Goal: Task Accomplishment & Management: Complete application form

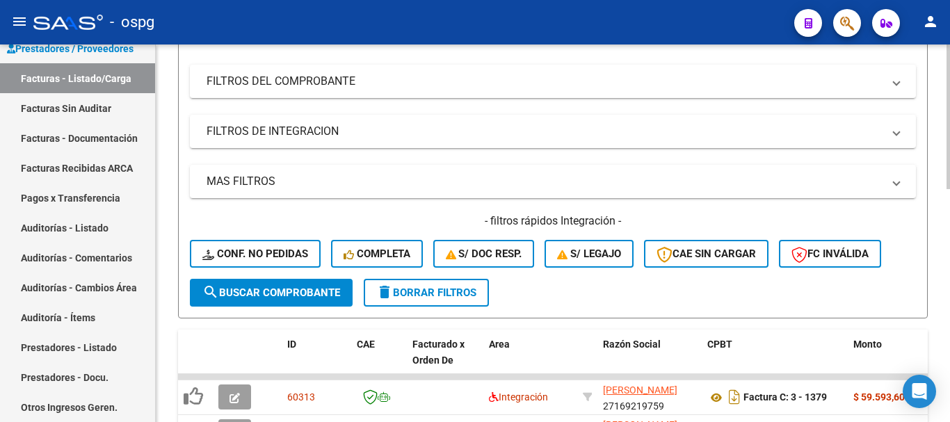
scroll to position [348, 0]
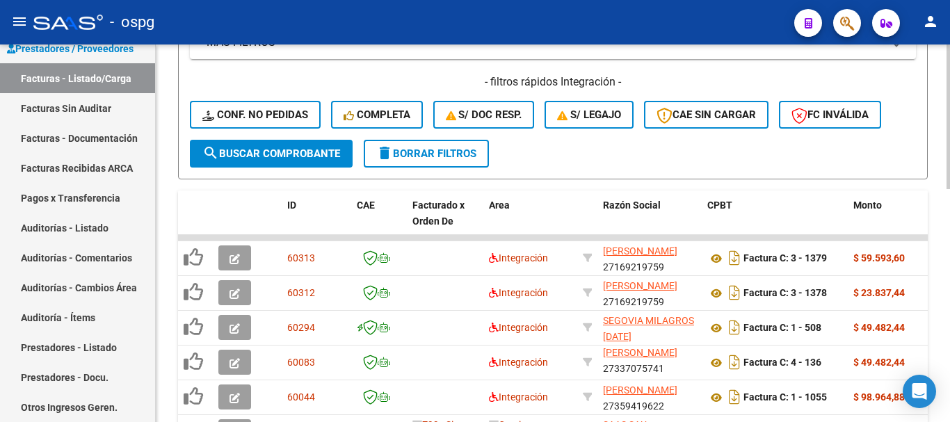
click at [437, 152] on span "delete Borrar Filtros" at bounding box center [426, 154] width 100 height 13
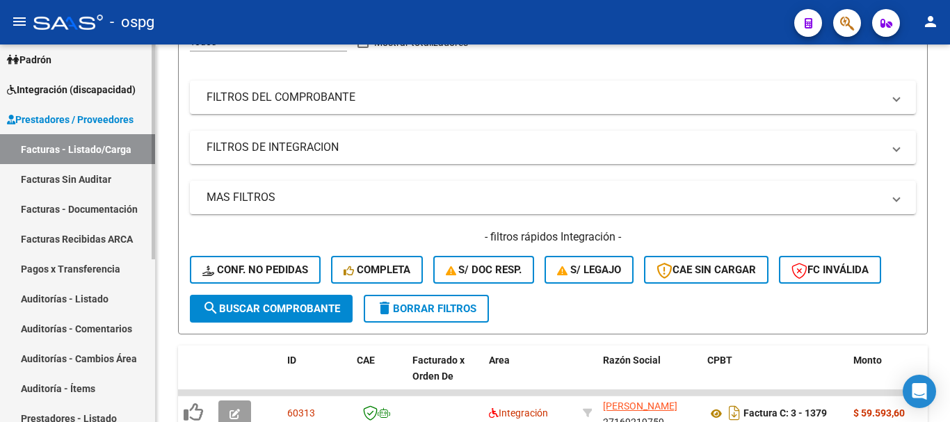
scroll to position [0, 0]
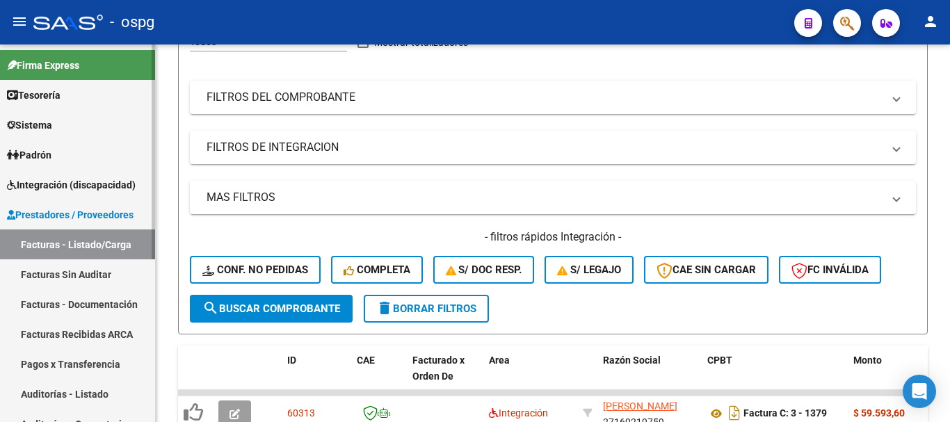
click at [48, 185] on span "Integración (discapacidad)" at bounding box center [71, 184] width 129 height 15
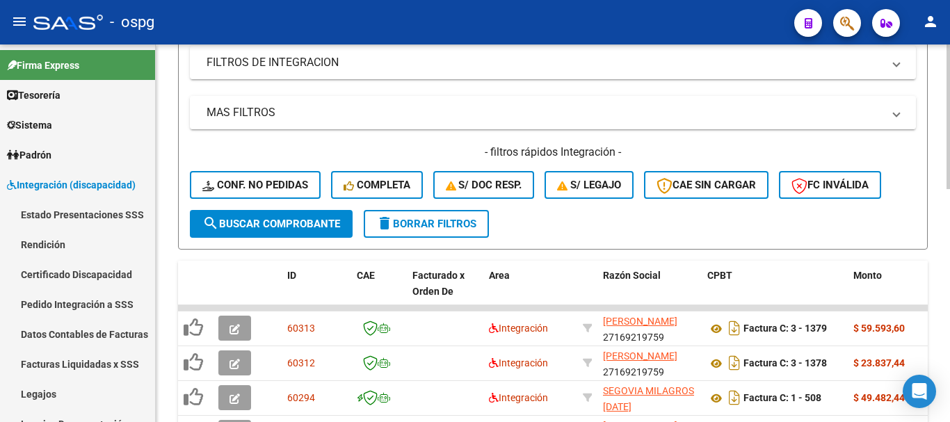
scroll to position [278, 0]
click at [445, 220] on span "delete Borrar Filtros" at bounding box center [426, 223] width 100 height 13
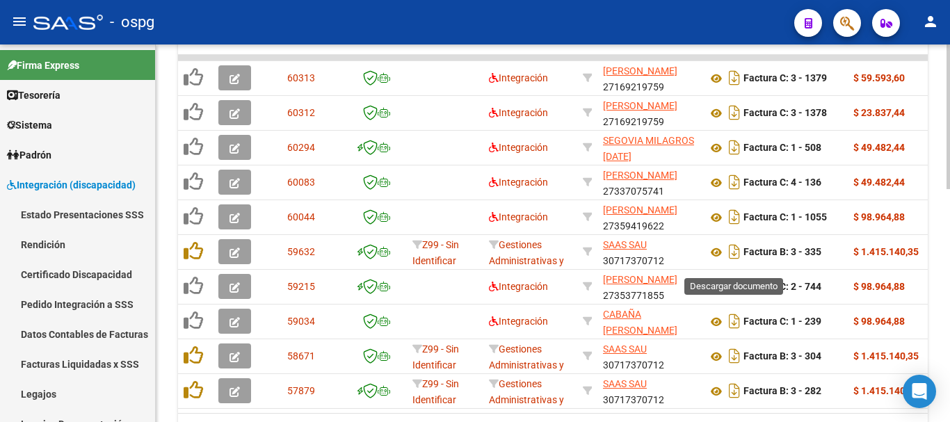
scroll to position [610, 0]
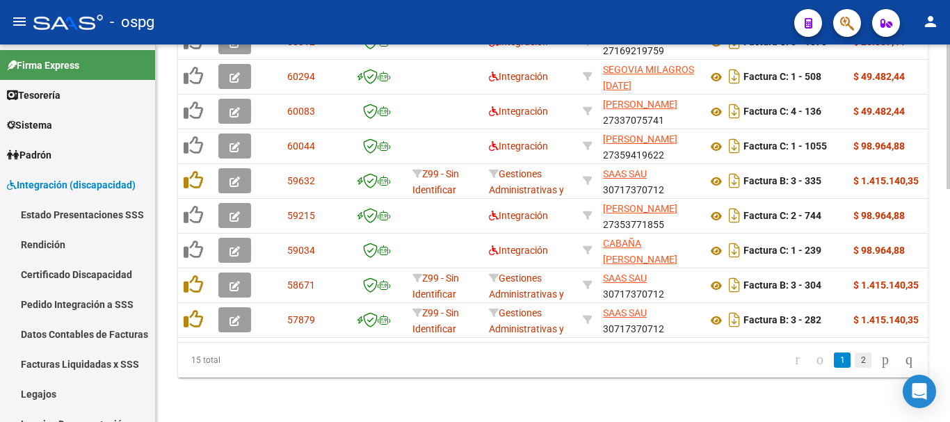
click at [855, 363] on link "2" at bounding box center [863, 360] width 17 height 15
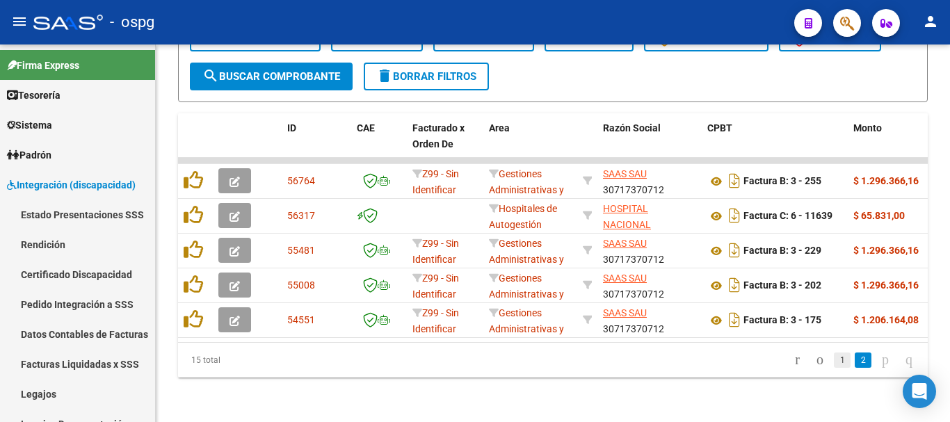
click at [834, 366] on link "1" at bounding box center [842, 360] width 17 height 15
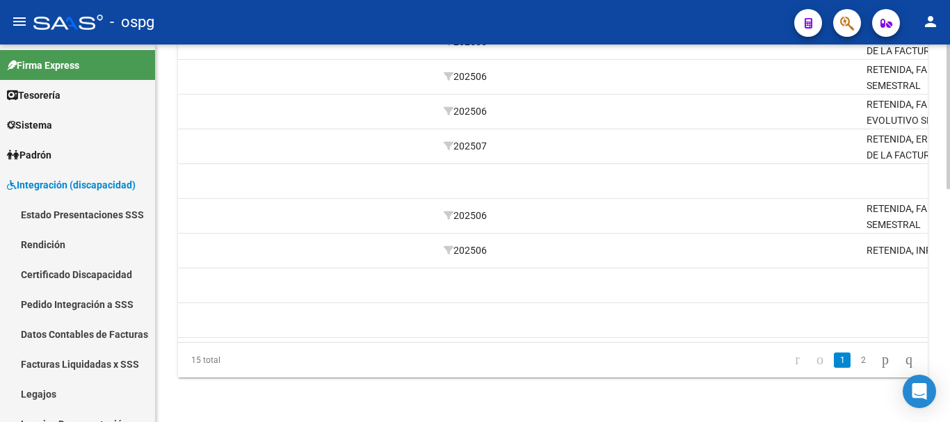
scroll to position [0, 2069]
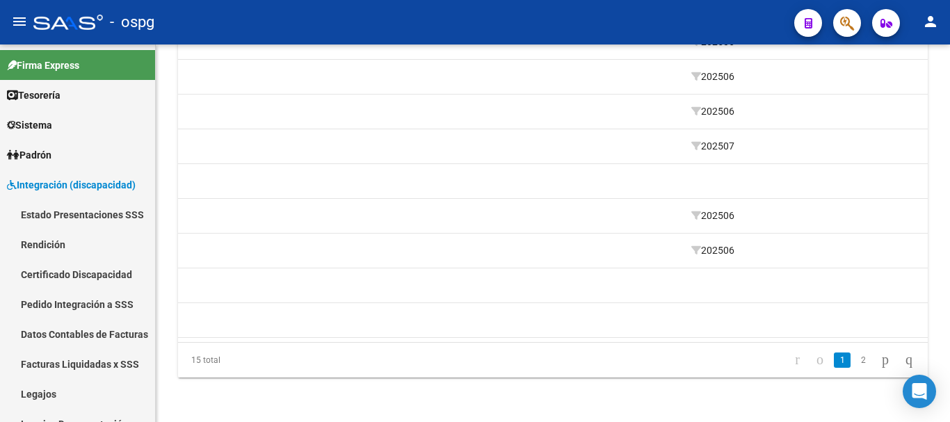
drag, startPoint x: 419, startPoint y: 358, endPoint x: 336, endPoint y: 358, distance: 82.8
click at [403, 358] on datatable-pager "1 2" at bounding box center [627, 361] width 589 height 24
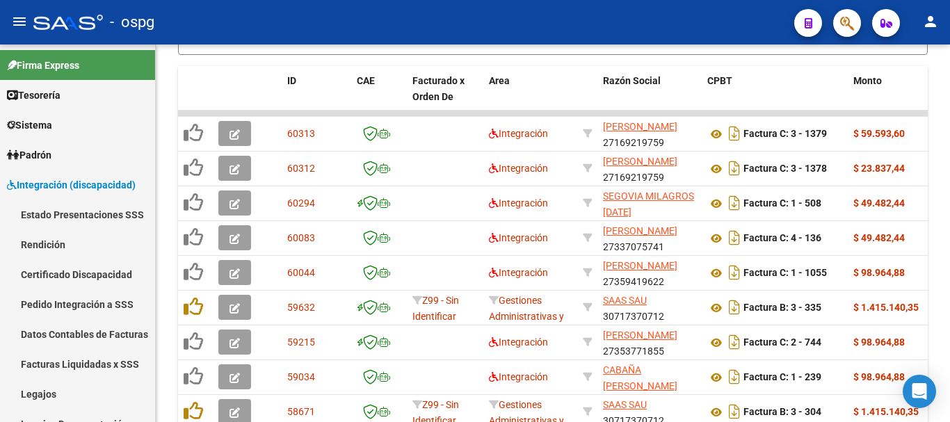
scroll to position [471, 0]
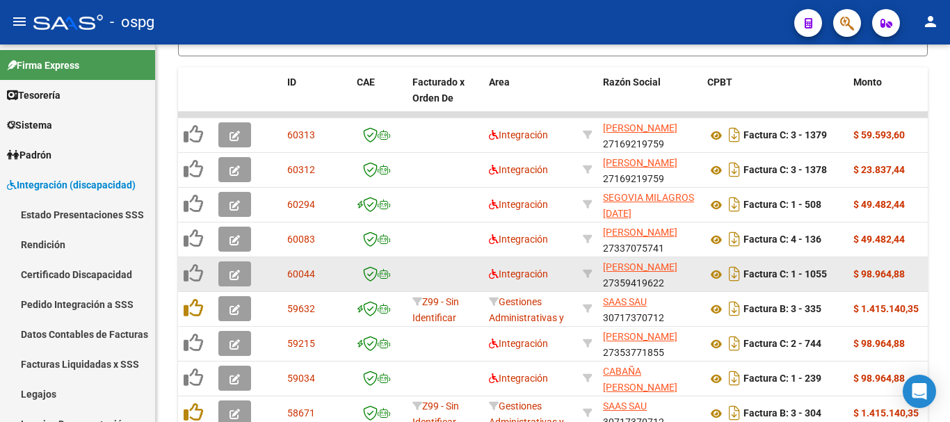
click at [232, 278] on icon "button" at bounding box center [235, 275] width 10 height 10
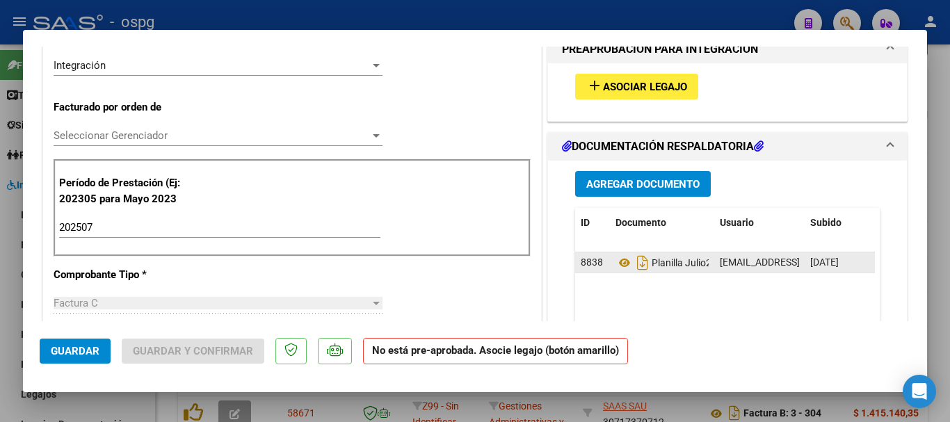
scroll to position [487, 0]
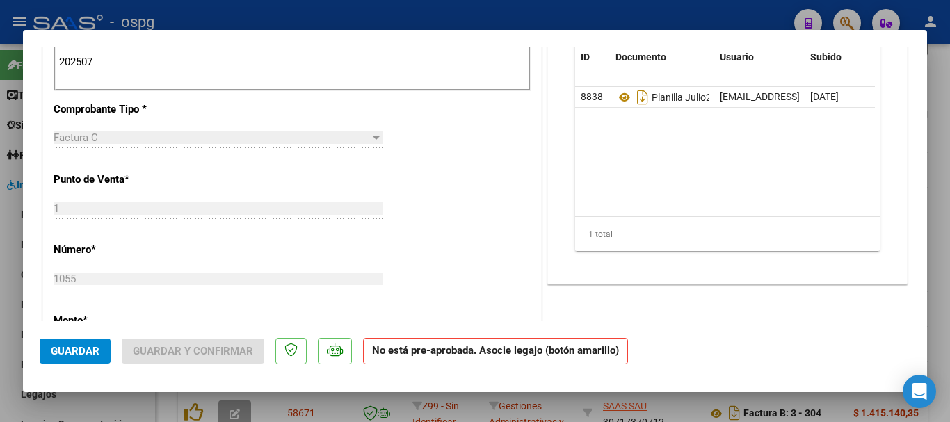
click at [947, 288] on div at bounding box center [475, 211] width 950 height 422
type input "$ 0,00"
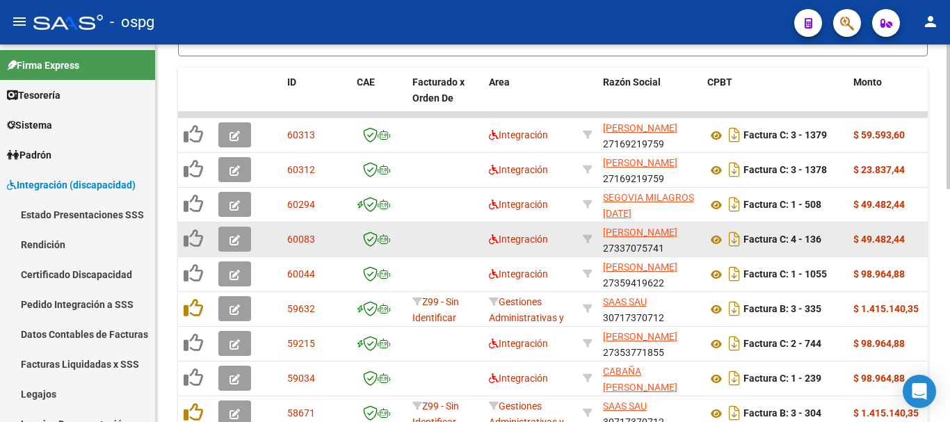
click at [237, 243] on icon "button" at bounding box center [235, 240] width 10 height 10
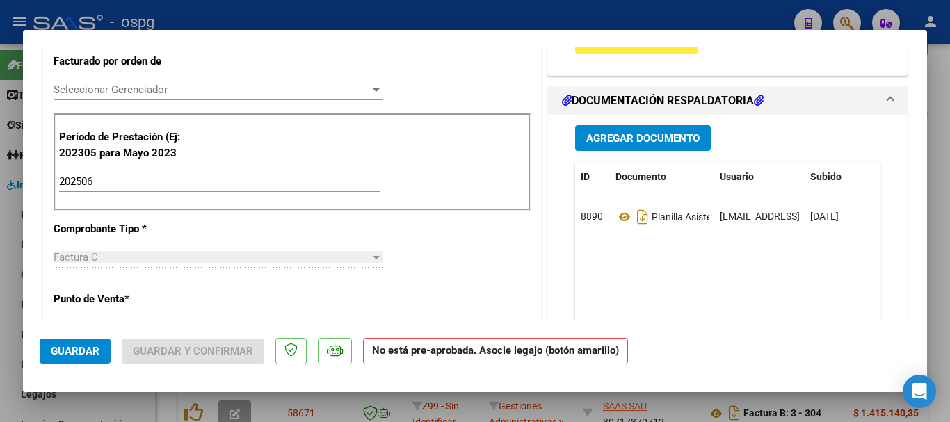
scroll to position [417, 0]
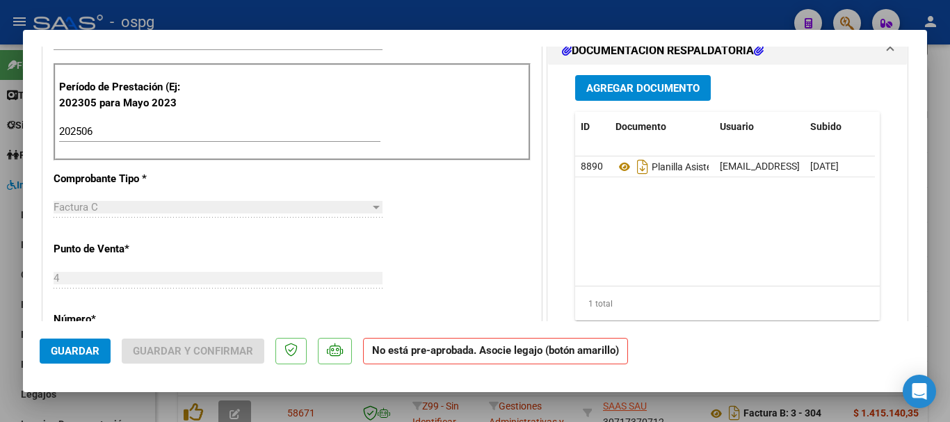
click at [948, 288] on div at bounding box center [475, 211] width 950 height 422
type input "$ 0,00"
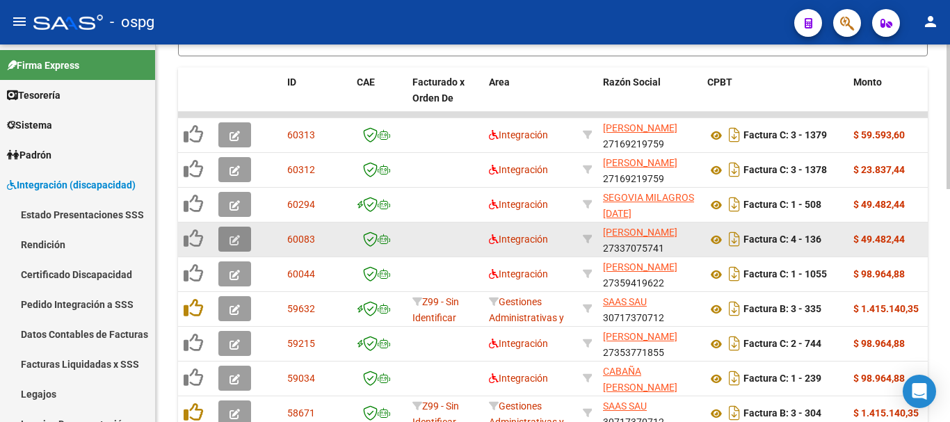
click at [237, 241] on icon "button" at bounding box center [235, 240] width 10 height 10
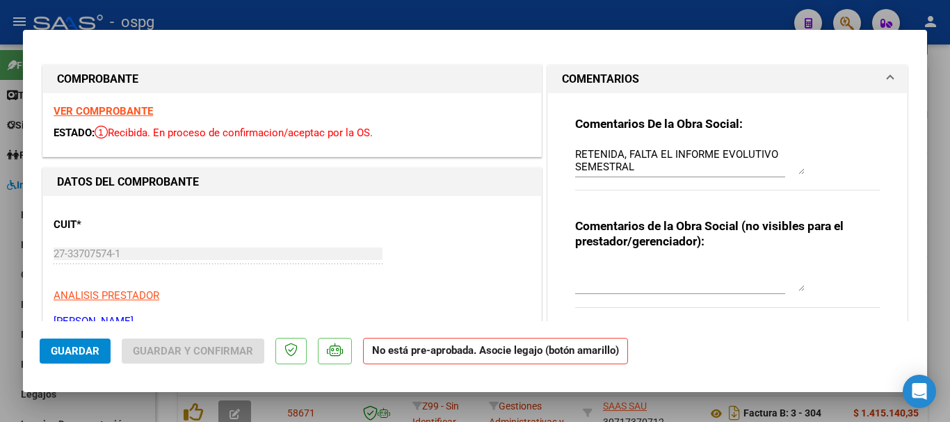
click at [118, 114] on strong "VER COMPROBANTE" at bounding box center [104, 111] width 100 height 13
click at [946, 289] on div at bounding box center [475, 211] width 950 height 422
type input "$ 0,00"
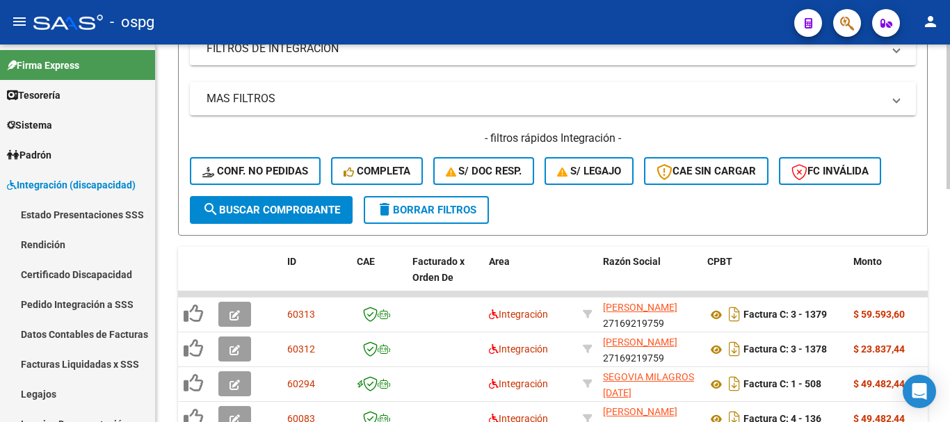
scroll to position [262, 0]
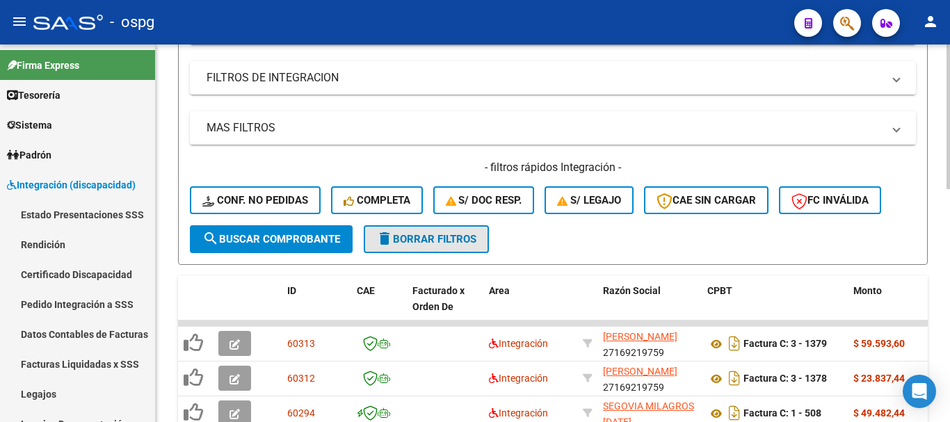
click at [438, 243] on span "delete Borrar Filtros" at bounding box center [426, 239] width 100 height 13
click at [455, 242] on span "delete Borrar Filtros" at bounding box center [426, 239] width 100 height 13
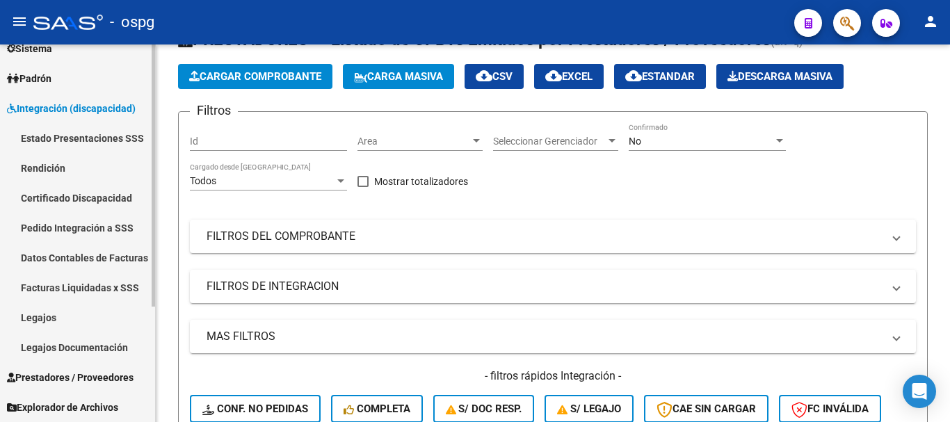
scroll to position [166, 0]
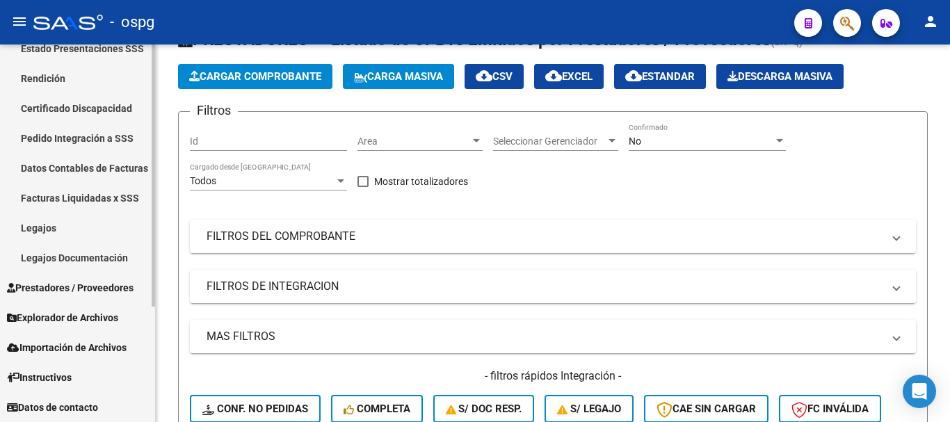
click at [71, 225] on link "Legajos" at bounding box center [77, 228] width 155 height 30
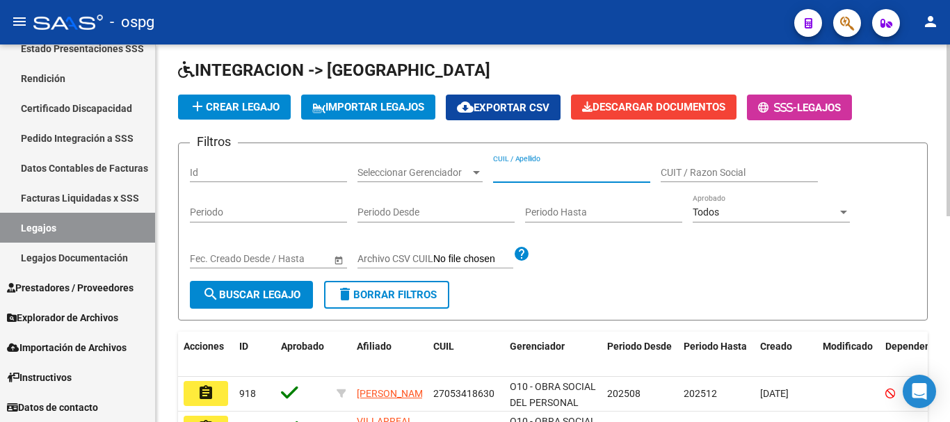
click at [583, 172] on input "CUIL / Apellido" at bounding box center [571, 173] width 157 height 12
type input "BARRIOS"
click at [241, 296] on span "search Buscar Legajo" at bounding box center [251, 295] width 98 height 13
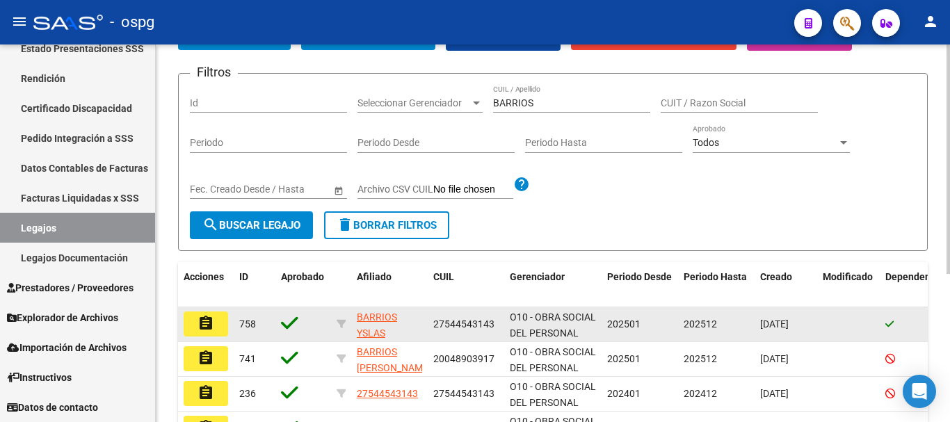
click at [221, 332] on button "assignment" at bounding box center [206, 324] width 45 height 25
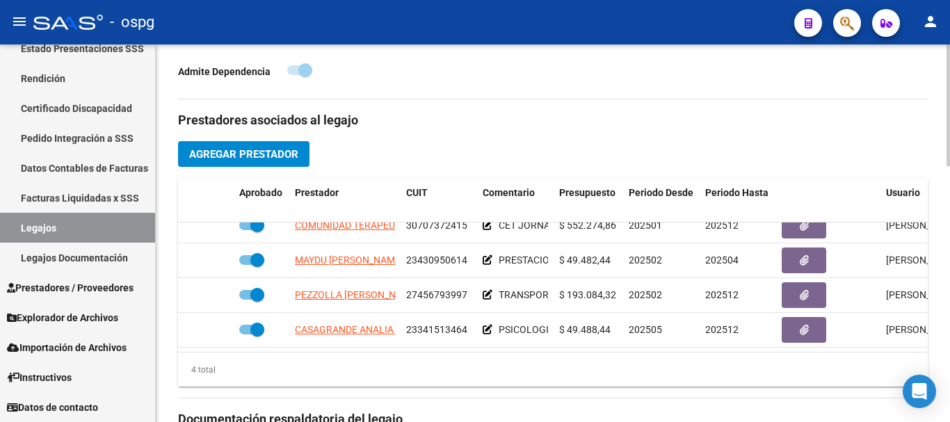
scroll to position [417, 0]
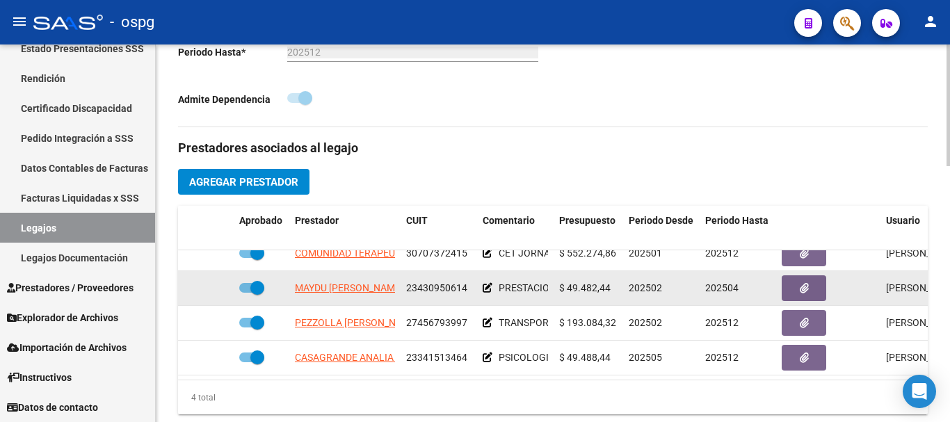
drag, startPoint x: 257, startPoint y: 276, endPoint x: 243, endPoint y: 276, distance: 13.9
click at [243, 283] on span at bounding box center [251, 288] width 25 height 10
click at [246, 293] on input "checkbox" at bounding box center [246, 293] width 1 height 1
checkbox input "false"
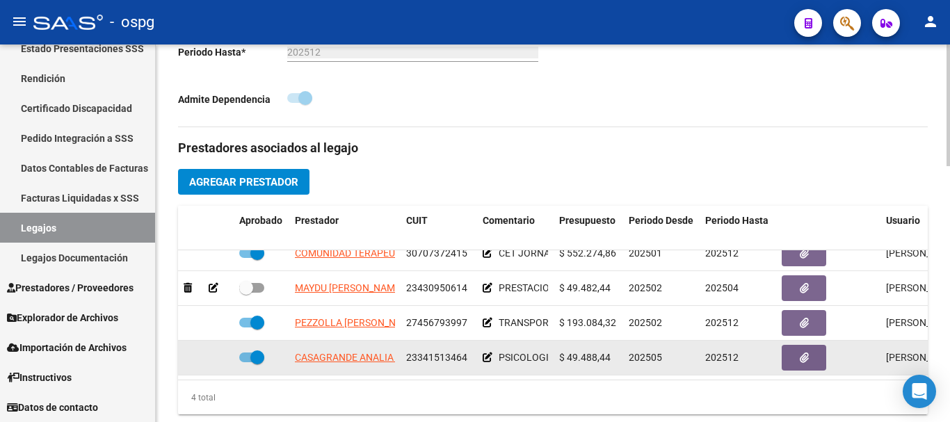
drag, startPoint x: 454, startPoint y: 351, endPoint x: 404, endPoint y: 357, distance: 51.2
click at [404, 357] on datatable-body-cell "23341513464" at bounding box center [439, 358] width 77 height 34
click at [444, 360] on datatable-body-cell "23341513464" at bounding box center [439, 358] width 77 height 34
drag, startPoint x: 466, startPoint y: 349, endPoint x: 406, endPoint y: 353, distance: 60.0
click at [406, 353] on span "23341513464" at bounding box center [436, 357] width 61 height 11
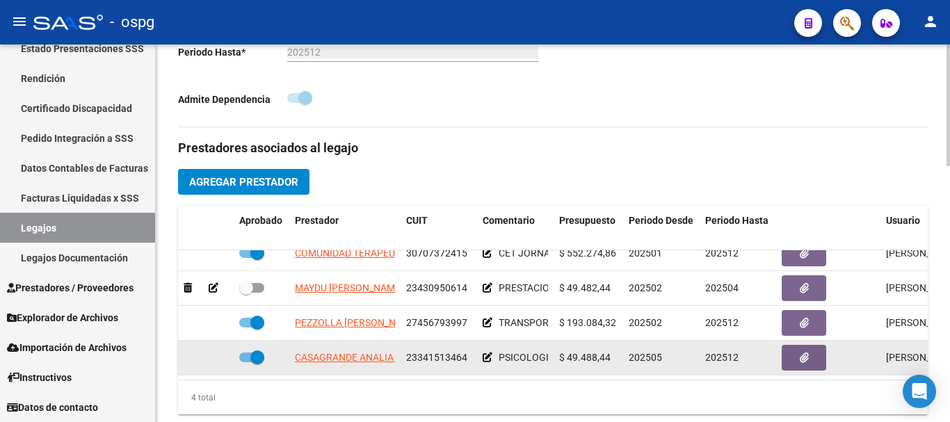
copy span "23341513464"
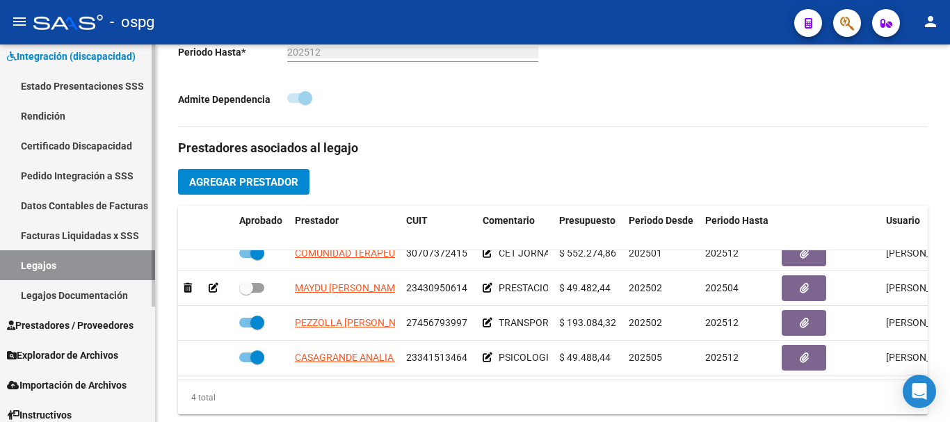
scroll to position [97, 0]
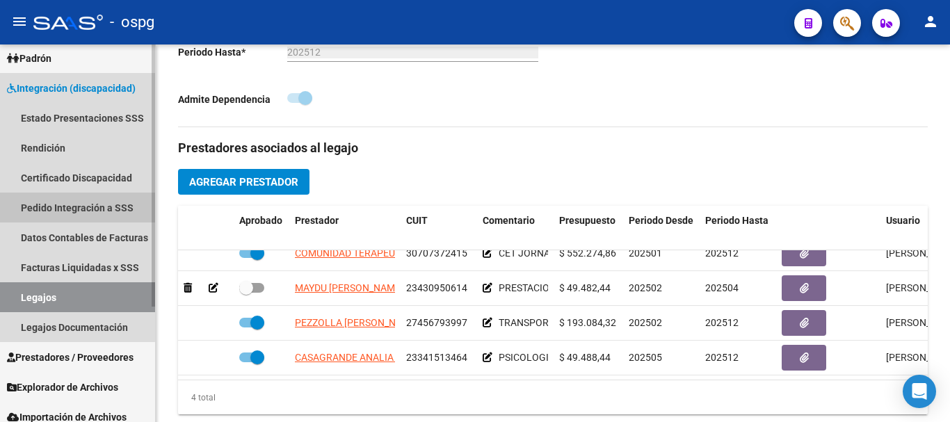
click at [72, 205] on link "Pedido Integración a SSS" at bounding box center [77, 208] width 155 height 30
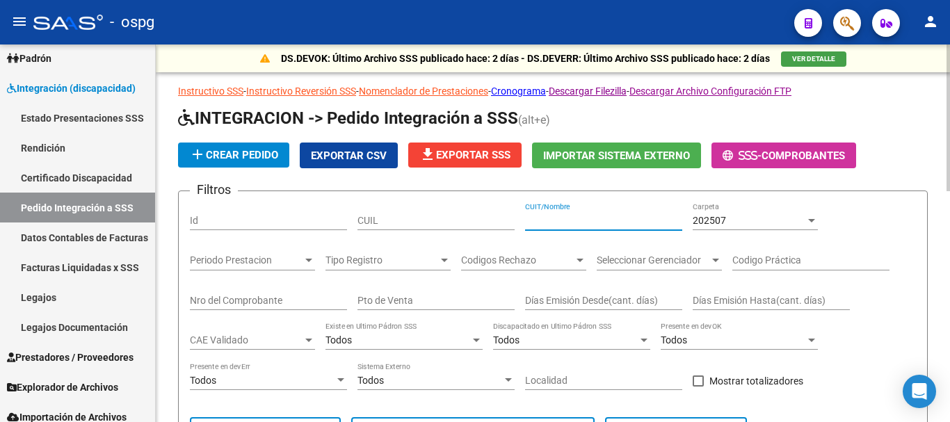
paste input "23341513464"
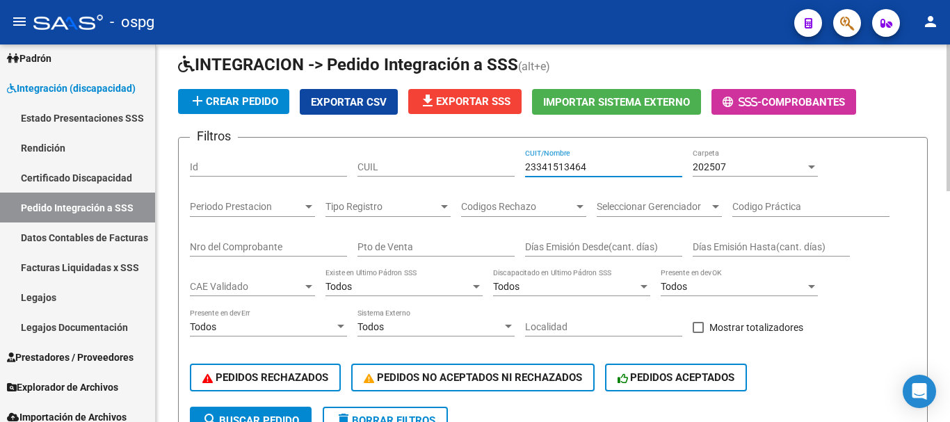
scroll to position [209, 0]
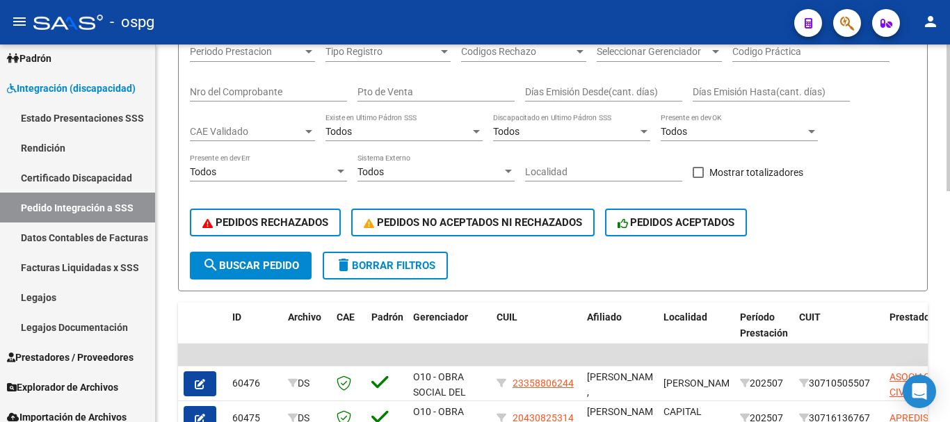
type input "23341513464"
click at [260, 262] on span "search Buscar Pedido" at bounding box center [250, 266] width 97 height 13
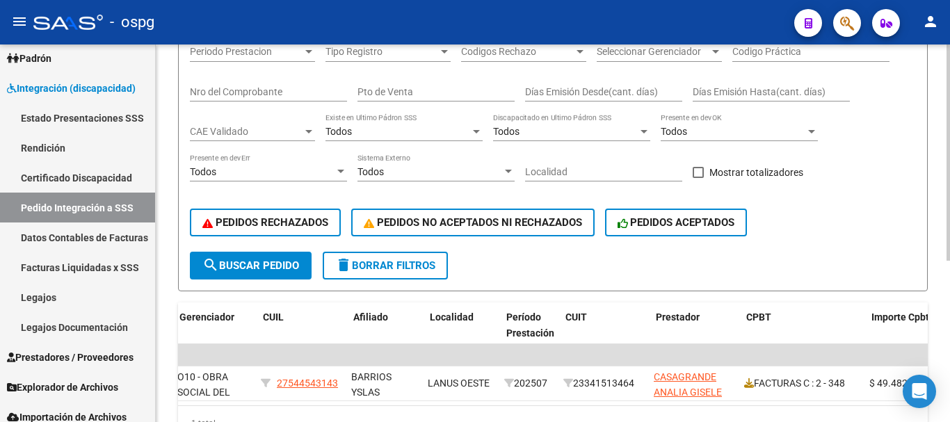
scroll to position [0, 0]
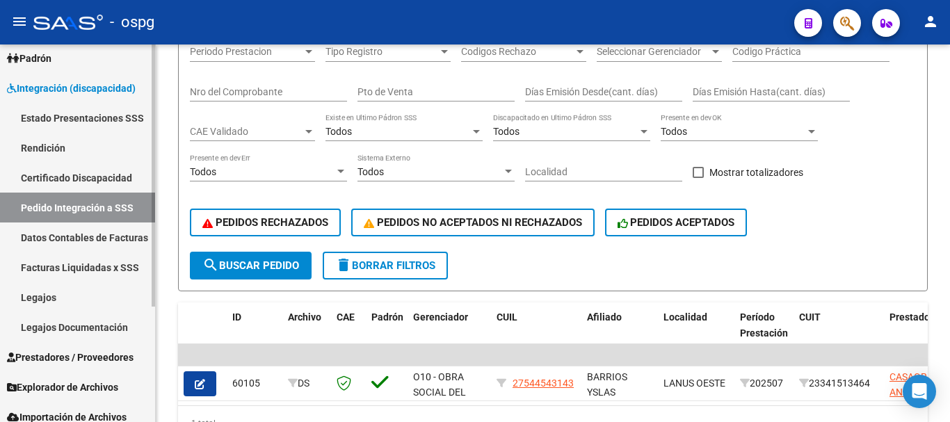
click at [90, 297] on link "Legajos" at bounding box center [77, 298] width 155 height 30
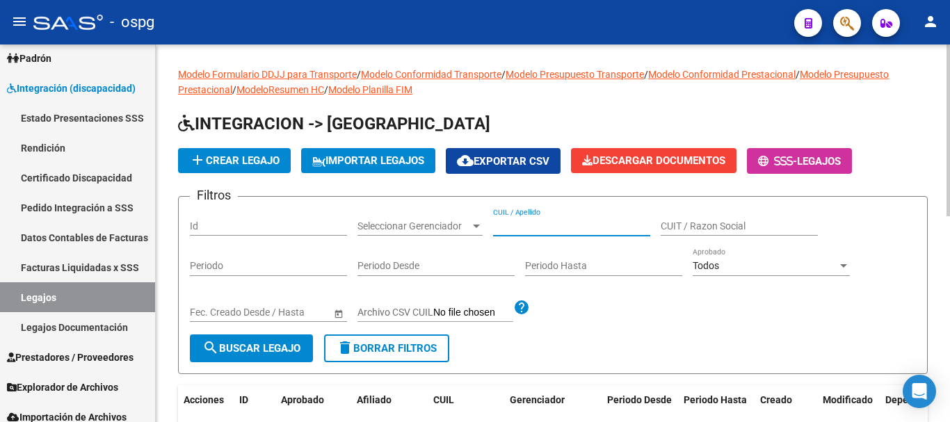
click at [620, 226] on input "CUIL / Apellido" at bounding box center [571, 227] width 157 height 12
type input "BARRIOS"
click at [232, 352] on span "search Buscar Legajo" at bounding box center [251, 348] width 98 height 13
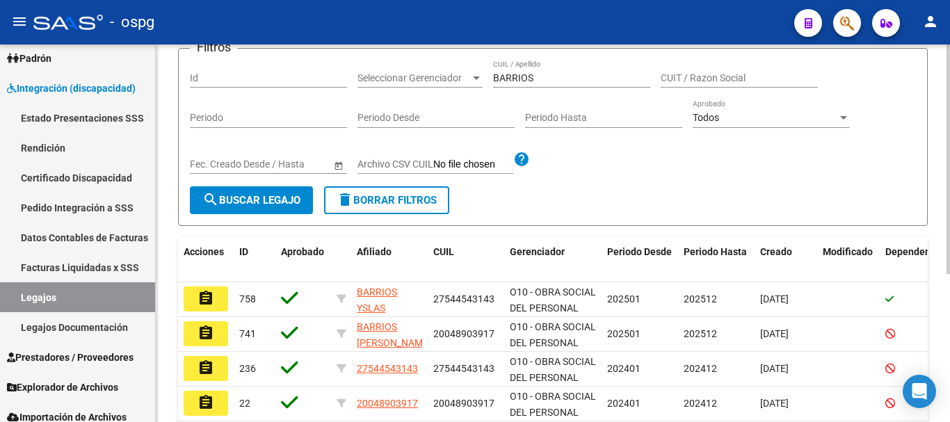
scroll to position [209, 0]
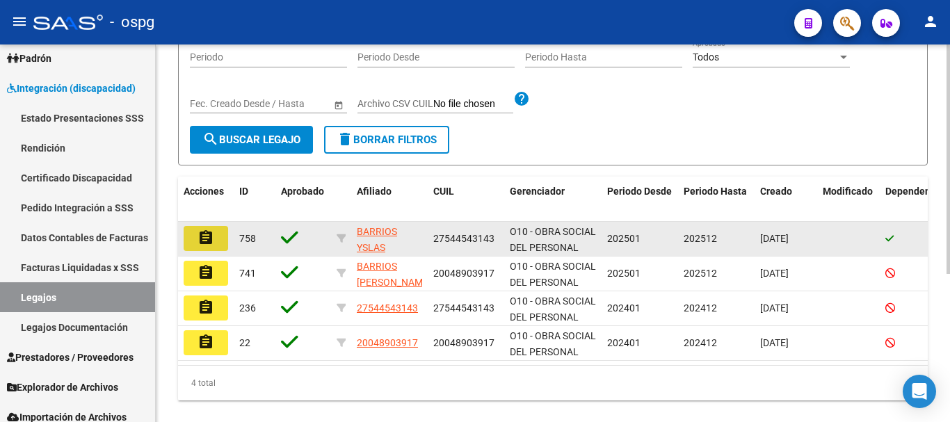
click at [216, 242] on button "assignment" at bounding box center [206, 238] width 45 height 25
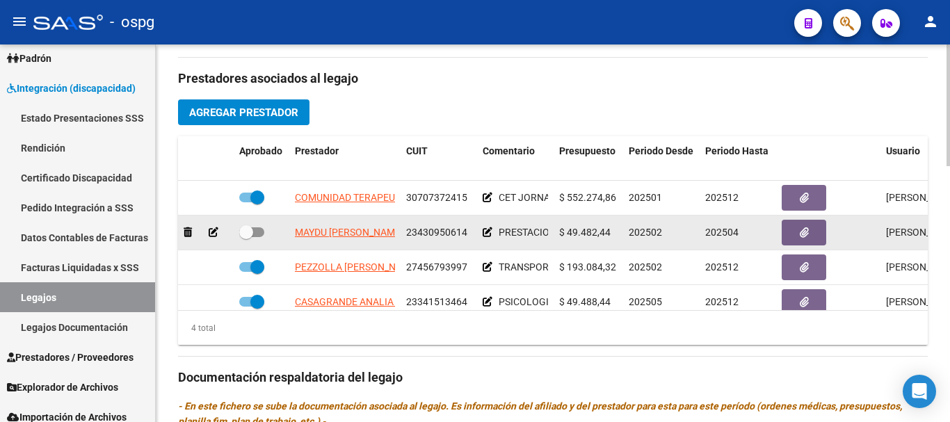
scroll to position [25, 0]
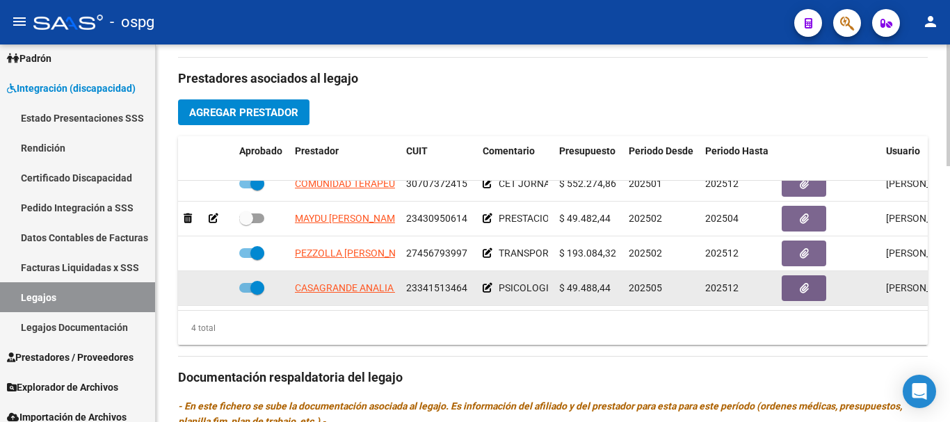
click at [487, 283] on icon at bounding box center [488, 288] width 10 height 10
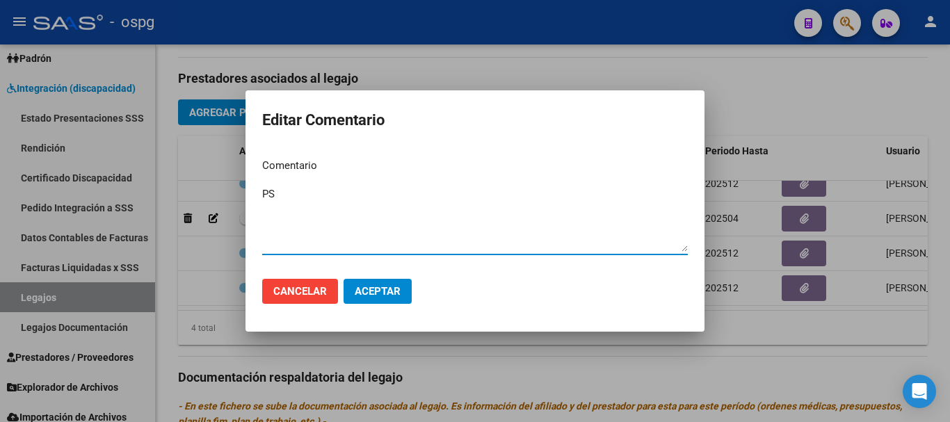
type textarea "P"
click at [264, 191] on textarea "REHABILITACION COD 90 PSICO" at bounding box center [475, 218] width 426 height 65
click at [470, 198] on textarea "REHABILITACION COD 90 PSICO" at bounding box center [475, 218] width 426 height 65
type textarea "REHABILITACION COD 90 PSICO (desde agosto)"
click at [400, 294] on span "Aceptar" at bounding box center [378, 291] width 46 height 13
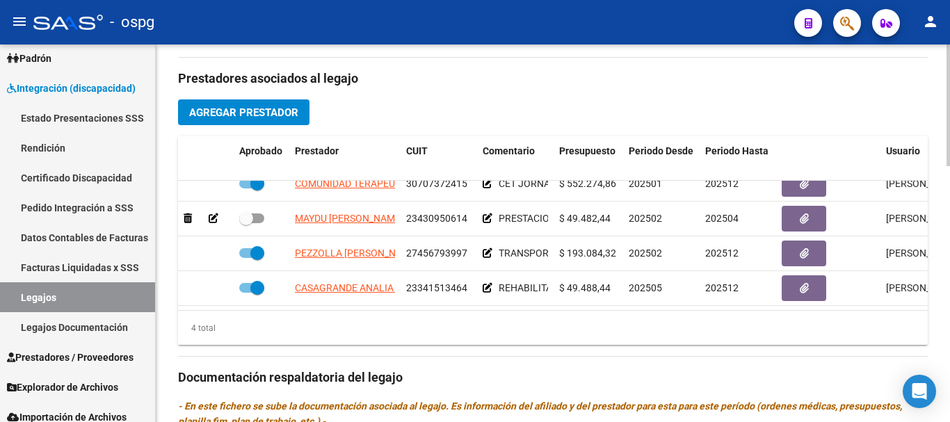
click at [269, 115] on span "Agregar Prestador" at bounding box center [243, 112] width 109 height 13
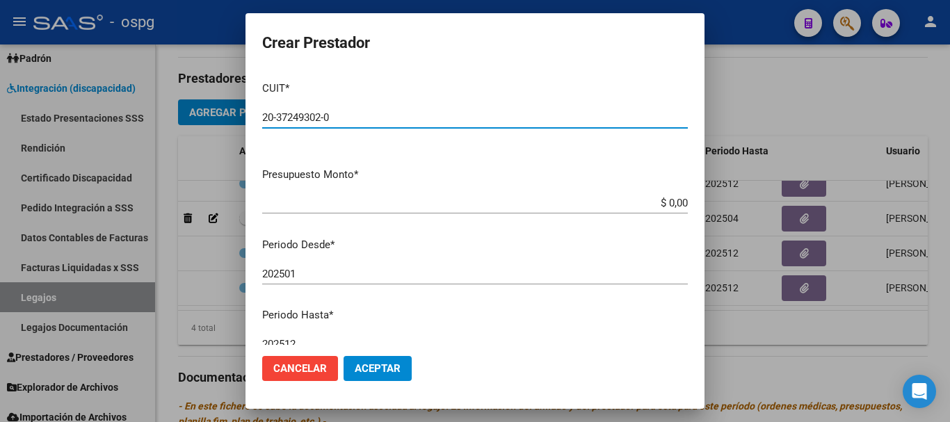
type input "20-37249302-0"
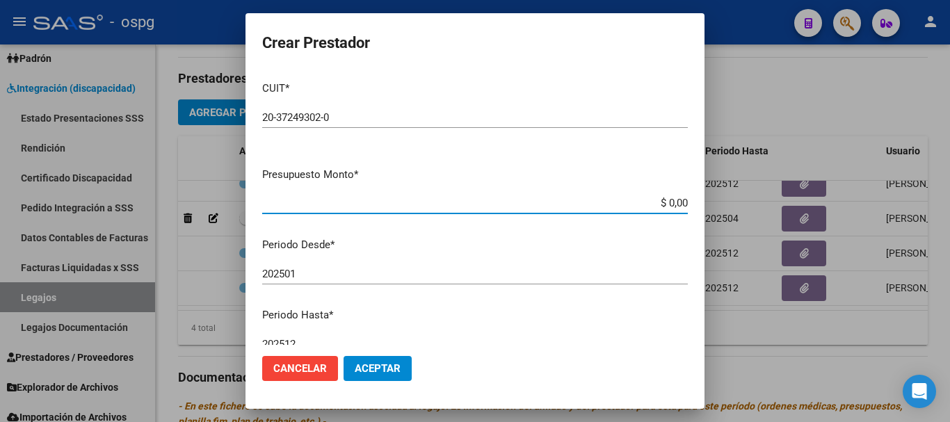
click at [661, 206] on input "$ 0,00" at bounding box center [475, 203] width 426 height 13
click at [677, 201] on input "$ 98.964,00" at bounding box center [475, 203] width 426 height 13
type input "$ 98.964,88"
click at [383, 271] on input "202501" at bounding box center [475, 274] width 426 height 13
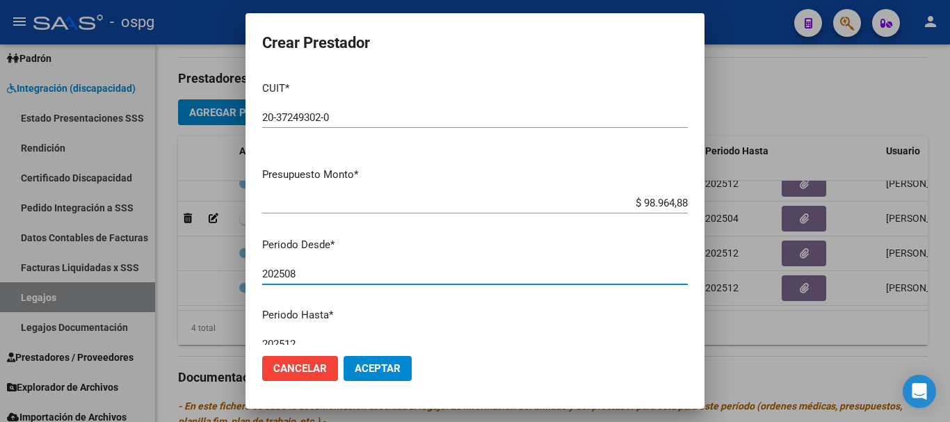
type input "202508"
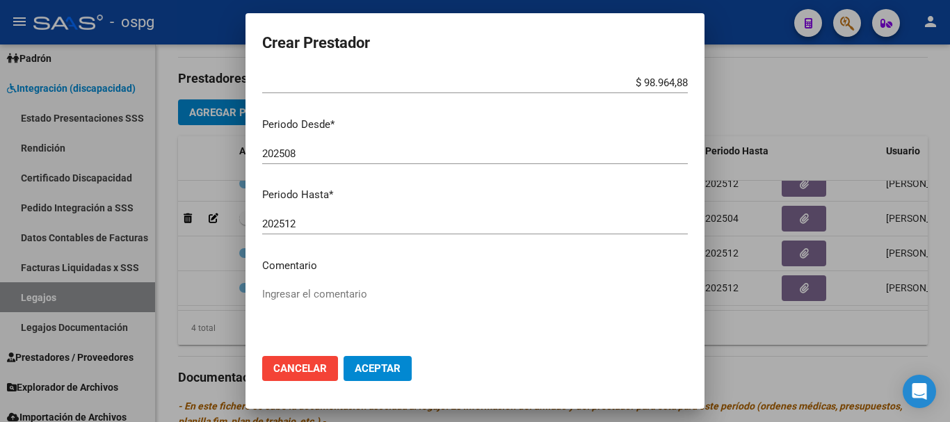
scroll to position [139, 0]
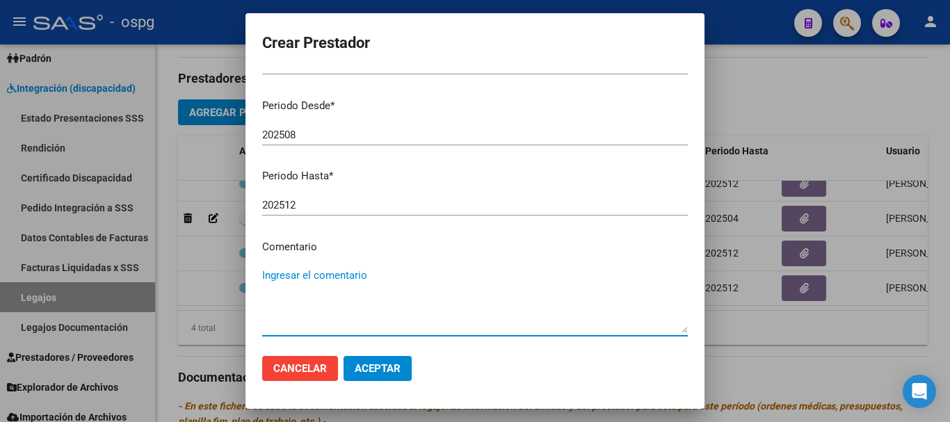
click at [358, 281] on textarea "Ingresar el comentario" at bounding box center [475, 300] width 426 height 65
type textarea "r"
type textarea "REHAB COD 90 MUSIC"
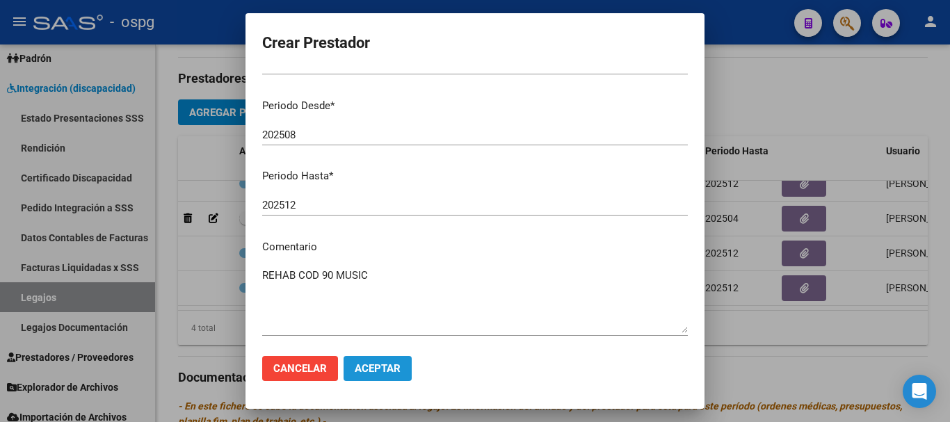
click at [358, 365] on span "Aceptar" at bounding box center [378, 369] width 46 height 13
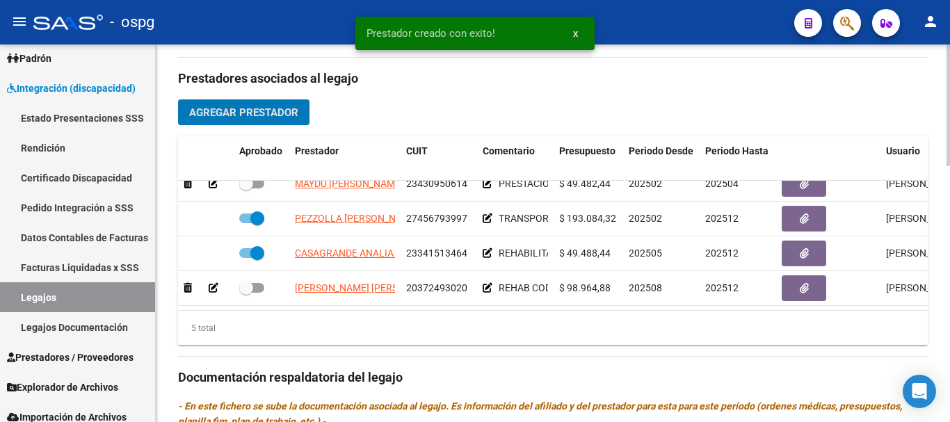
scroll to position [60, 0]
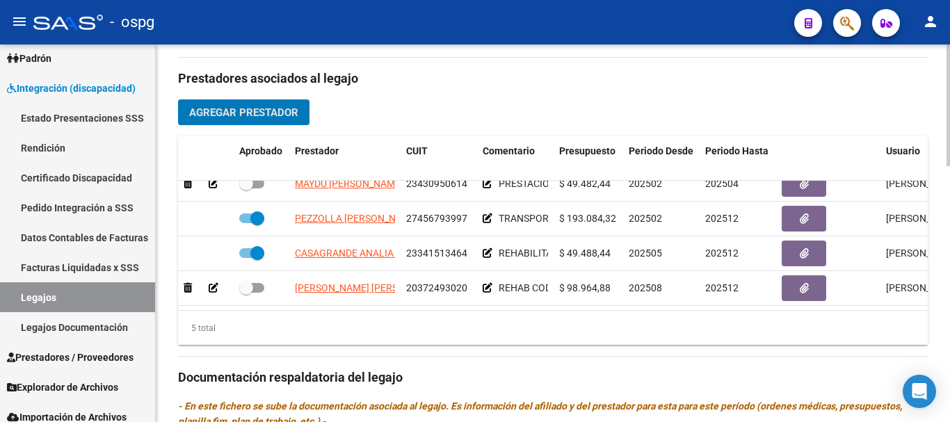
click at [269, 108] on span "Agregar Prestador" at bounding box center [243, 112] width 109 height 13
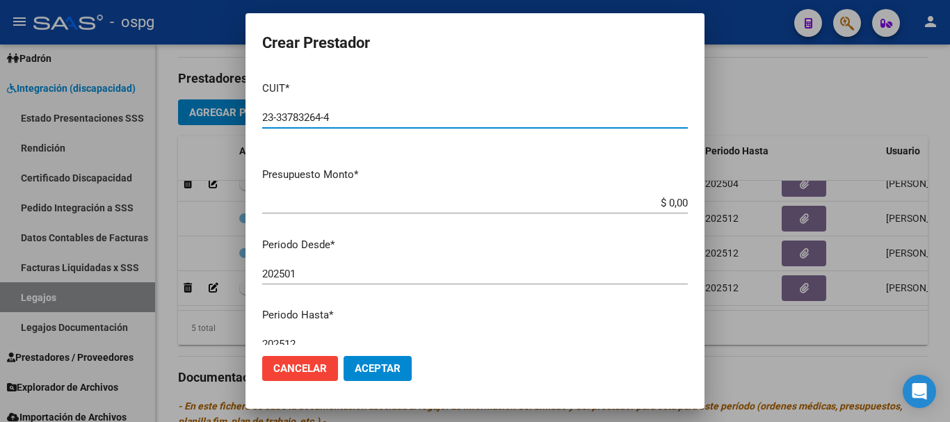
type input "23-33783264-4"
click at [664, 204] on input "$ 0,00" at bounding box center [475, 203] width 426 height 13
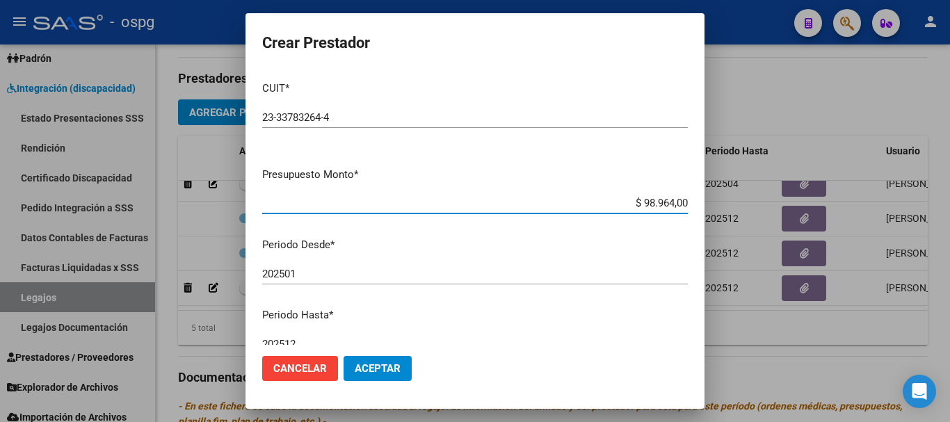
click at [677, 200] on input "$ 98.964,00" at bounding box center [475, 203] width 426 height 13
type input "$ 98.964,88"
click at [318, 273] on input "202501" at bounding box center [475, 274] width 426 height 13
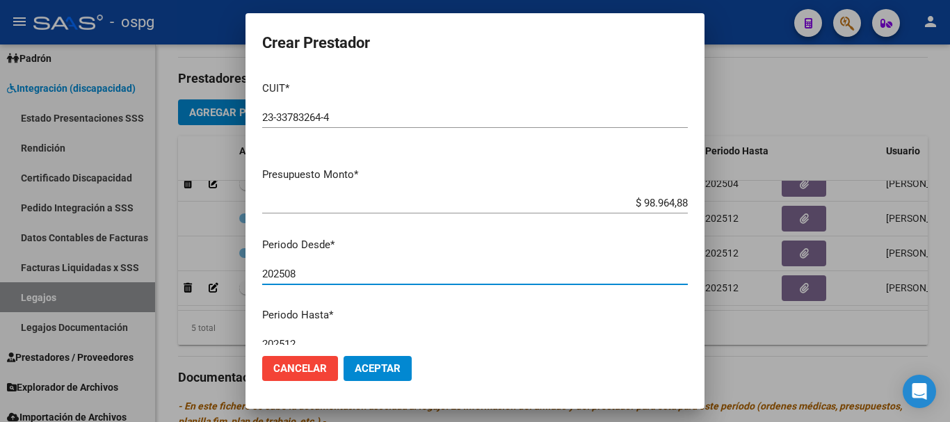
type input "202508"
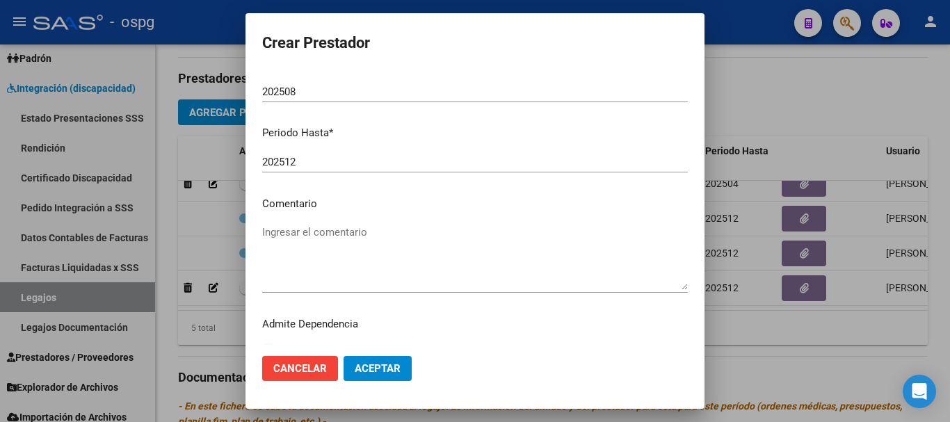
scroll to position [202, 0]
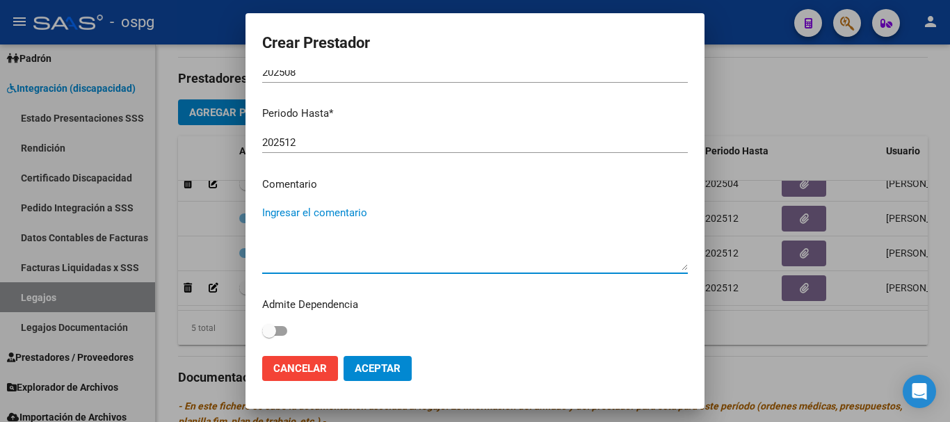
click at [333, 218] on textarea "Ingresar el comentario" at bounding box center [475, 237] width 426 height 65
type textarea "REHAB COD 90 TEO"
click at [389, 373] on span "Aceptar" at bounding box center [378, 369] width 46 height 13
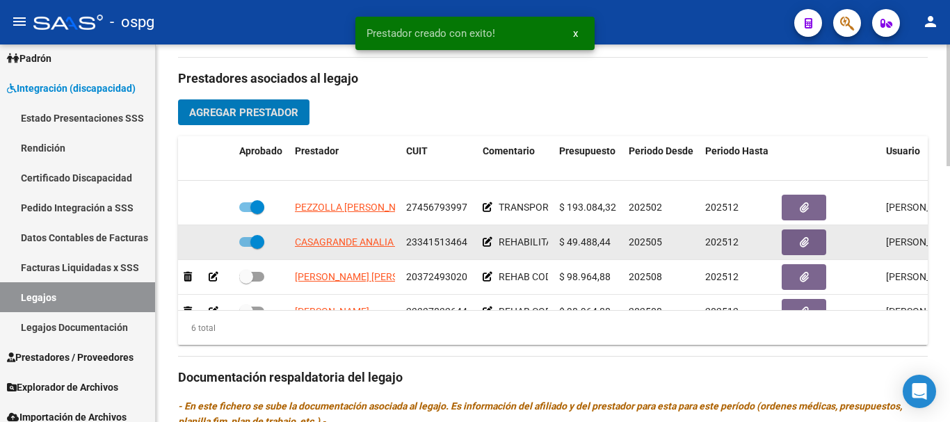
scroll to position [95, 0]
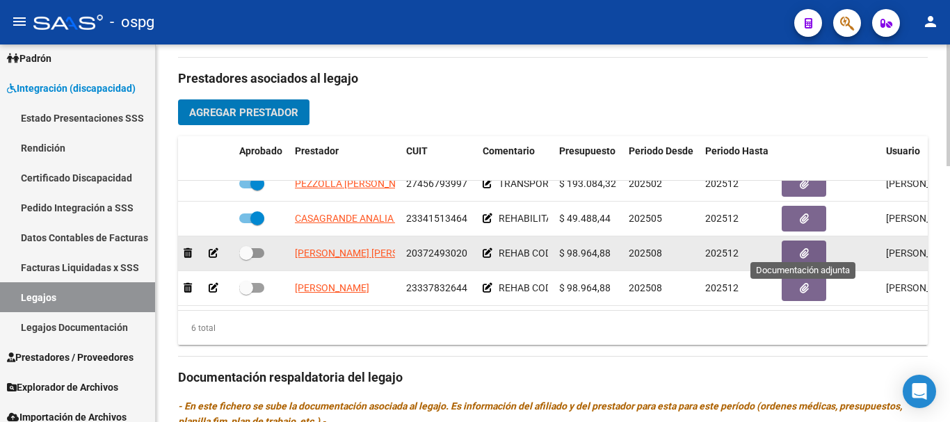
click at [790, 241] on button "button" at bounding box center [804, 254] width 45 height 26
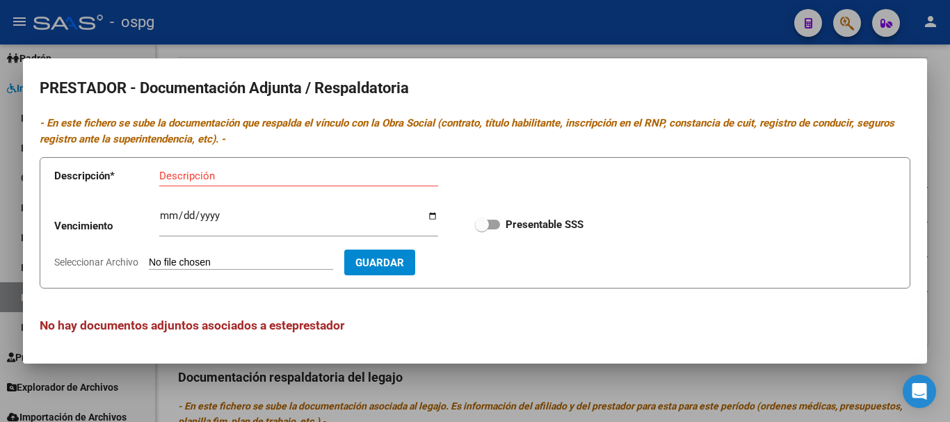
click at [186, 260] on input "Seleccionar Archivo" at bounding box center [241, 263] width 184 height 13
type input "C:\fakepath\Escaneo0003.jpg"
click at [275, 175] on input "Descripción" at bounding box center [298, 176] width 279 height 13
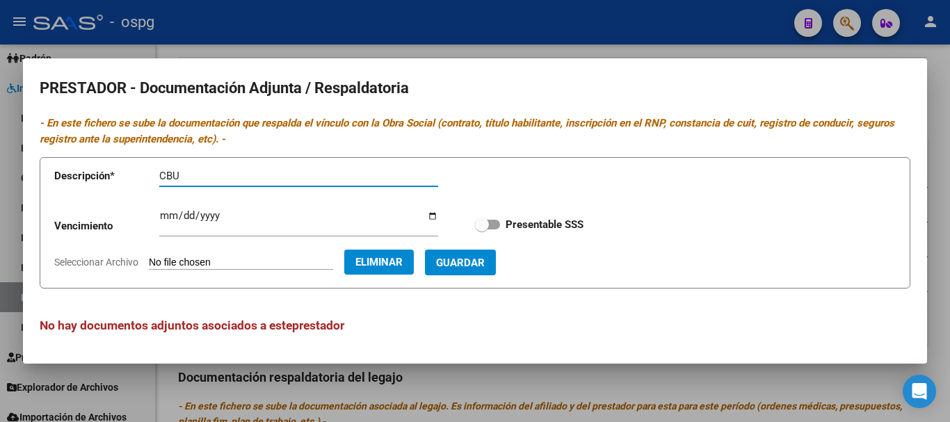
type input "CBU"
click at [479, 262] on span "Guardar" at bounding box center [460, 263] width 49 height 13
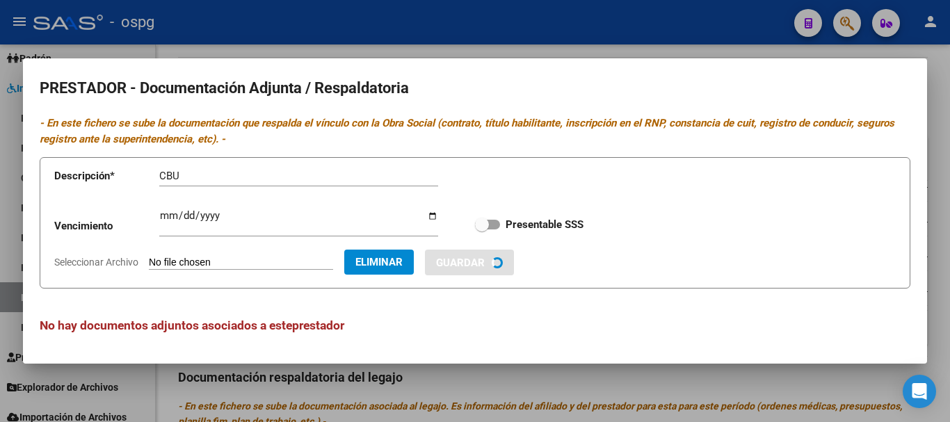
checkbox input "true"
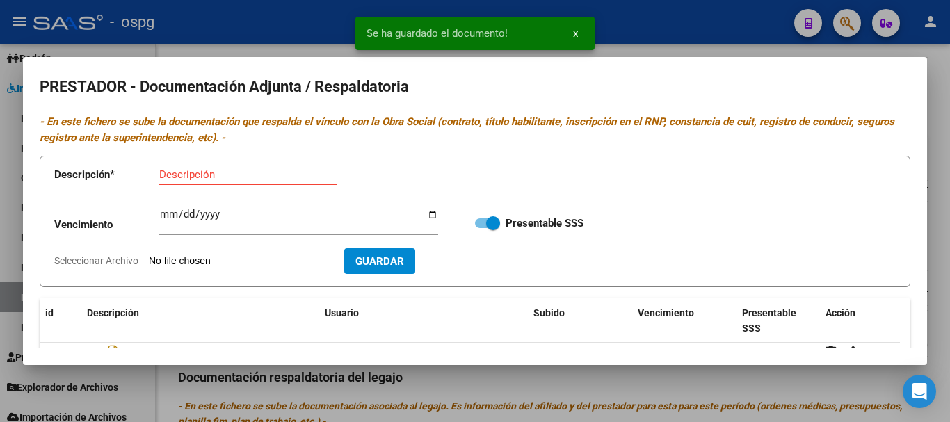
click at [938, 323] on div at bounding box center [475, 211] width 950 height 422
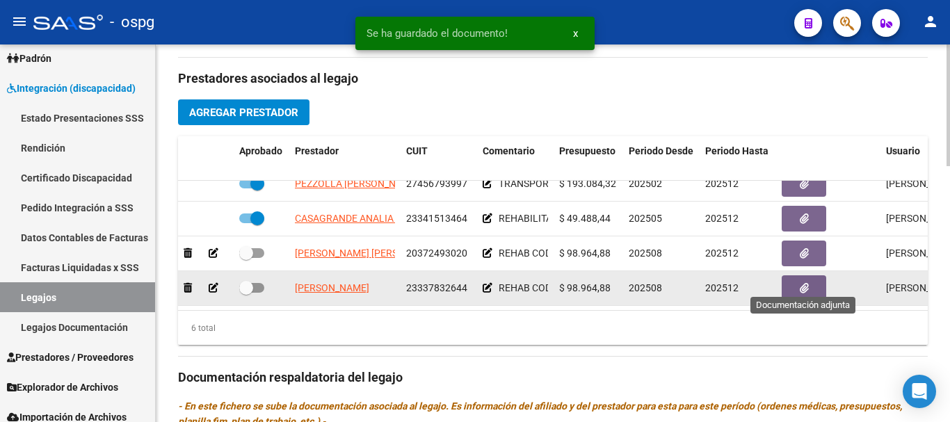
click at [791, 279] on button "button" at bounding box center [804, 289] width 45 height 26
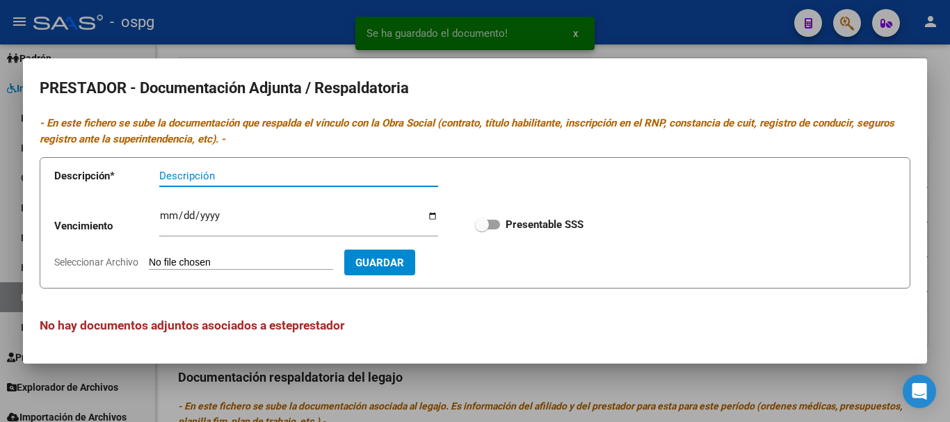
click at [208, 262] on input "Seleccionar Archivo" at bounding box center [241, 263] width 184 height 13
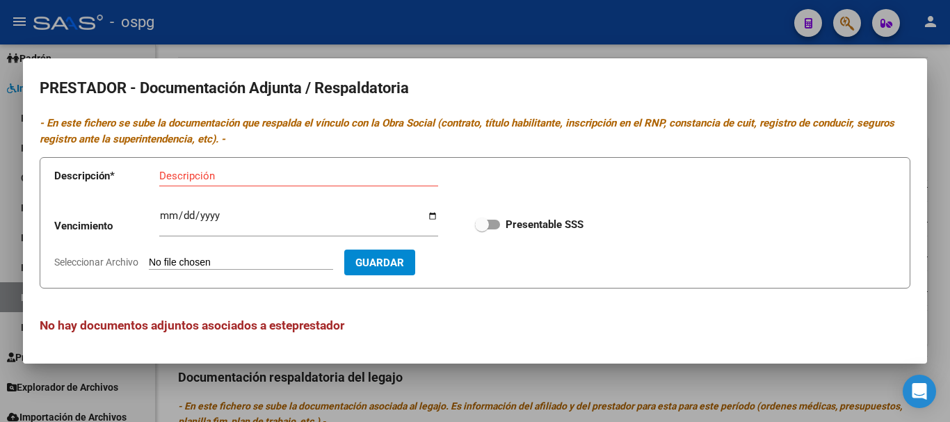
type input "C:\fakepath\Escaneo0004.jpg"
click at [262, 178] on input "Descripción" at bounding box center [298, 176] width 279 height 13
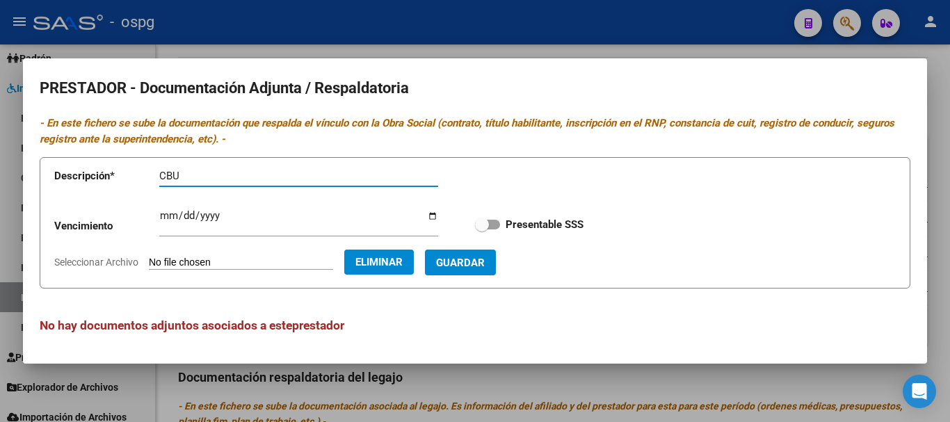
type input "CBU"
click at [485, 266] on span "Guardar" at bounding box center [460, 263] width 49 height 13
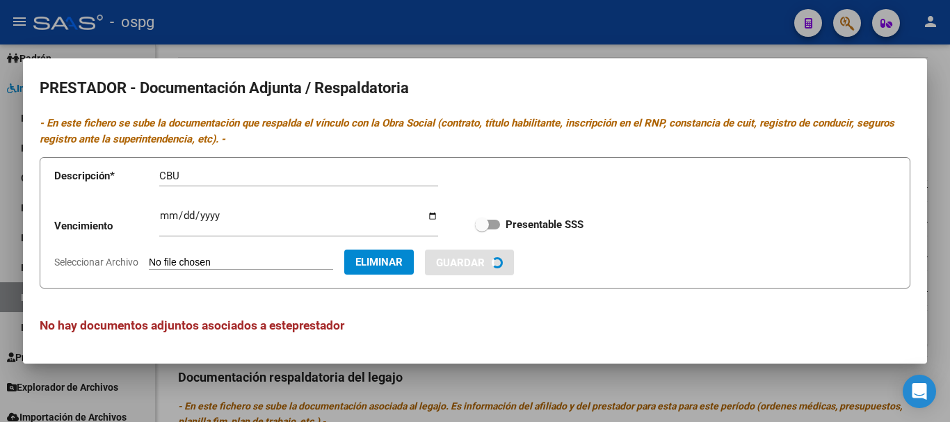
checkbox input "true"
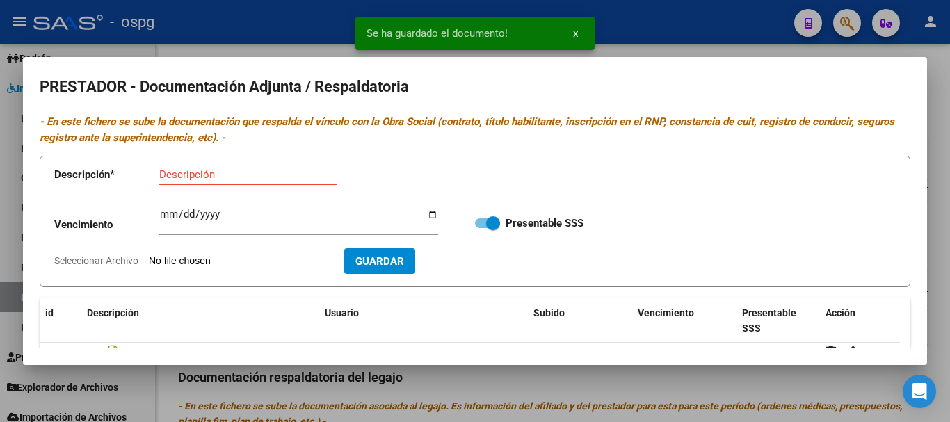
click at [936, 320] on div at bounding box center [475, 211] width 950 height 422
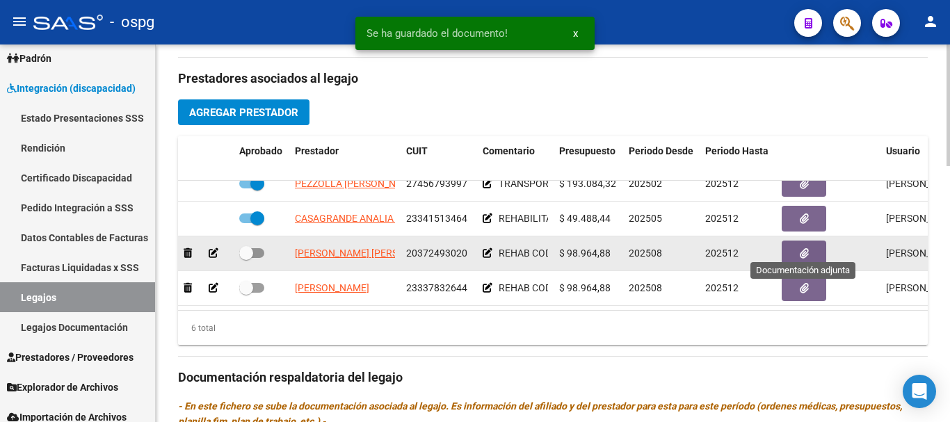
click at [794, 241] on button "button" at bounding box center [804, 254] width 45 height 26
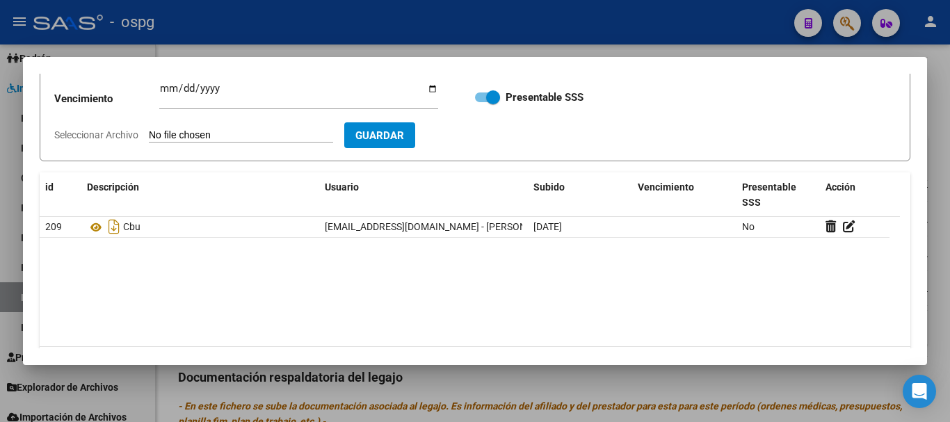
scroll to position [139, 0]
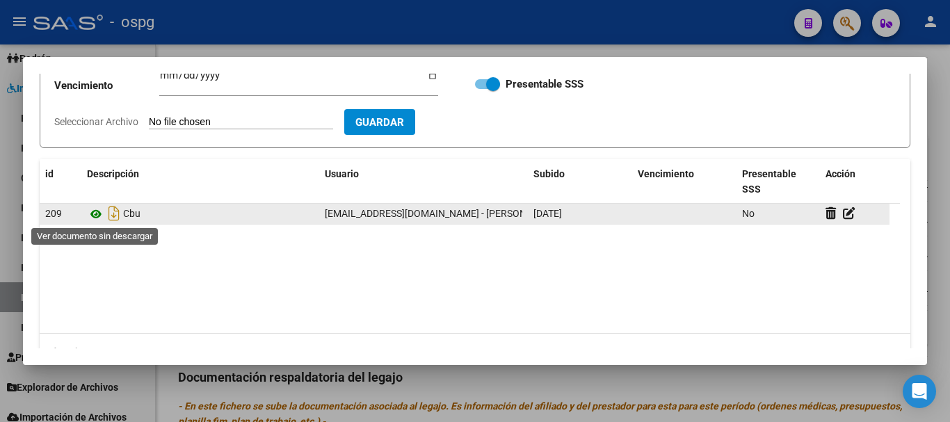
click at [94, 215] on icon at bounding box center [96, 214] width 18 height 17
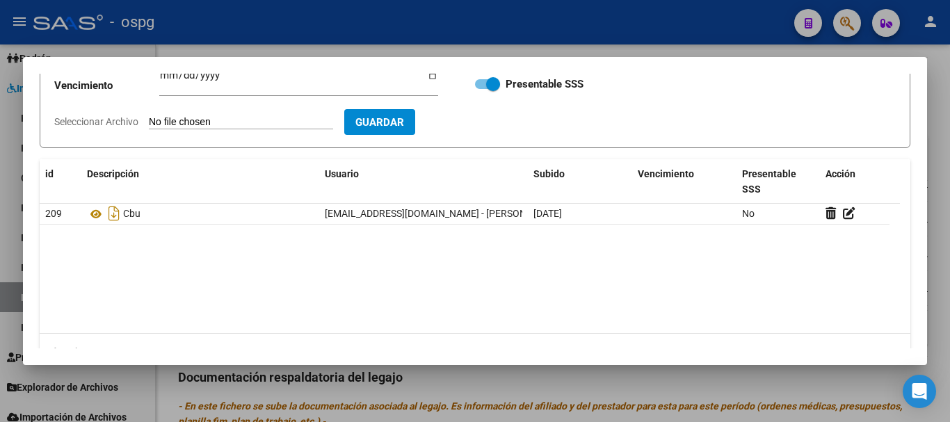
click at [945, 253] on div at bounding box center [475, 211] width 950 height 422
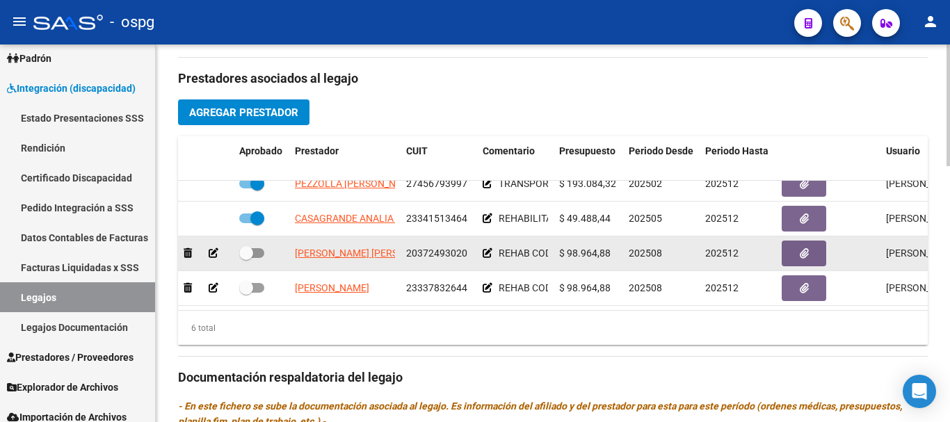
click at [260, 248] on span at bounding box center [251, 253] width 25 height 10
click at [246, 258] on input "checkbox" at bounding box center [246, 258] width 1 height 1
checkbox input "true"
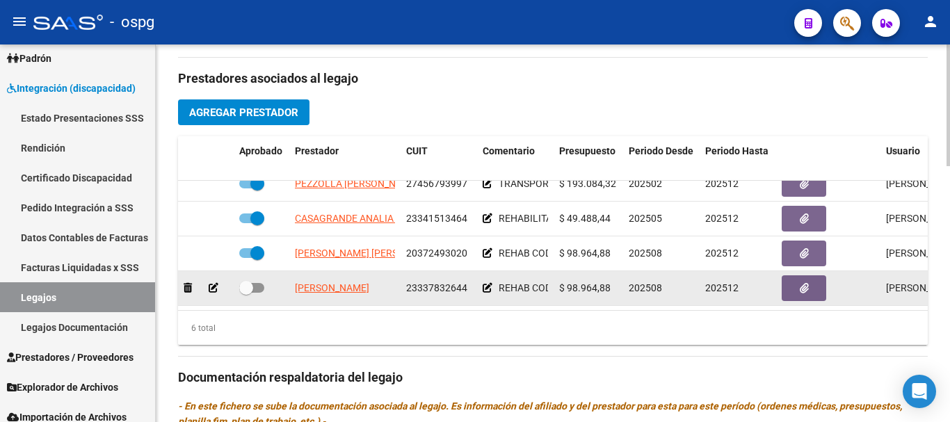
drag, startPoint x: 246, startPoint y: 276, endPoint x: 255, endPoint y: 276, distance: 8.3
click at [255, 283] on span at bounding box center [251, 288] width 25 height 10
click at [246, 293] on input "checkbox" at bounding box center [246, 293] width 1 height 1
checkbox input "true"
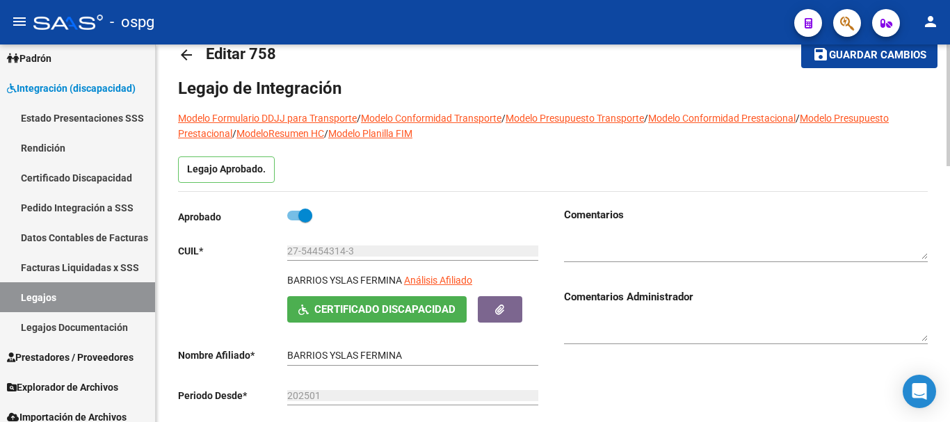
scroll to position [0, 0]
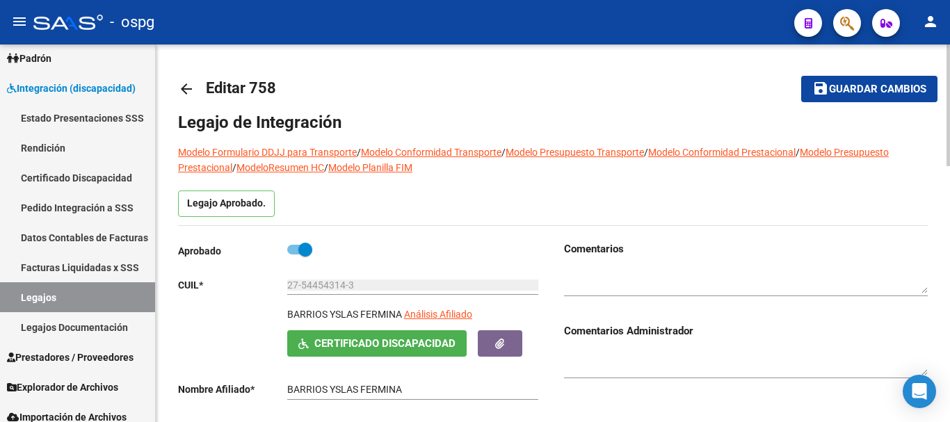
click at [876, 90] on span "Guardar cambios" at bounding box center [877, 89] width 97 height 13
click at [875, 90] on span "Guardar cambios" at bounding box center [877, 89] width 97 height 13
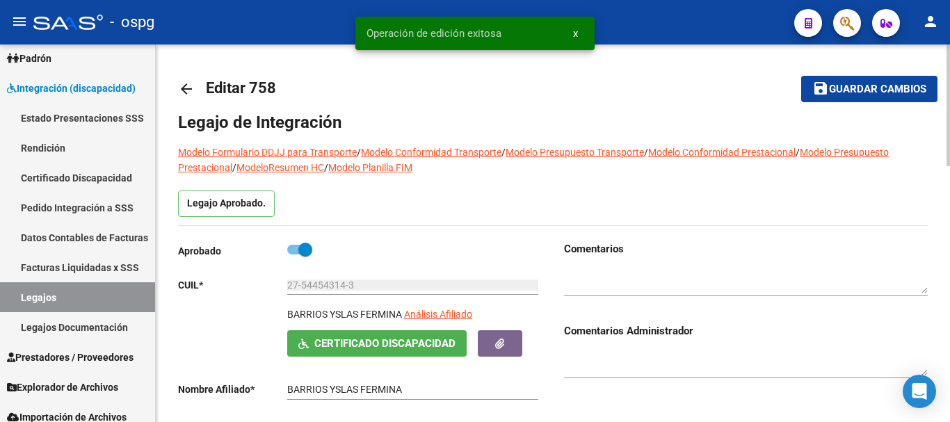
click at [180, 83] on mat-icon "arrow_back" at bounding box center [186, 89] width 17 height 17
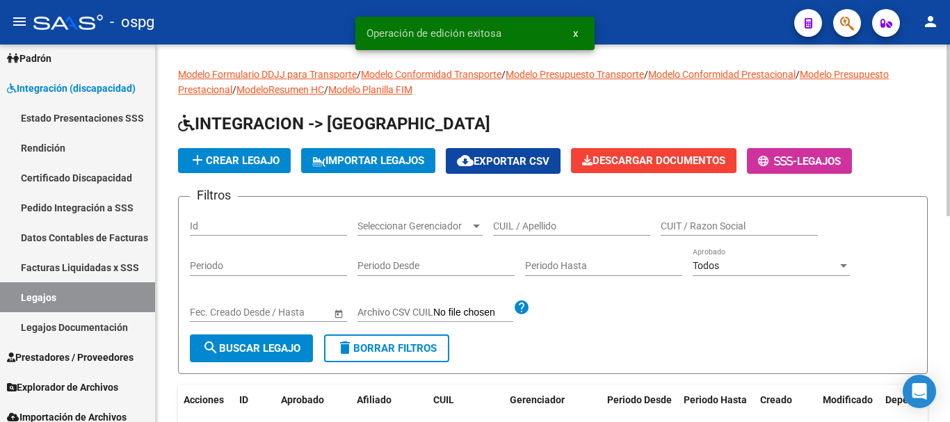
click at [611, 228] on input "CUIL / Apellido" at bounding box center [571, 227] width 157 height 12
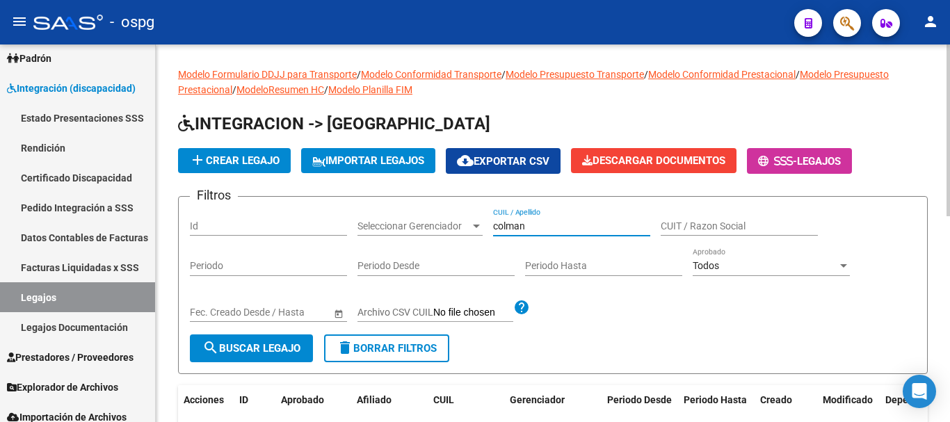
type input "colman"
click at [266, 345] on span "search Buscar Legajo" at bounding box center [251, 348] width 98 height 13
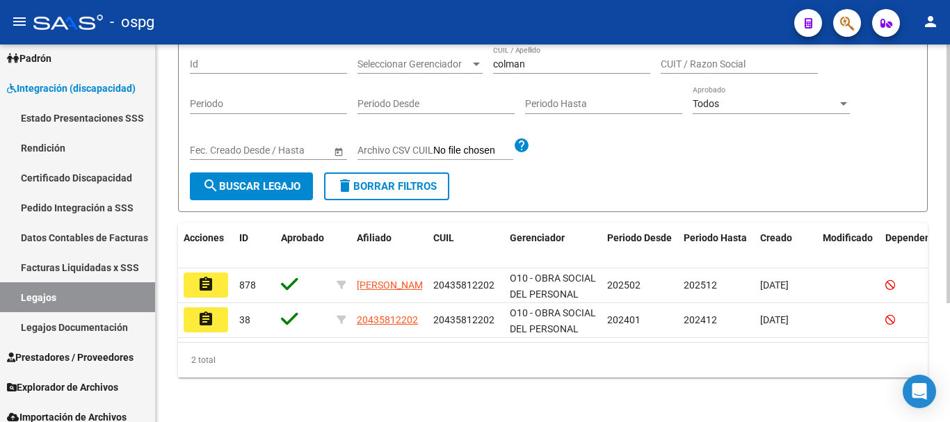
scroll to position [174, 0]
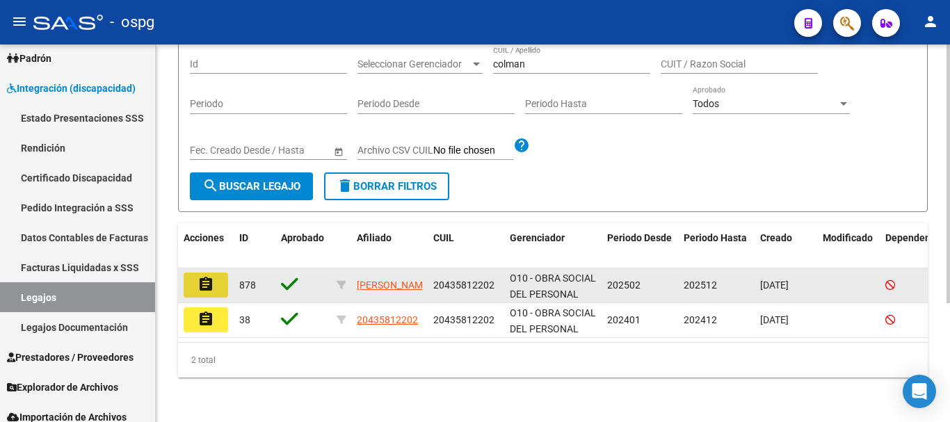
click at [216, 280] on button "assignment" at bounding box center [206, 285] width 45 height 25
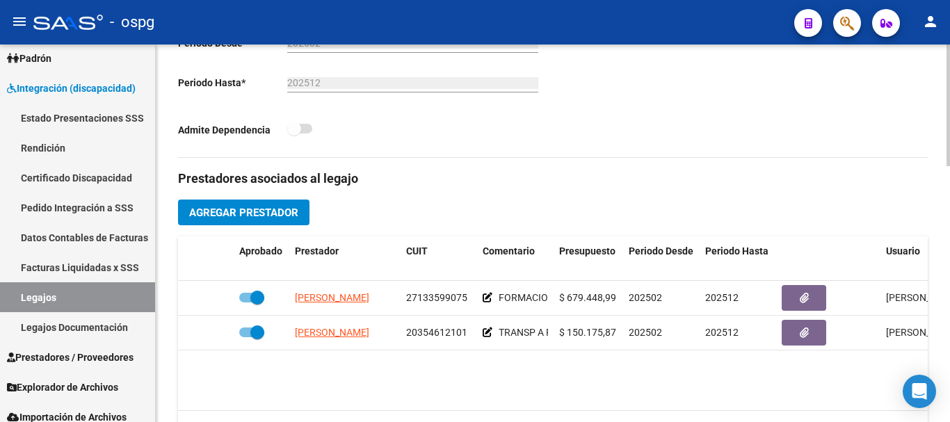
scroll to position [417, 0]
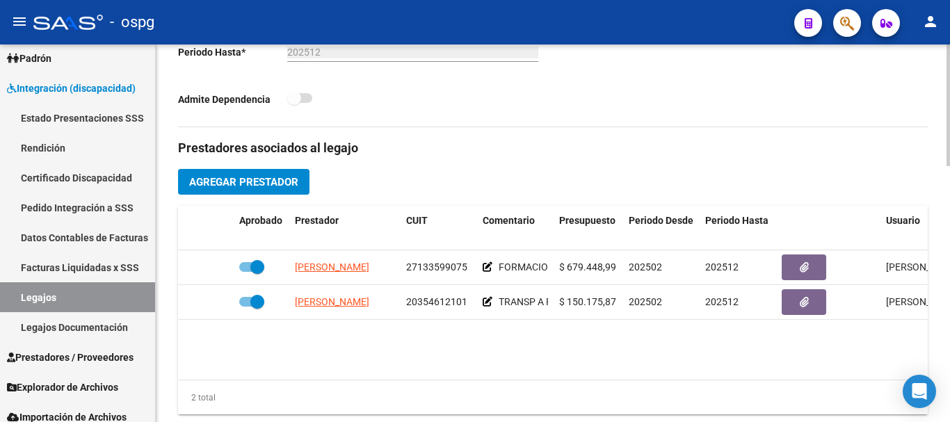
click at [234, 188] on span "Agregar Prestador" at bounding box center [243, 182] width 109 height 13
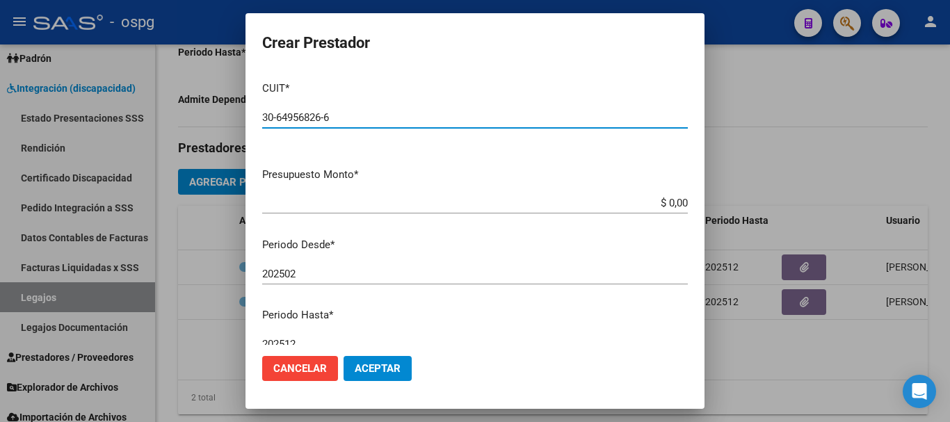
type input "30-64956826-6"
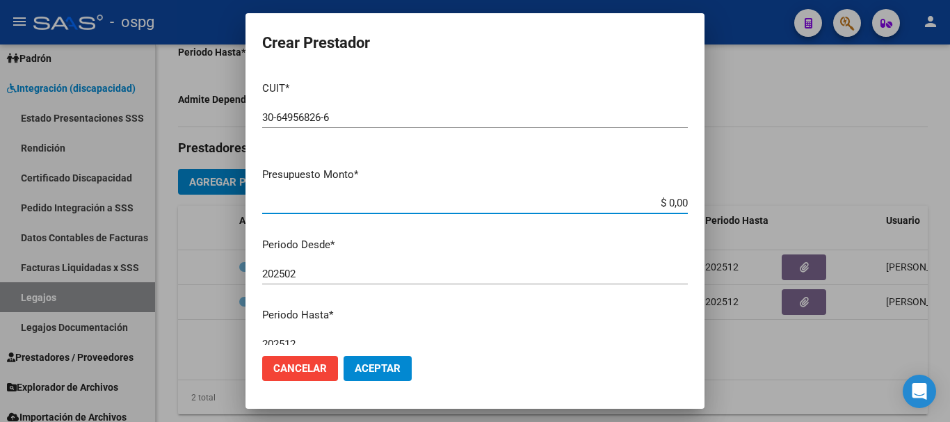
click at [662, 198] on input "$ 0,00" at bounding box center [475, 203] width 426 height 13
click at [676, 202] on input "$ 435.376,00" at bounding box center [475, 203] width 426 height 13
type input "$ 435.376,56"
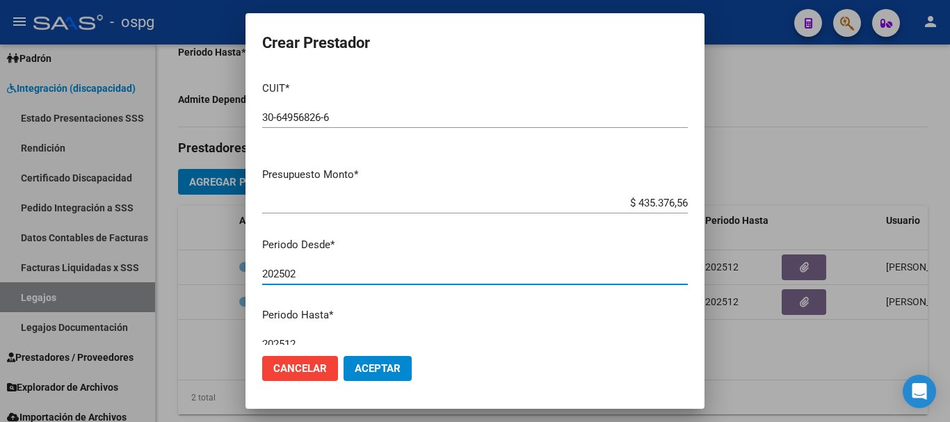
click at [358, 276] on input "202502" at bounding box center [475, 274] width 426 height 13
type input "202508"
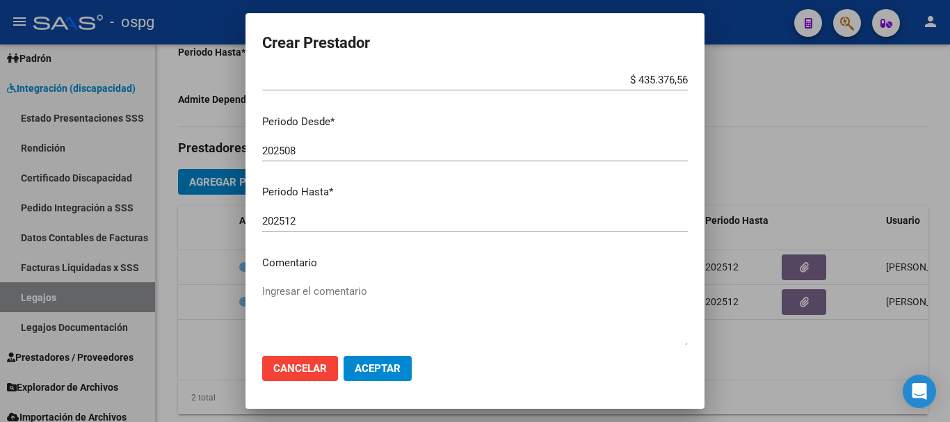
scroll to position [139, 0]
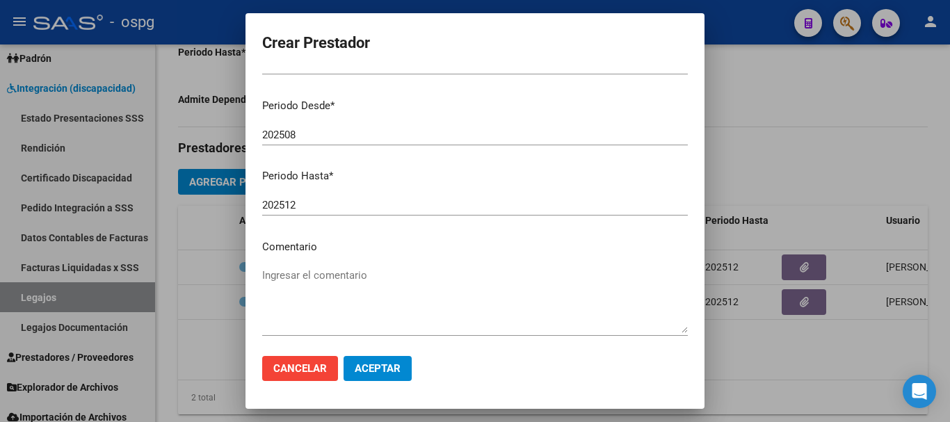
click at [353, 276] on textarea "Ingresar el comentario" at bounding box center [475, 300] width 426 height 65
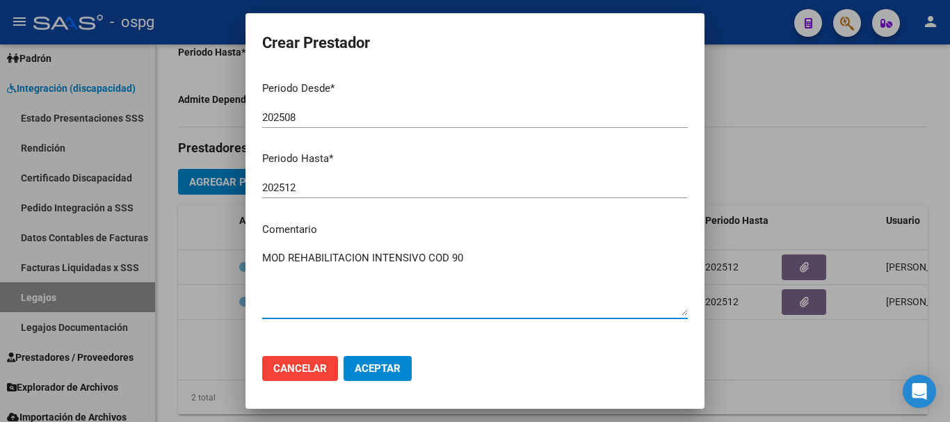
scroll to position [132, 0]
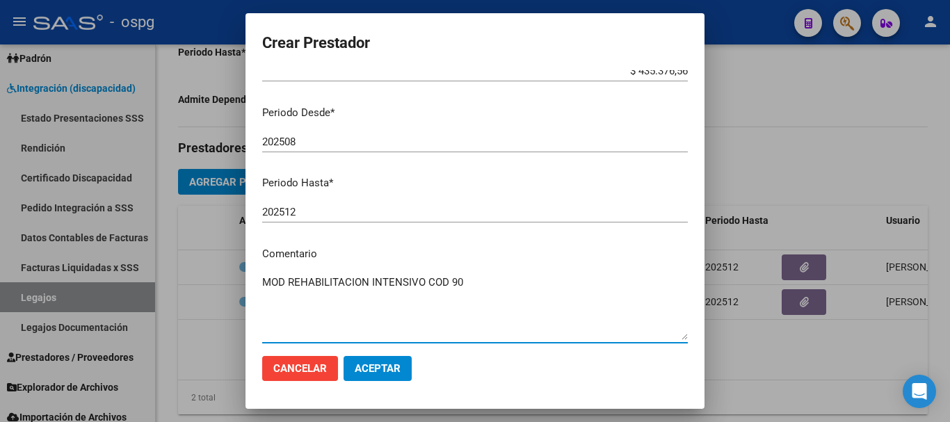
click at [370, 280] on textarea "MOD REHABILITACION INTENSIVO COD 90" at bounding box center [475, 307] width 426 height 65
type textarea "MOD REHAB INTENSIVO COD 90"
click at [381, 371] on span "Aceptar" at bounding box center [378, 369] width 46 height 13
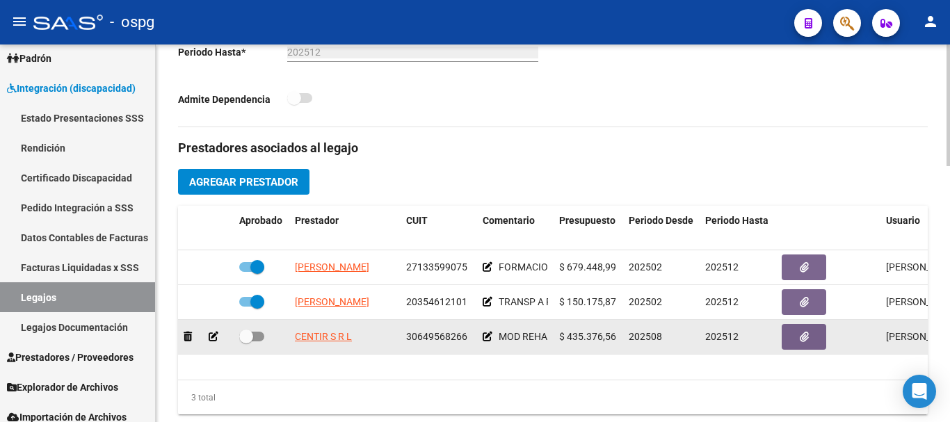
click at [253, 339] on span at bounding box center [251, 337] width 25 height 10
click at [246, 342] on input "checkbox" at bounding box center [246, 342] width 1 height 1
checkbox input "true"
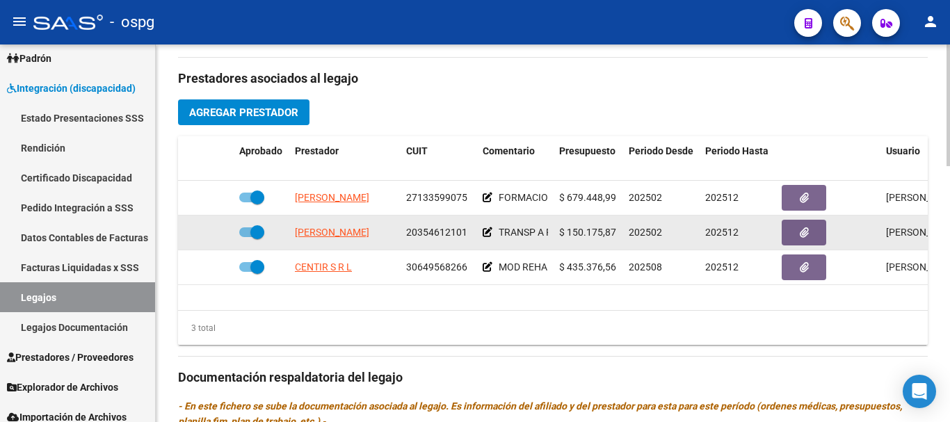
drag, startPoint x: 260, startPoint y: 233, endPoint x: 246, endPoint y: 236, distance: 14.2
click at [246, 236] on span at bounding box center [251, 233] width 25 height 10
click at [246, 237] on input "checkbox" at bounding box center [246, 237] width 1 height 1
checkbox input "false"
click at [212, 232] on icon at bounding box center [214, 233] width 10 height 10
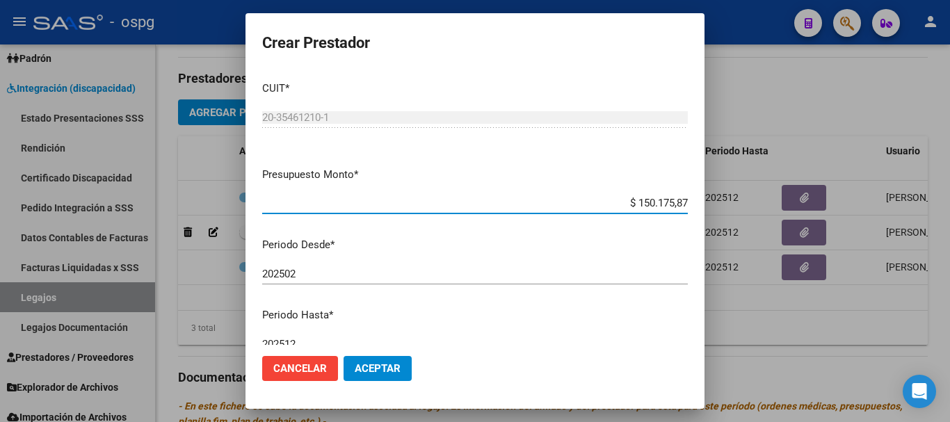
scroll to position [70, 0]
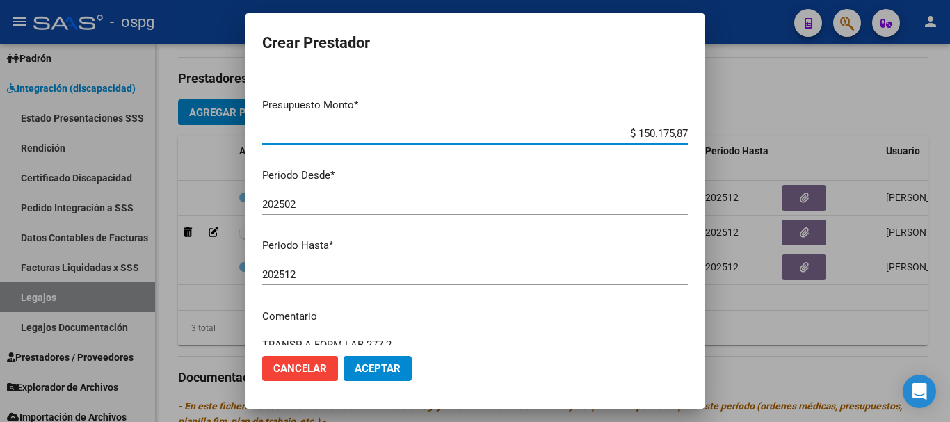
click at [326, 272] on input "202512" at bounding box center [475, 275] width 426 height 13
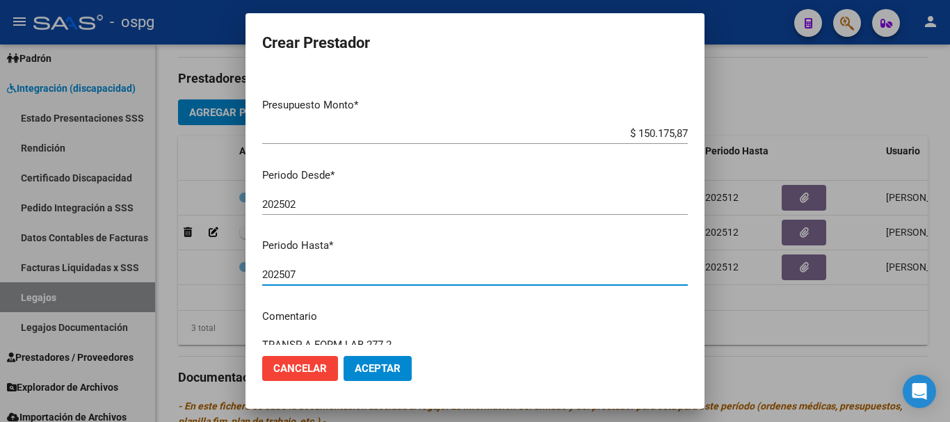
type input "202507"
click at [374, 374] on span "Aceptar" at bounding box center [378, 369] width 46 height 13
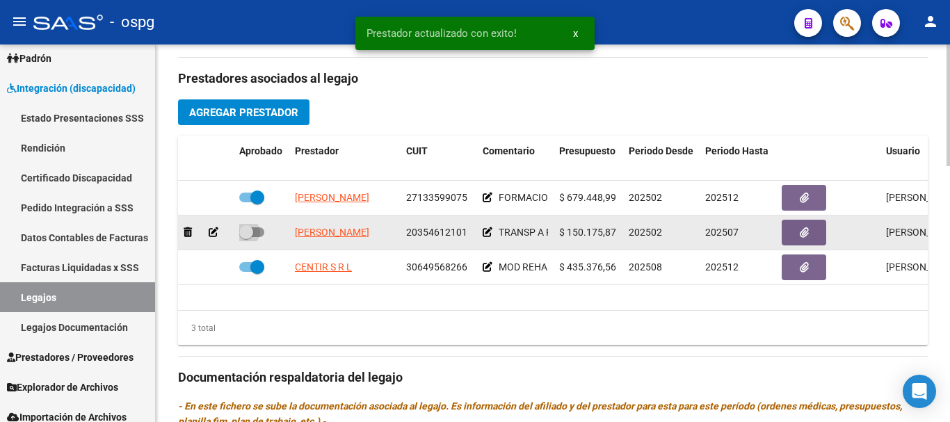
click at [252, 232] on span at bounding box center [246, 232] width 14 height 14
click at [246, 237] on input "checkbox" at bounding box center [246, 237] width 1 height 1
checkbox input "true"
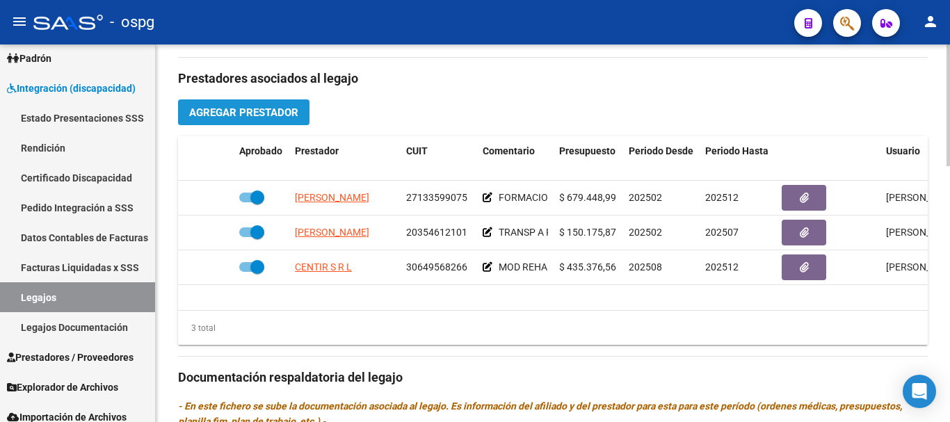
click at [261, 113] on span "Agregar Prestador" at bounding box center [243, 112] width 109 height 13
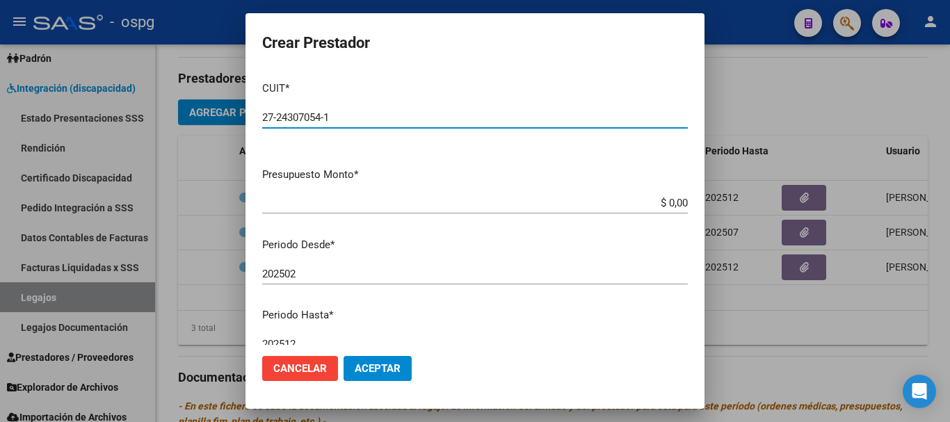
type input "27-24307054-1"
click at [662, 201] on input "$ 0,00" at bounding box center [475, 203] width 426 height 13
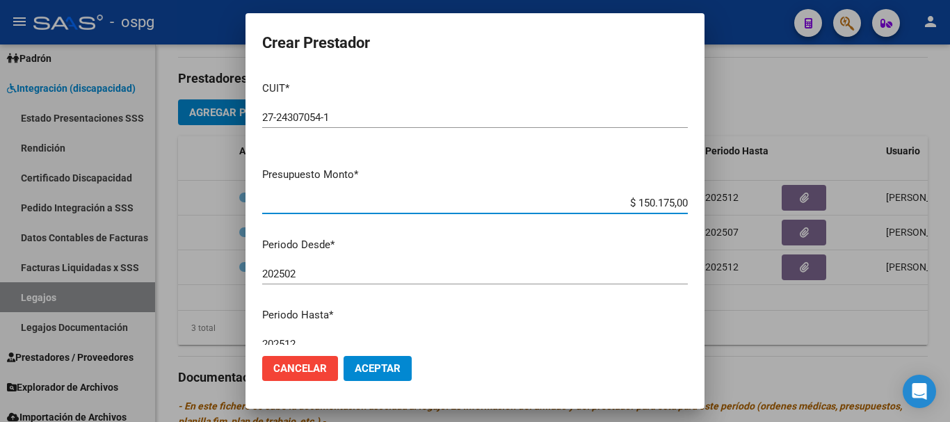
click at [677, 202] on input "$ 150.175,00" at bounding box center [475, 203] width 426 height 13
type input "$ 150.175,87"
click at [319, 274] on input "202502" at bounding box center [475, 274] width 426 height 13
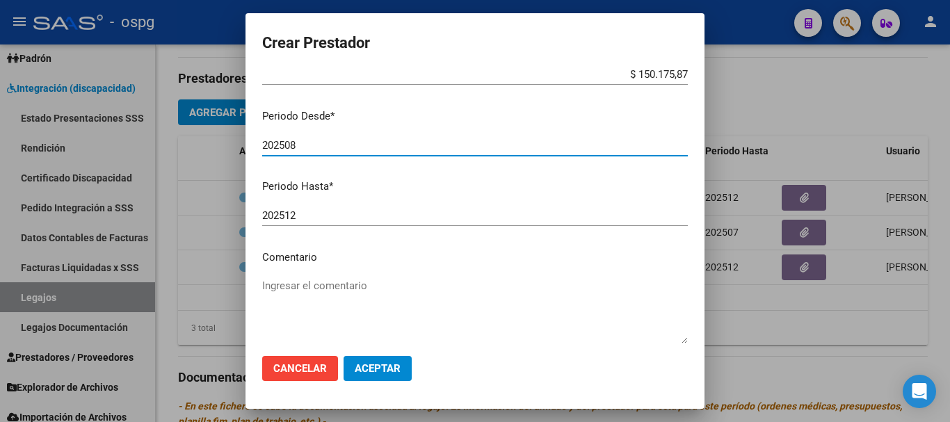
scroll to position [139, 0]
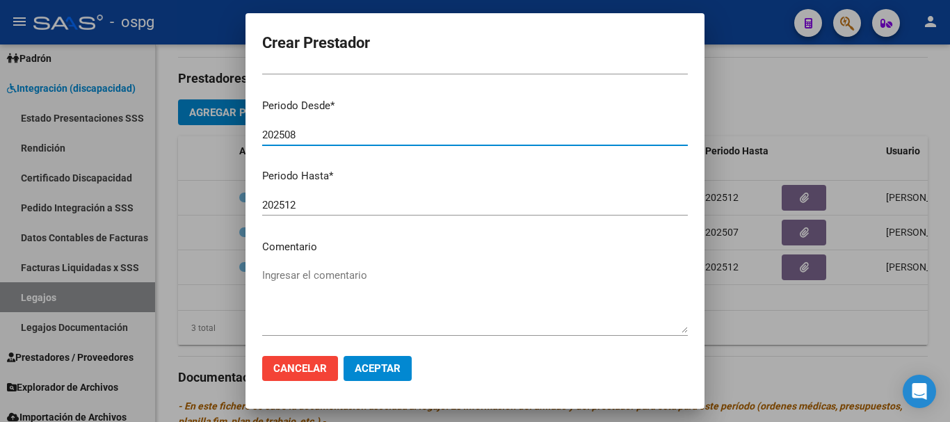
type input "202508"
click at [342, 267] on div "Ingresar el comentario" at bounding box center [475, 300] width 426 height 71
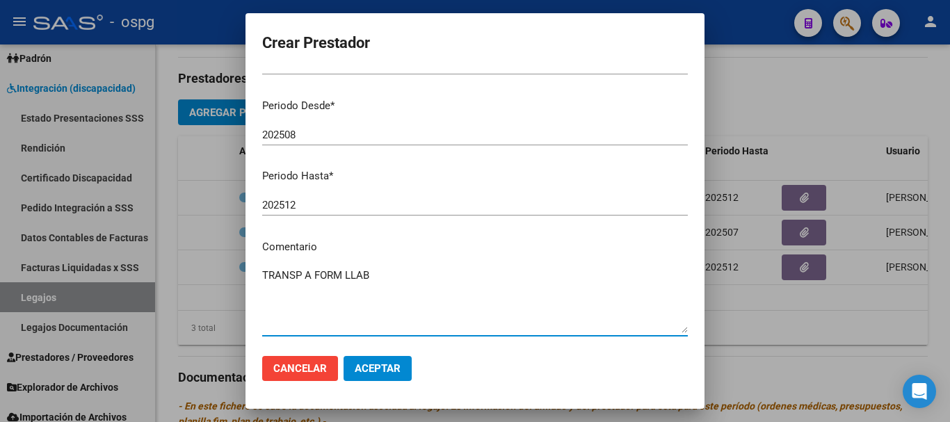
click at [354, 276] on textarea "TRANSP A FORM LLAB" at bounding box center [475, 300] width 426 height 65
click at [411, 276] on textarea "TRANSP A FORM LAB" at bounding box center [475, 300] width 426 height 65
click at [367, 273] on textarea "TRANSP A FORM LAB 277.2KM" at bounding box center [475, 300] width 426 height 65
click at [426, 272] on textarea "TRANSP A FORM LAB 277.2KM" at bounding box center [475, 300] width 426 height 65
type textarea "TRANSP A FORM LAB 277.2KM COD 96"
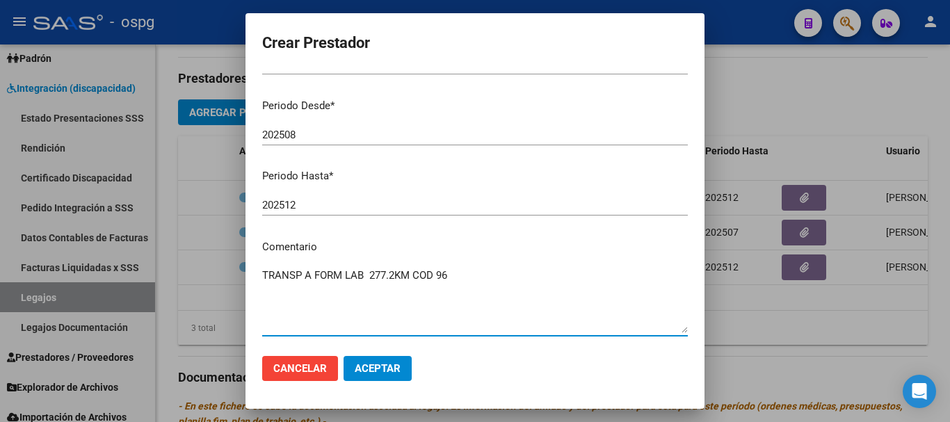
click at [364, 366] on span "Aceptar" at bounding box center [378, 369] width 46 height 13
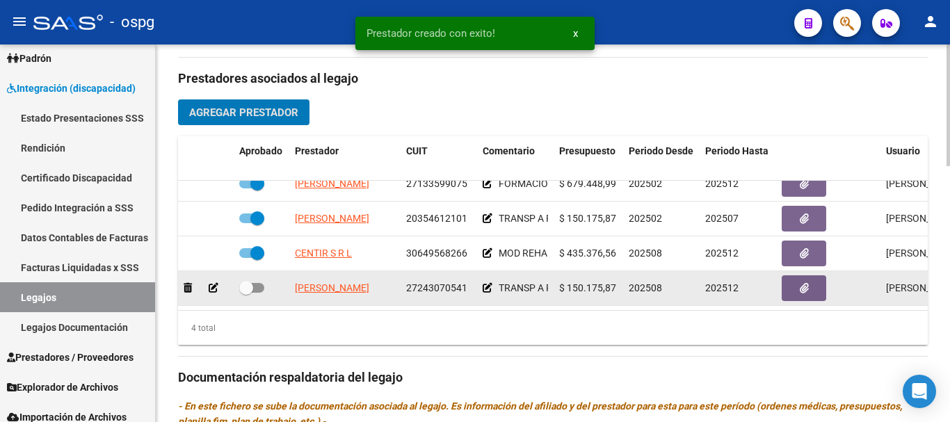
scroll to position [25, 0]
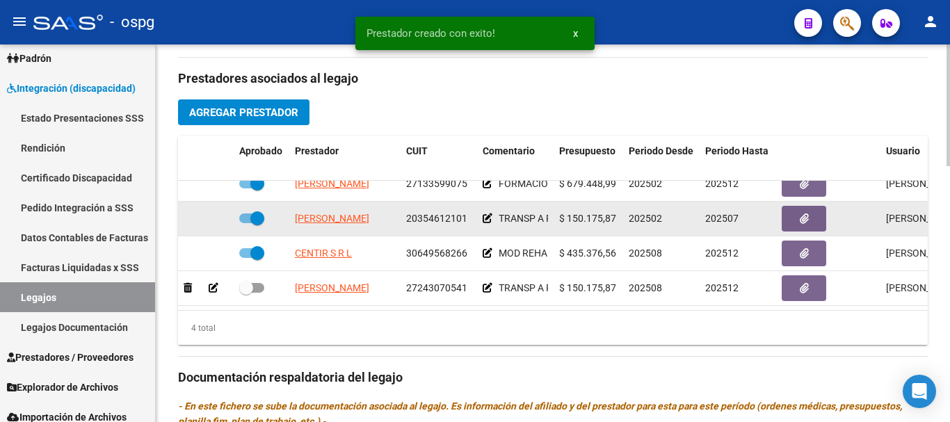
click at [487, 214] on icon at bounding box center [488, 219] width 10 height 10
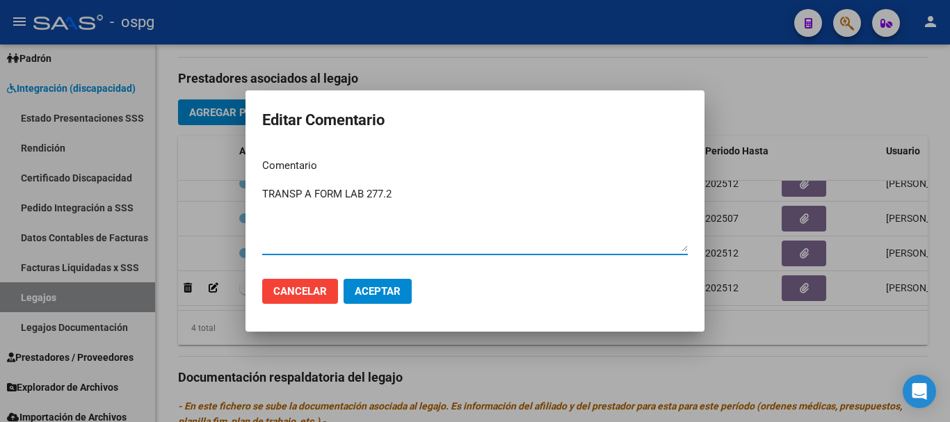
click at [747, 340] on div at bounding box center [475, 211] width 950 height 422
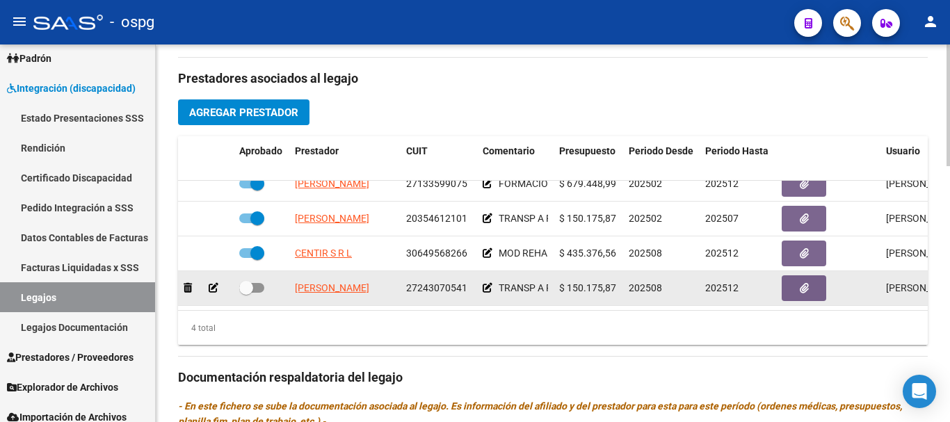
click at [491, 283] on icon at bounding box center [488, 288] width 10 height 10
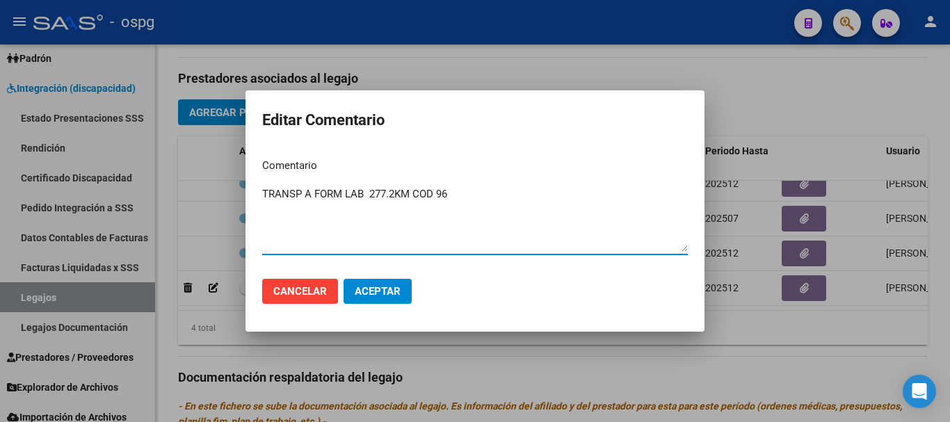
click at [759, 355] on div at bounding box center [475, 211] width 950 height 422
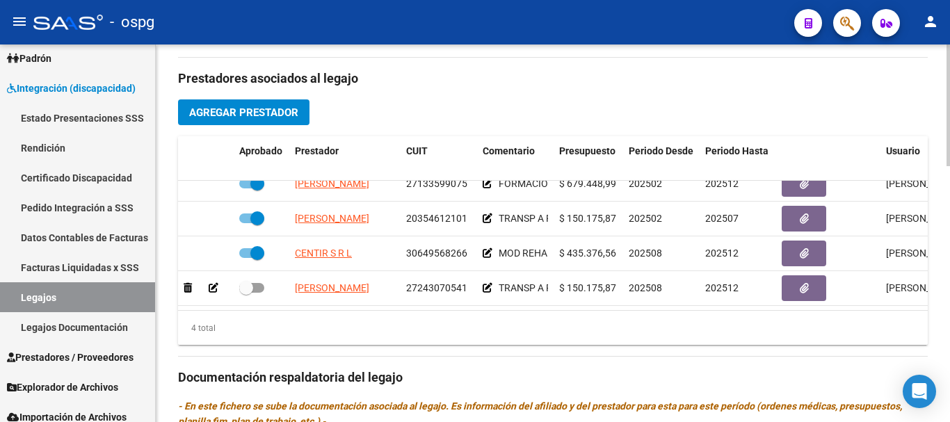
scroll to position [557, 0]
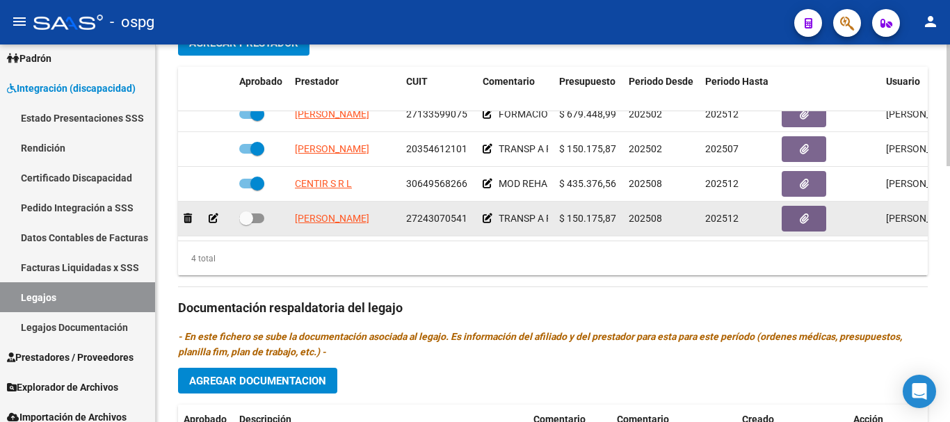
click at [257, 214] on span at bounding box center [251, 219] width 25 height 10
click at [246, 223] on input "checkbox" at bounding box center [246, 223] width 1 height 1
checkbox input "true"
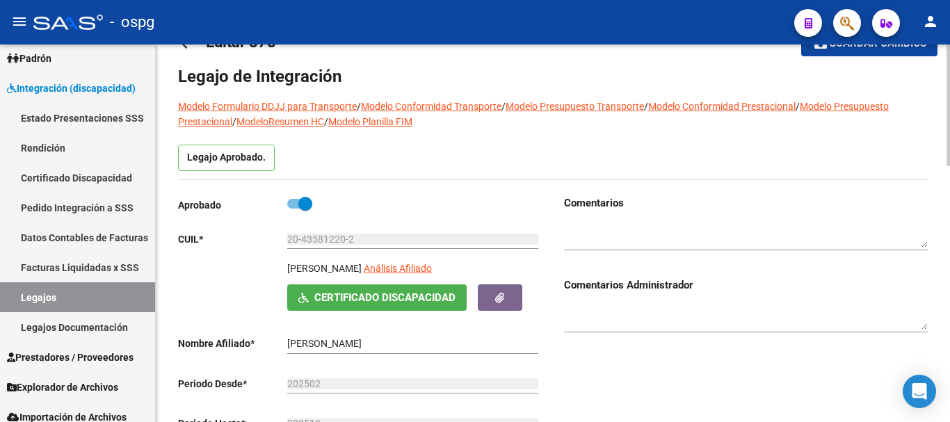
scroll to position [0, 0]
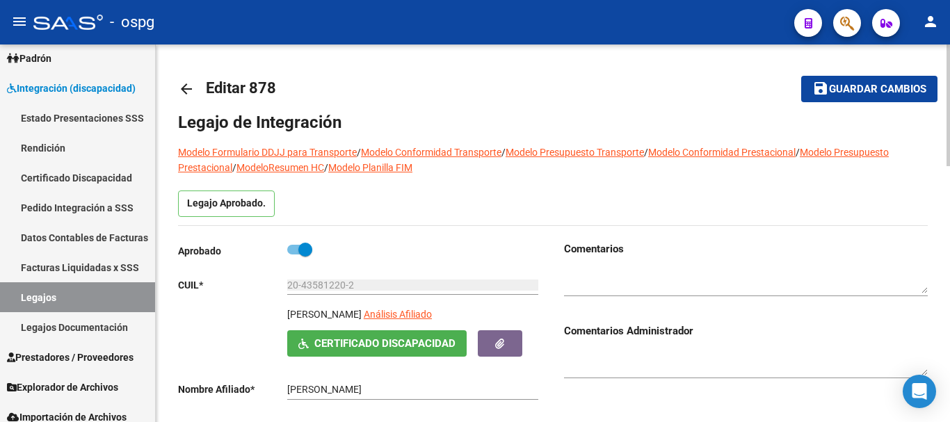
click at [877, 94] on span "Guardar cambios" at bounding box center [877, 89] width 97 height 13
click at [882, 93] on span "Guardar cambios" at bounding box center [877, 89] width 97 height 13
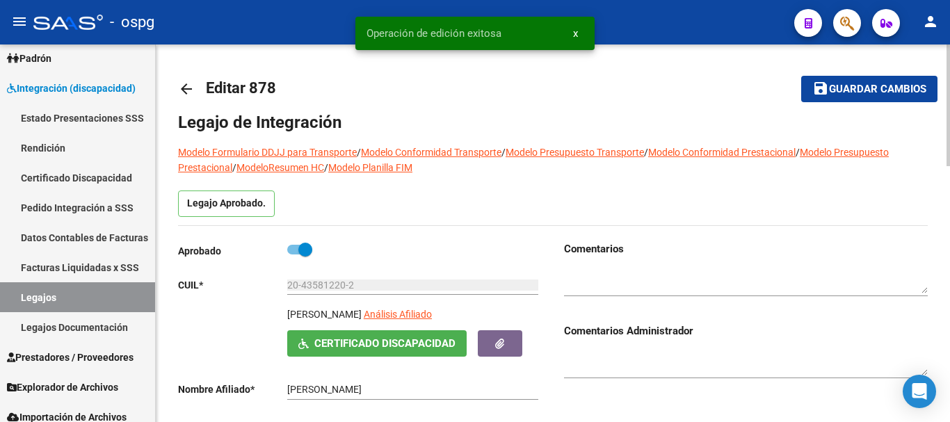
click at [186, 95] on mat-icon "arrow_back" at bounding box center [186, 89] width 17 height 17
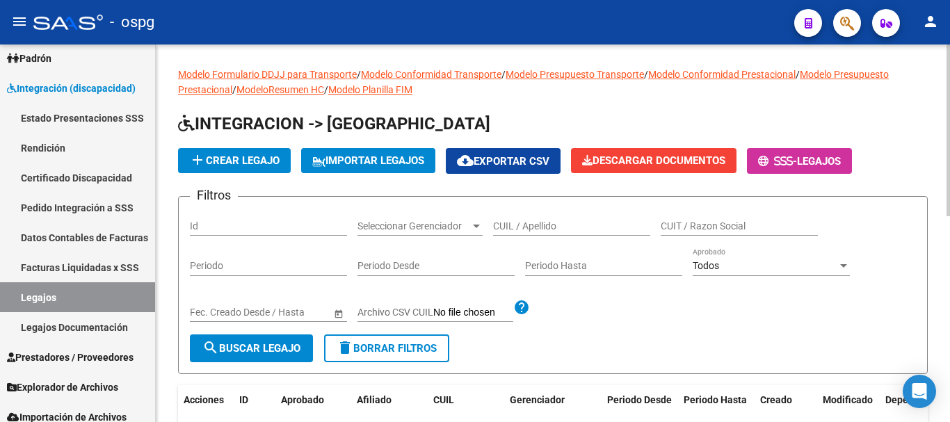
click at [581, 225] on input "CUIL / Apellido" at bounding box center [571, 227] width 157 height 12
type input "PALACIOS"
click at [262, 354] on span "search Buscar Legajo" at bounding box center [251, 348] width 98 height 13
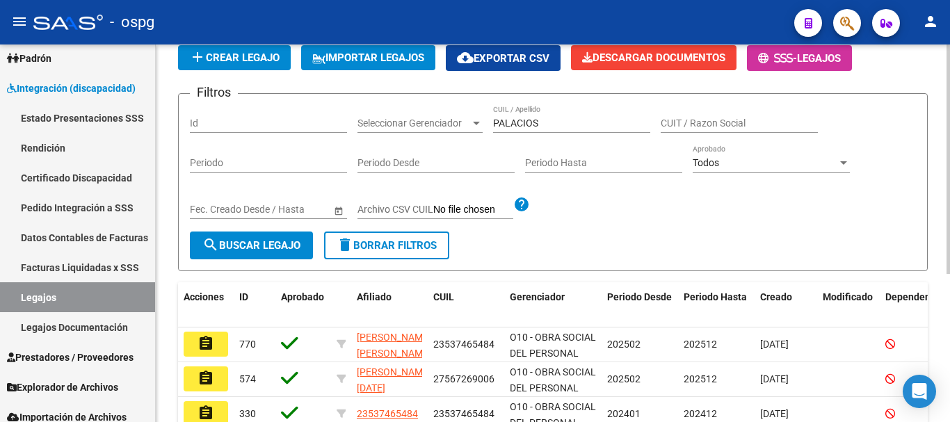
scroll to position [139, 0]
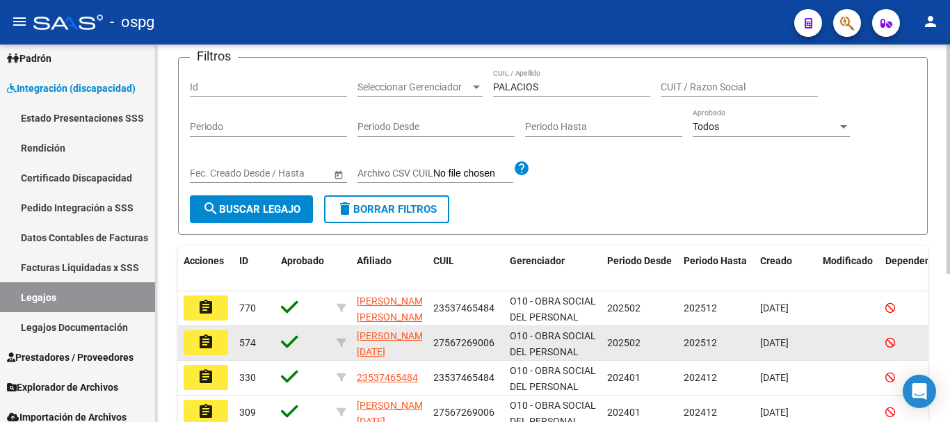
click at [212, 351] on mat-icon "assignment" at bounding box center [206, 342] width 17 height 17
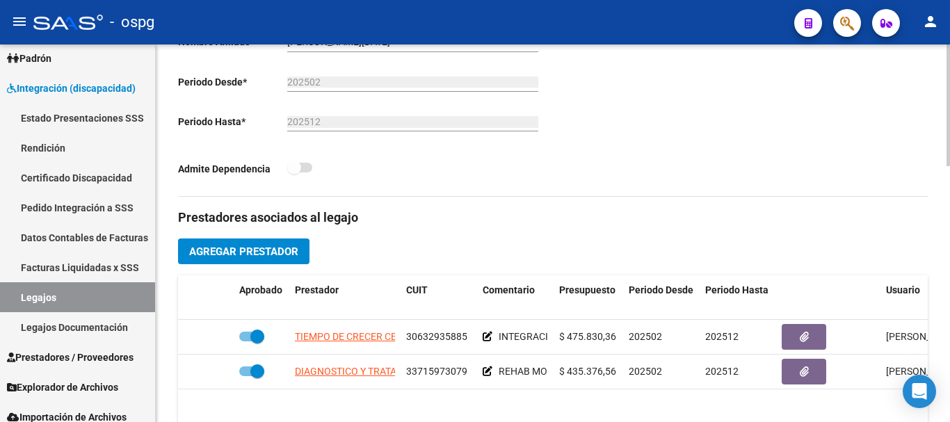
scroll to position [417, 0]
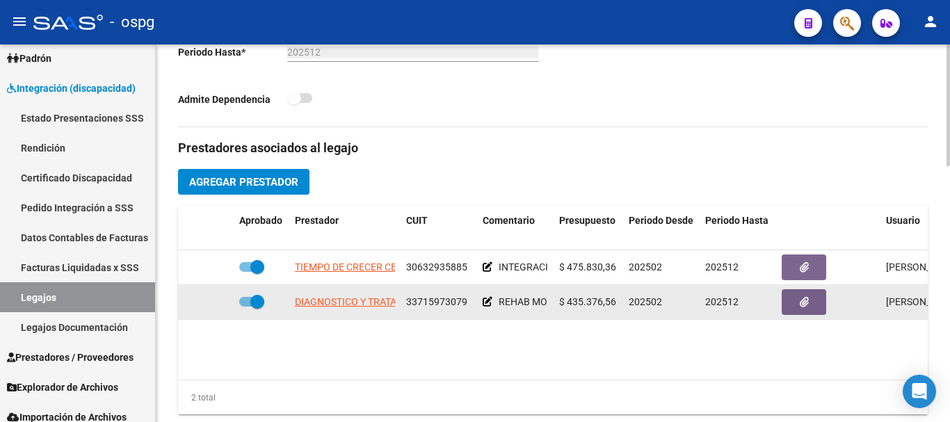
drag, startPoint x: 255, startPoint y: 302, endPoint x: 241, endPoint y: 304, distance: 14.1
click at [241, 304] on span at bounding box center [251, 302] width 25 height 10
click at [246, 307] on input "checkbox" at bounding box center [246, 307] width 1 height 1
checkbox input "false"
click at [488, 304] on icon at bounding box center [488, 302] width 10 height 10
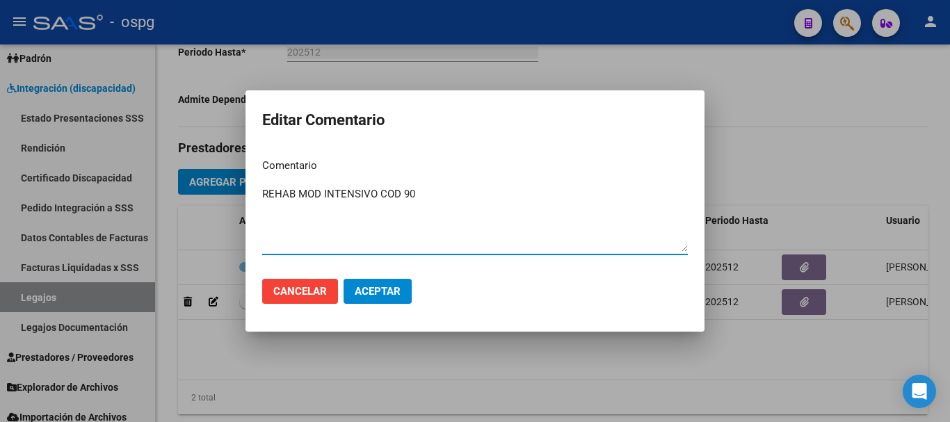
click at [552, 367] on div at bounding box center [475, 211] width 950 height 422
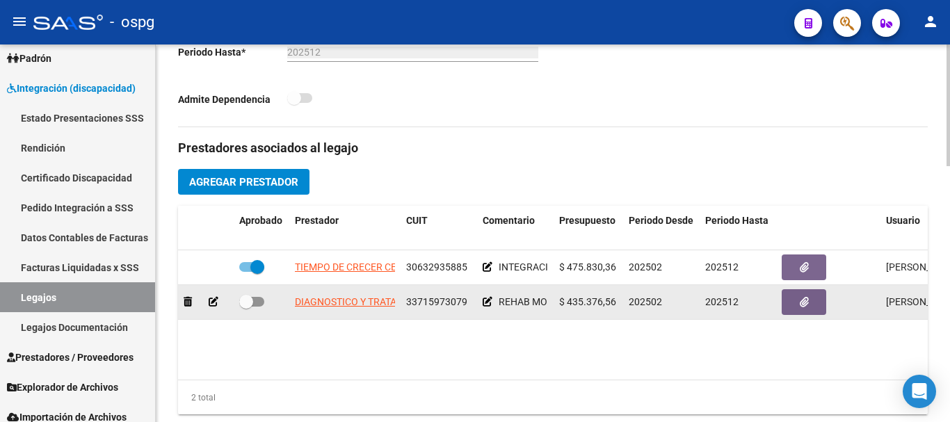
click at [212, 303] on icon at bounding box center [214, 302] width 10 height 10
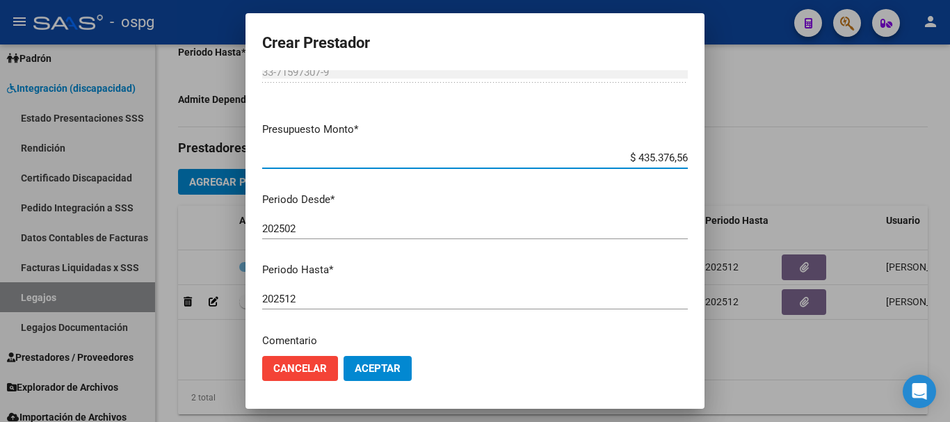
scroll to position [139, 0]
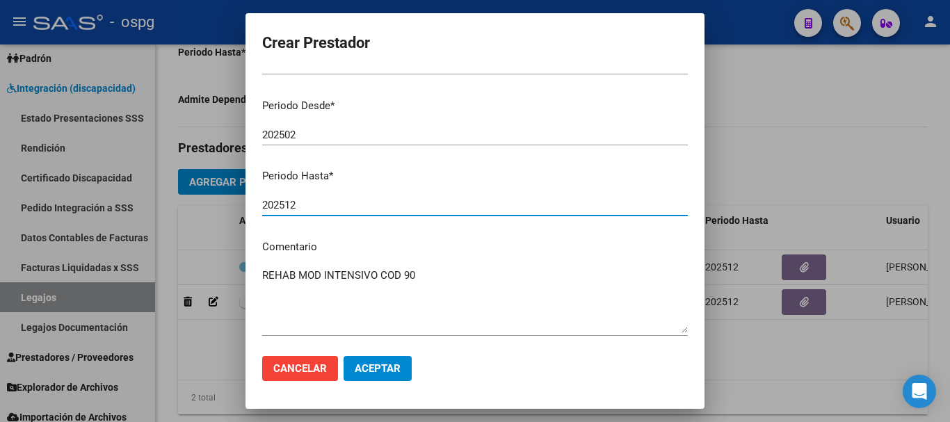
click at [339, 200] on input "202512" at bounding box center [475, 205] width 426 height 13
type input "202507"
click at [367, 369] on span "Aceptar" at bounding box center [378, 369] width 46 height 13
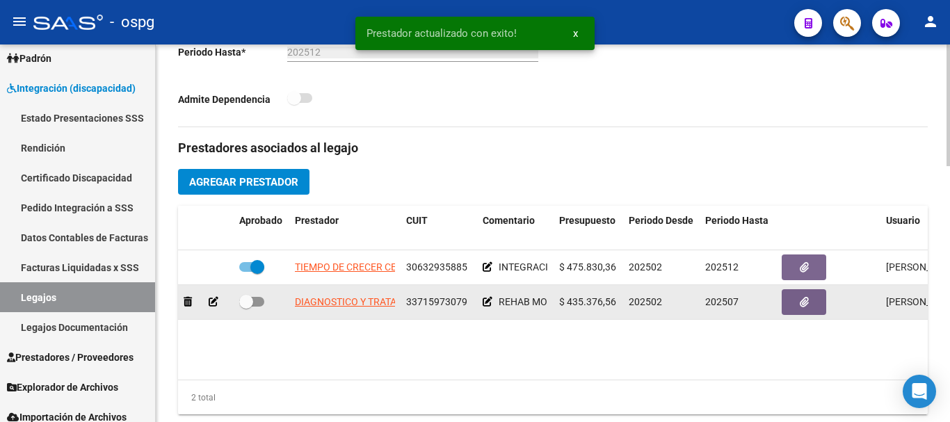
click at [257, 303] on span at bounding box center [251, 302] width 25 height 10
click at [246, 307] on input "checkbox" at bounding box center [246, 307] width 1 height 1
checkbox input "true"
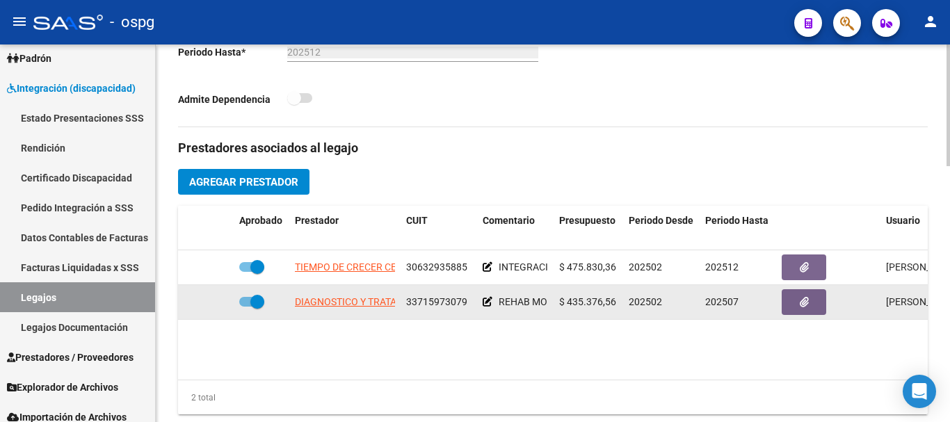
click at [485, 304] on icon at bounding box center [488, 302] width 10 height 10
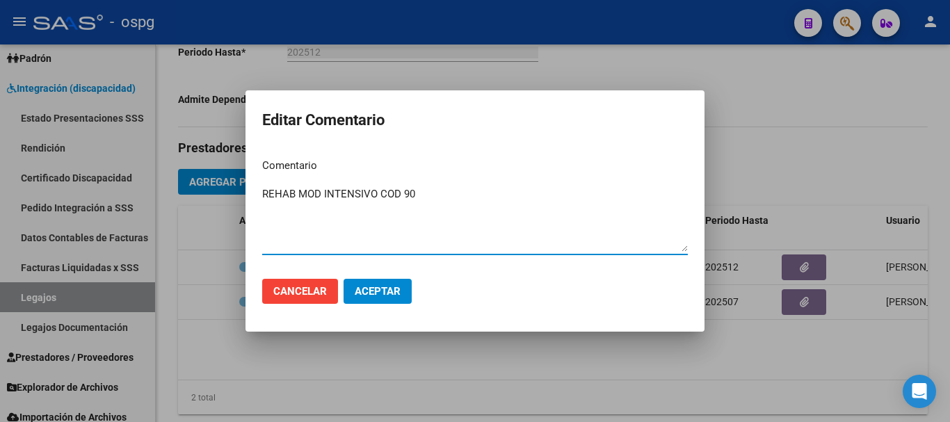
click at [710, 358] on div at bounding box center [475, 211] width 950 height 422
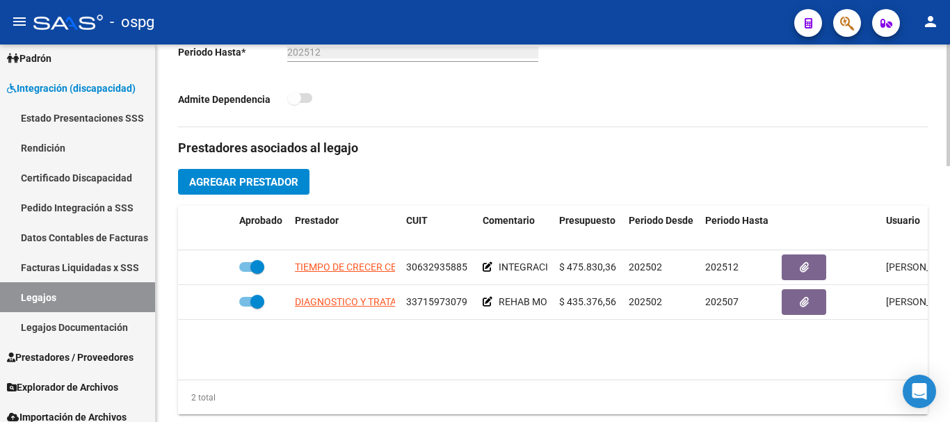
click at [266, 188] on span "Agregar Prestador" at bounding box center [243, 182] width 109 height 13
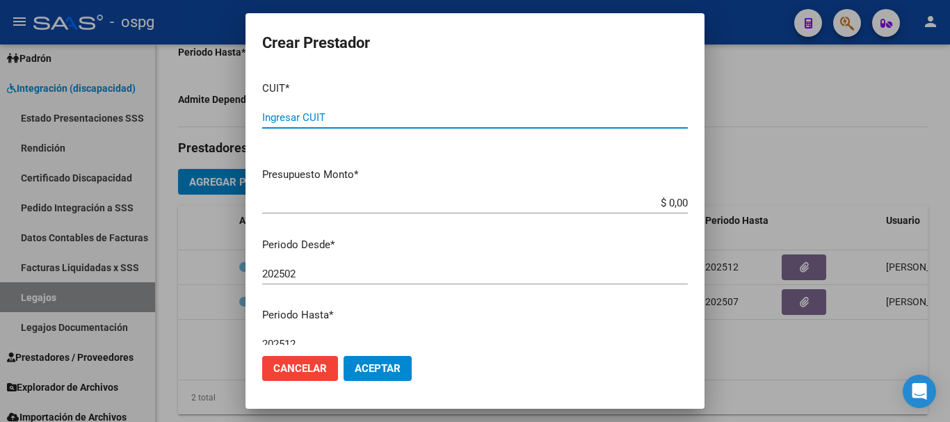
click at [592, 121] on input "Ingresar CUIT" at bounding box center [475, 117] width 426 height 13
type input "27-35166823-2"
click at [660, 202] on input "$ 0,00" at bounding box center [475, 203] width 426 height 13
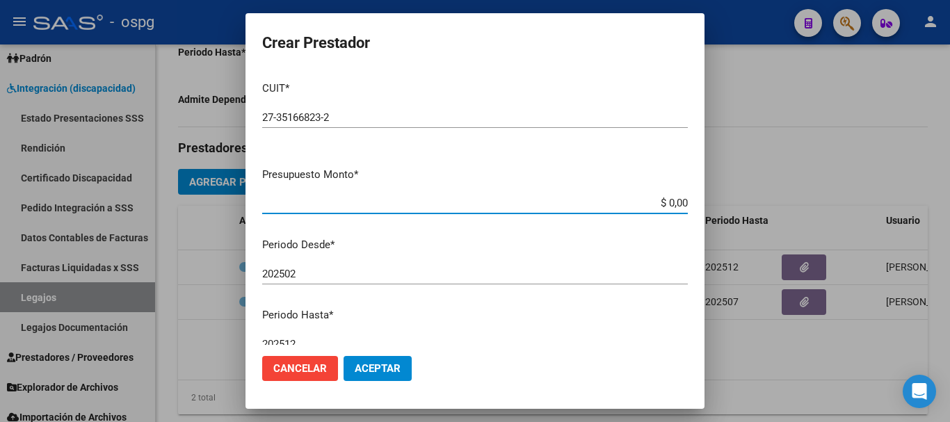
click at [663, 202] on input "$ 0,00" at bounding box center [475, 203] width 426 height 13
click at [676, 202] on input "$ 98.964,00" at bounding box center [475, 203] width 426 height 13
type input "$ 98.964,88"
click at [326, 273] on input "202502" at bounding box center [475, 274] width 426 height 13
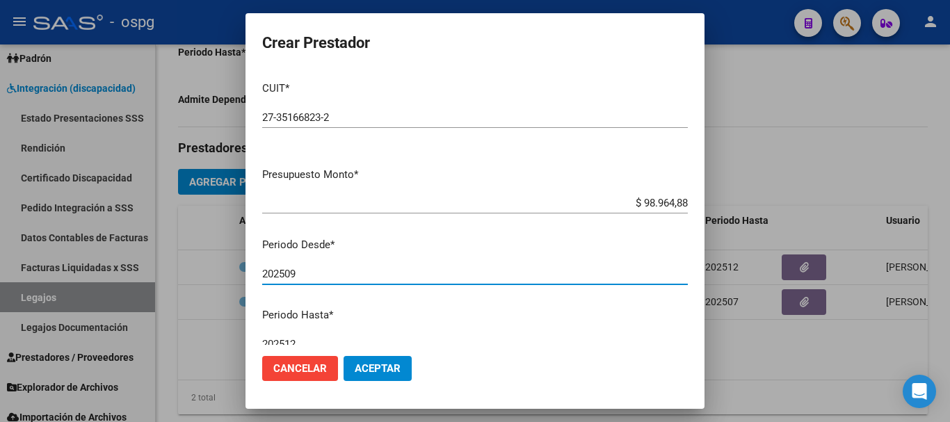
type input "202509"
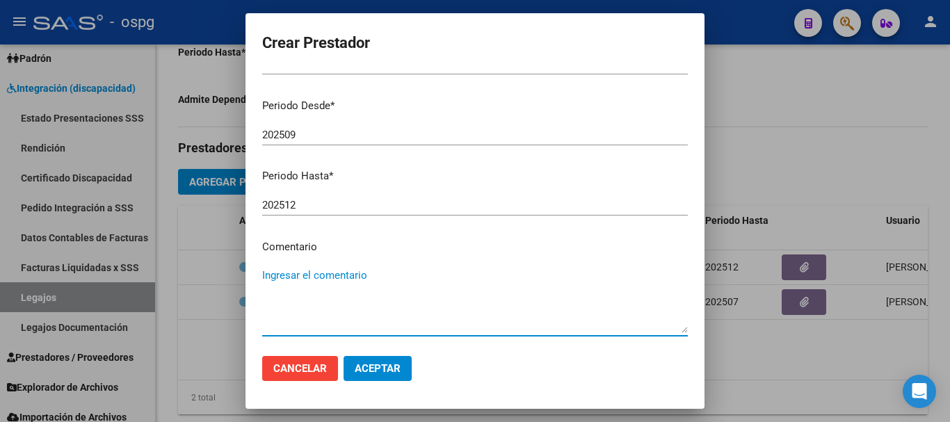
click at [326, 273] on textarea "Ingresar el comentario" at bounding box center [475, 300] width 426 height 65
type textarea "REHAB MOD INTENSIVO COD 90 PSP"
click at [395, 372] on span "Aceptar" at bounding box center [378, 369] width 46 height 13
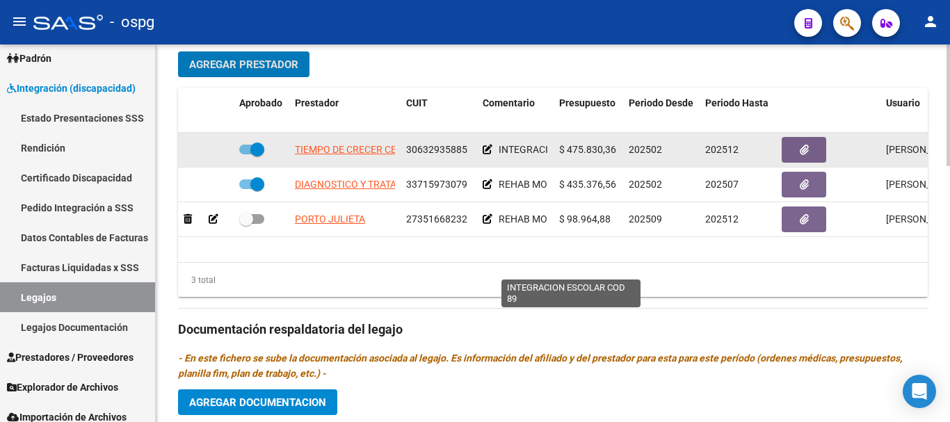
scroll to position [557, 0]
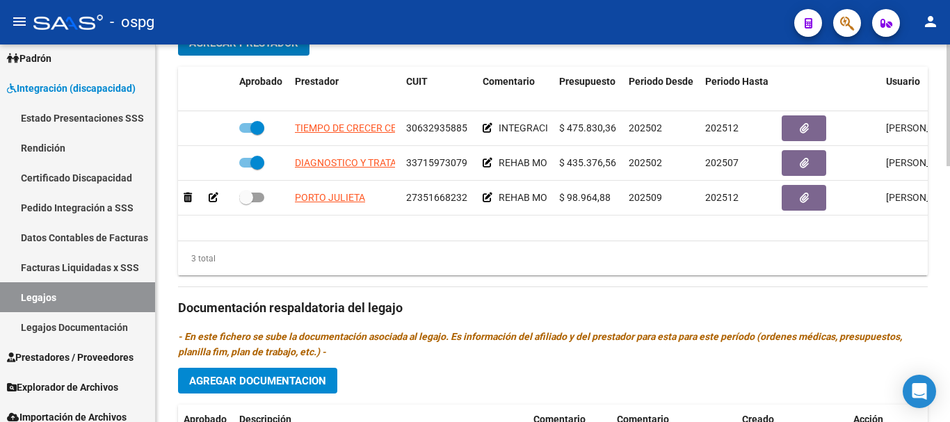
click at [285, 55] on button "Agregar Prestador" at bounding box center [244, 43] width 132 height 26
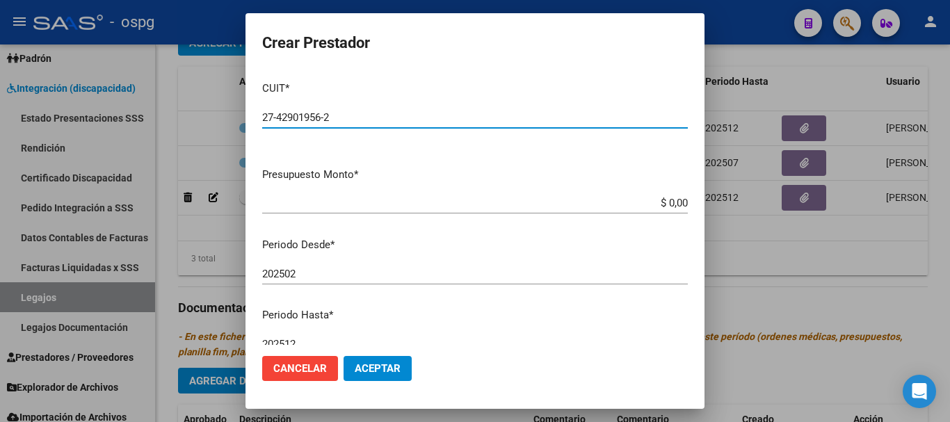
type input "27-42901956-2"
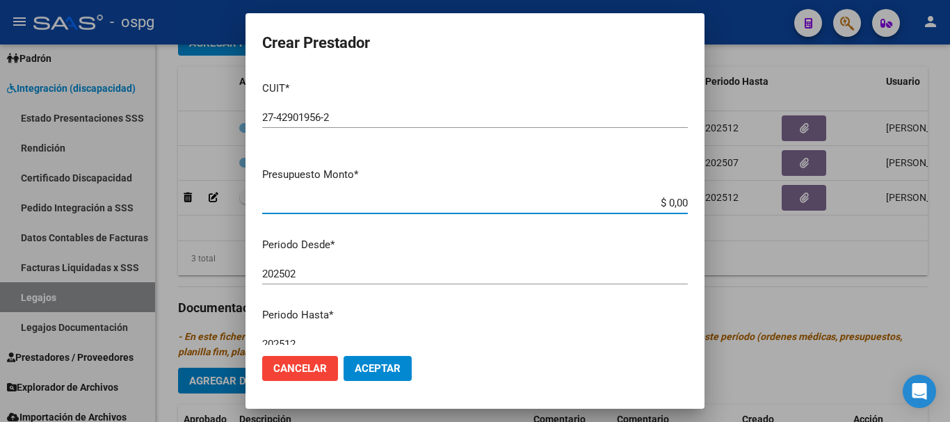
click at [662, 205] on input "$ 0,00" at bounding box center [475, 203] width 426 height 13
click at [676, 202] on input "$ 98.964,00" at bounding box center [475, 203] width 426 height 13
type input "$ 98.964,88"
click at [375, 271] on input "202502" at bounding box center [475, 274] width 426 height 13
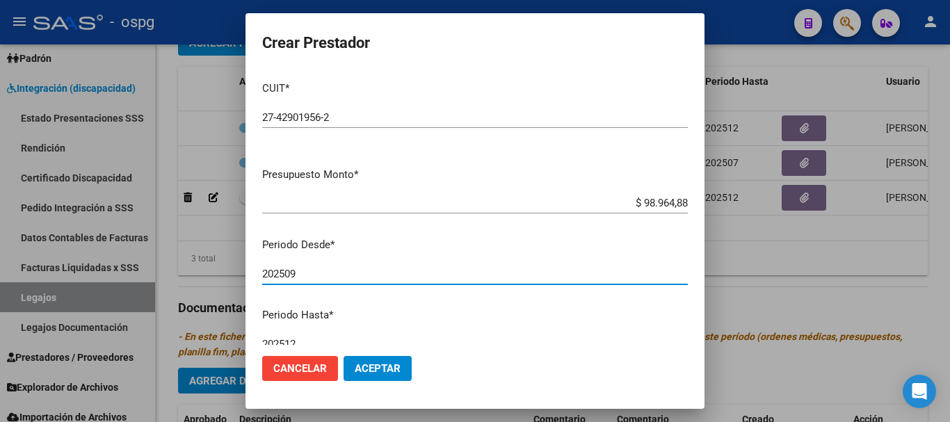
type input "202509"
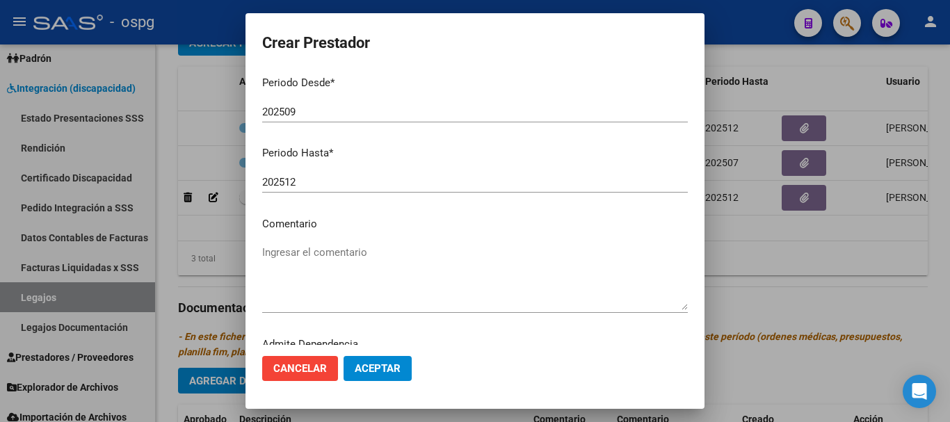
scroll to position [202, 0]
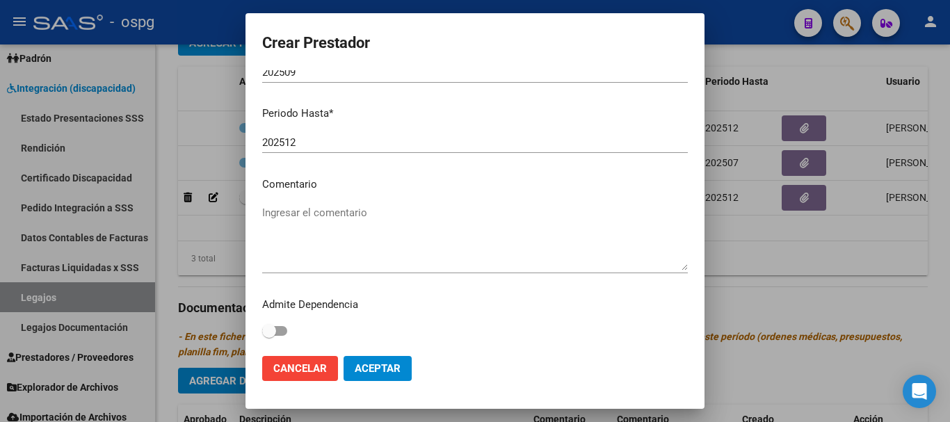
click at [380, 219] on textarea "Ingresar el comentario" at bounding box center [475, 237] width 426 height 65
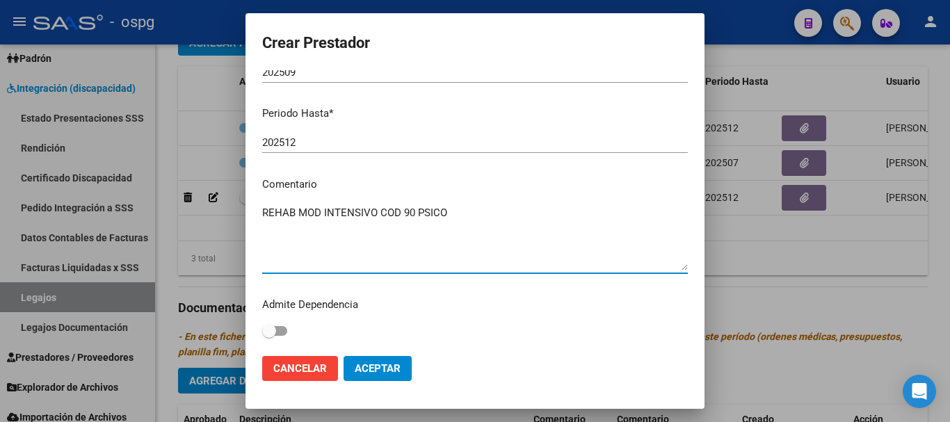
type textarea "REHAB MOD INTENSIVO COD 90 PSICO"
click at [375, 375] on button "Aceptar" at bounding box center [378, 368] width 68 height 25
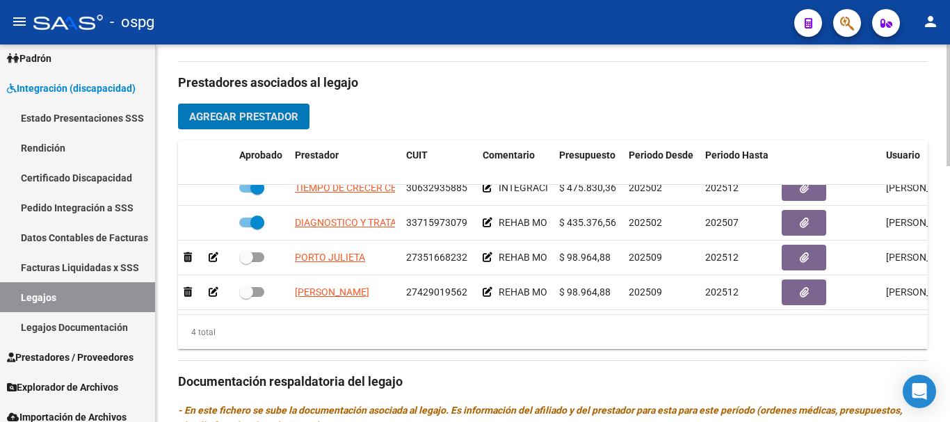
scroll to position [474, 0]
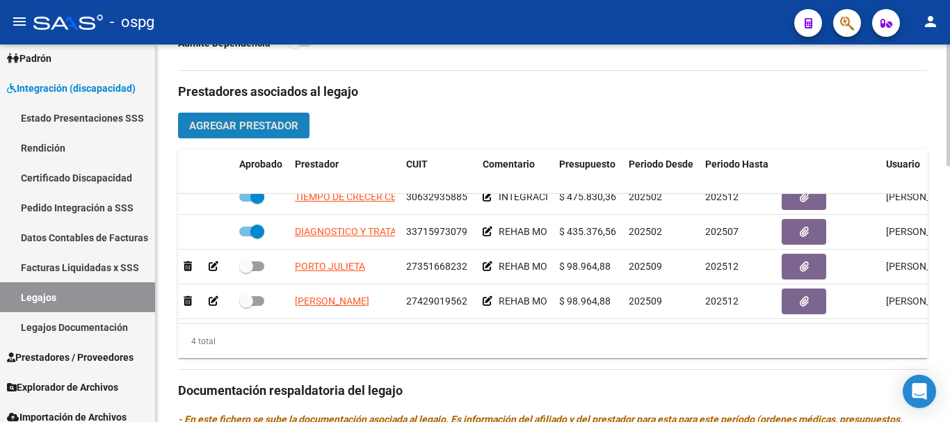
click at [254, 125] on span "Agregar Prestador" at bounding box center [243, 126] width 109 height 13
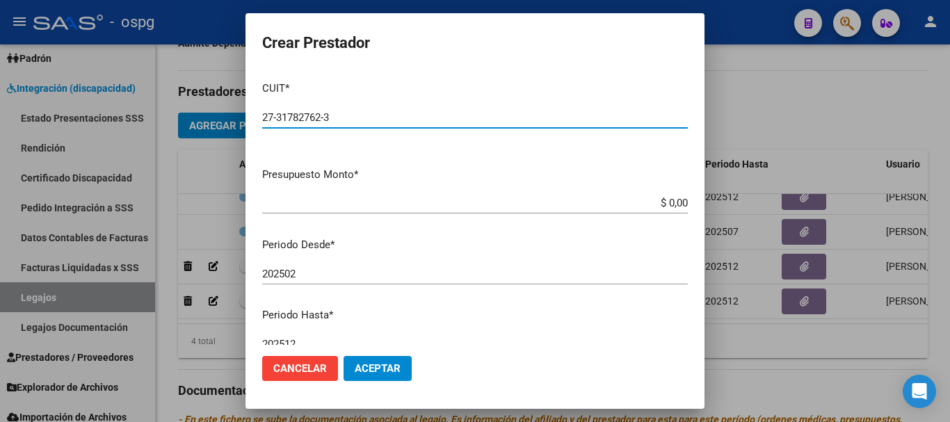
type input "27-31782762-3"
click at [662, 202] on input "$ 0,00" at bounding box center [475, 203] width 426 height 13
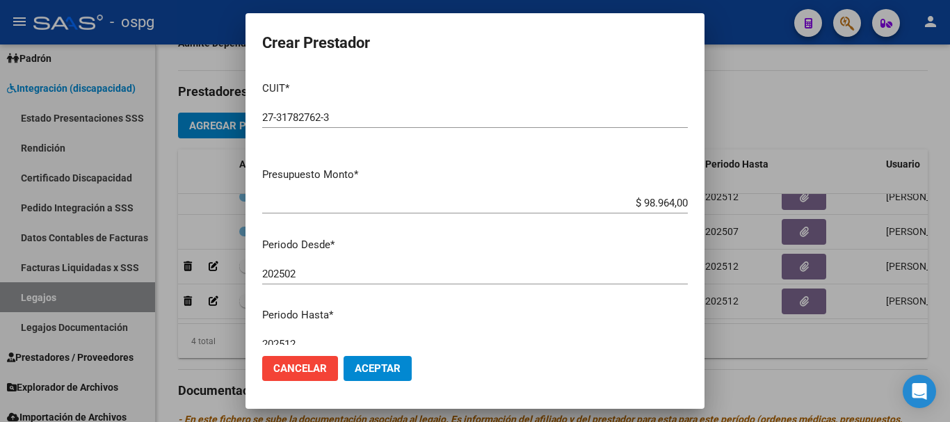
click at [679, 203] on app-form-text-field "Presupuesto Monto * $ 98.964,00 Ingresar el monto" at bounding box center [480, 188] width 437 height 43
click at [674, 203] on input "$ 98.964,00" at bounding box center [475, 203] width 426 height 13
type input "$ 98.964,88"
click at [335, 275] on input "202502" at bounding box center [475, 274] width 426 height 13
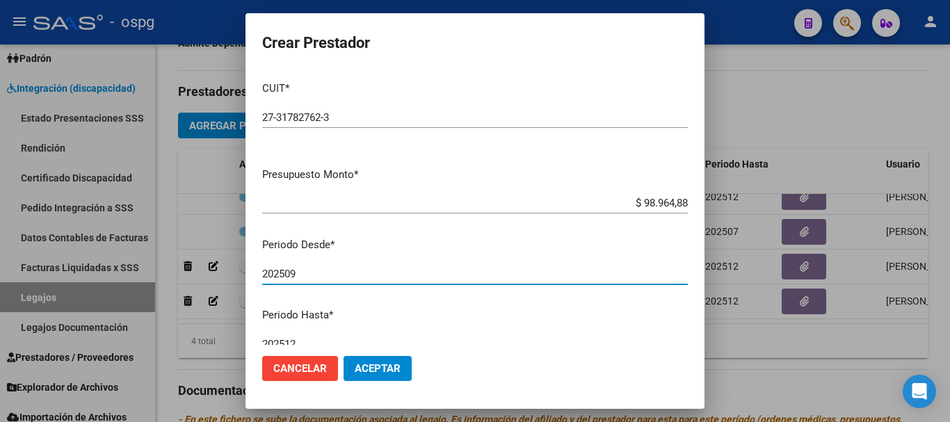
type input "202509"
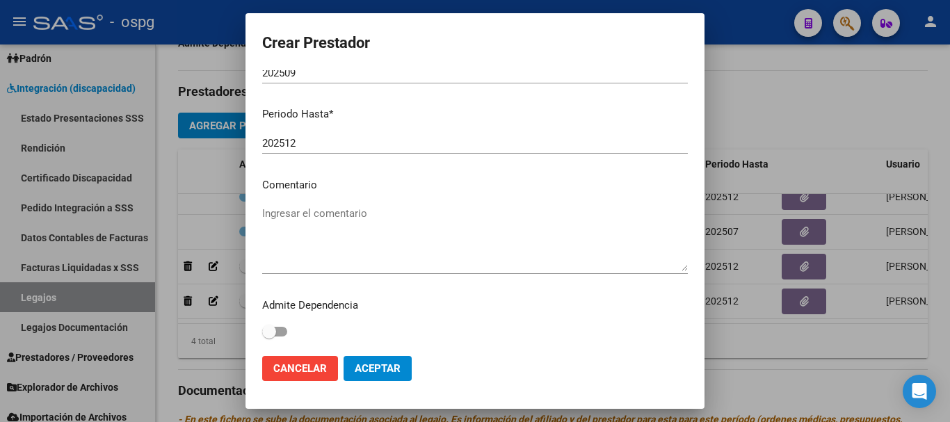
scroll to position [202, 0]
click at [349, 223] on textarea "Ingresar el comentario" at bounding box center [475, 237] width 426 height 65
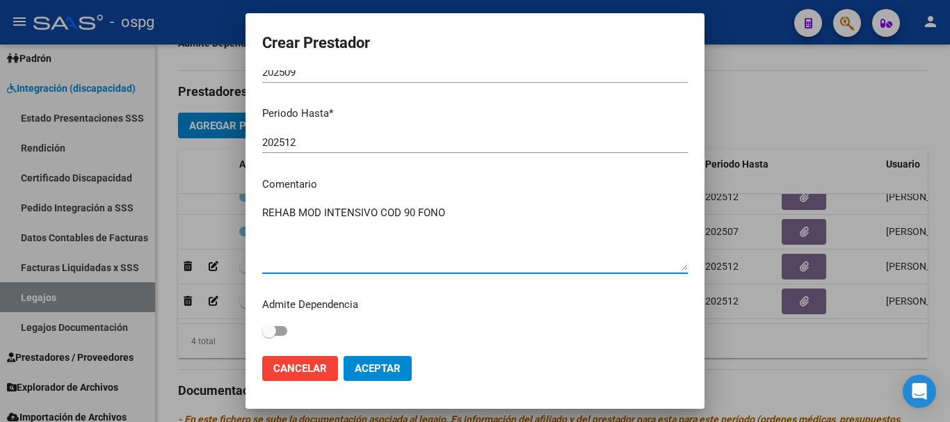
type textarea "REHAB MOD INTENSIVO COD 90 FONO"
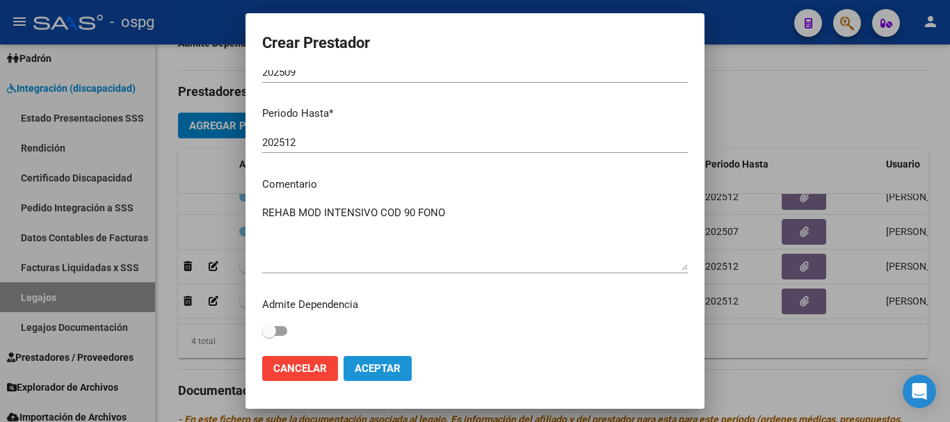
click at [396, 373] on span "Aceptar" at bounding box center [378, 369] width 46 height 13
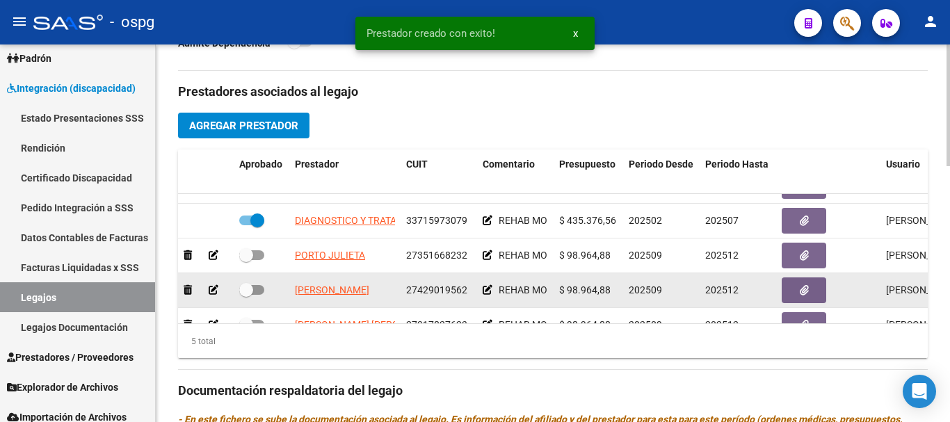
click at [489, 293] on icon at bounding box center [488, 290] width 10 height 10
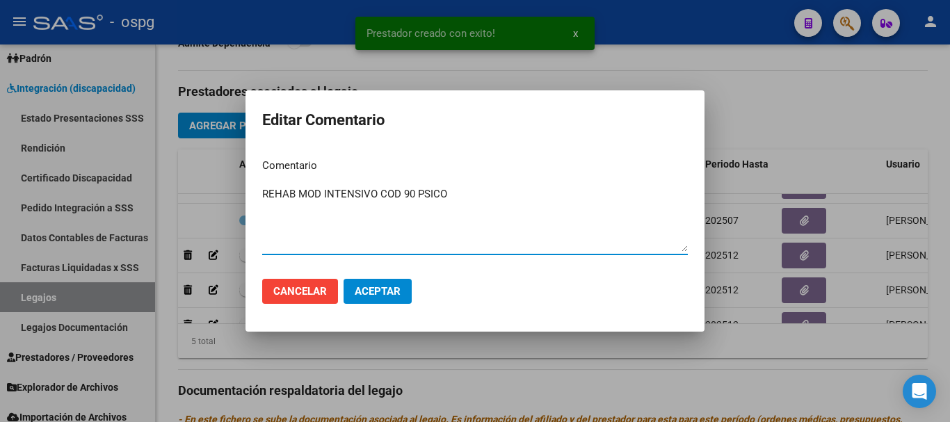
click at [557, 366] on div at bounding box center [475, 211] width 950 height 422
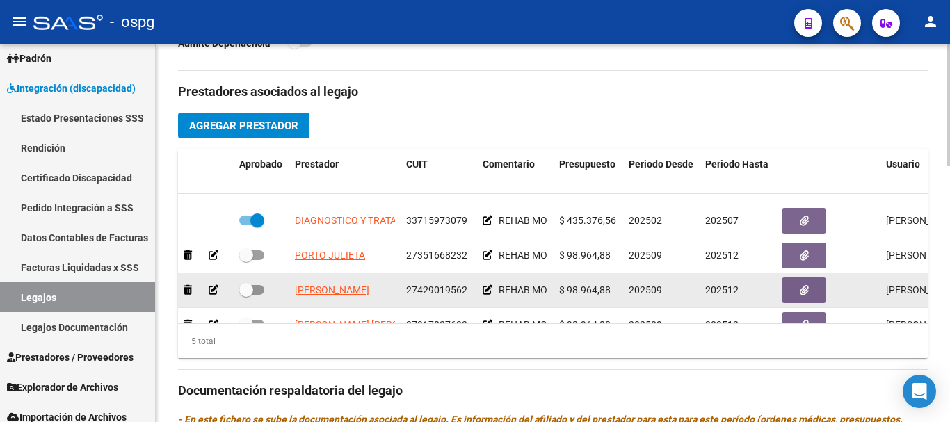
scroll to position [60, 0]
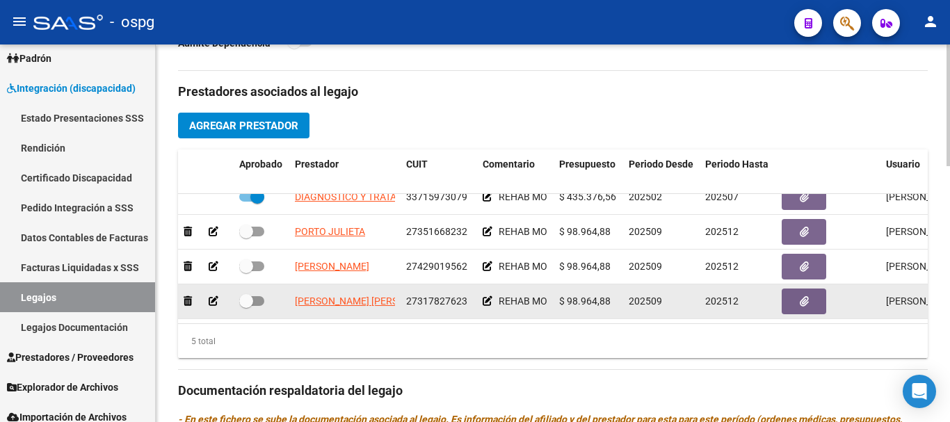
click at [489, 296] on icon at bounding box center [488, 301] width 10 height 10
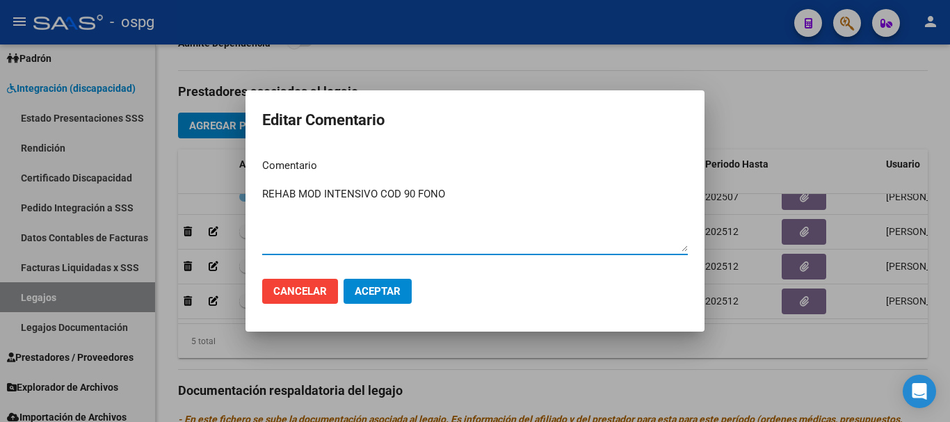
click at [735, 374] on div at bounding box center [475, 211] width 950 height 422
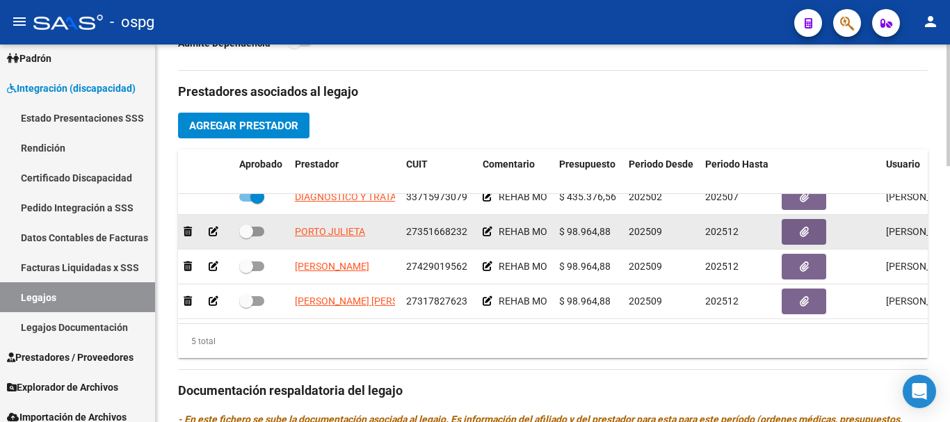
click at [488, 227] on icon at bounding box center [488, 232] width 10 height 10
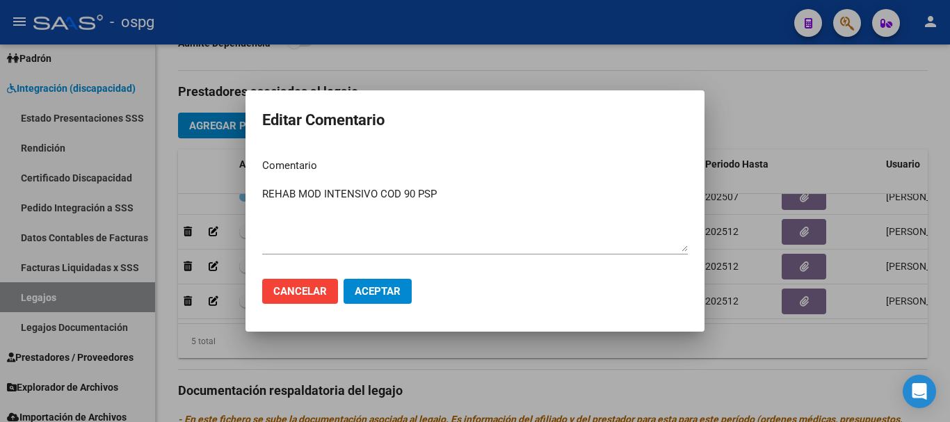
click at [689, 344] on div at bounding box center [475, 211] width 950 height 422
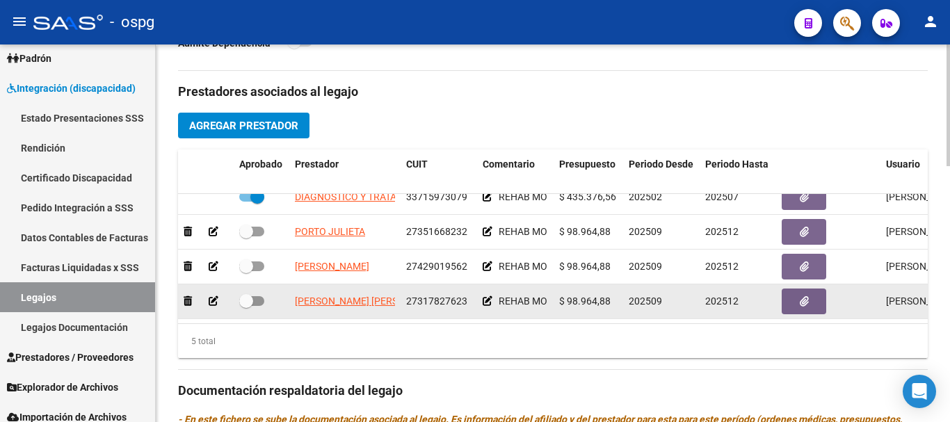
click at [253, 296] on span at bounding box center [251, 301] width 25 height 10
click at [246, 306] on input "checkbox" at bounding box center [246, 306] width 1 height 1
checkbox input "true"
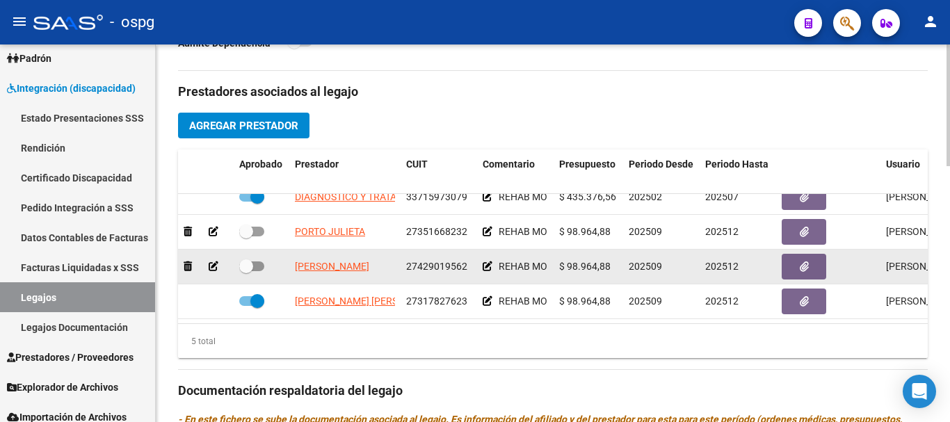
click at [254, 262] on span at bounding box center [251, 267] width 25 height 10
click at [246, 271] on input "checkbox" at bounding box center [246, 271] width 1 height 1
checkbox input "true"
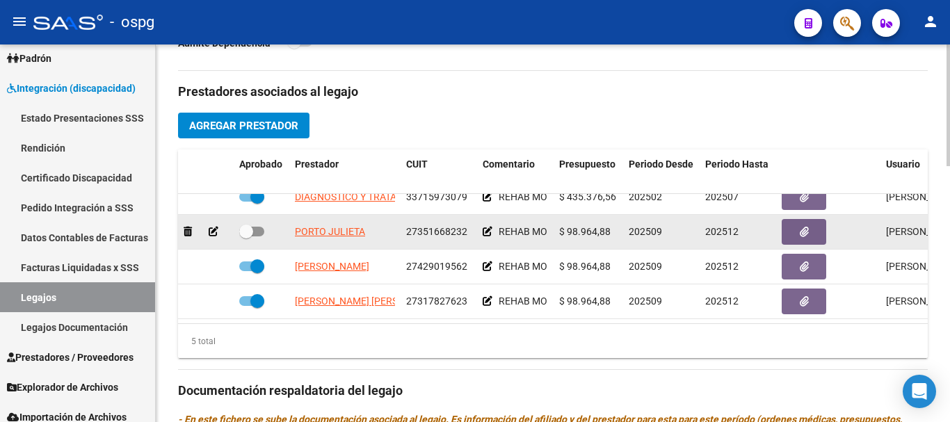
drag, startPoint x: 248, startPoint y: 221, endPoint x: 257, endPoint y: 222, distance: 9.2
click at [257, 227] on span at bounding box center [251, 232] width 25 height 10
click at [246, 237] on input "checkbox" at bounding box center [246, 237] width 1 height 1
checkbox input "true"
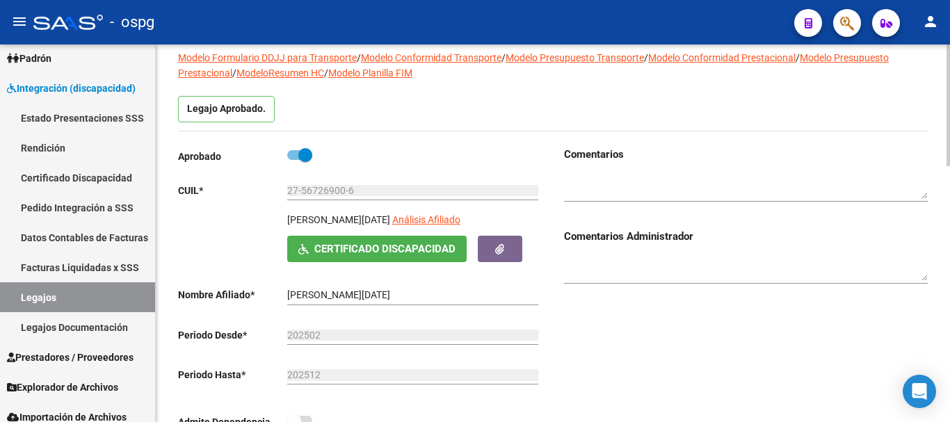
scroll to position [0, 0]
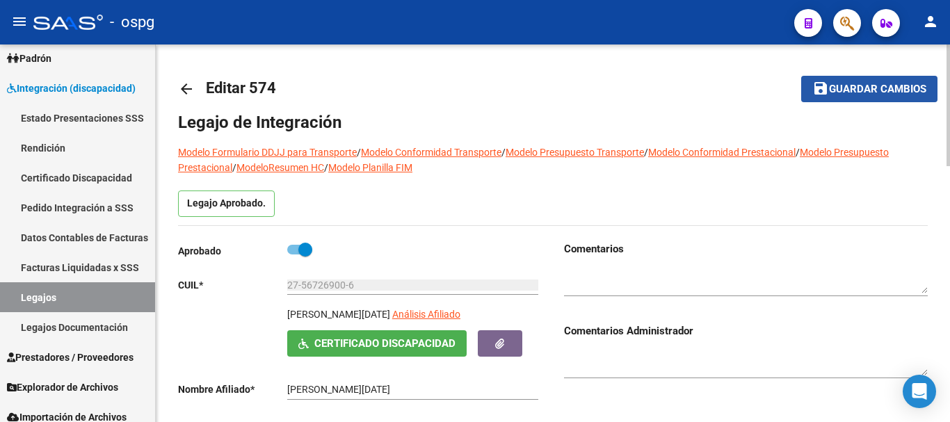
click at [870, 95] on span "Guardar cambios" at bounding box center [877, 89] width 97 height 13
click at [186, 90] on mat-icon "arrow_back" at bounding box center [186, 89] width 17 height 17
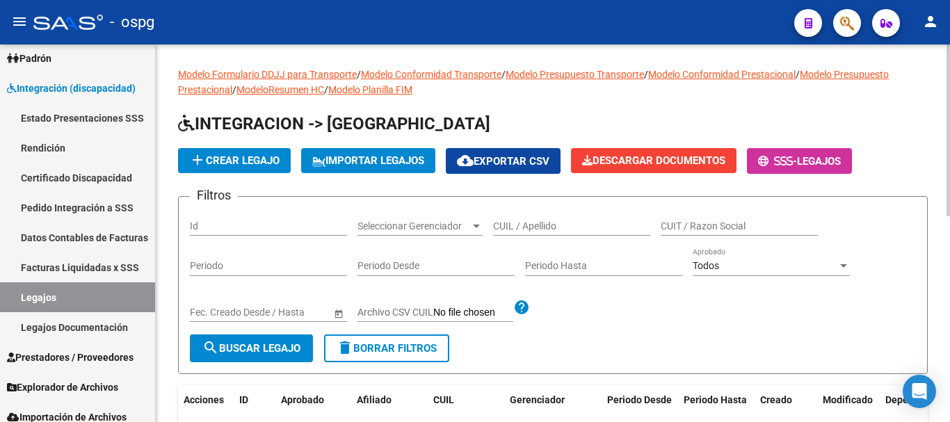
click at [243, 158] on span "add Crear Legajo" at bounding box center [234, 160] width 90 height 13
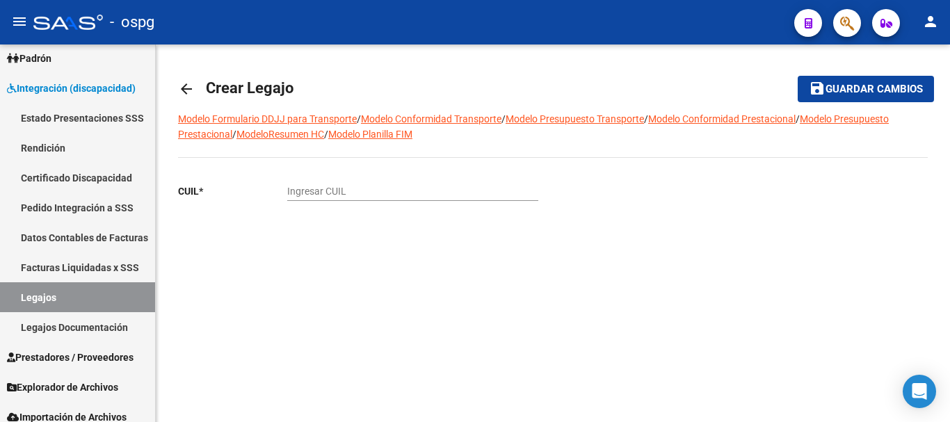
click at [411, 194] on input "Ingresar CUIL" at bounding box center [412, 192] width 251 height 12
type input "20-55743513-2"
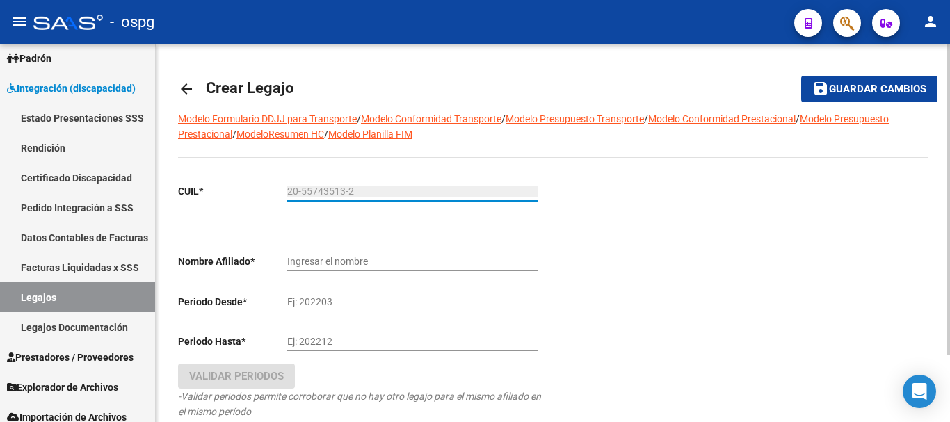
type input "[PERSON_NAME]"
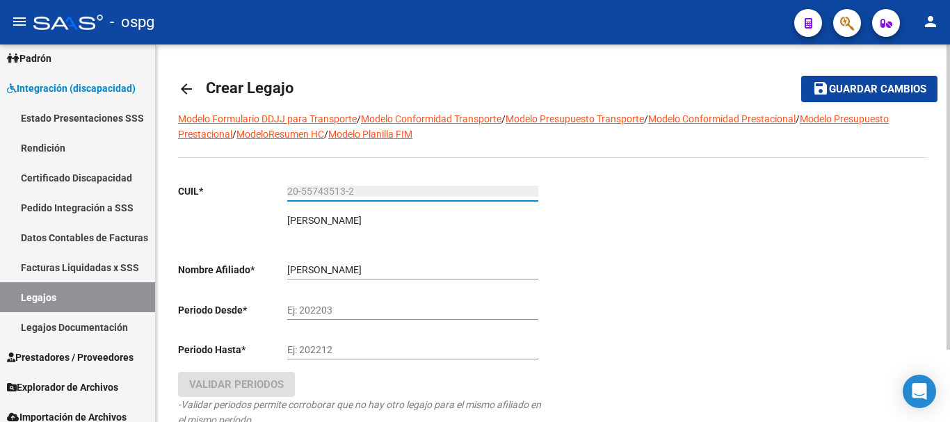
type input "20-55743513-2"
click at [360, 311] on input "Ej: 202203" at bounding box center [412, 311] width 251 height 12
click at [356, 309] on input "Ej: 202203" at bounding box center [412, 311] width 251 height 12
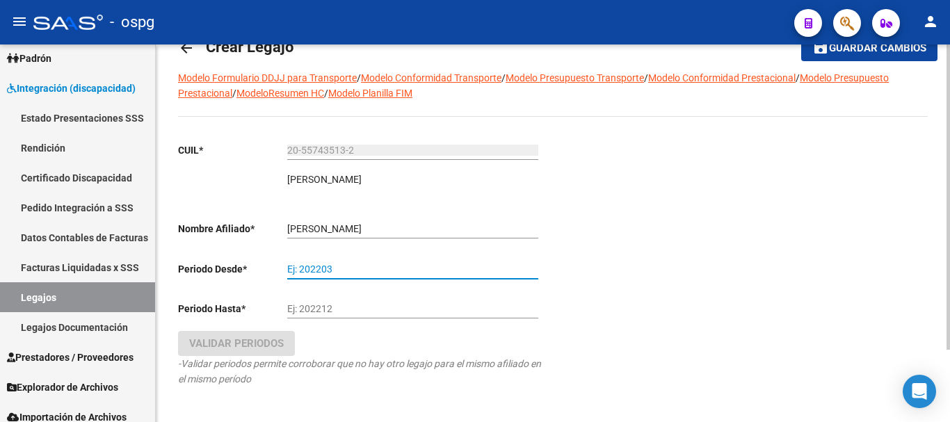
scroll to position [70, 0]
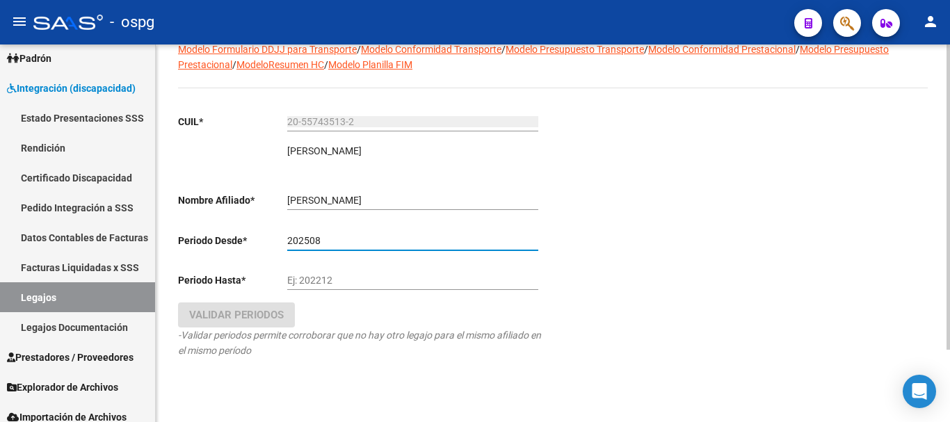
type input "202508"
click at [380, 285] on input "Ej: 202212" at bounding box center [412, 281] width 251 height 12
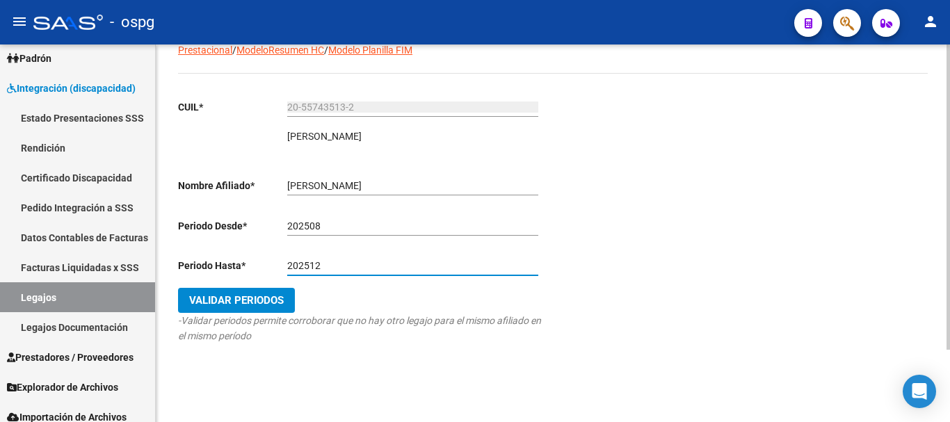
scroll to position [89, 0]
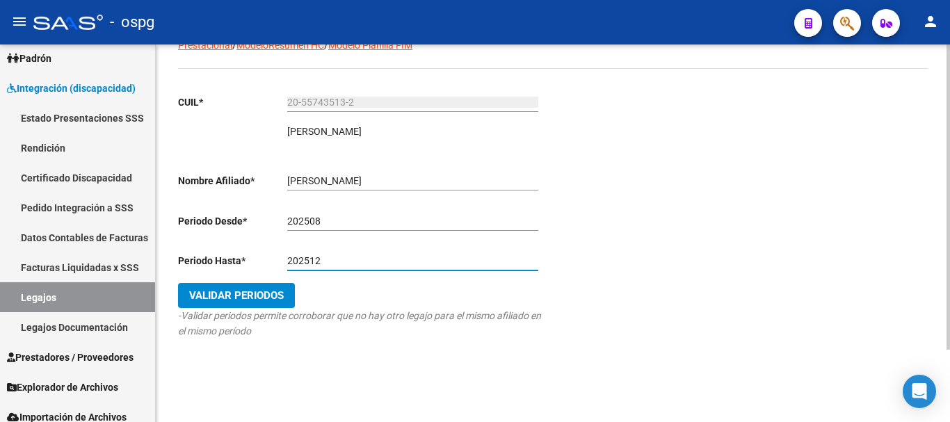
type input "202512"
click at [241, 294] on span "Validar Periodos" at bounding box center [236, 295] width 95 height 13
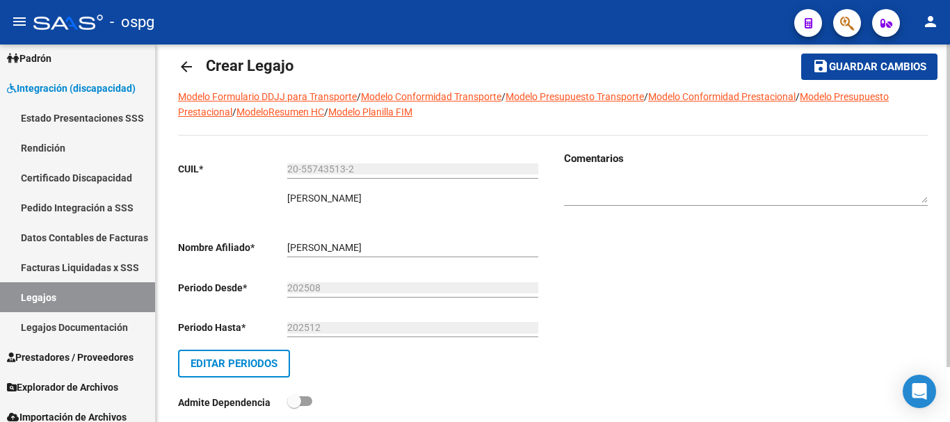
scroll to position [0, 0]
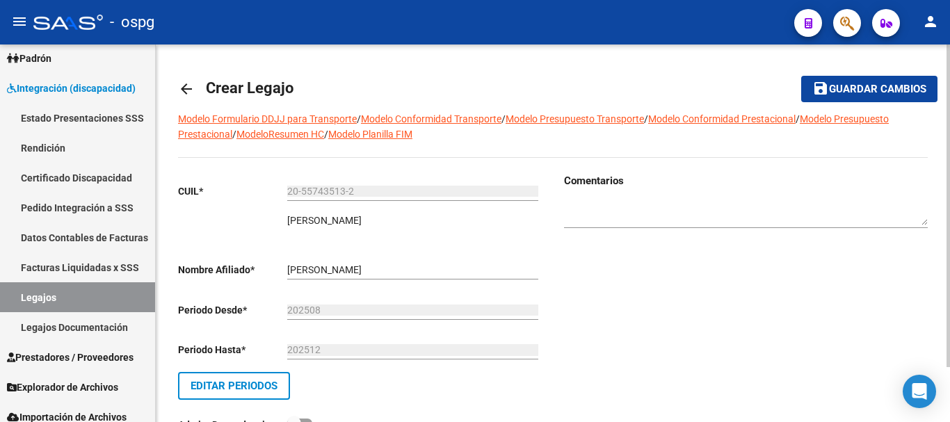
click at [877, 95] on span "Guardar cambios" at bounding box center [877, 89] width 97 height 13
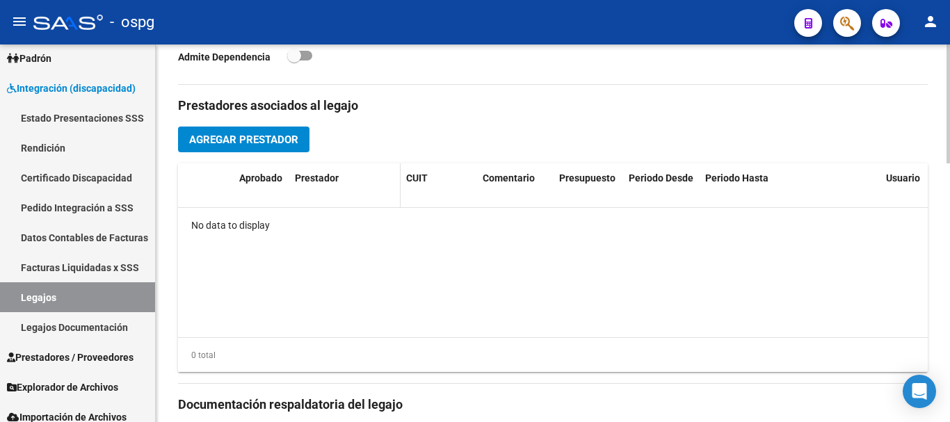
scroll to position [487, 0]
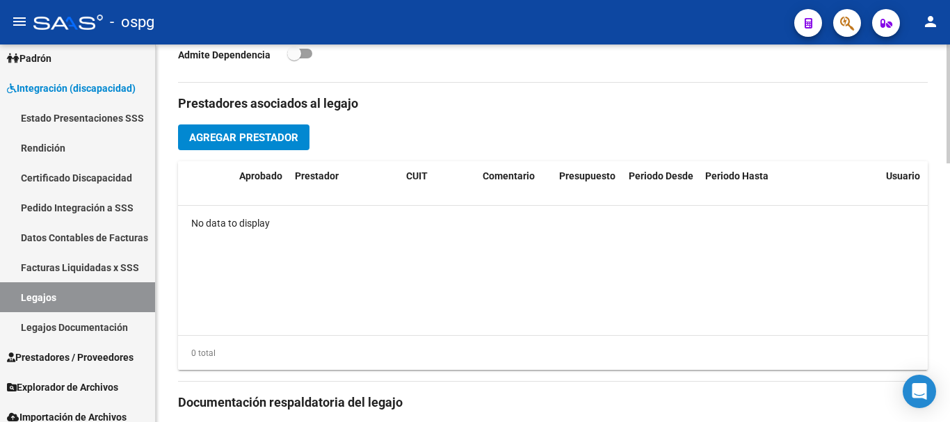
click at [255, 141] on span "Agregar Prestador" at bounding box center [243, 138] width 109 height 13
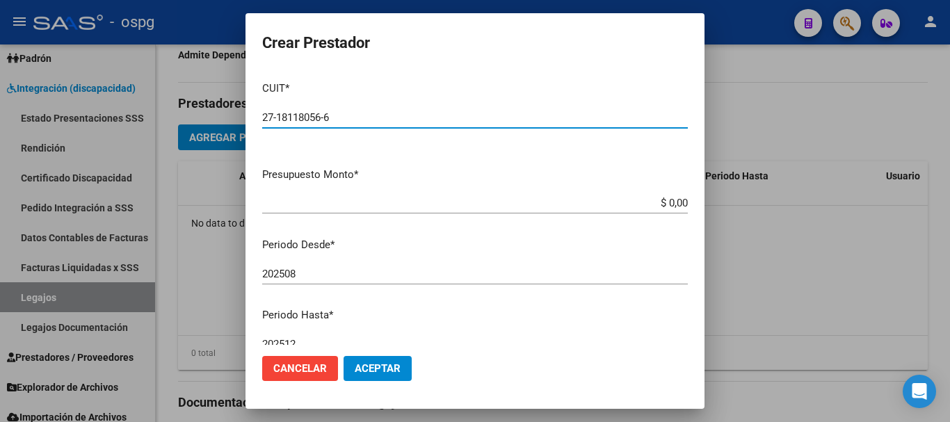
type input "27-18118056-6"
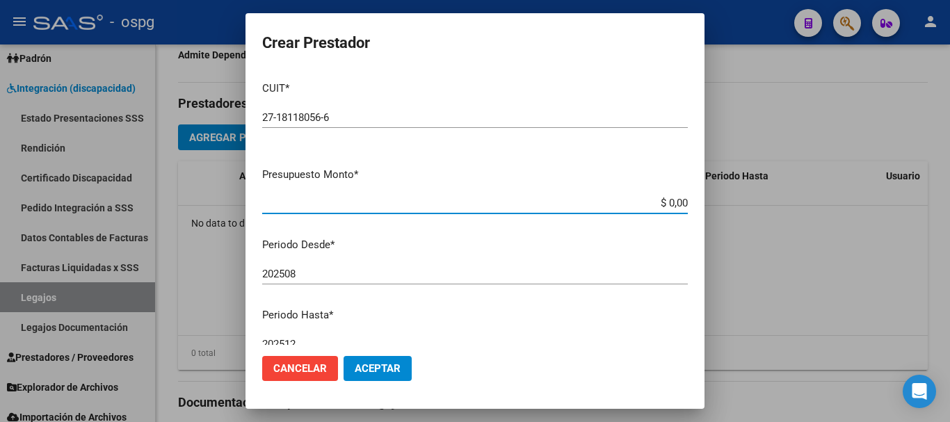
click at [662, 205] on input "$ 0,00" at bounding box center [475, 203] width 426 height 13
click at [675, 205] on input "$ 98.964,00" at bounding box center [475, 203] width 426 height 13
type input "$ 98.964,88"
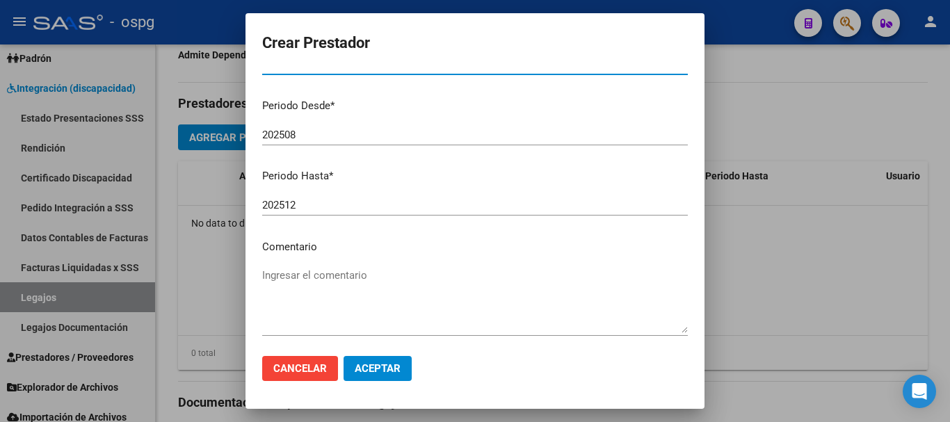
click at [327, 272] on textarea "Ingresar el comentario" at bounding box center [475, 300] width 426 height 65
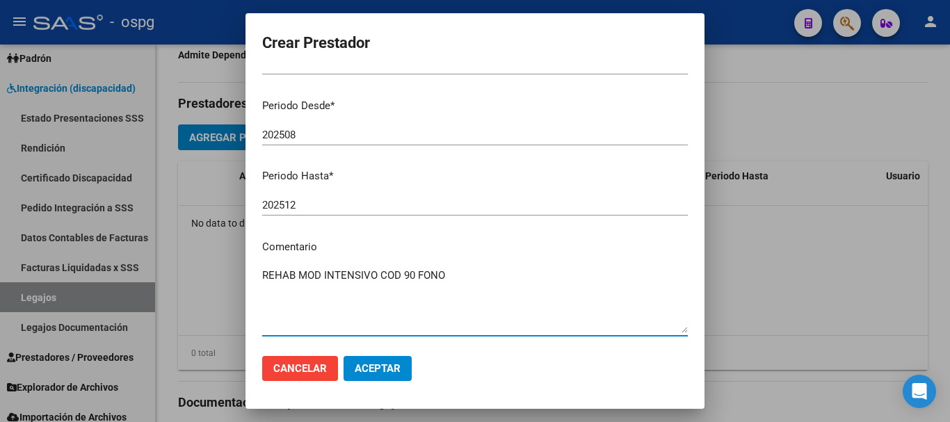
type textarea "REHAB MOD INTENSIVO COD 90 FONO"
click at [375, 369] on span "Aceptar" at bounding box center [378, 369] width 46 height 13
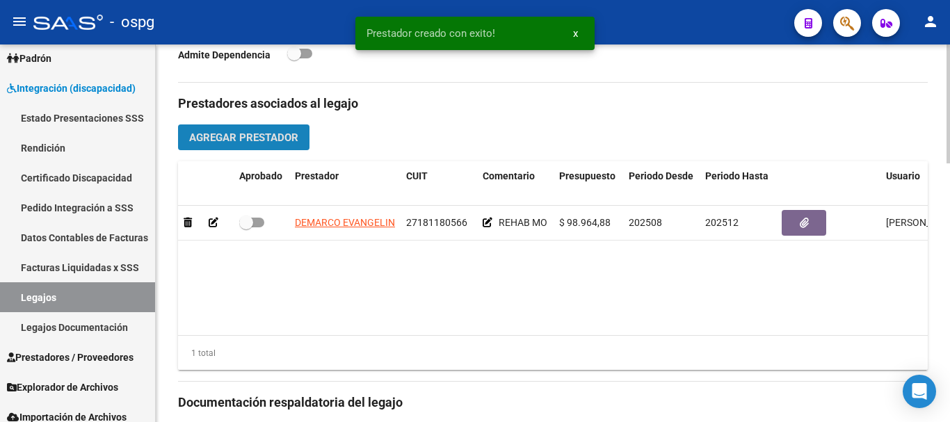
click at [249, 144] on span "Agregar Prestador" at bounding box center [243, 138] width 109 height 13
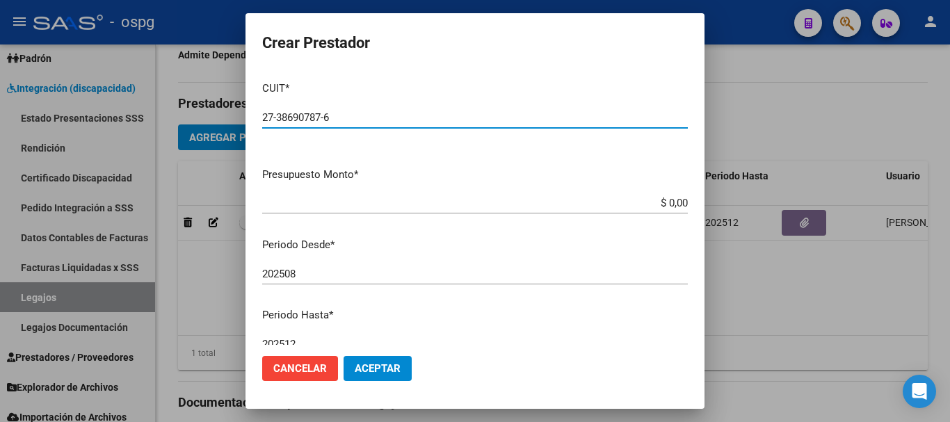
type input "27-38690787-6"
click at [664, 202] on input "$ 0,00" at bounding box center [475, 203] width 426 height 13
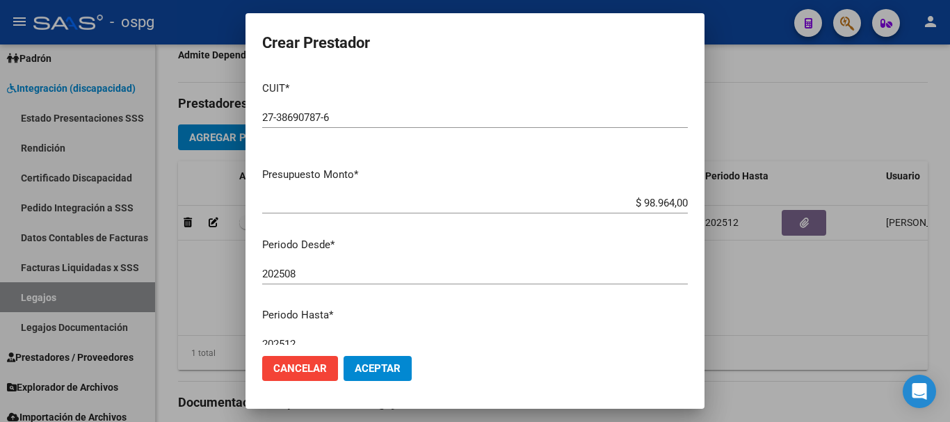
click at [678, 203] on app-form-text-field "Presupuesto Monto * $ 98.964,00 Ingresar el monto" at bounding box center [480, 188] width 437 height 43
click at [676, 202] on input "$ 98.964,00" at bounding box center [475, 203] width 426 height 13
type input "$ 98.964,88"
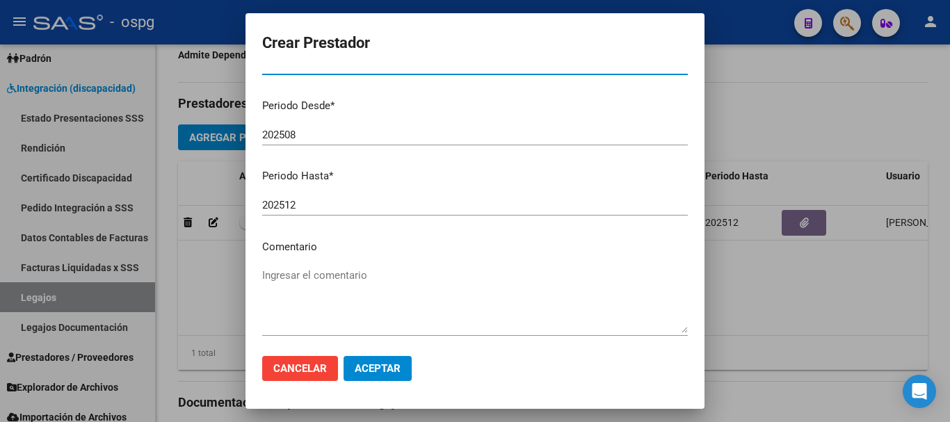
click at [335, 281] on textarea "Ingresar el comentario" at bounding box center [475, 300] width 426 height 65
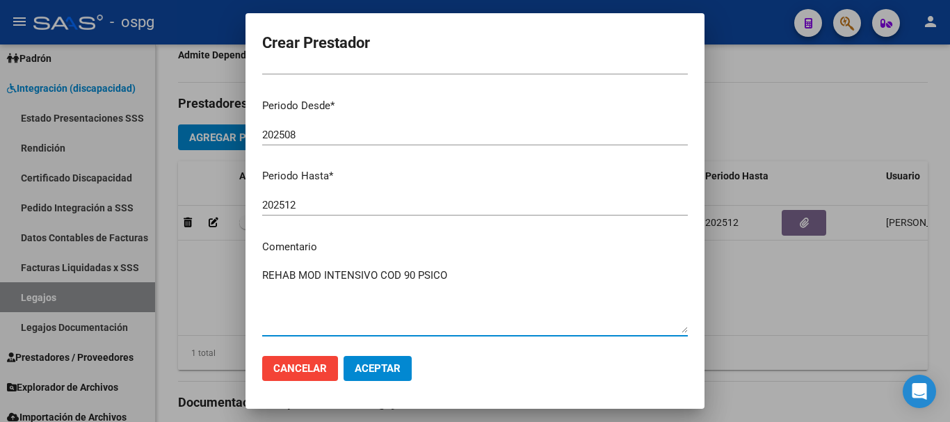
type textarea "REHAB MOD INTENSIVO COD 90 PSICO"
click at [377, 372] on span "Aceptar" at bounding box center [378, 369] width 46 height 13
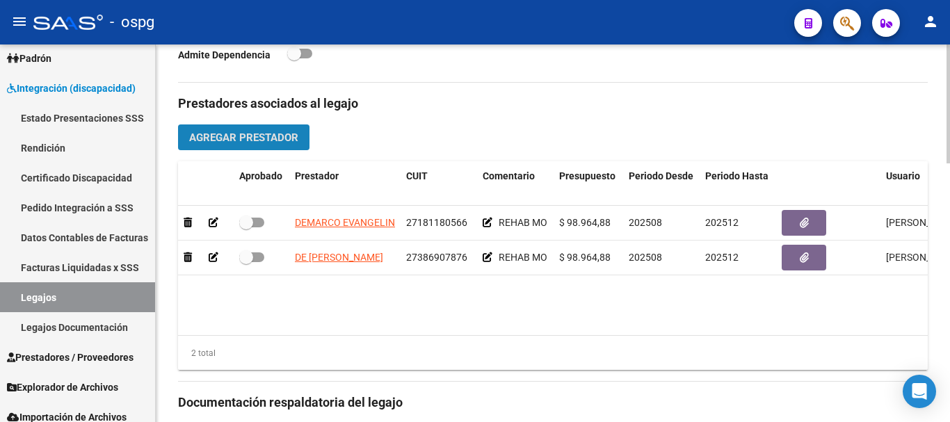
click at [271, 142] on span "Agregar Prestador" at bounding box center [243, 138] width 109 height 13
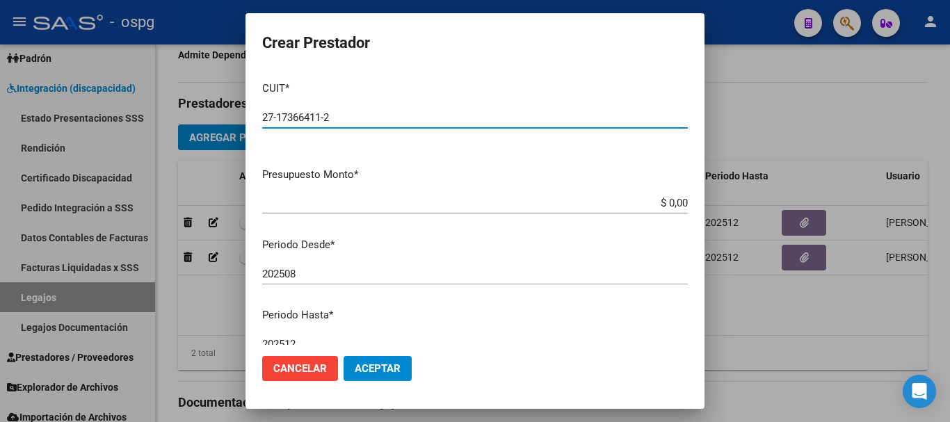
type input "27-17366411-2"
click at [663, 204] on input "$ 0,00" at bounding box center [475, 203] width 426 height 13
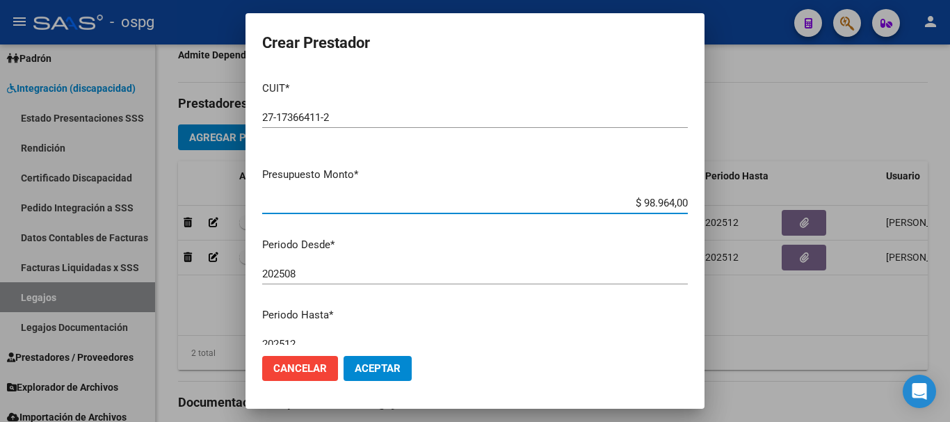
click at [676, 202] on input "$ 98.964,00" at bounding box center [475, 203] width 426 height 13
type input "$ 98.964,88"
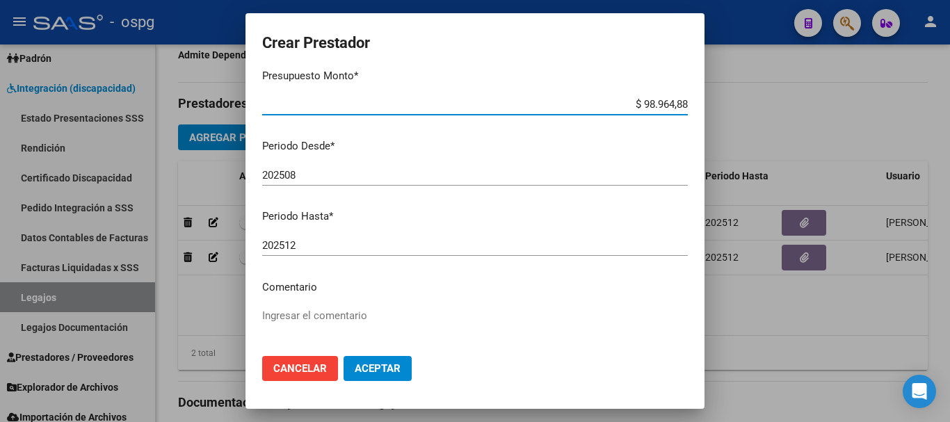
scroll to position [202, 0]
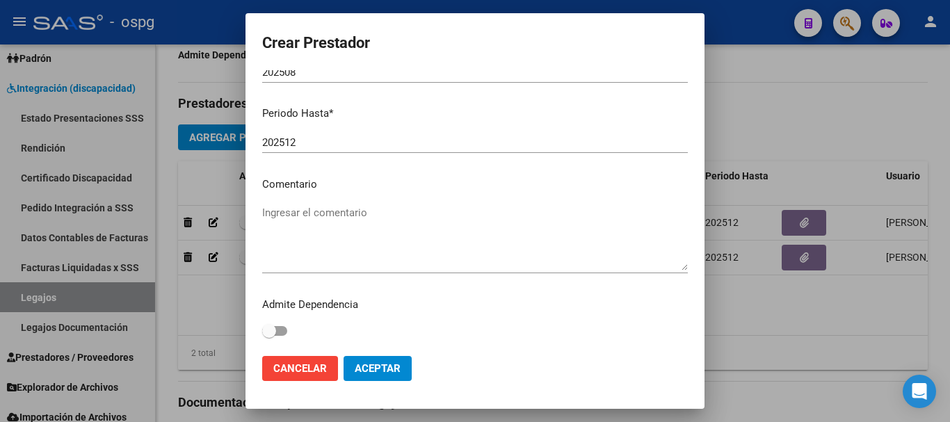
click at [423, 255] on textarea "Ingresar el comentario" at bounding box center [475, 237] width 426 height 65
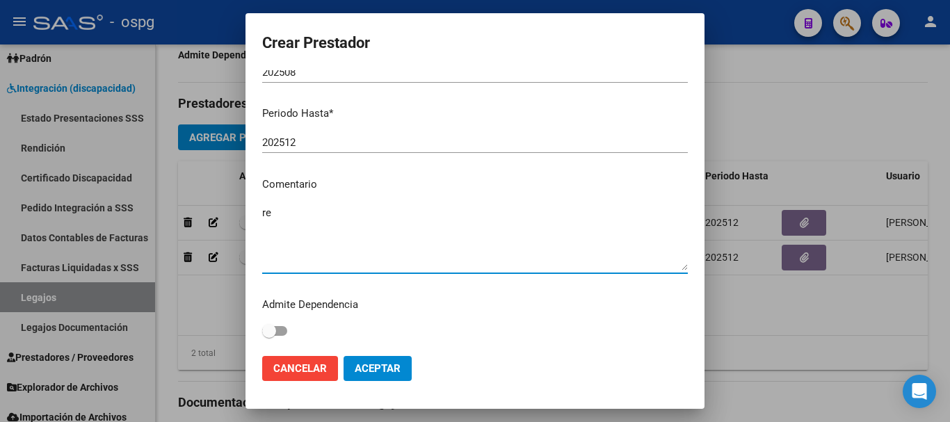
type textarea "r"
type textarea "REHAB MOD INTENSIVO COD 90 TEO"
click at [399, 369] on span "Aceptar" at bounding box center [378, 369] width 46 height 13
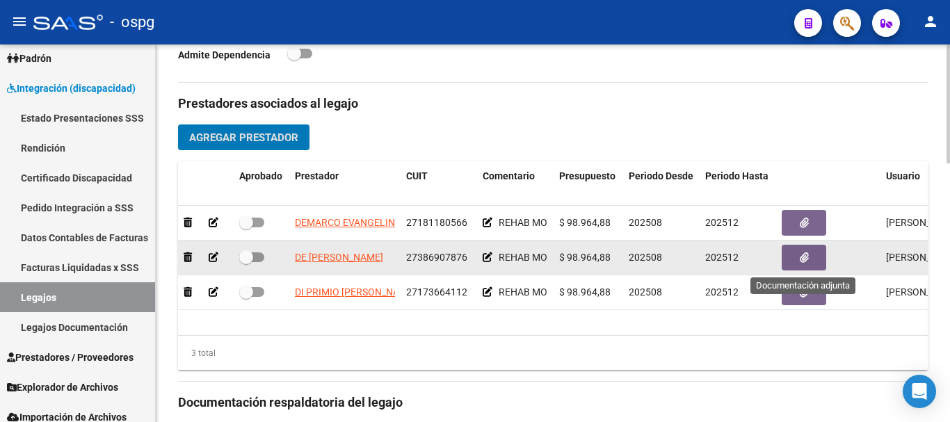
click at [790, 257] on button "button" at bounding box center [804, 258] width 45 height 26
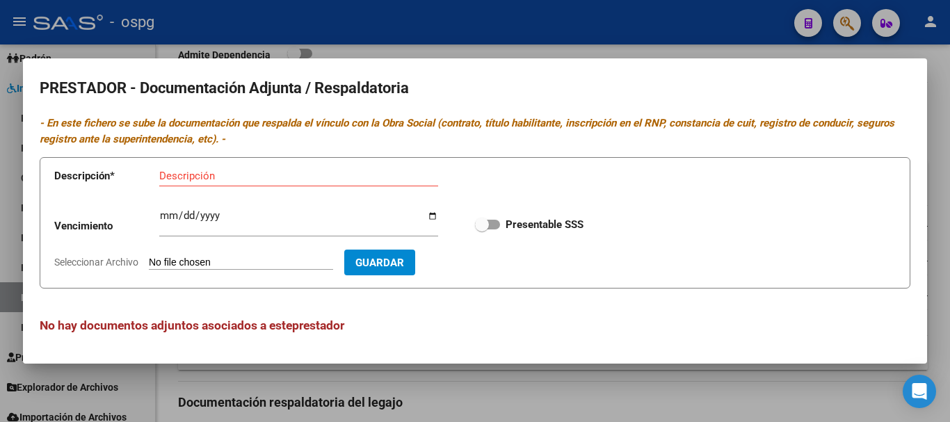
click at [181, 261] on input "Seleccionar Archivo" at bounding box center [241, 263] width 184 height 13
type input "C:\fakepath\Escaneo0005.jpg"
click at [264, 175] on input "Descripción" at bounding box center [298, 176] width 279 height 13
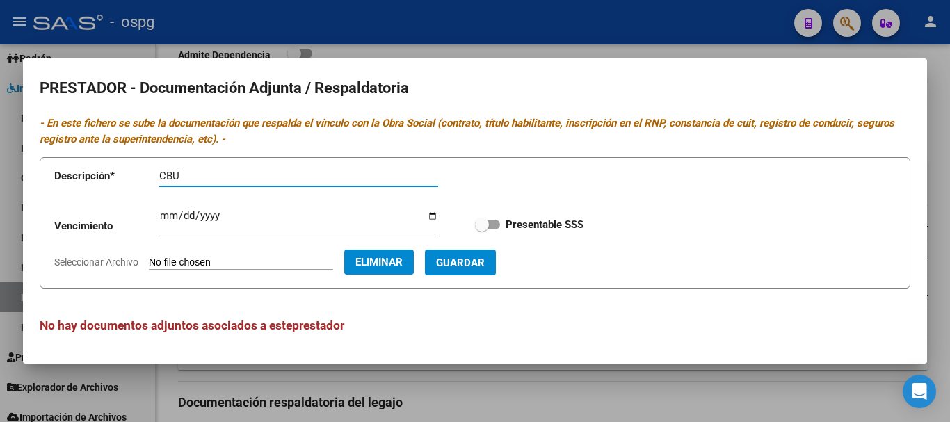
type input "CBU"
click at [488, 254] on button "Guardar" at bounding box center [460, 263] width 71 height 26
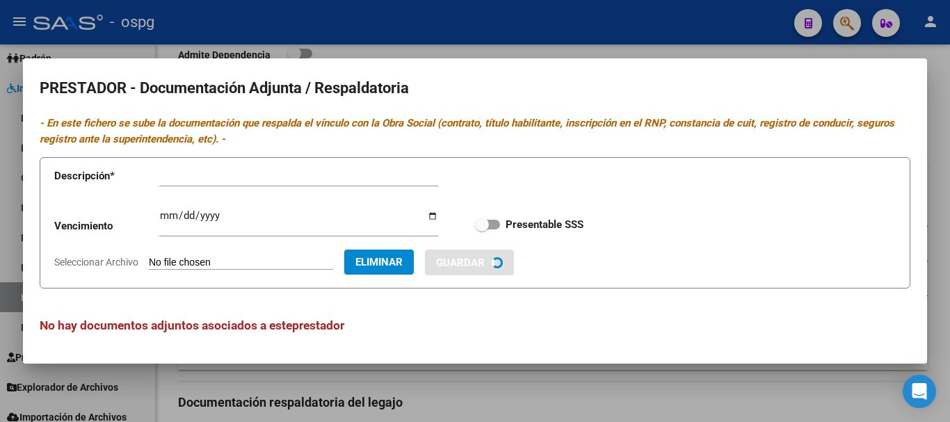
checkbox input "true"
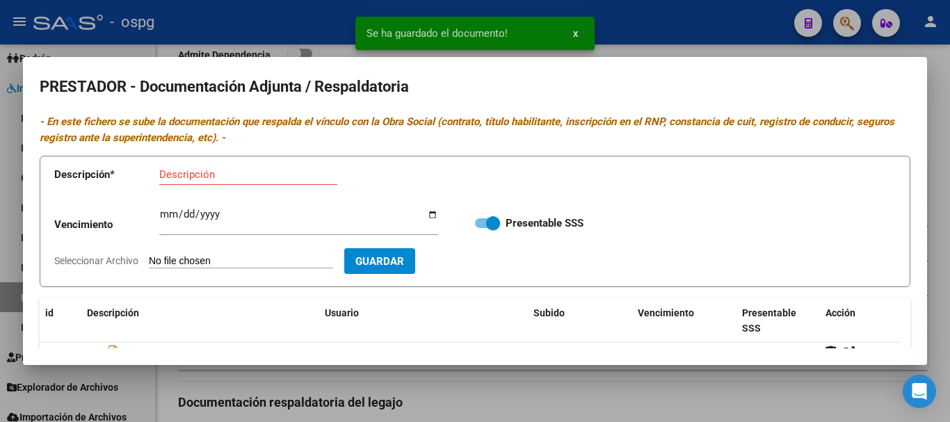
click at [941, 304] on div at bounding box center [475, 211] width 950 height 422
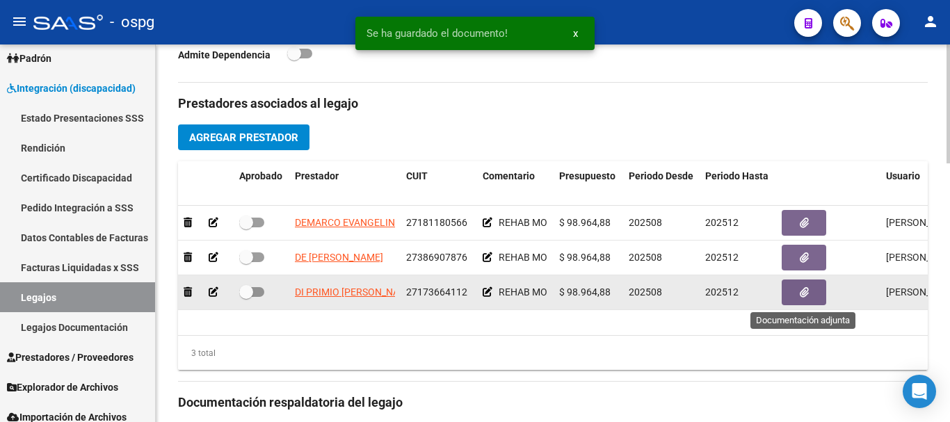
click at [790, 294] on button "button" at bounding box center [804, 293] width 45 height 26
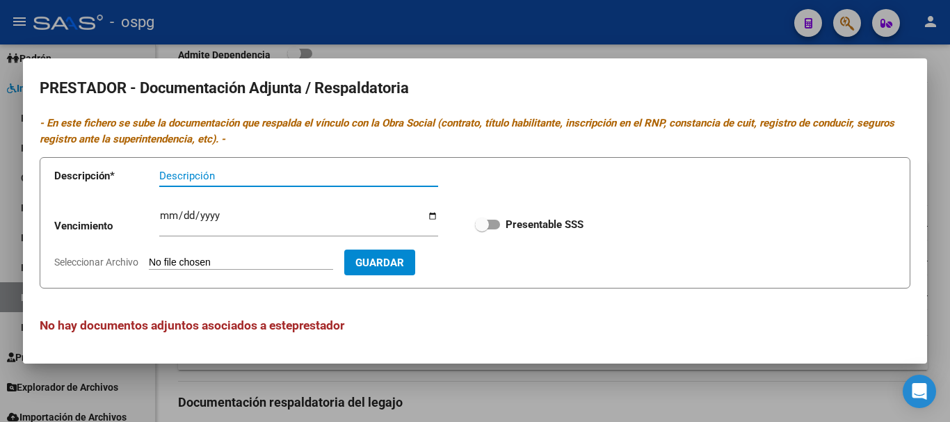
click at [214, 262] on input "Seleccionar Archivo" at bounding box center [241, 263] width 184 height 13
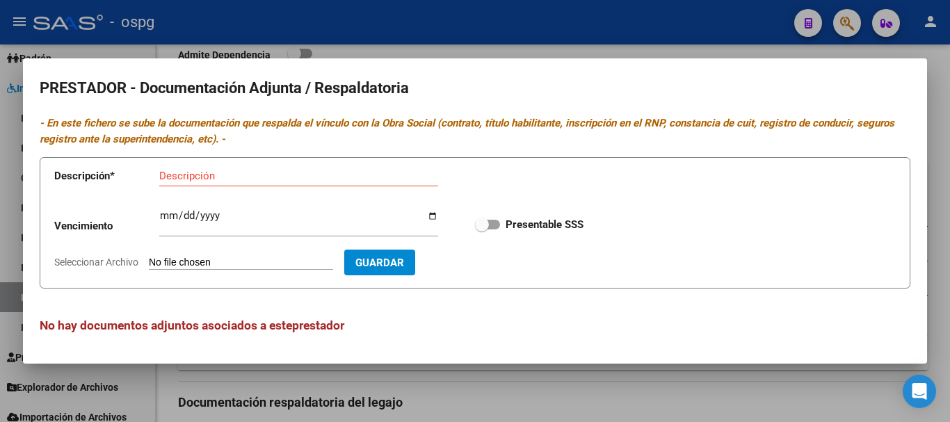
type input "C:\fakepath\Escaneo0006.jpg"
click at [250, 178] on input "Descripción" at bounding box center [298, 176] width 279 height 13
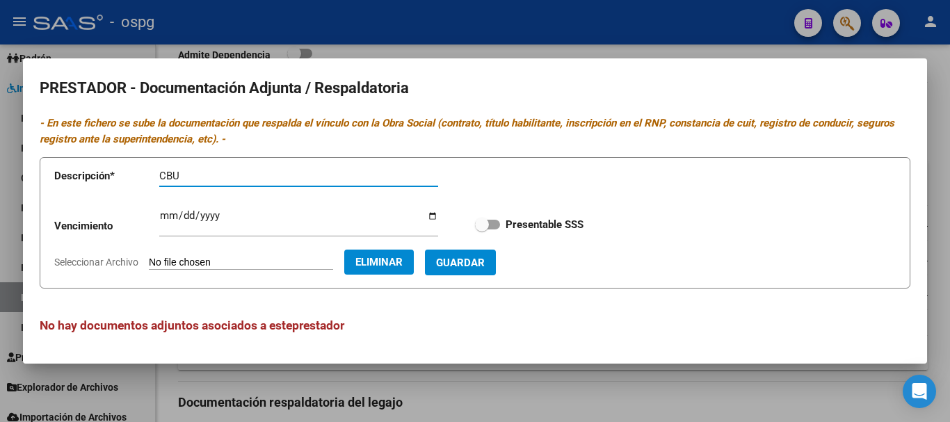
type input "CBU"
drag, startPoint x: 516, startPoint y: 263, endPoint x: 632, endPoint y: 255, distance: 116.5
click at [496, 263] on button "Guardar" at bounding box center [460, 263] width 71 height 26
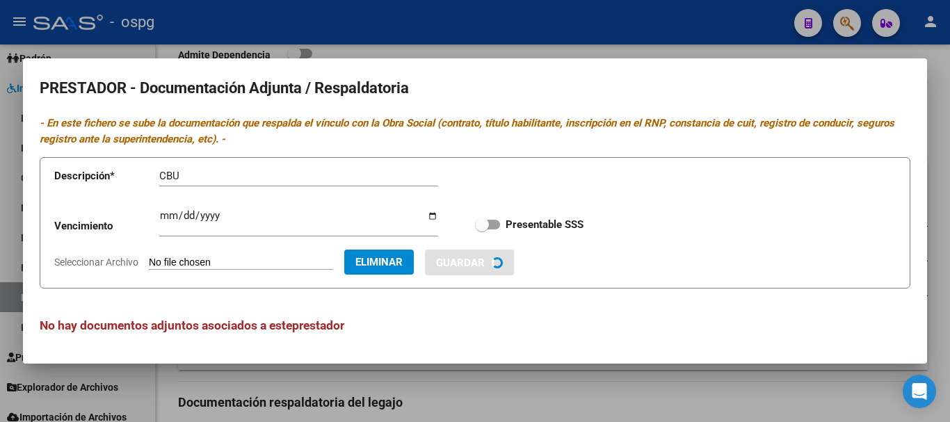
checkbox input "true"
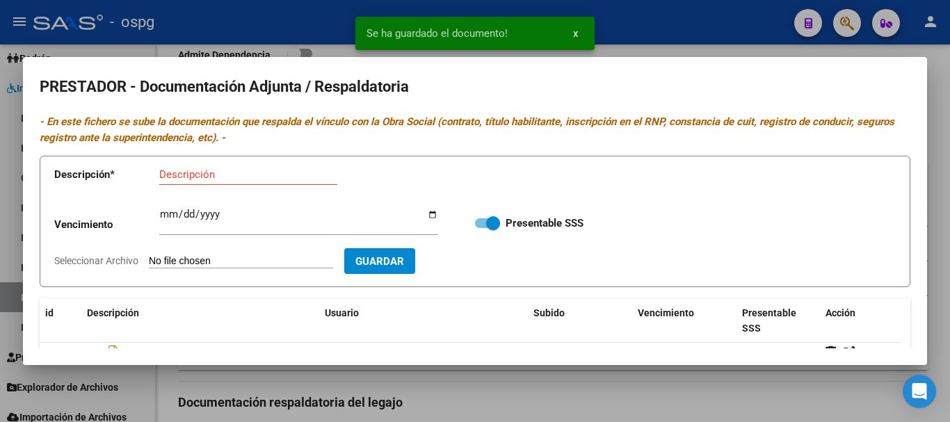
click at [946, 312] on div at bounding box center [475, 211] width 950 height 422
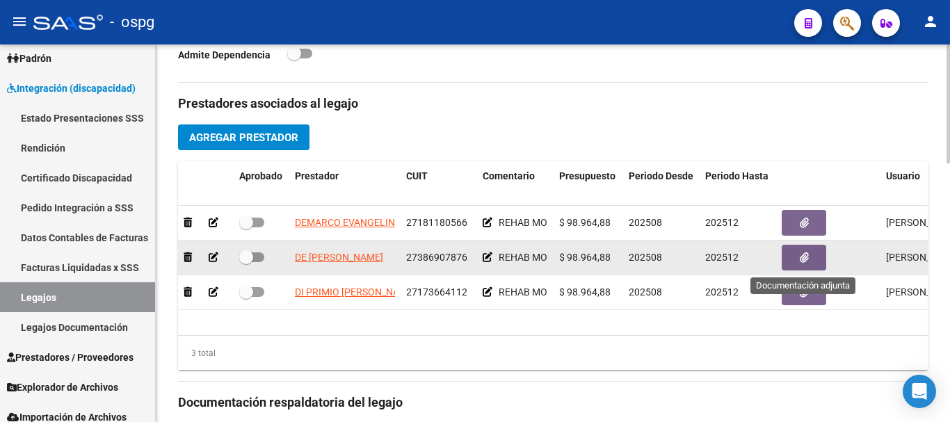
click at [792, 255] on button "button" at bounding box center [804, 258] width 45 height 26
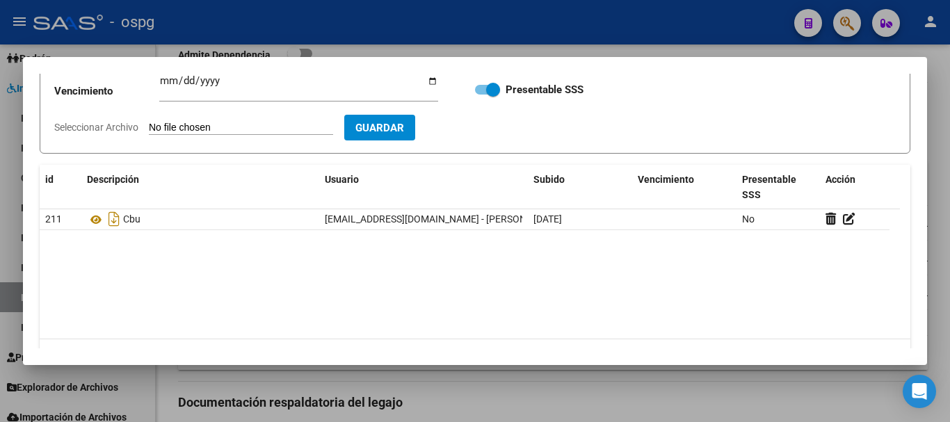
scroll to position [139, 0]
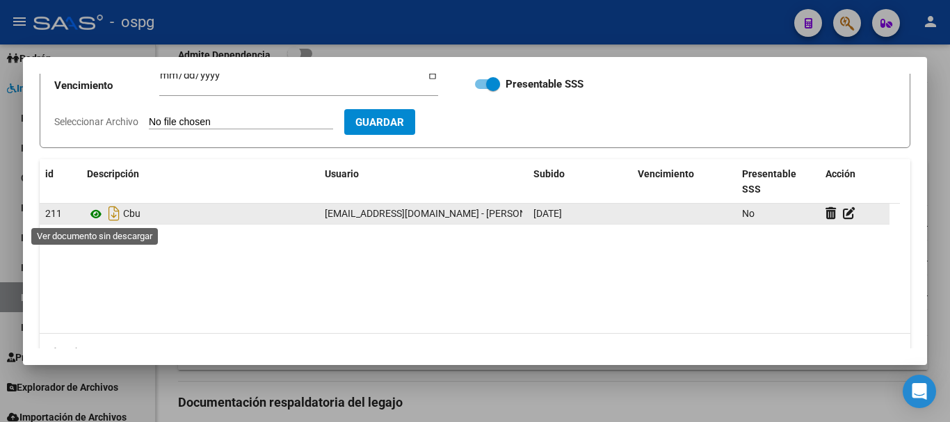
click at [97, 215] on icon at bounding box center [96, 214] width 18 height 17
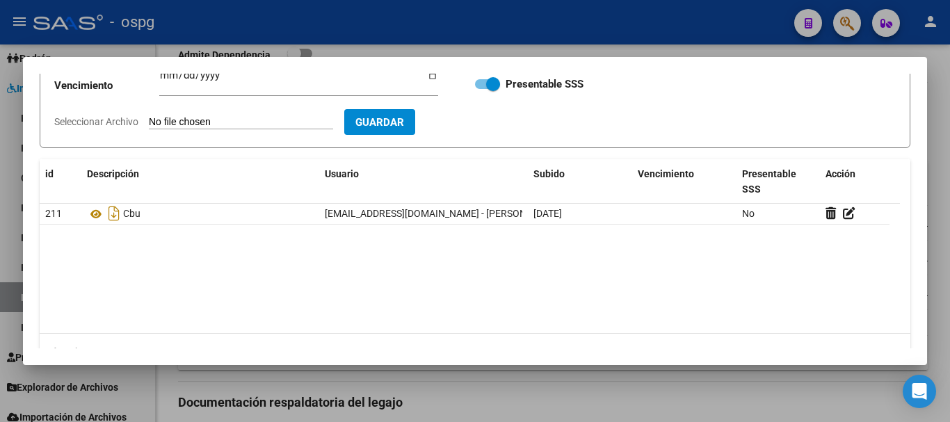
click at [935, 282] on div at bounding box center [475, 211] width 950 height 422
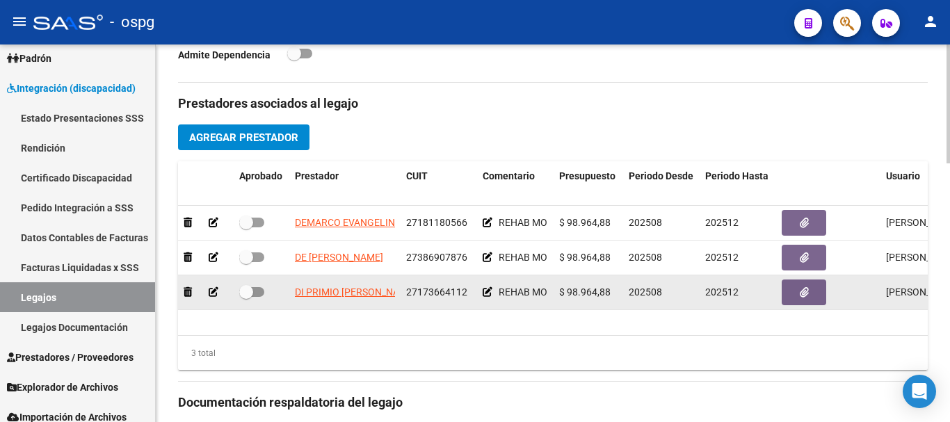
drag, startPoint x: 248, startPoint y: 289, endPoint x: 257, endPoint y: 292, distance: 8.8
click at [257, 292] on span at bounding box center [251, 292] width 25 height 10
click at [246, 297] on input "checkbox" at bounding box center [246, 297] width 1 height 1
checkbox input "true"
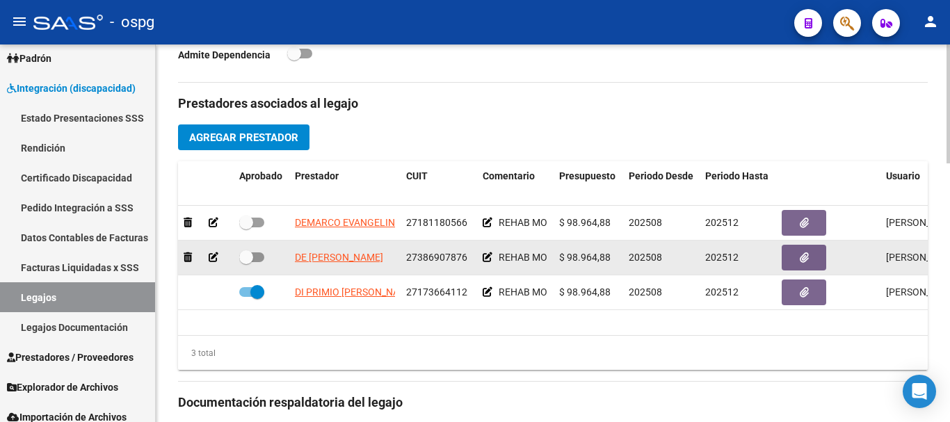
drag, startPoint x: 249, startPoint y: 259, endPoint x: 257, endPoint y: 260, distance: 8.4
click at [257, 260] on span at bounding box center [251, 258] width 25 height 10
click at [246, 262] on input "checkbox" at bounding box center [246, 262] width 1 height 1
checkbox input "true"
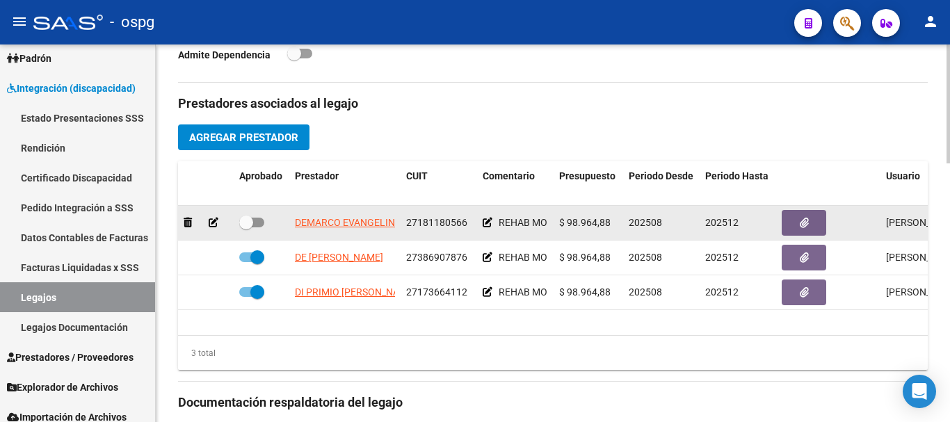
click at [255, 222] on span at bounding box center [251, 223] width 25 height 10
click at [246, 228] on input "checkbox" at bounding box center [246, 228] width 1 height 1
checkbox input "true"
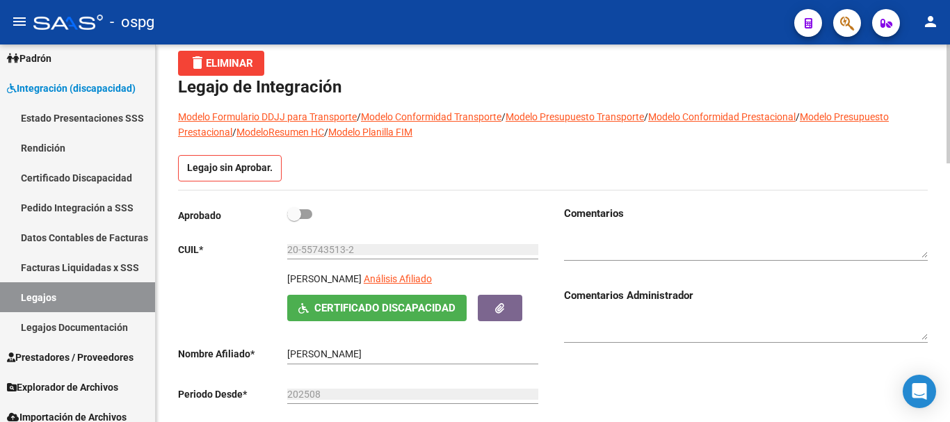
scroll to position [0, 0]
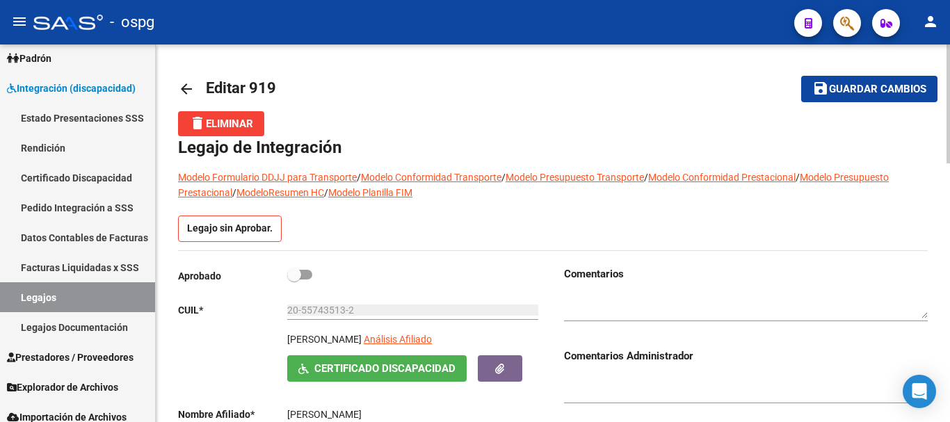
click at [302, 276] on span at bounding box center [299, 275] width 25 height 10
click at [294, 280] on input "checkbox" at bounding box center [294, 280] width 1 height 1
checkbox input "true"
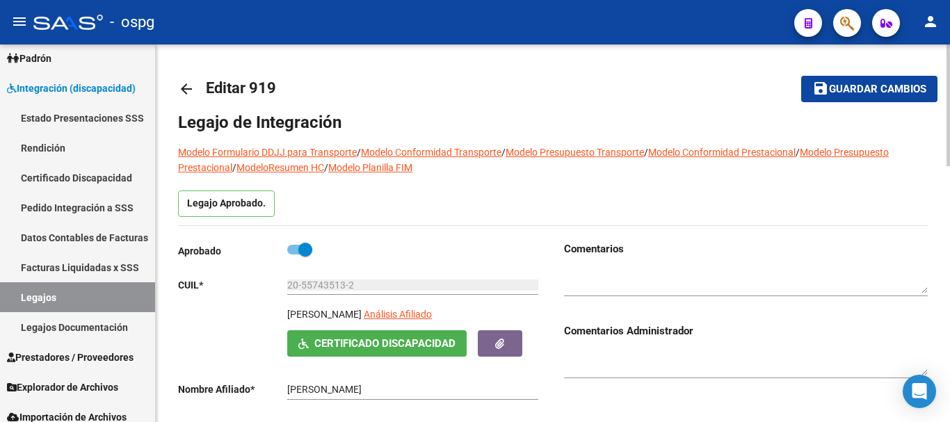
click at [860, 95] on span "Guardar cambios" at bounding box center [877, 89] width 97 height 13
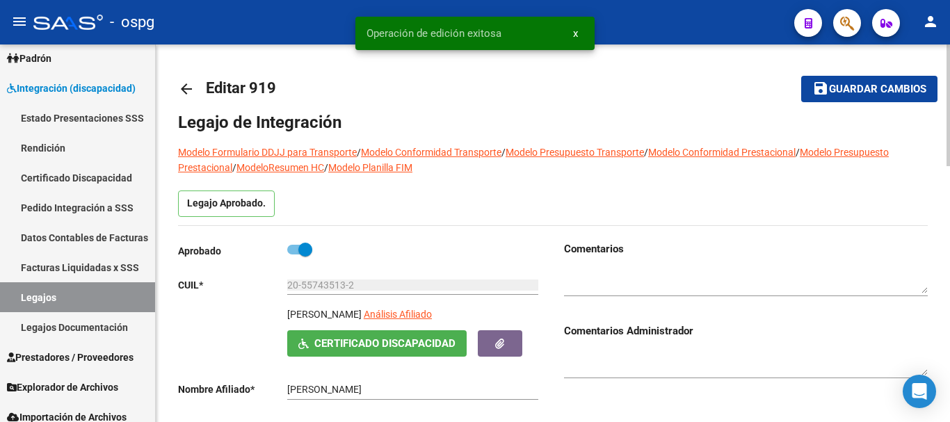
click at [188, 95] on mat-icon "arrow_back" at bounding box center [186, 89] width 17 height 17
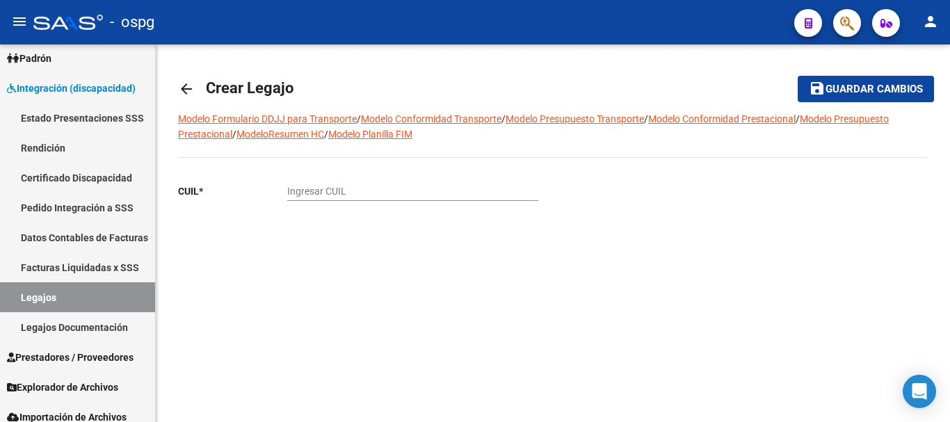
click at [188, 90] on mat-icon "arrow_back" at bounding box center [186, 89] width 17 height 17
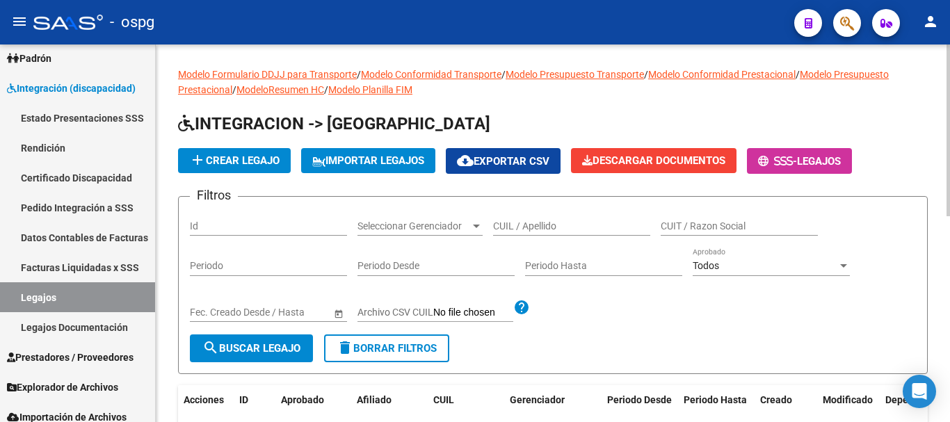
click at [249, 158] on span "add Crear Legajo" at bounding box center [234, 160] width 90 height 13
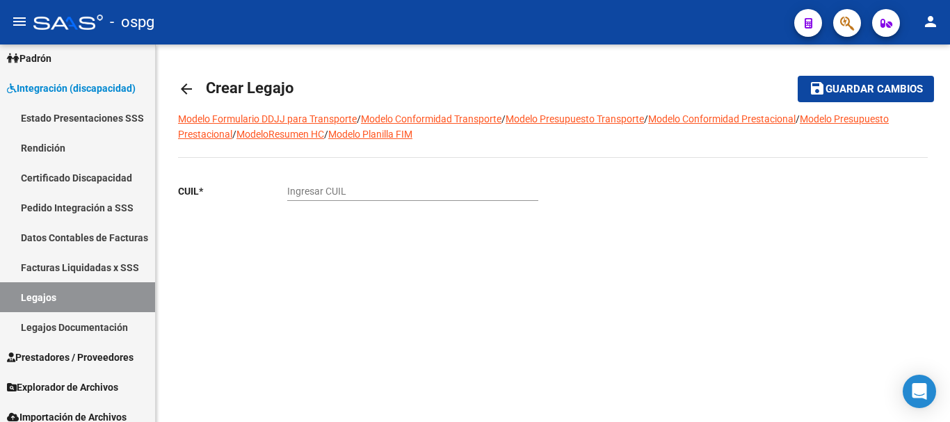
click at [387, 195] on input "Ingresar CUIL" at bounding box center [412, 192] width 251 height 12
type input "27-20432778-0"
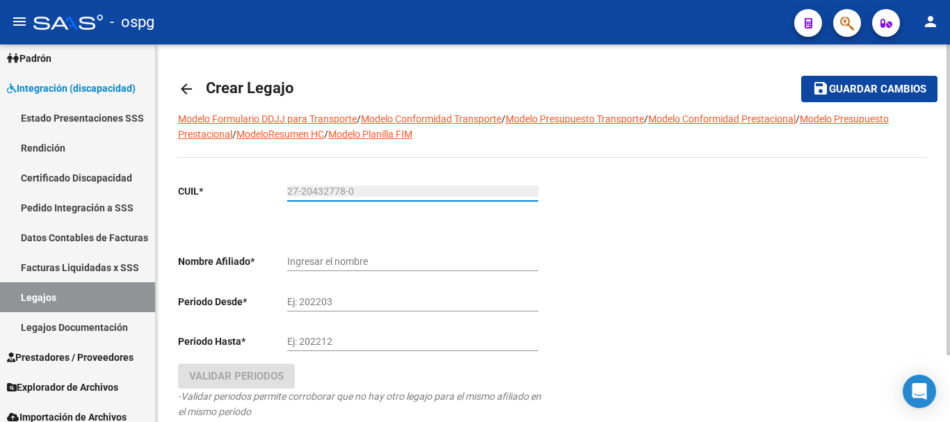
type input "PAIVA [PERSON_NAME]"
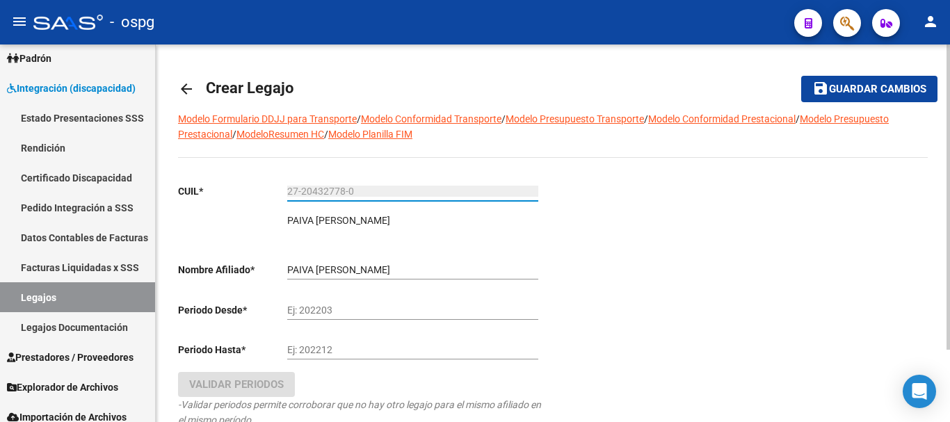
type input "27-20432778-0"
click at [400, 310] on input "Ej: 202203" at bounding box center [412, 311] width 251 height 12
type input "202509"
click at [368, 349] on input "Ej: 202212" at bounding box center [412, 350] width 251 height 12
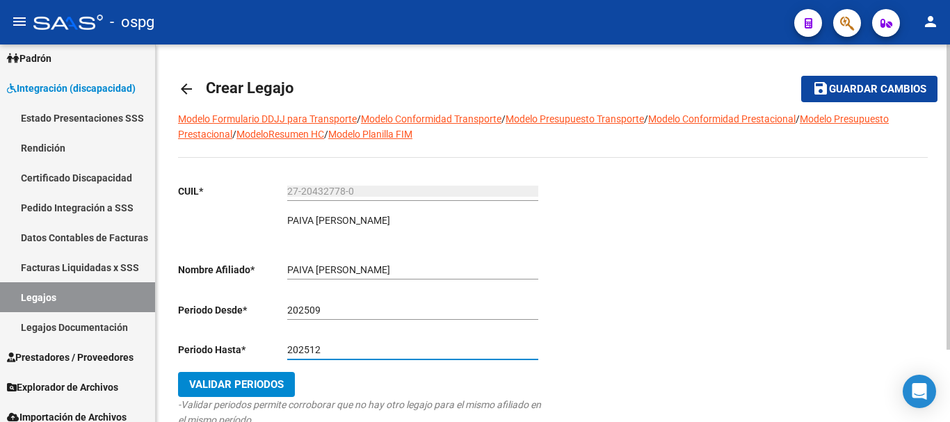
type input "202512"
click at [266, 385] on span "Validar Periodos" at bounding box center [236, 385] width 95 height 13
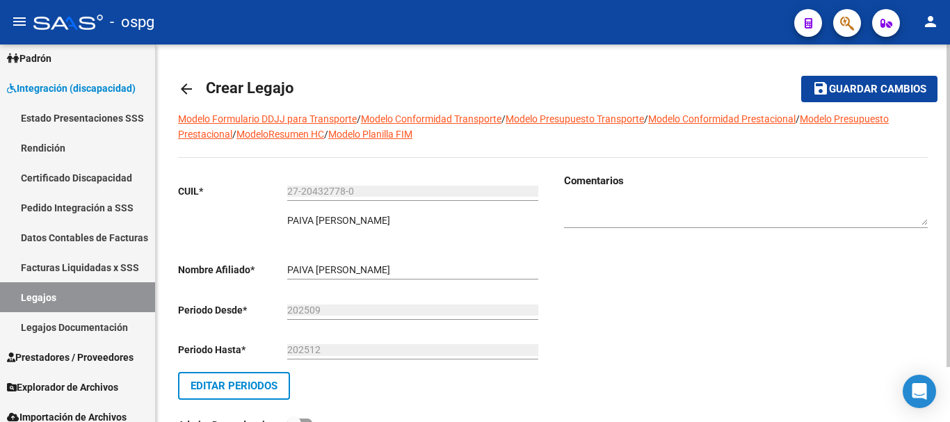
click at [883, 92] on span "Guardar cambios" at bounding box center [877, 89] width 97 height 13
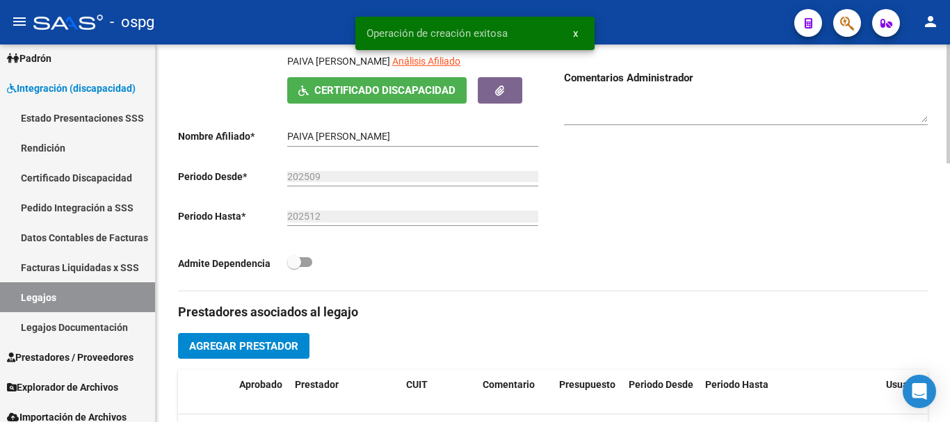
scroll to position [417, 0]
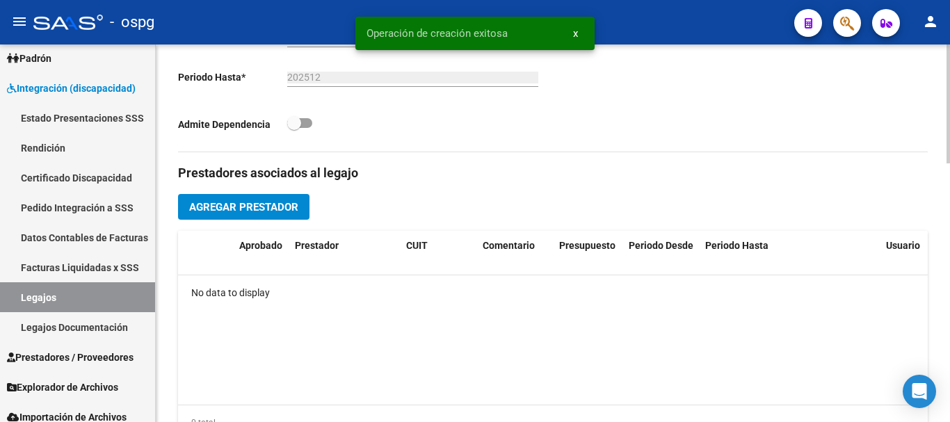
click at [226, 202] on span "Agregar Prestador" at bounding box center [243, 207] width 109 height 13
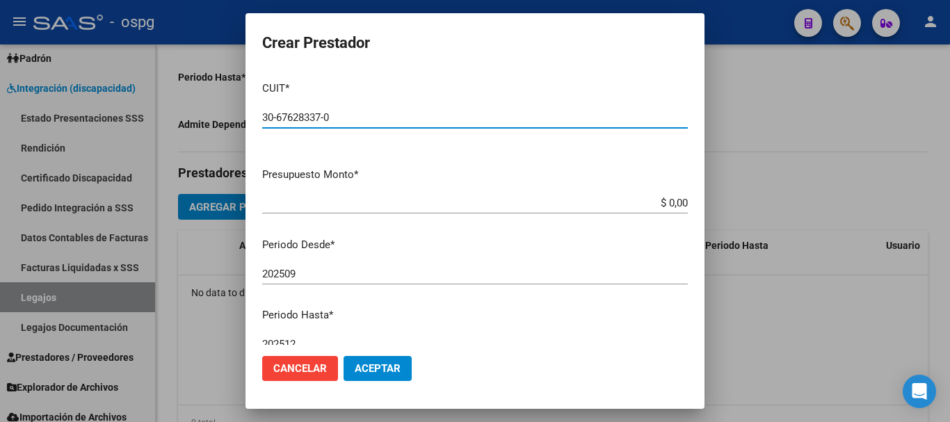
type input "30-67628337-0"
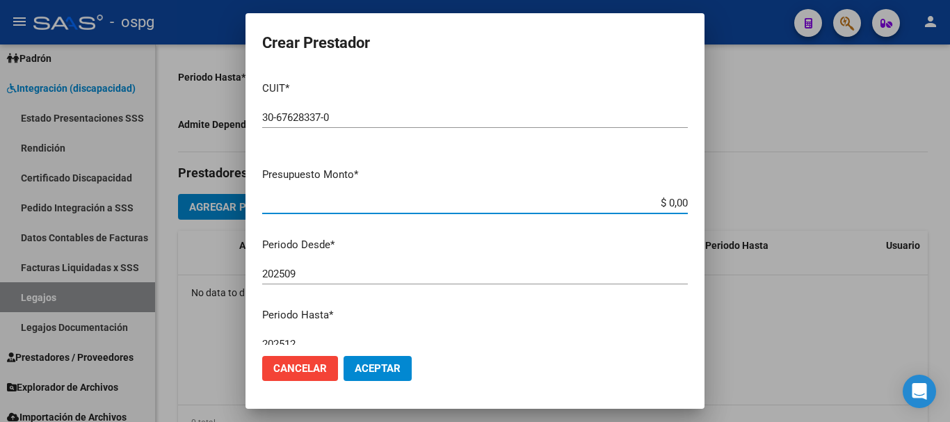
click at [663, 202] on input "$ 0,00" at bounding box center [475, 203] width 426 height 13
click at [676, 205] on input "$ 435.376,00" at bounding box center [475, 203] width 426 height 13
type input "$ 435.376,56"
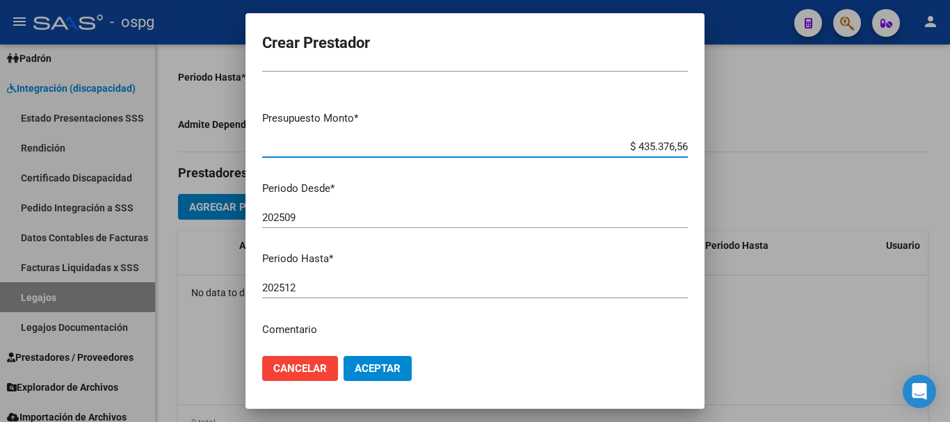
scroll to position [139, 0]
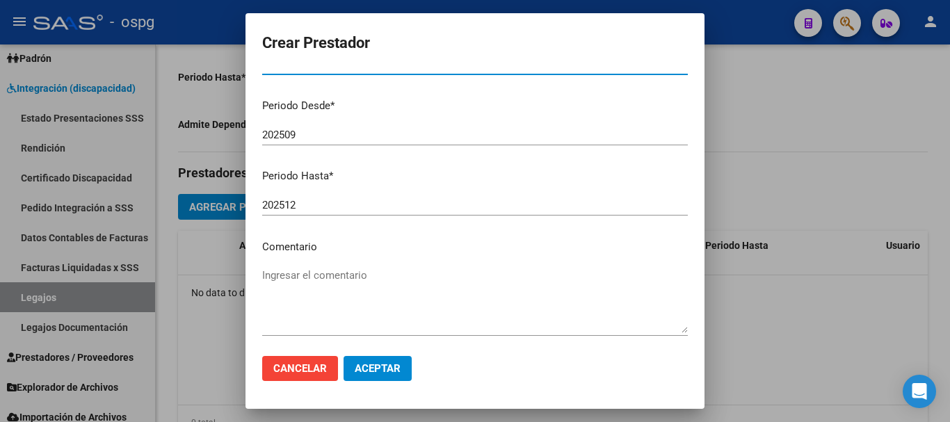
click at [484, 274] on textarea "Ingresar el comentario" at bounding box center [475, 300] width 426 height 65
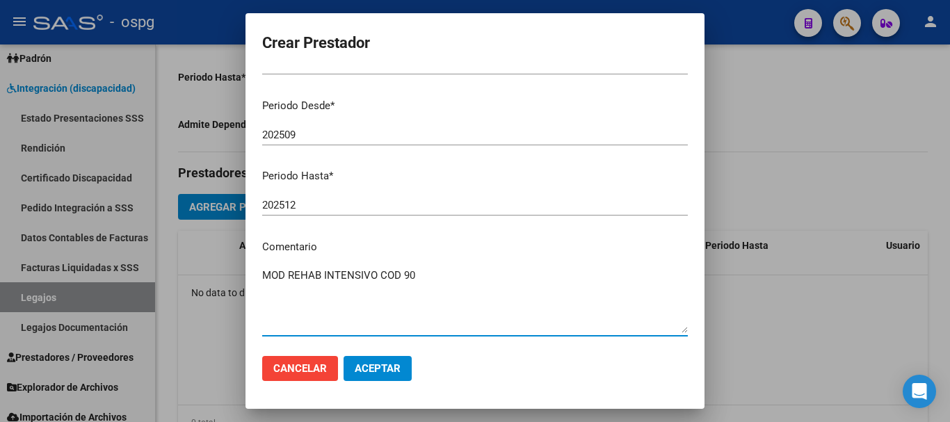
type textarea "MOD REHAB INTENSIVO COD 90"
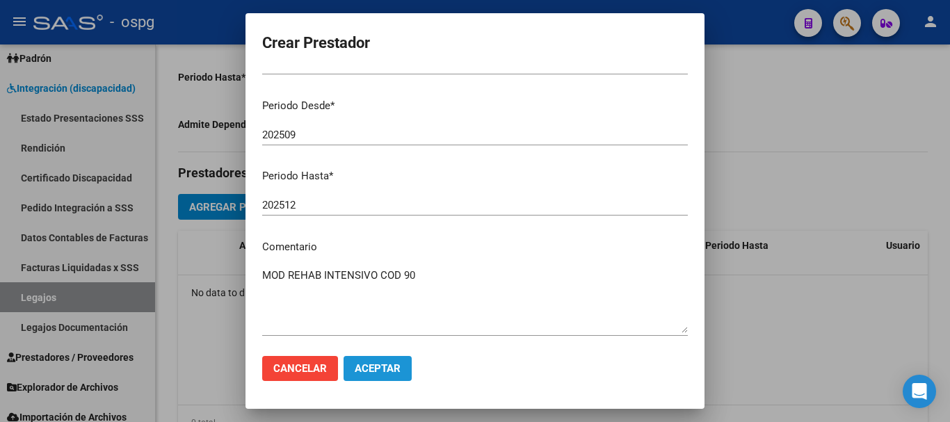
click at [395, 372] on span "Aceptar" at bounding box center [378, 369] width 46 height 13
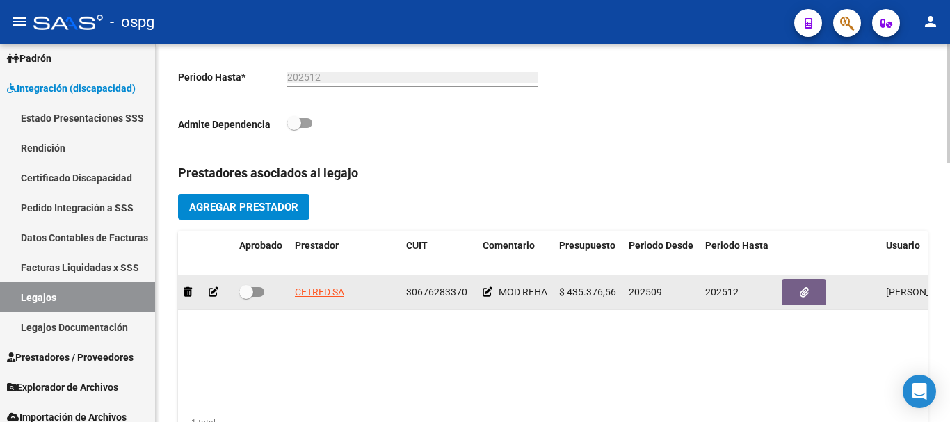
drag, startPoint x: 247, startPoint y: 293, endPoint x: 254, endPoint y: 294, distance: 7.1
click at [254, 294] on span at bounding box center [251, 292] width 25 height 10
click at [246, 297] on input "checkbox" at bounding box center [246, 297] width 1 height 1
checkbox input "true"
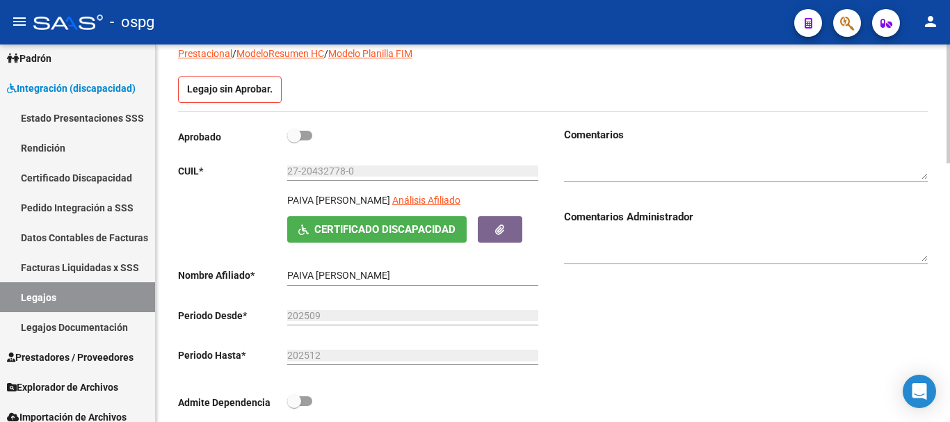
scroll to position [70, 0]
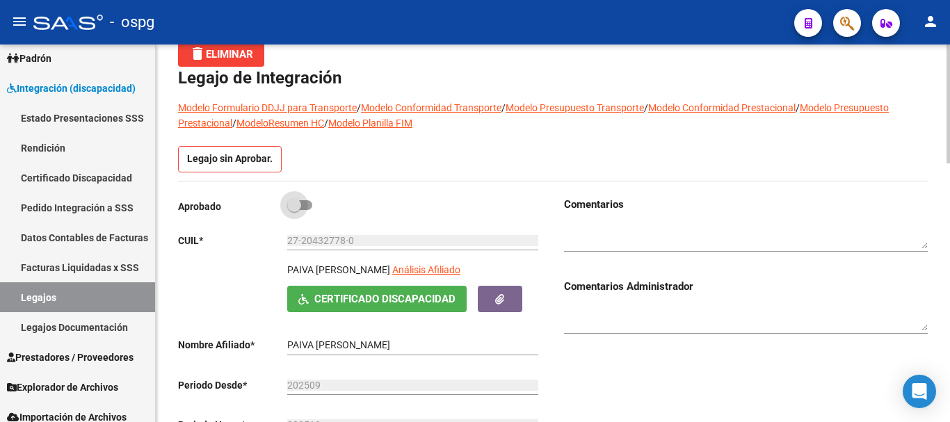
click at [301, 207] on span at bounding box center [294, 205] width 14 height 14
click at [294, 210] on input "checkbox" at bounding box center [294, 210] width 1 height 1
checkbox input "true"
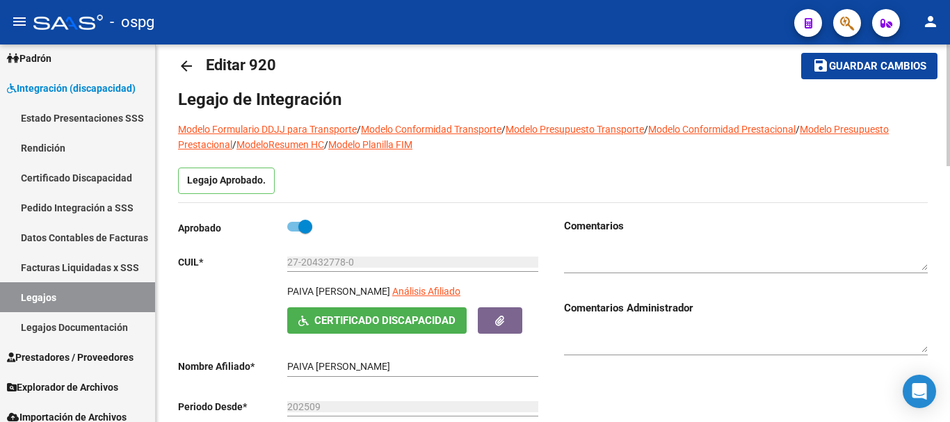
scroll to position [0, 0]
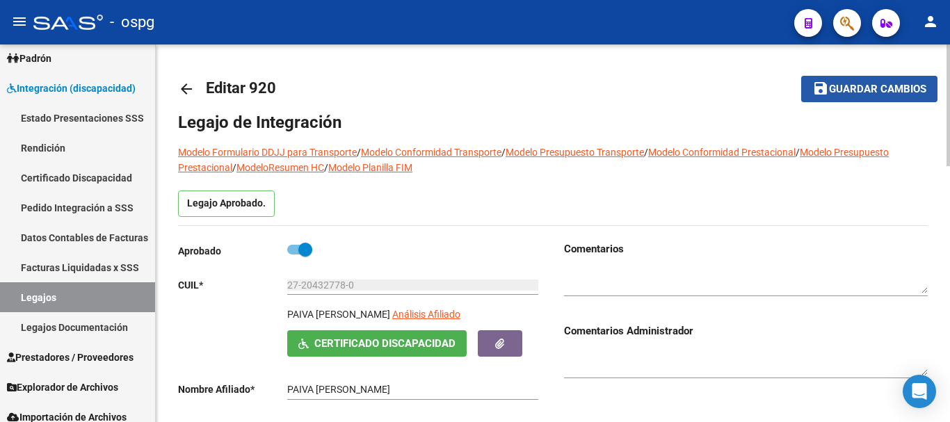
click at [875, 94] on span "Guardar cambios" at bounding box center [877, 89] width 97 height 13
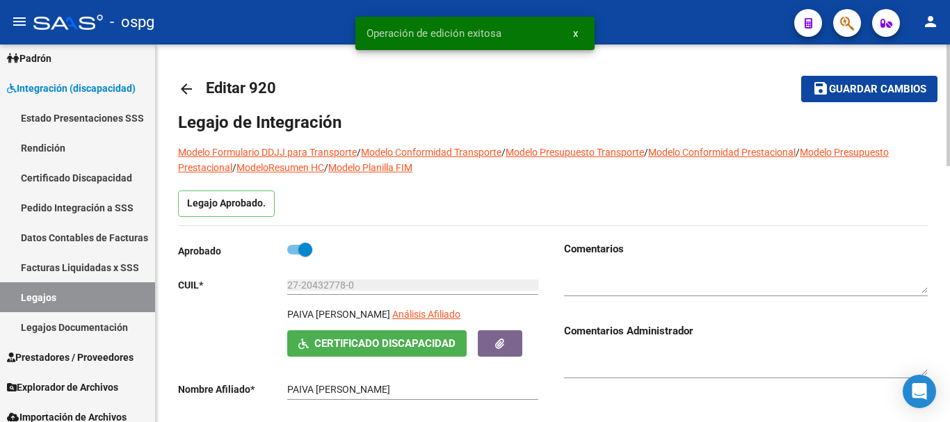
click at [186, 88] on mat-icon "arrow_back" at bounding box center [186, 89] width 17 height 17
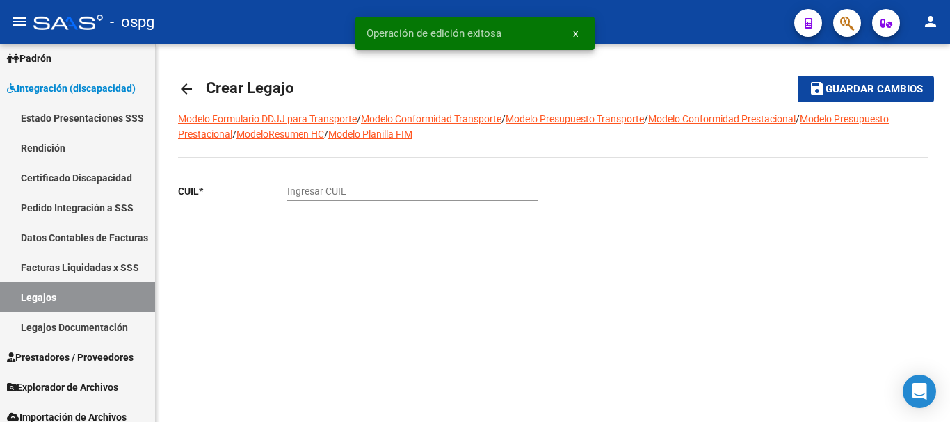
click at [181, 87] on mat-icon "arrow_back" at bounding box center [186, 89] width 17 height 17
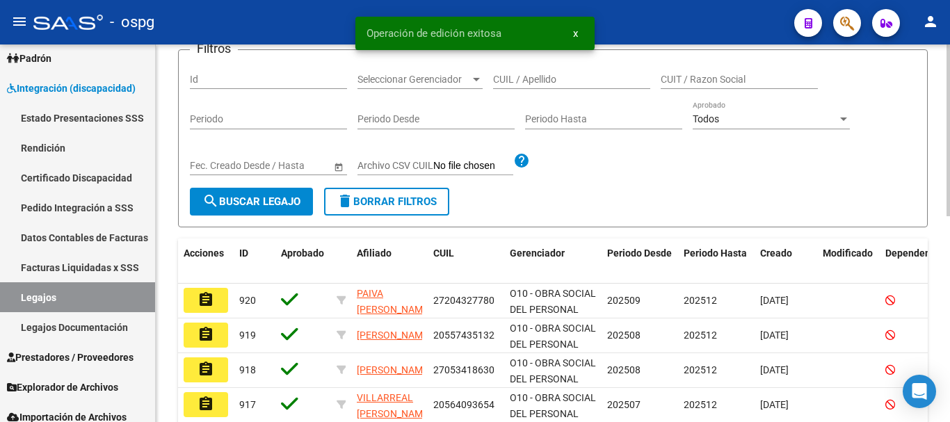
scroll to position [209, 0]
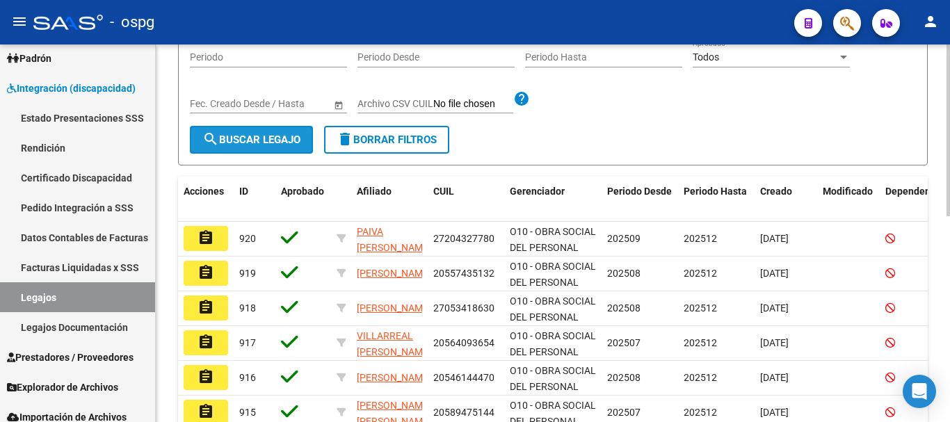
click at [274, 146] on span "search Buscar Legajo" at bounding box center [251, 140] width 98 height 13
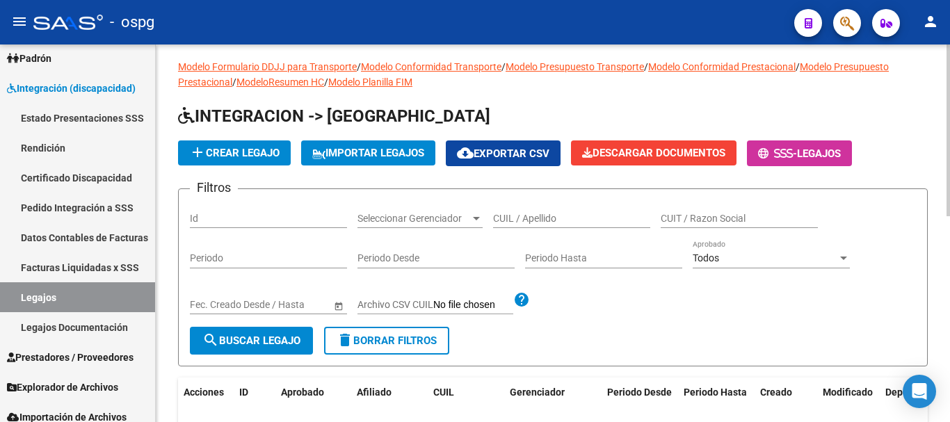
scroll to position [0, 0]
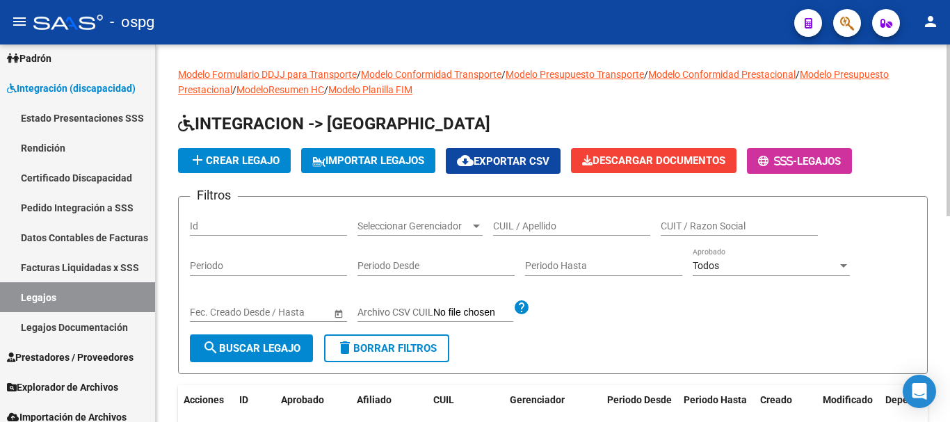
click at [587, 227] on input "CUIL / Apellido" at bounding box center [571, 227] width 157 height 12
type input "VERON"
click at [264, 346] on span "search Buscar Legajo" at bounding box center [251, 348] width 98 height 13
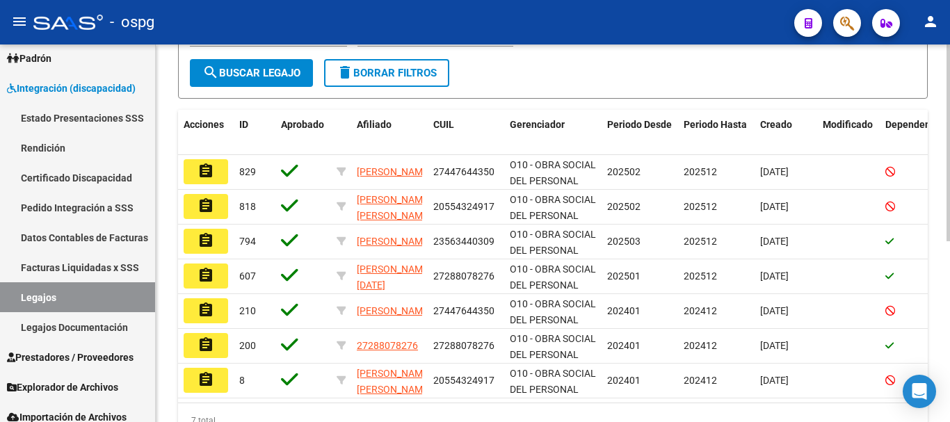
scroll to position [278, 0]
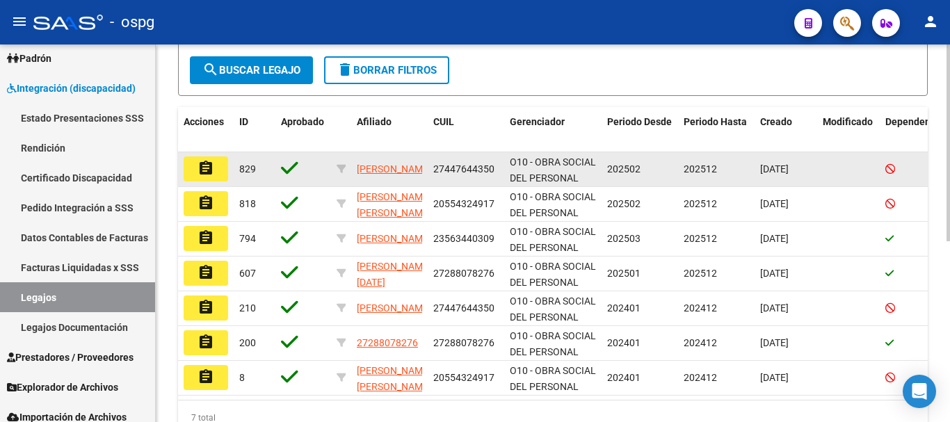
click at [210, 174] on mat-icon "assignment" at bounding box center [206, 168] width 17 height 17
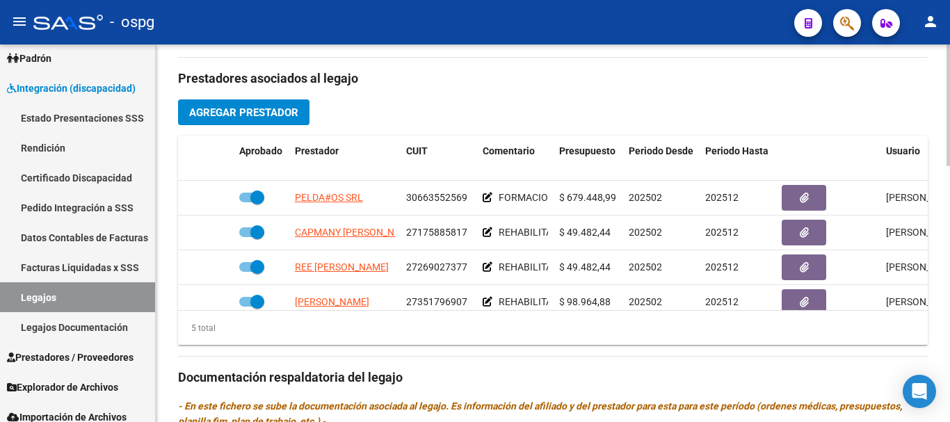
scroll to position [28, 0]
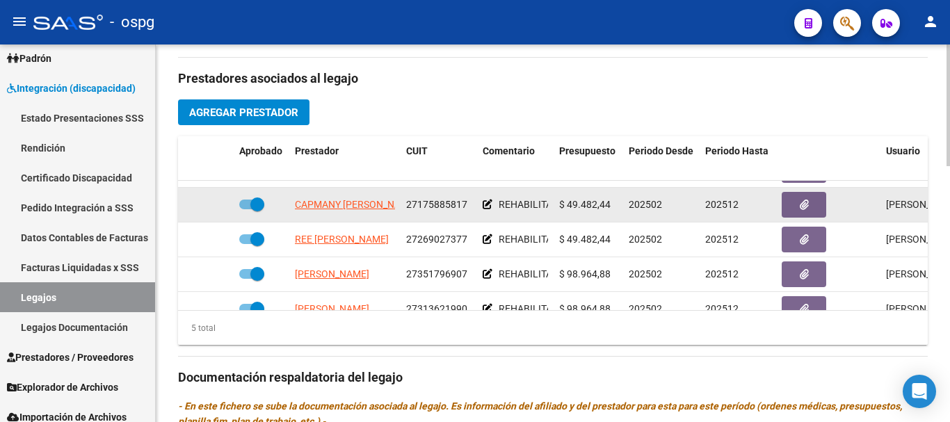
click at [487, 206] on icon at bounding box center [488, 205] width 10 height 10
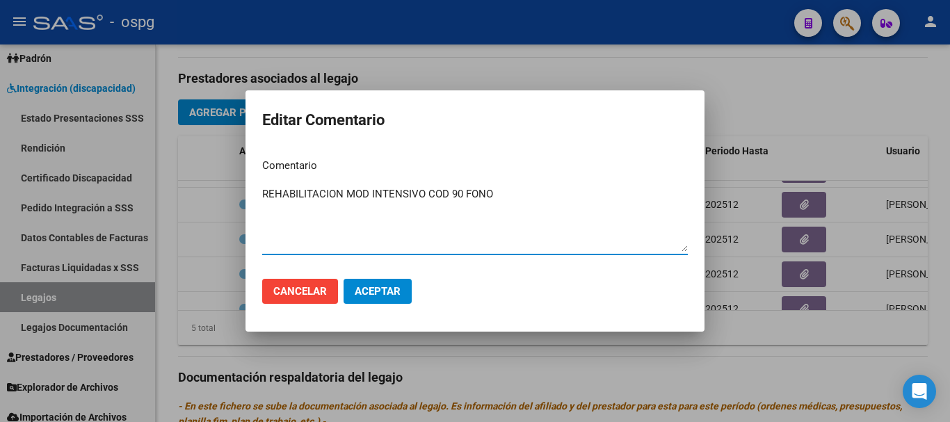
click at [948, 336] on div at bounding box center [475, 211] width 950 height 422
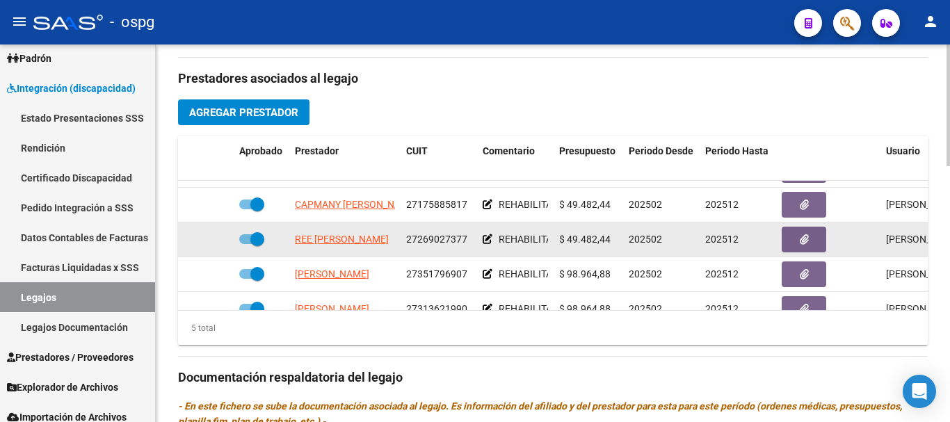
click at [490, 242] on icon at bounding box center [488, 239] width 10 height 10
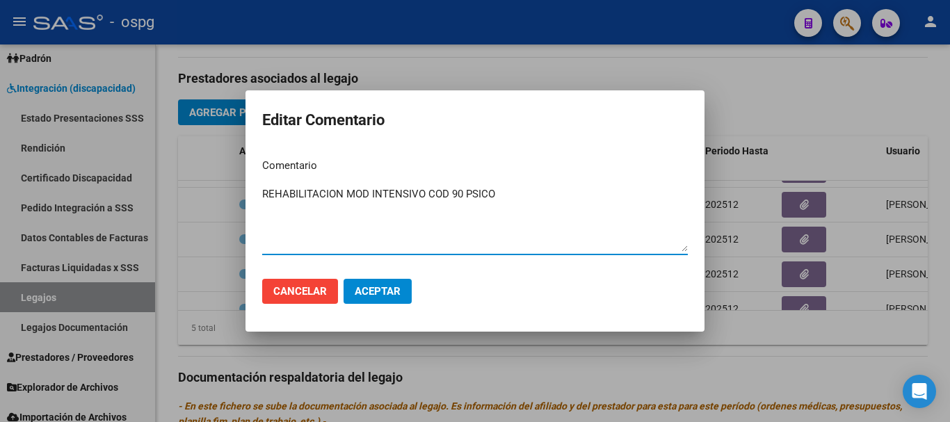
click at [934, 332] on div at bounding box center [475, 211] width 950 height 422
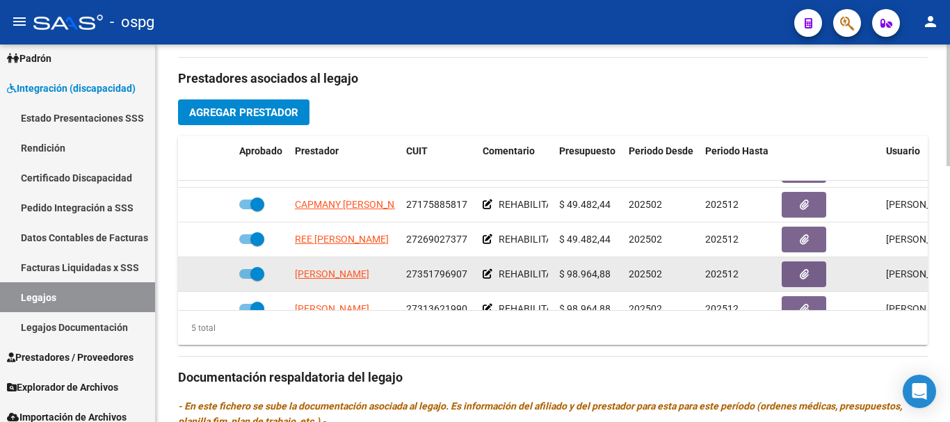
click at [488, 278] on icon at bounding box center [488, 274] width 10 height 10
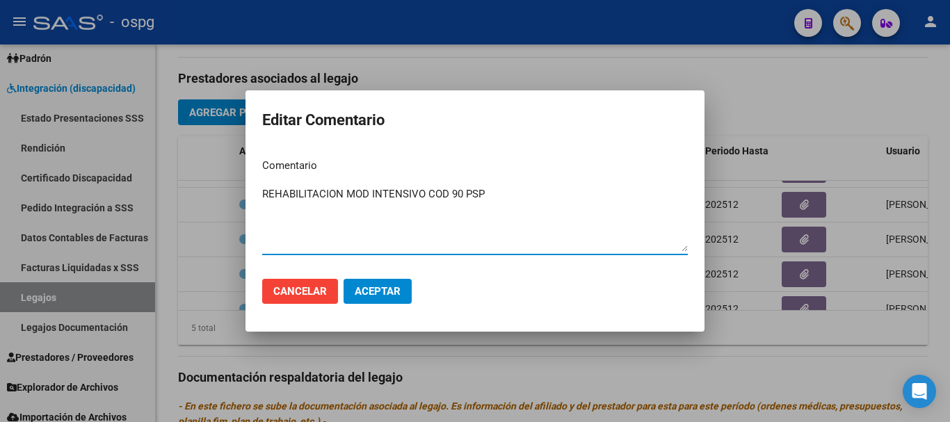
click at [937, 343] on div at bounding box center [475, 211] width 950 height 422
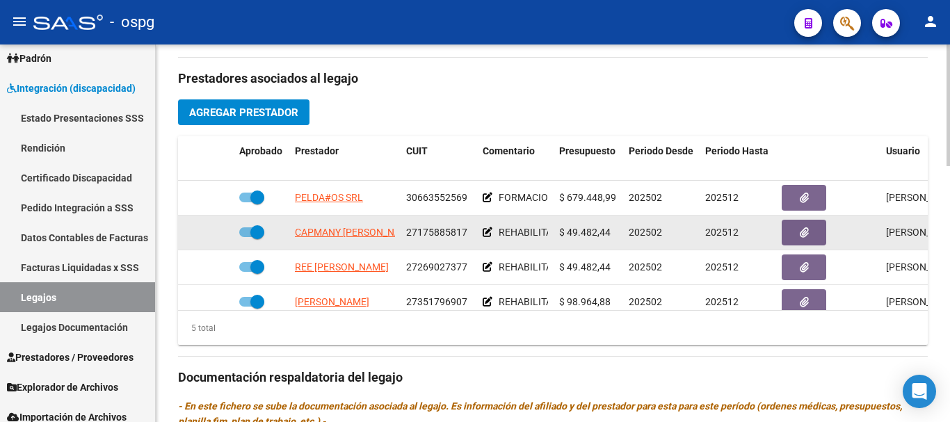
scroll to position [60, 0]
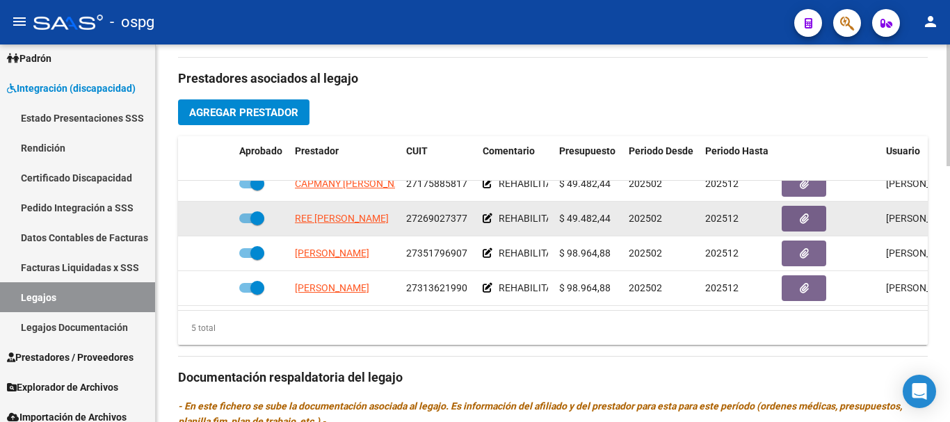
click at [486, 214] on icon at bounding box center [488, 219] width 10 height 10
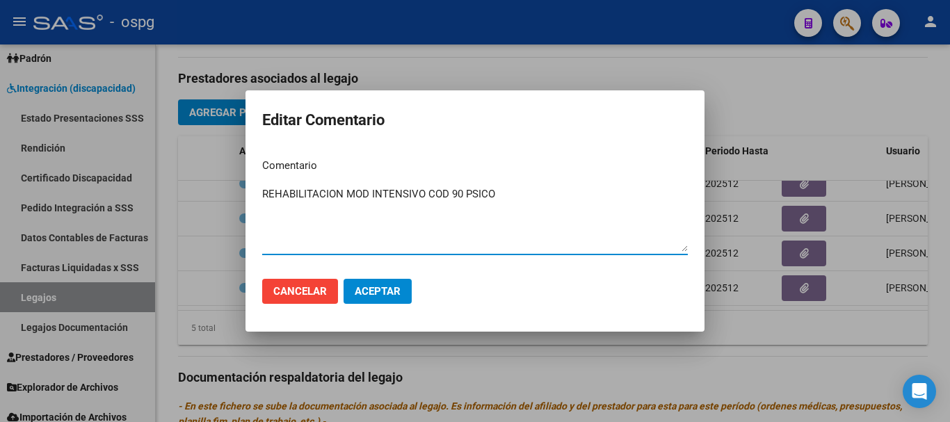
click at [768, 381] on div at bounding box center [475, 211] width 950 height 422
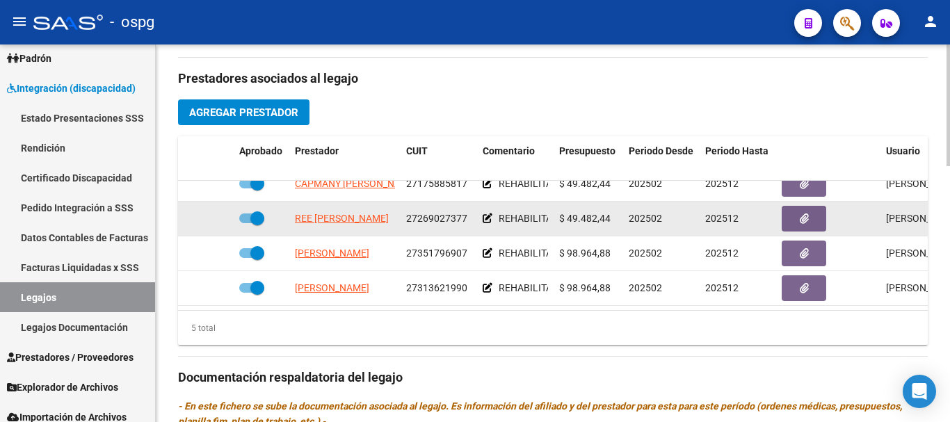
drag, startPoint x: 257, startPoint y: 209, endPoint x: 245, endPoint y: 209, distance: 11.8
click at [245, 214] on span at bounding box center [251, 219] width 25 height 10
click at [246, 223] on input "checkbox" at bounding box center [246, 223] width 1 height 1
checkbox input "false"
click at [488, 214] on icon at bounding box center [488, 219] width 10 height 10
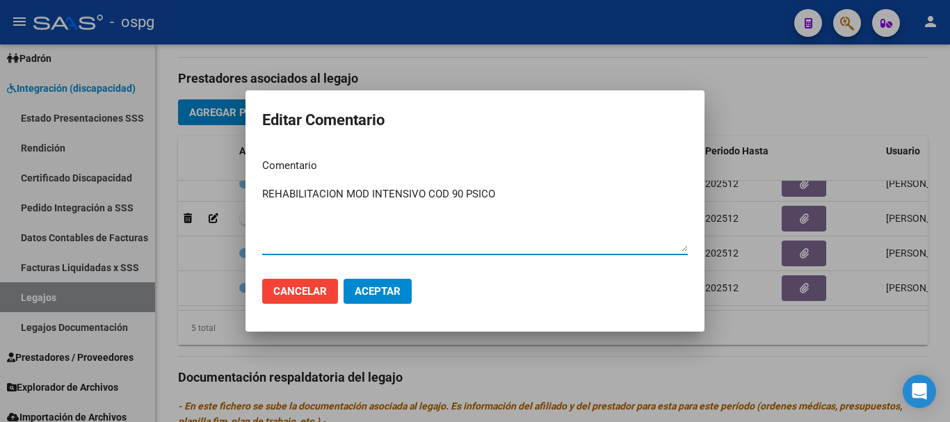
click at [511, 371] on div at bounding box center [475, 211] width 950 height 422
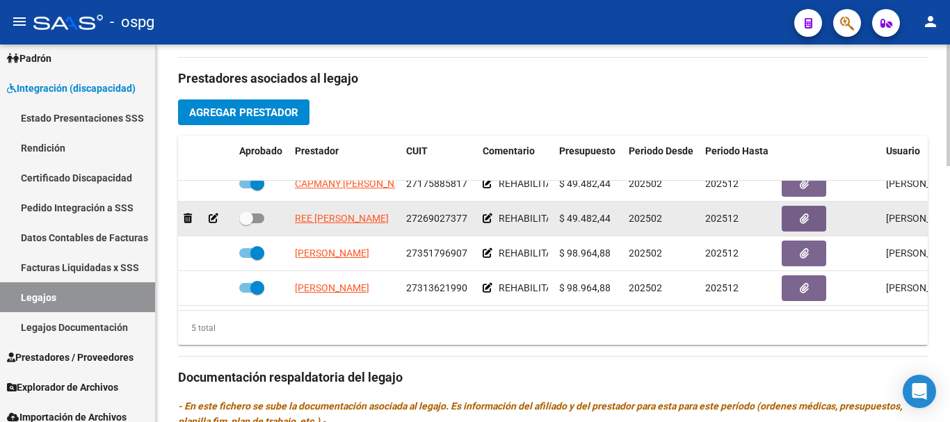
click at [487, 214] on icon at bounding box center [488, 219] width 10 height 10
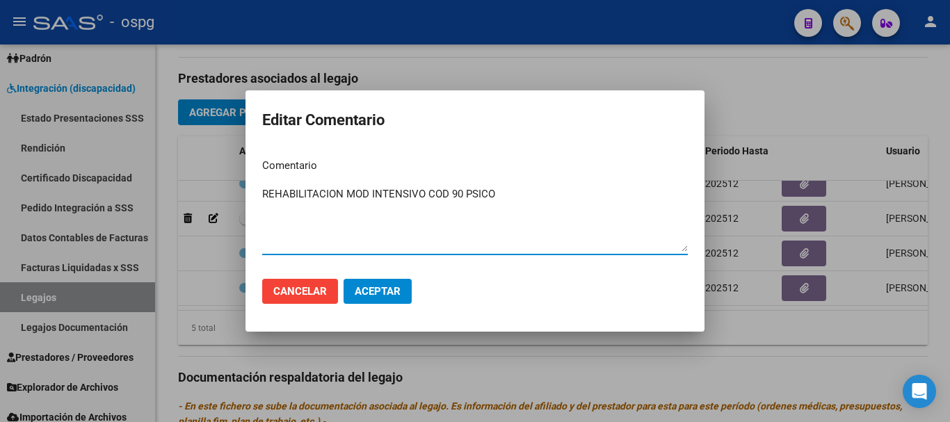
click at [517, 368] on div at bounding box center [475, 211] width 950 height 422
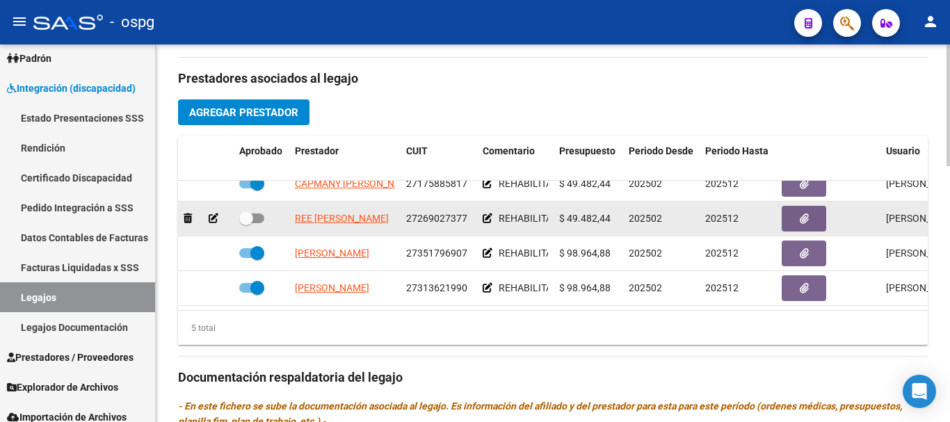
click at [488, 214] on icon at bounding box center [488, 219] width 10 height 10
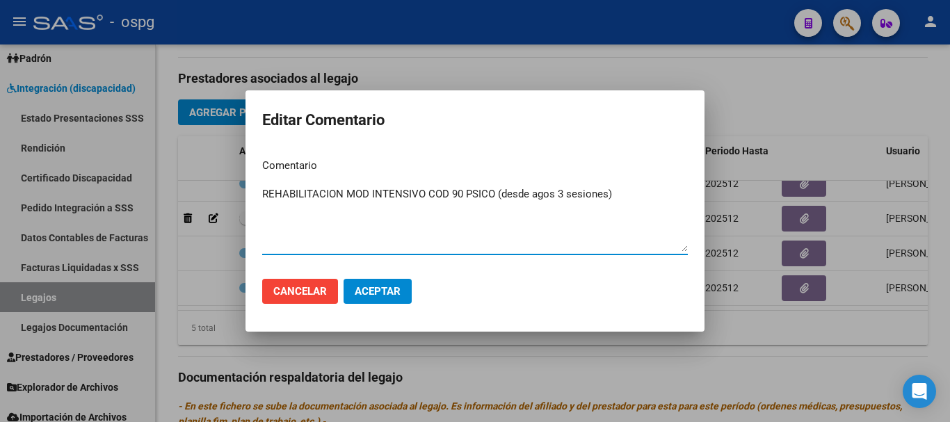
click at [342, 191] on textarea "REHABILITACION MOD INTENSIVO COD 90 PSICO (desde agos 3 sesiones)" at bounding box center [475, 218] width 426 height 65
type textarea "REHAB MOD INTENSIVO COD 90 PSICO (desde agos 3 sesiones)"
click at [391, 290] on span "Aceptar" at bounding box center [378, 291] width 46 height 13
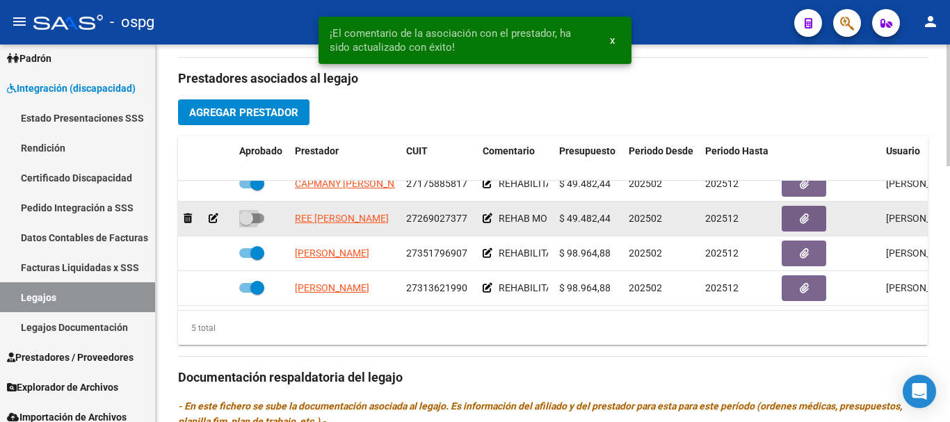
click at [253, 212] on span at bounding box center [246, 219] width 14 height 14
click at [246, 223] on input "checkbox" at bounding box center [246, 223] width 1 height 1
checkbox input "true"
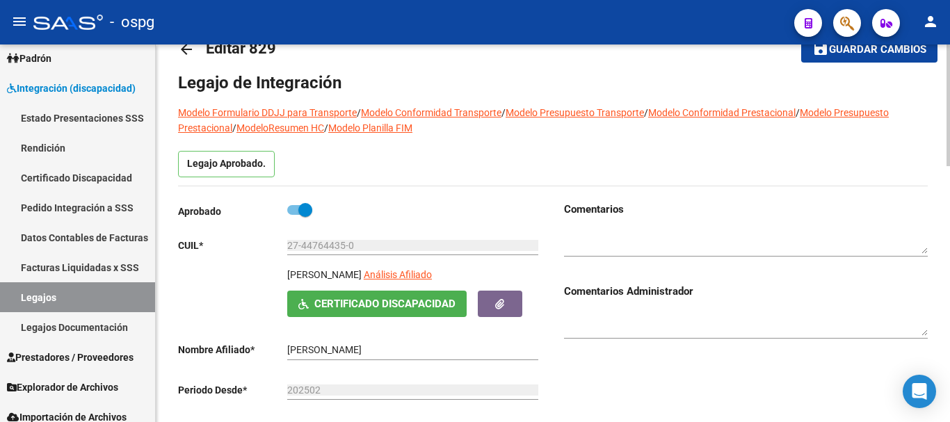
scroll to position [0, 0]
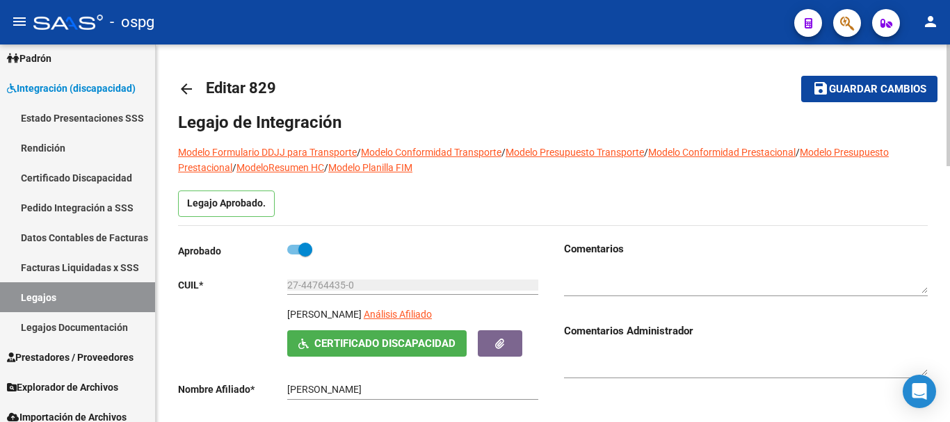
click at [884, 91] on span "Guardar cambios" at bounding box center [877, 89] width 97 height 13
drag, startPoint x: 890, startPoint y: 95, endPoint x: 881, endPoint y: 127, distance: 32.6
click at [889, 97] on button "save Guardar cambios" at bounding box center [870, 89] width 136 height 26
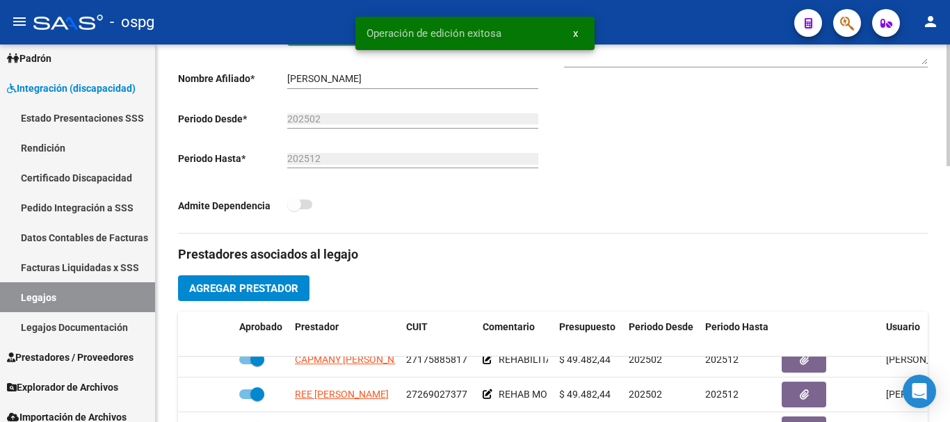
scroll to position [278, 0]
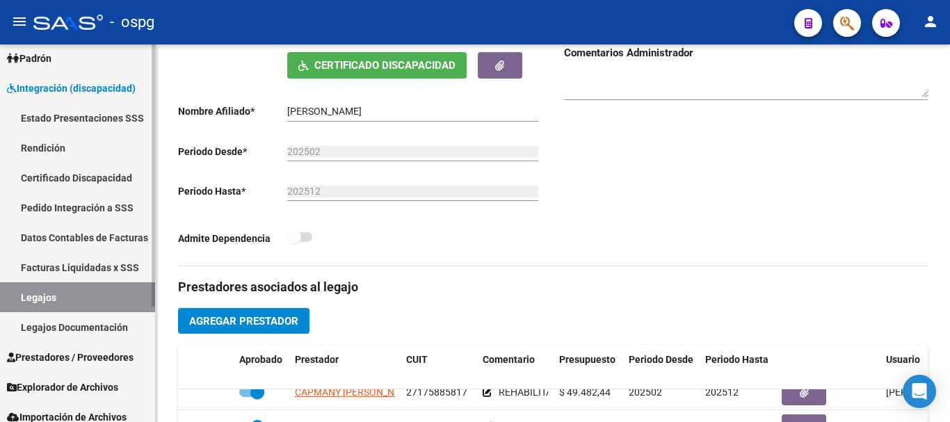
click at [89, 358] on span "Prestadores / Proveedores" at bounding box center [70, 357] width 127 height 15
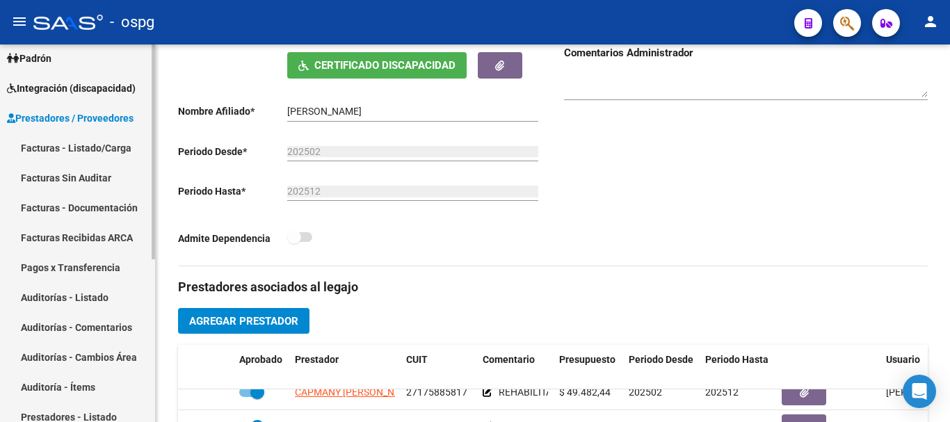
click at [90, 154] on link "Facturas - Listado/Carga" at bounding box center [77, 148] width 155 height 30
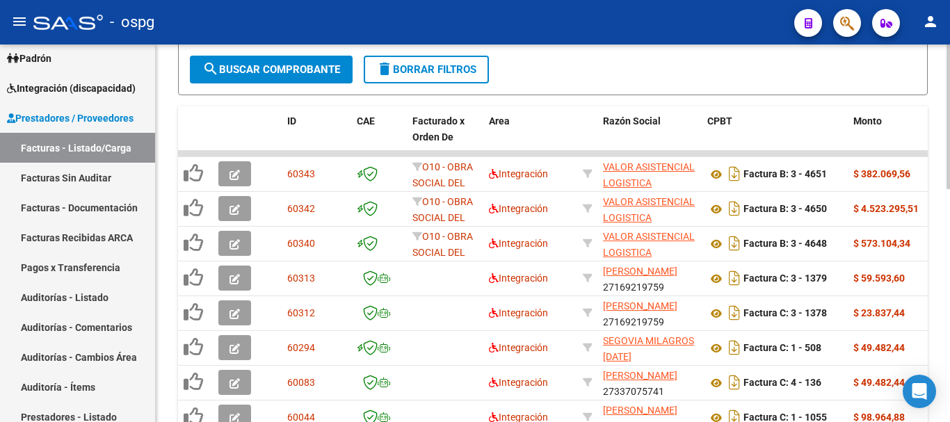
scroll to position [487, 0]
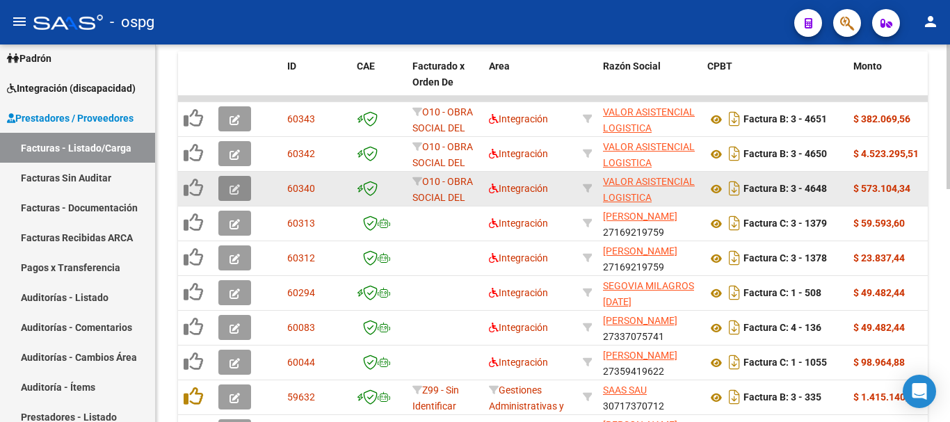
click at [234, 194] on icon "button" at bounding box center [235, 189] width 10 height 10
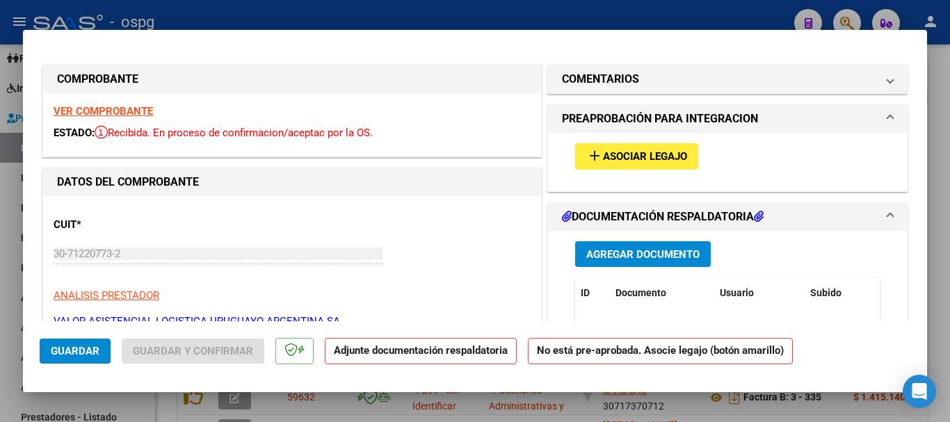
click at [116, 112] on strong "VER COMPROBANTE" at bounding box center [104, 111] width 100 height 13
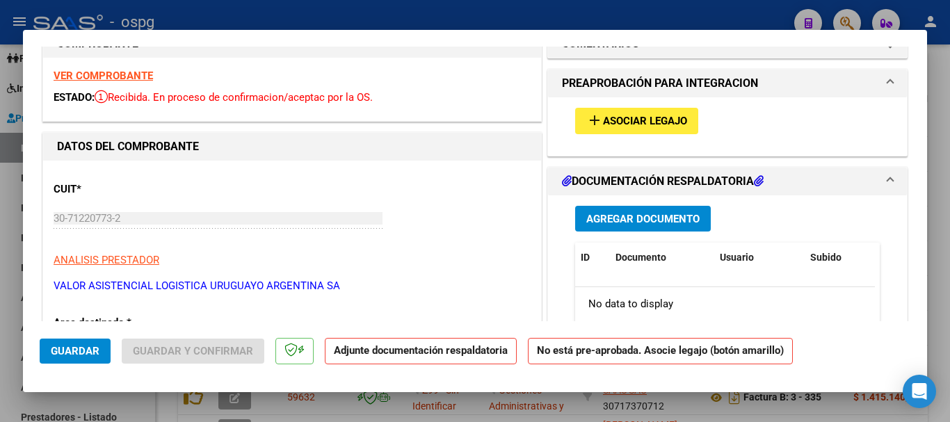
scroll to position [0, 0]
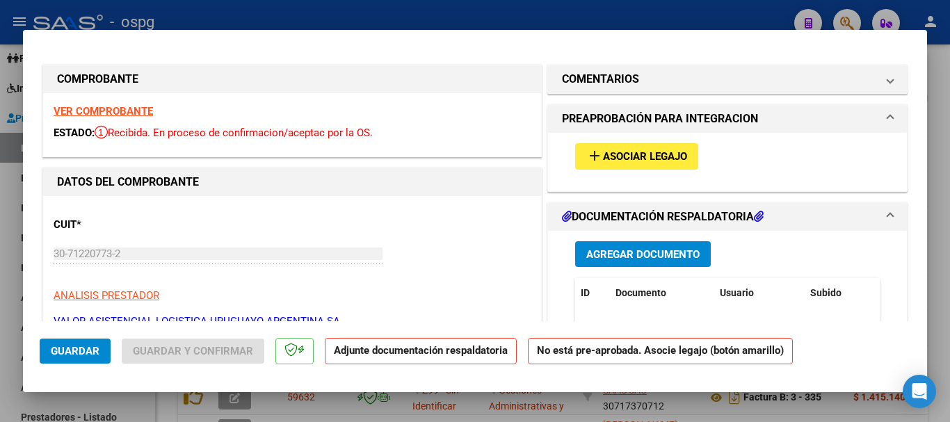
click at [630, 152] on span "Asociar Legajo" at bounding box center [645, 157] width 84 height 13
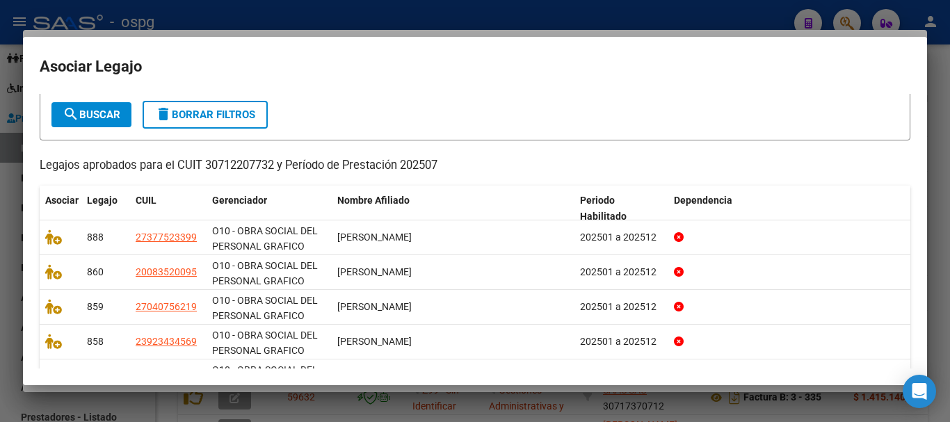
scroll to position [139, 0]
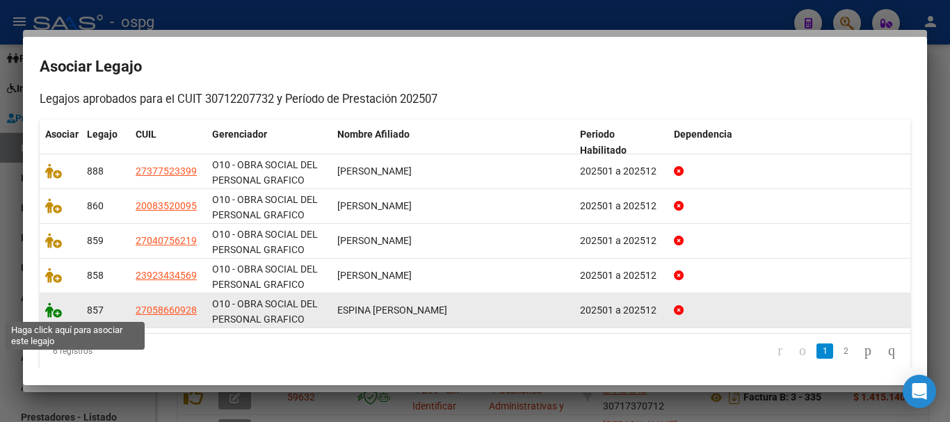
click at [56, 315] on icon at bounding box center [53, 310] width 17 height 15
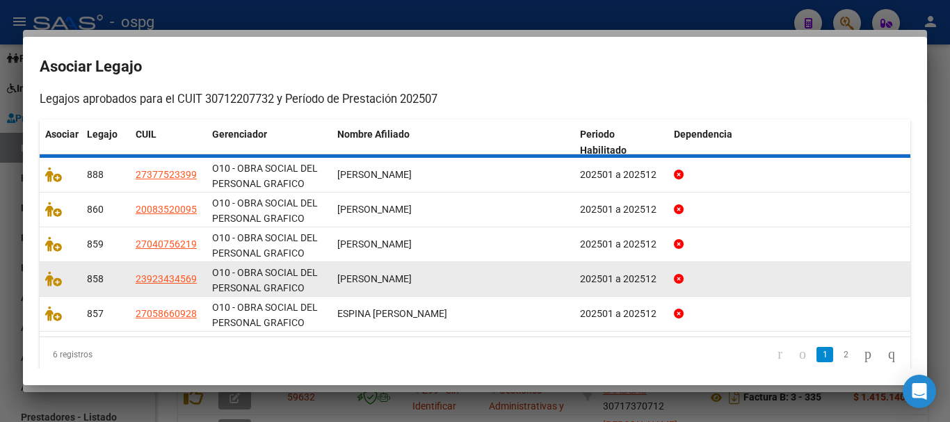
scroll to position [148, 0]
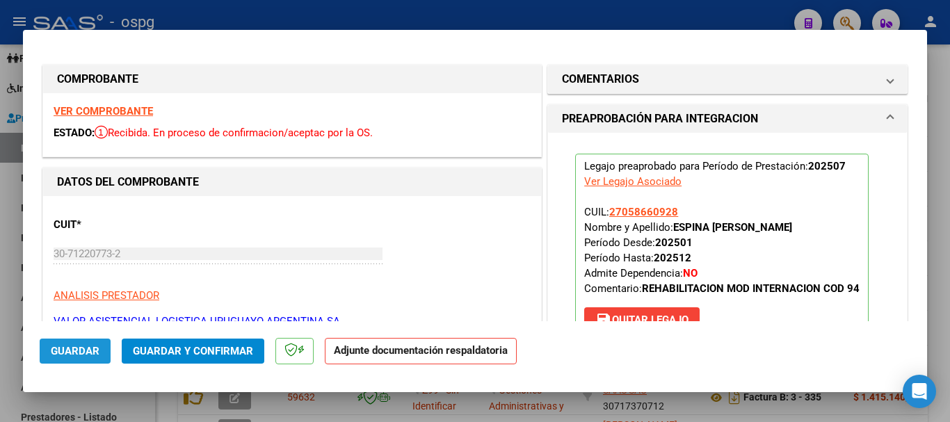
click at [85, 356] on span "Guardar" at bounding box center [75, 351] width 49 height 13
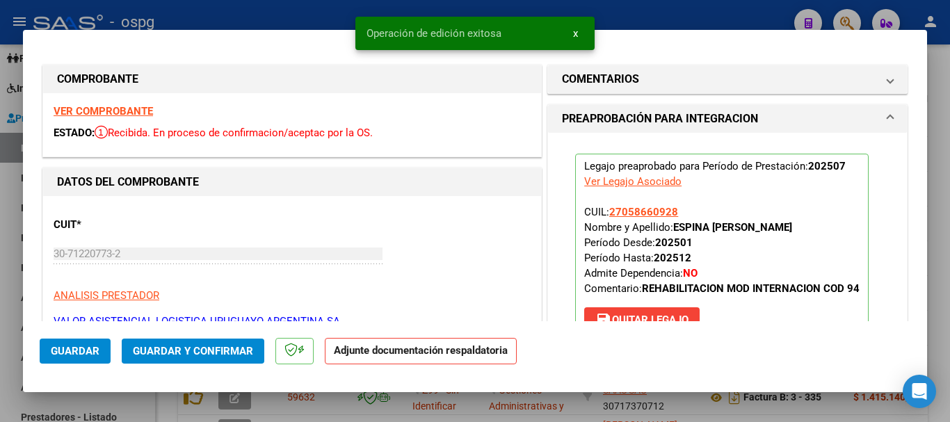
click at [945, 285] on div at bounding box center [475, 211] width 950 height 422
type input "$ 0,00"
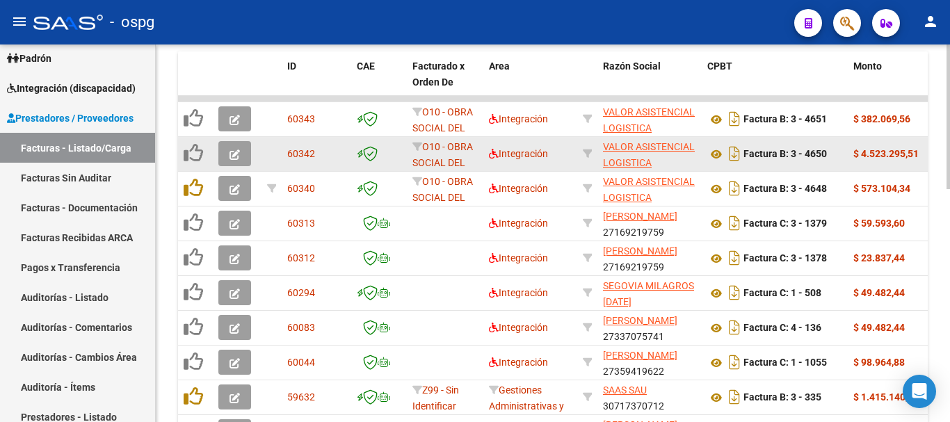
click at [237, 154] on icon "button" at bounding box center [235, 155] width 10 height 10
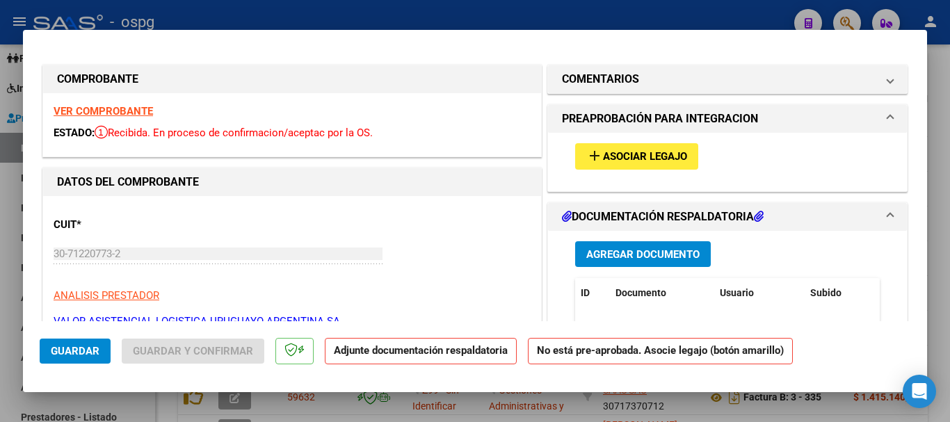
click at [129, 111] on strong "VER COMPROBANTE" at bounding box center [104, 111] width 100 height 13
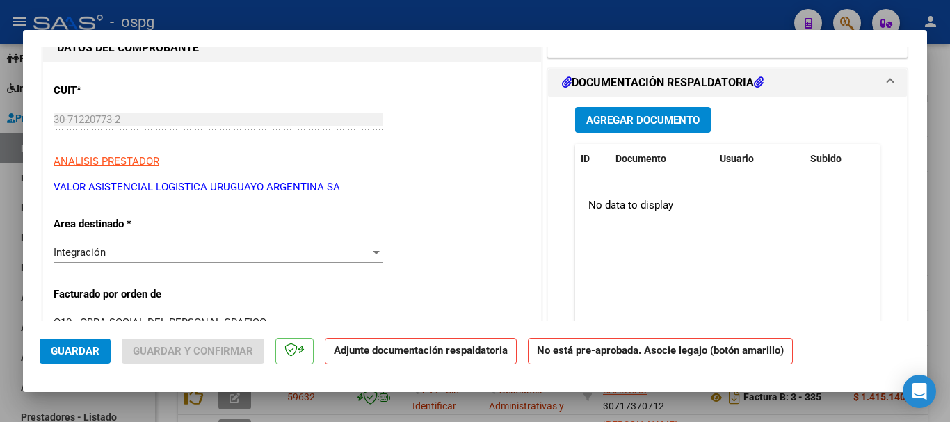
scroll to position [70, 0]
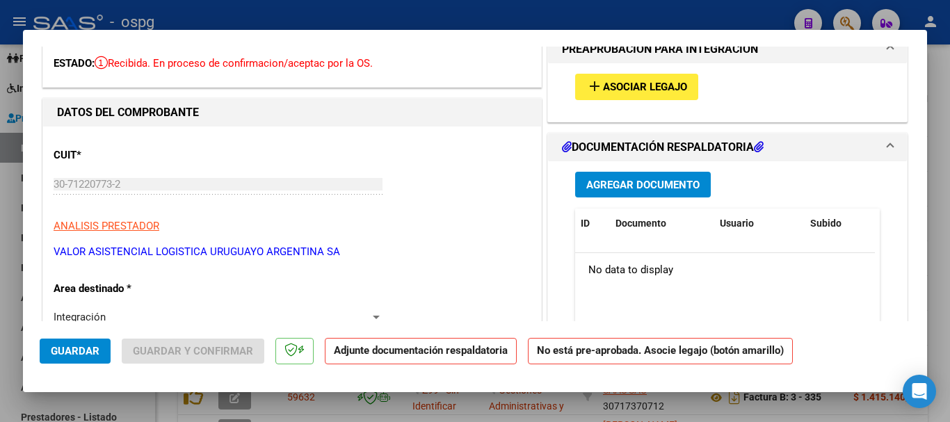
click at [658, 92] on span "Asociar Legajo" at bounding box center [645, 87] width 84 height 13
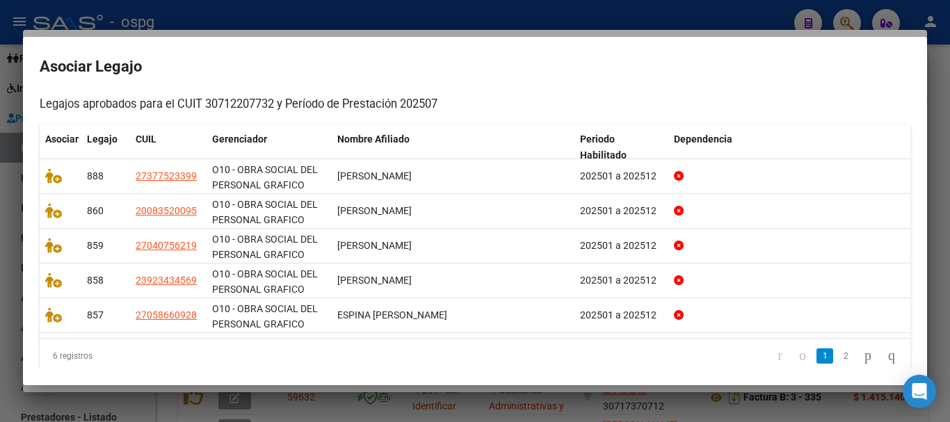
scroll to position [150, 0]
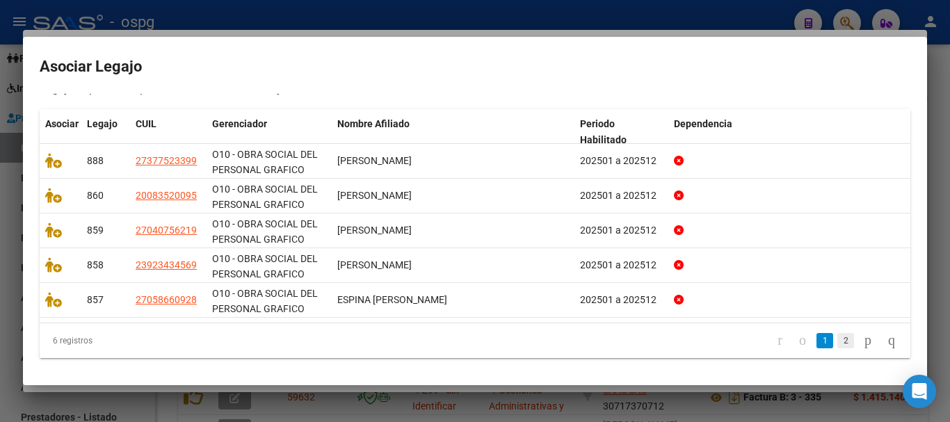
click at [838, 344] on link "2" at bounding box center [846, 340] width 17 height 15
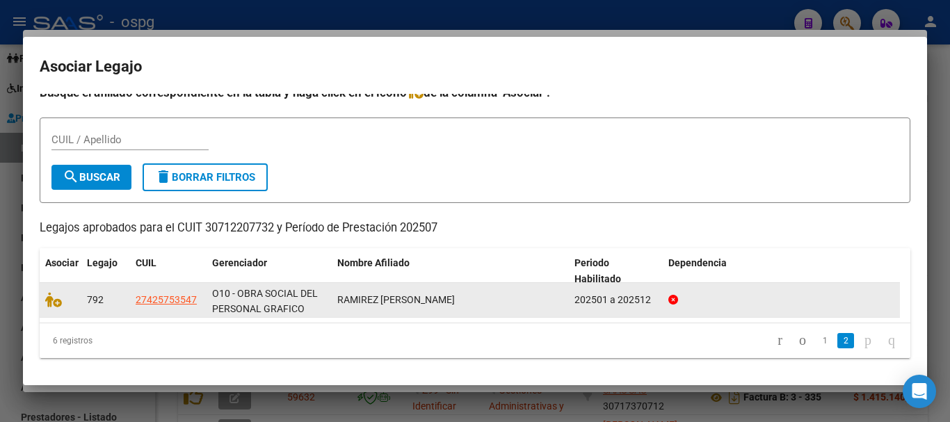
scroll to position [10, 0]
click at [58, 304] on icon at bounding box center [53, 299] width 17 height 15
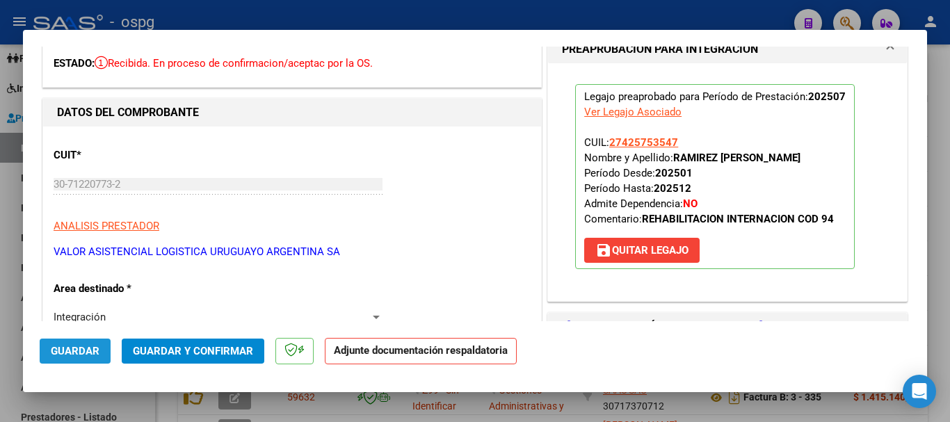
click at [103, 357] on button "Guardar" at bounding box center [75, 351] width 71 height 25
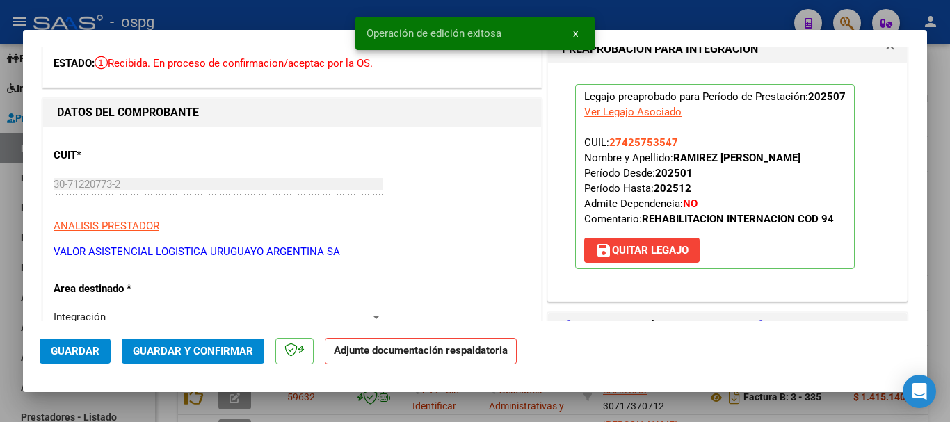
click at [944, 293] on div at bounding box center [475, 211] width 950 height 422
type input "$ 0,00"
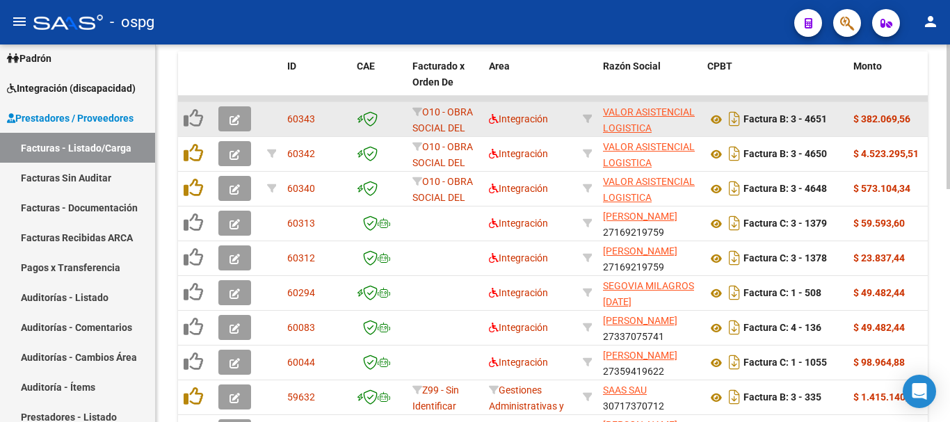
click at [234, 119] on icon "button" at bounding box center [235, 120] width 10 height 10
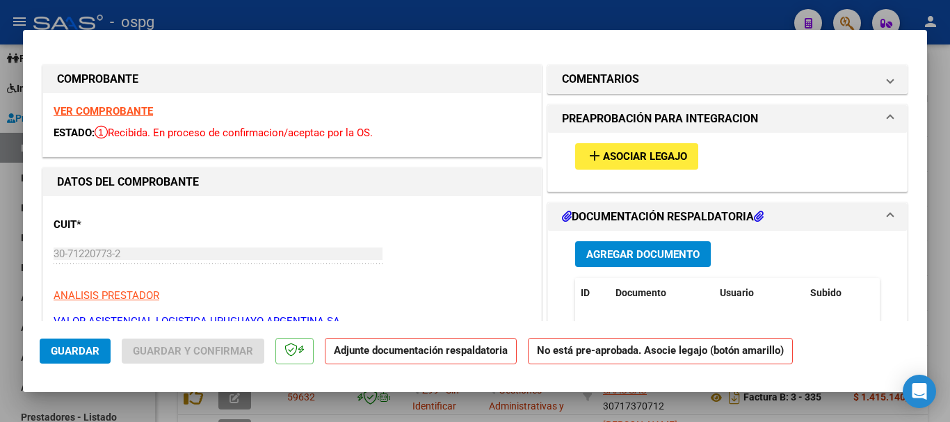
click at [120, 111] on strong "VER COMPROBANTE" at bounding box center [104, 111] width 100 height 13
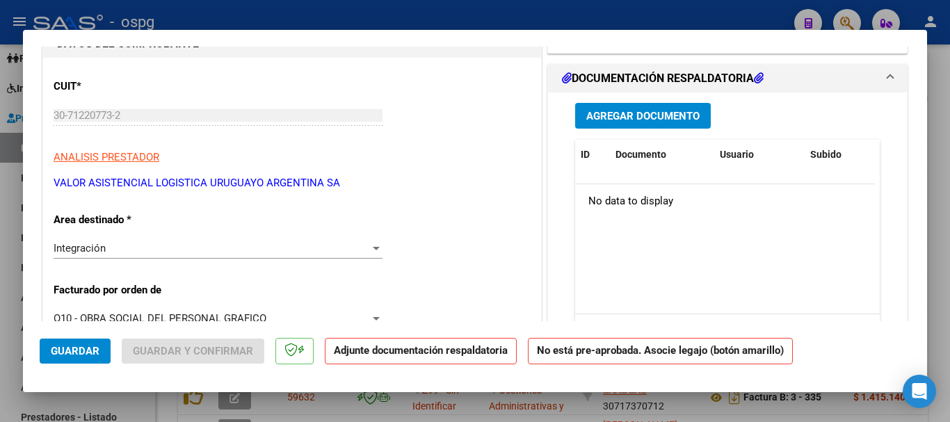
scroll to position [70, 0]
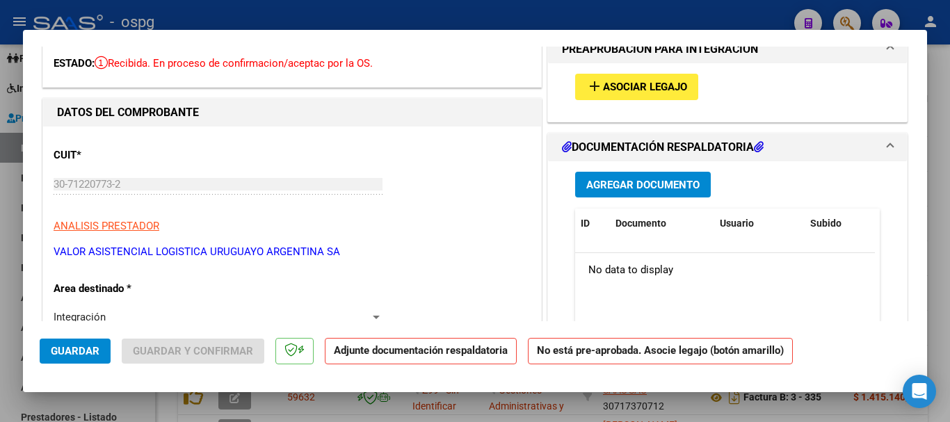
click at [635, 88] on span "Asociar Legajo" at bounding box center [645, 87] width 84 height 13
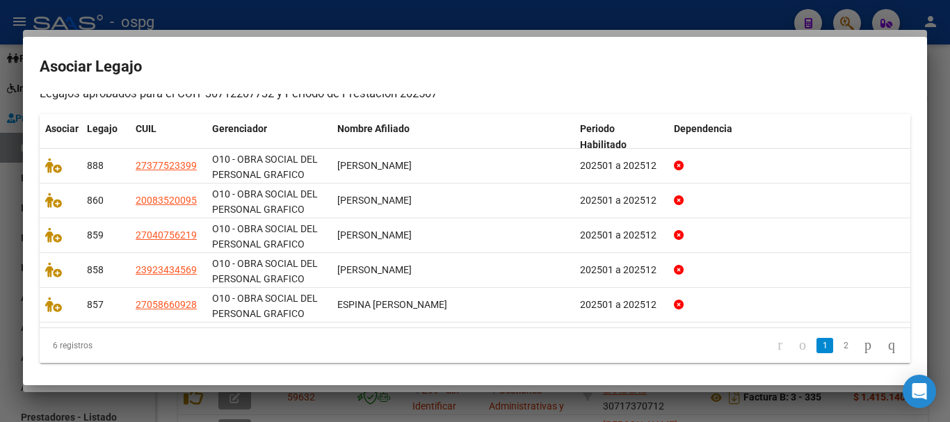
scroll to position [150, 0]
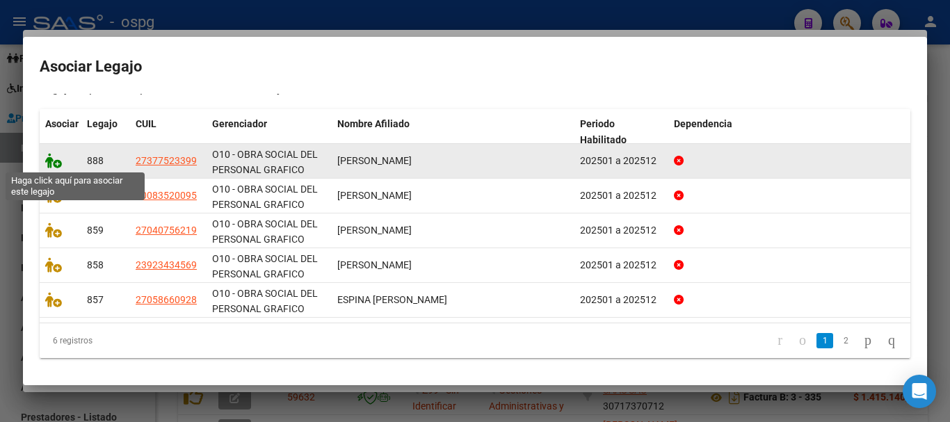
click at [57, 165] on icon at bounding box center [53, 160] width 17 height 15
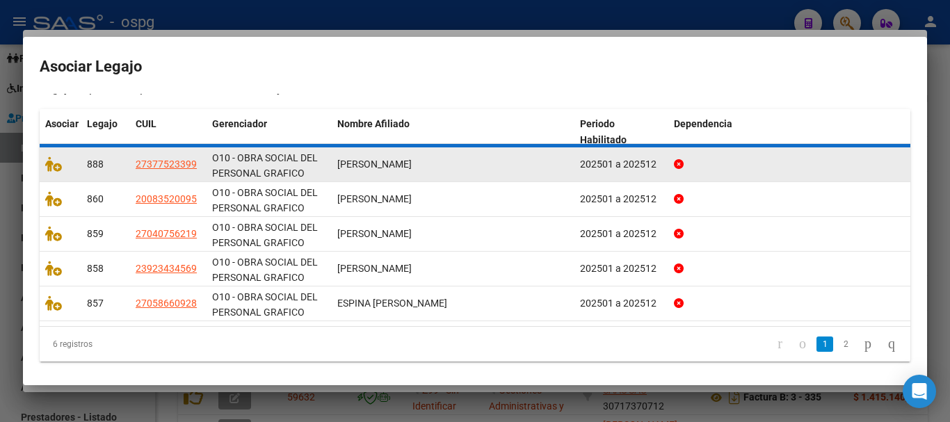
scroll to position [0, 0]
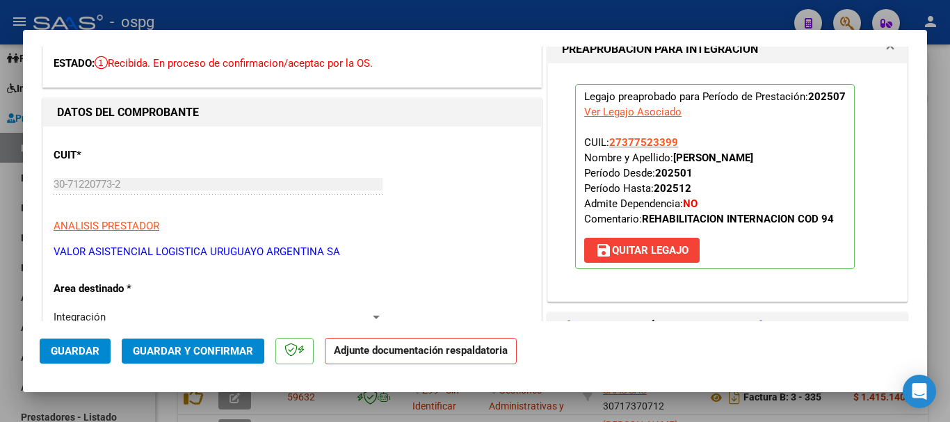
click at [79, 347] on span "Guardar" at bounding box center [75, 351] width 49 height 13
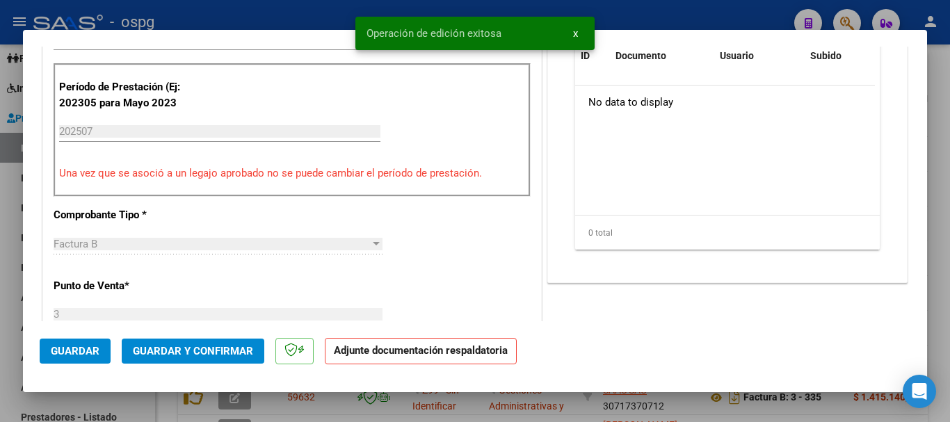
scroll to position [487, 0]
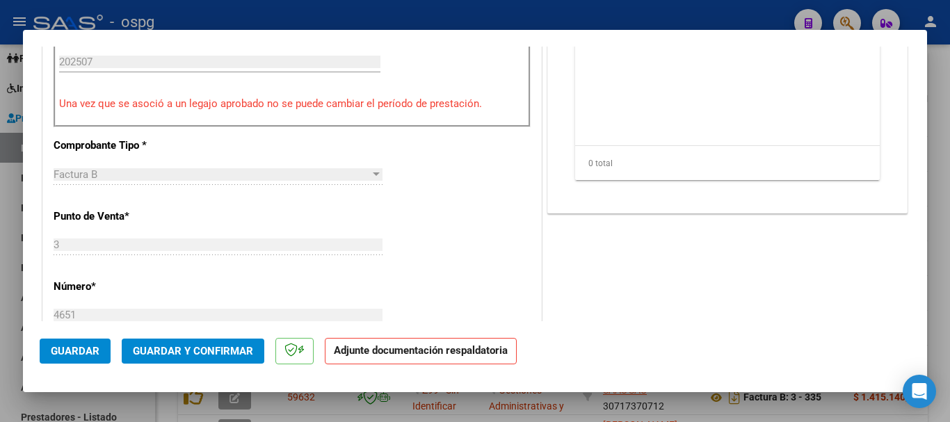
click at [936, 296] on div at bounding box center [475, 211] width 950 height 422
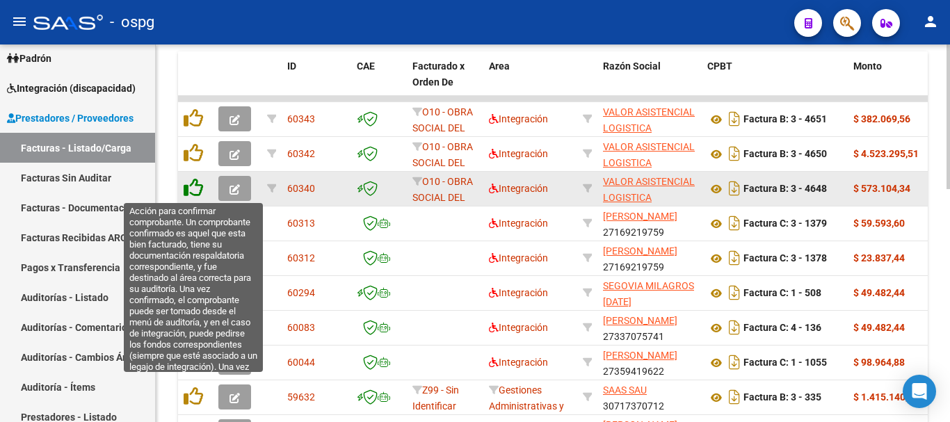
click at [193, 191] on icon at bounding box center [193, 187] width 19 height 19
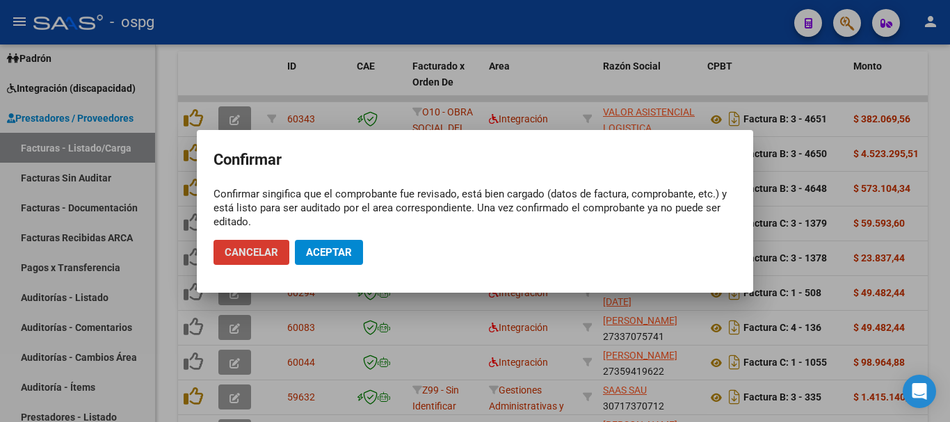
click at [346, 256] on span "Aceptar" at bounding box center [329, 252] width 46 height 13
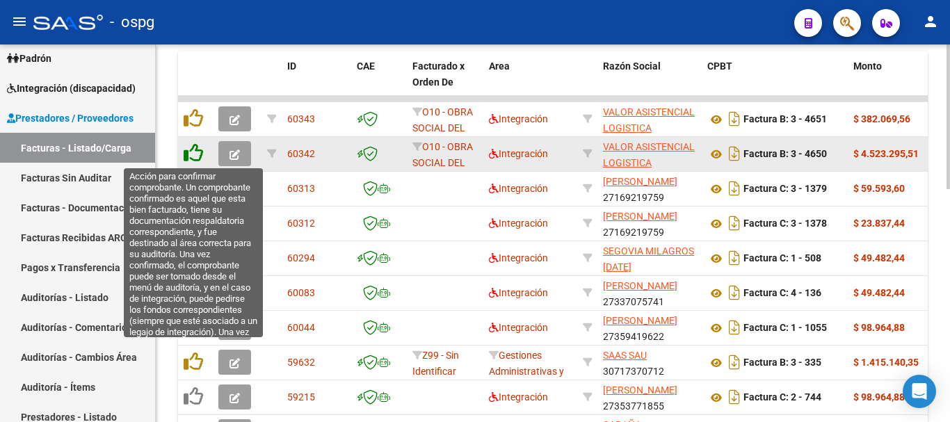
click at [196, 157] on icon at bounding box center [193, 152] width 19 height 19
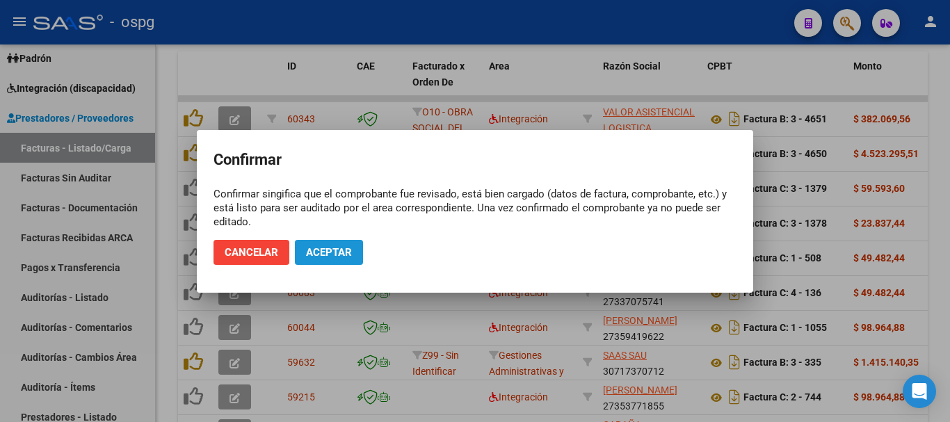
click at [333, 252] on span "Aceptar" at bounding box center [329, 252] width 46 height 13
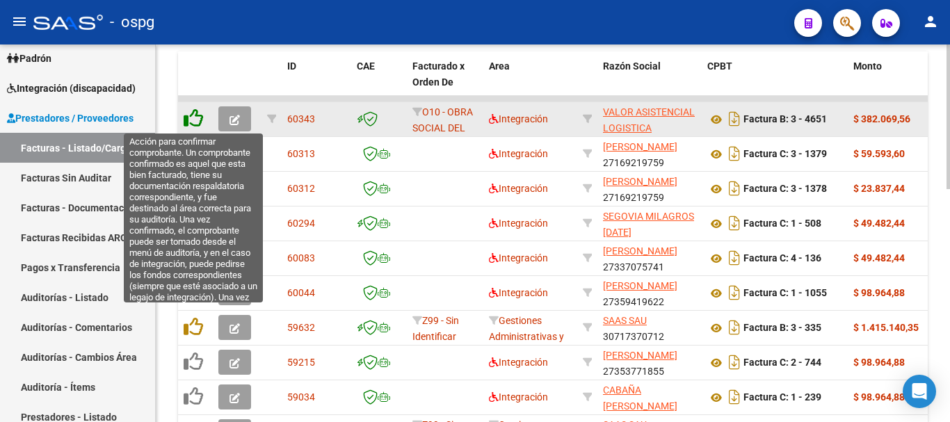
click at [196, 119] on icon at bounding box center [193, 118] width 19 height 19
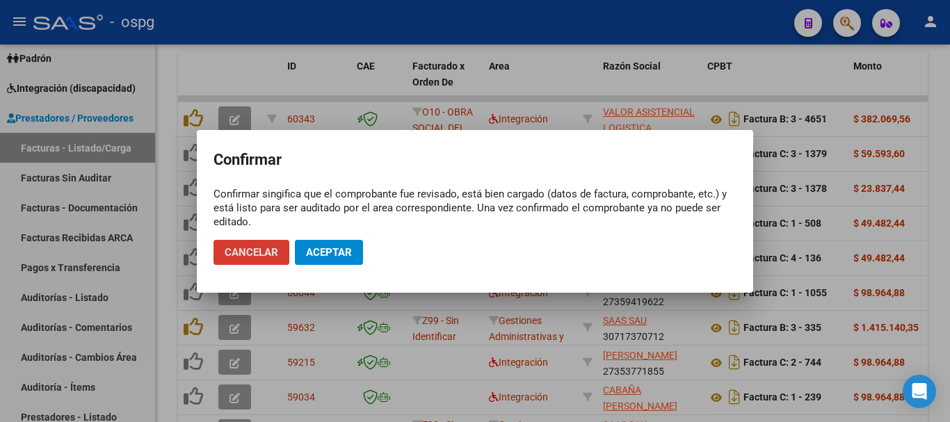
click at [337, 250] on span "Aceptar" at bounding box center [329, 252] width 46 height 13
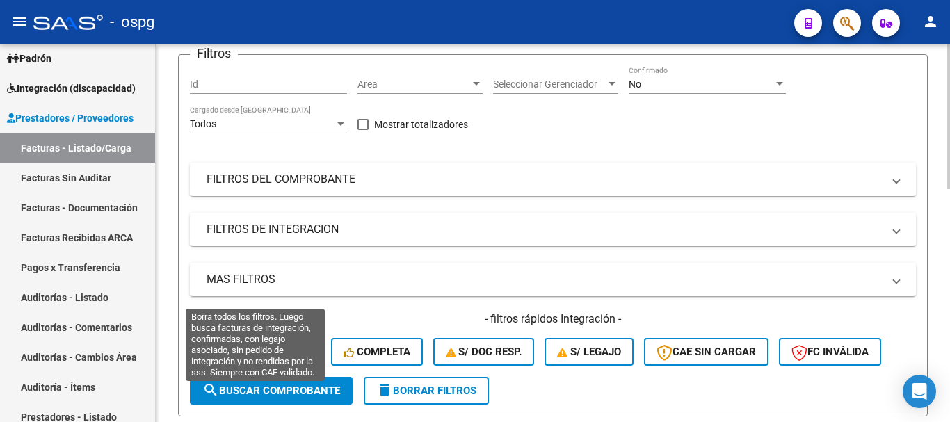
scroll to position [193, 0]
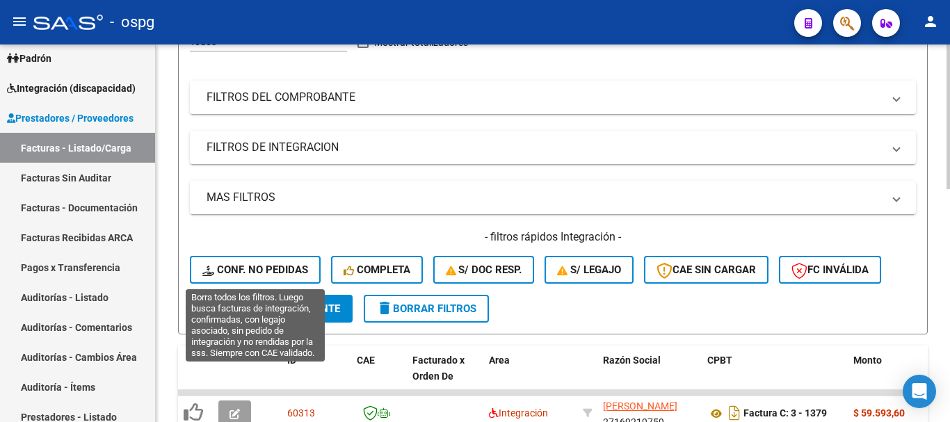
click at [265, 264] on span "Conf. no pedidas" at bounding box center [255, 270] width 106 height 13
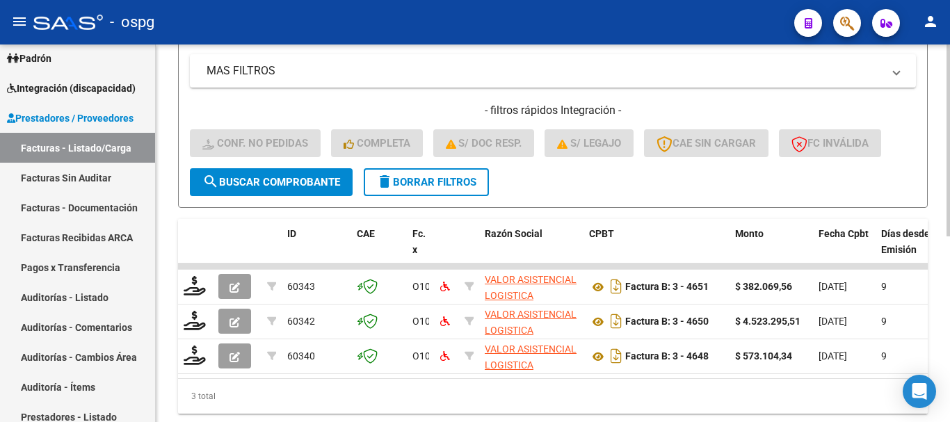
scroll to position [367, 0]
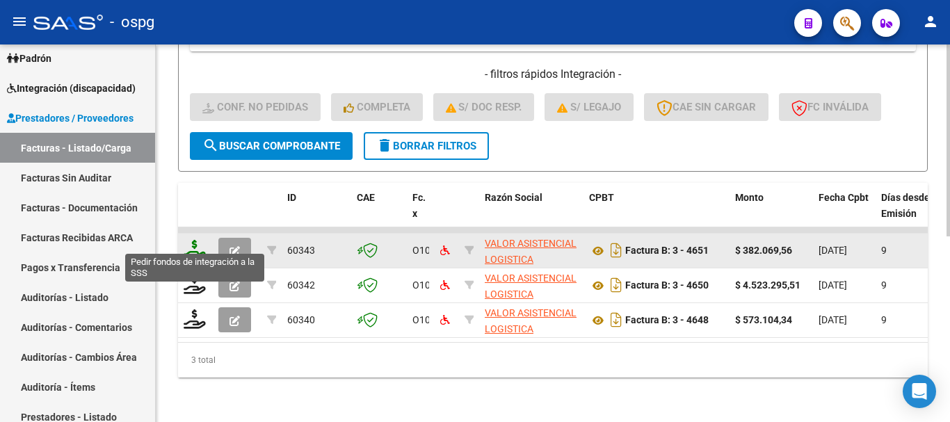
click at [193, 240] on icon at bounding box center [195, 249] width 22 height 19
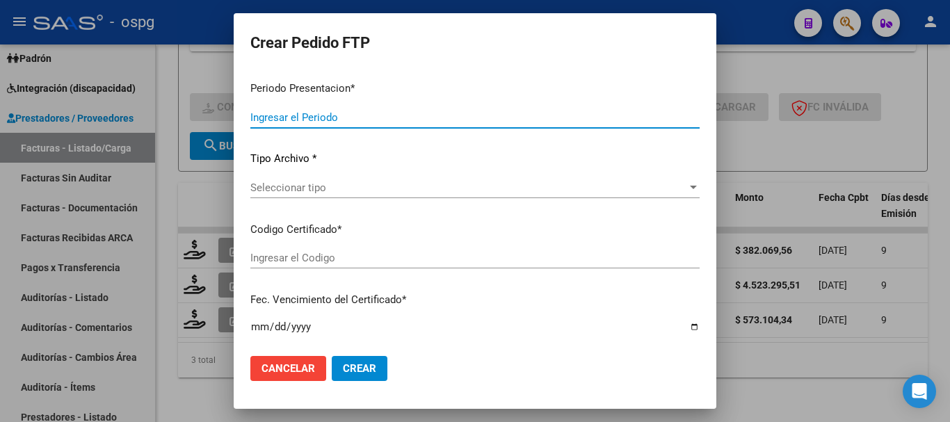
type input "202507"
type input "$ 382.069,56"
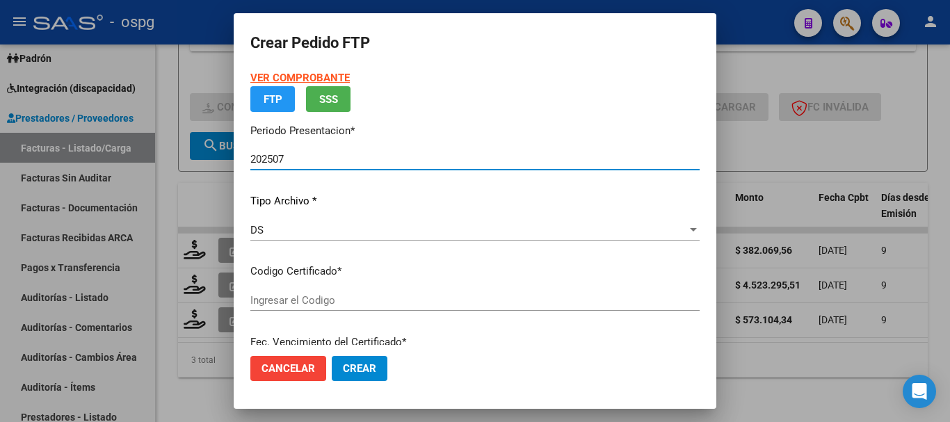
type input "1755933"
type input "[DATE]"
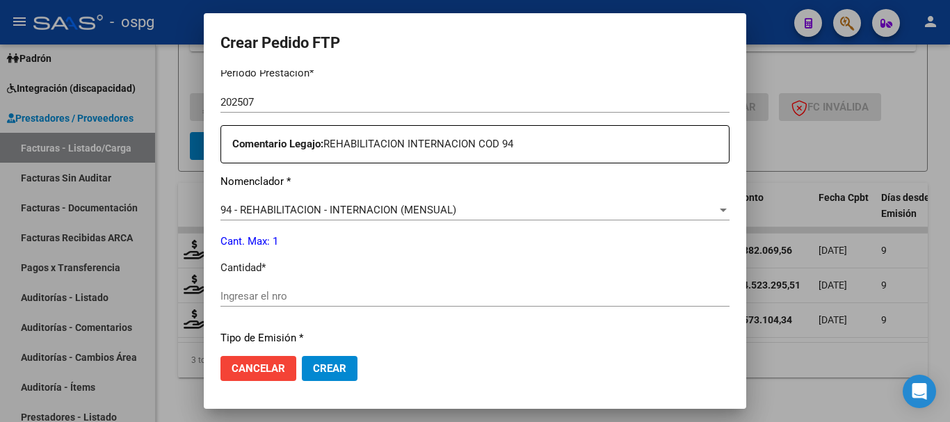
scroll to position [487, 0]
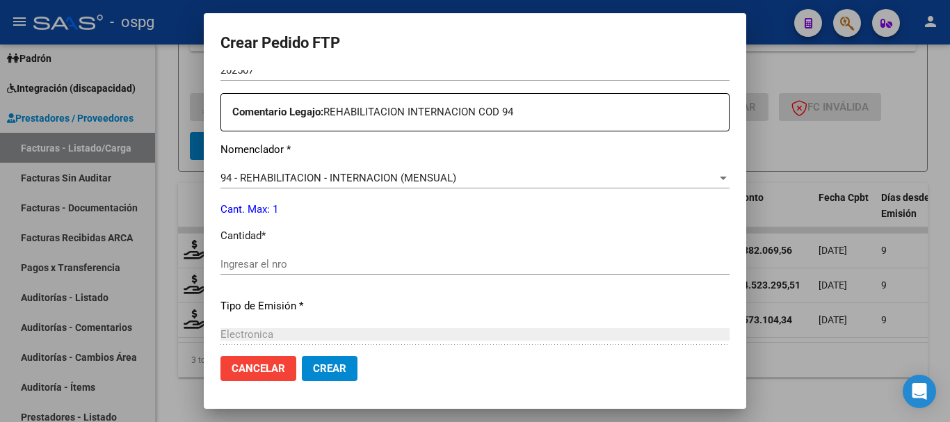
click at [342, 260] on input "Ingresar el nro" at bounding box center [475, 264] width 509 height 13
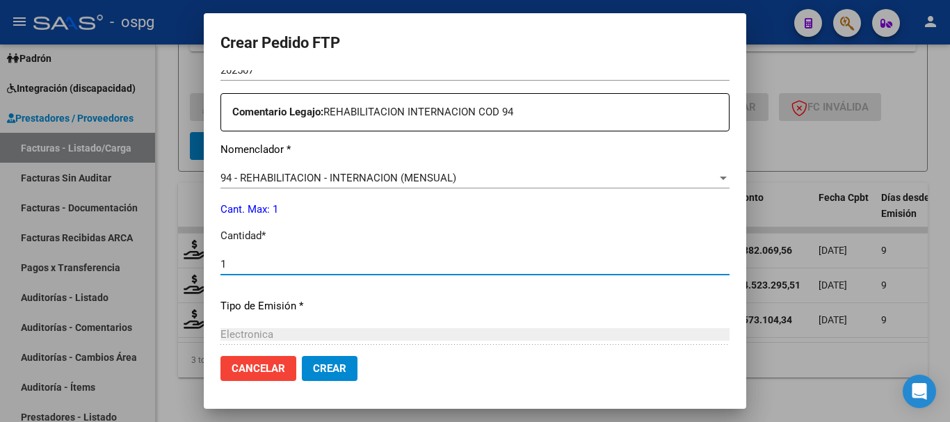
type input "1"
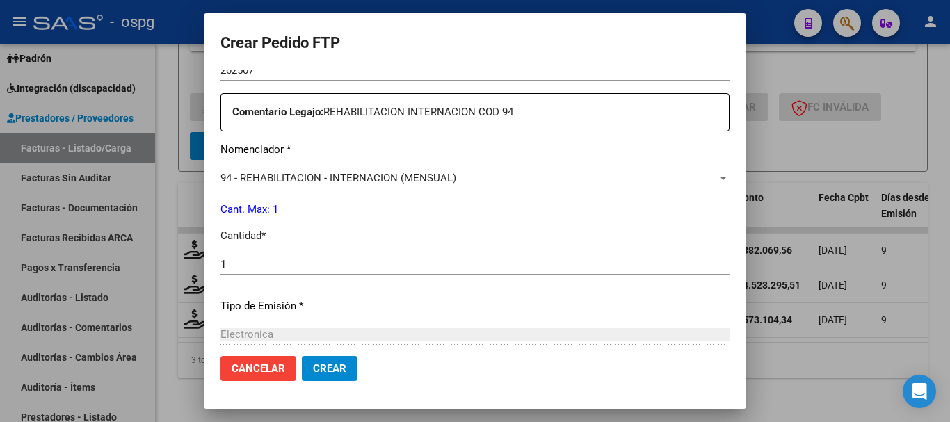
click at [332, 373] on span "Crear" at bounding box center [329, 369] width 33 height 13
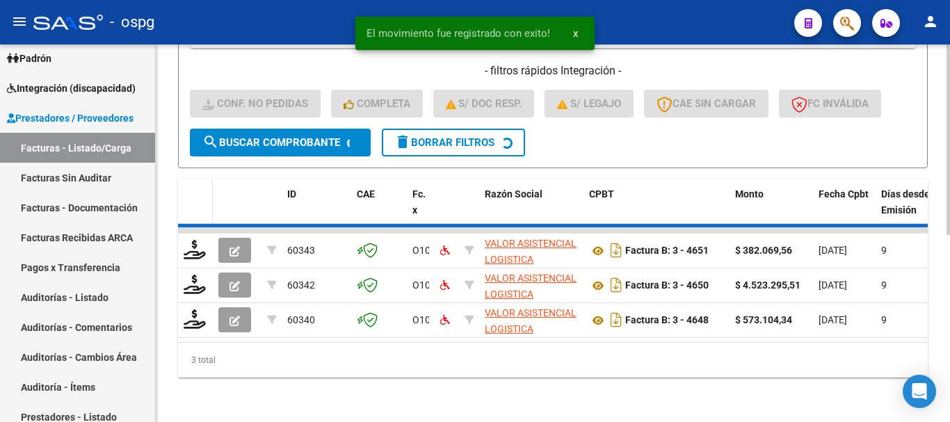
scroll to position [332, 0]
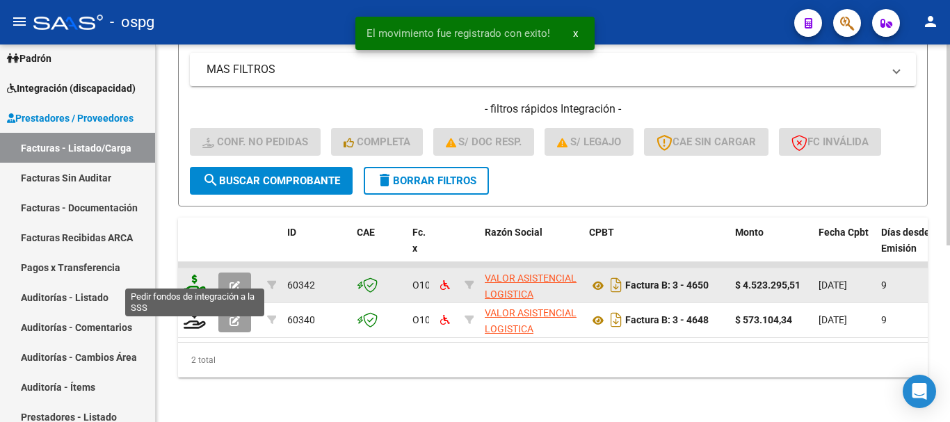
click at [196, 280] on icon at bounding box center [195, 284] width 22 height 19
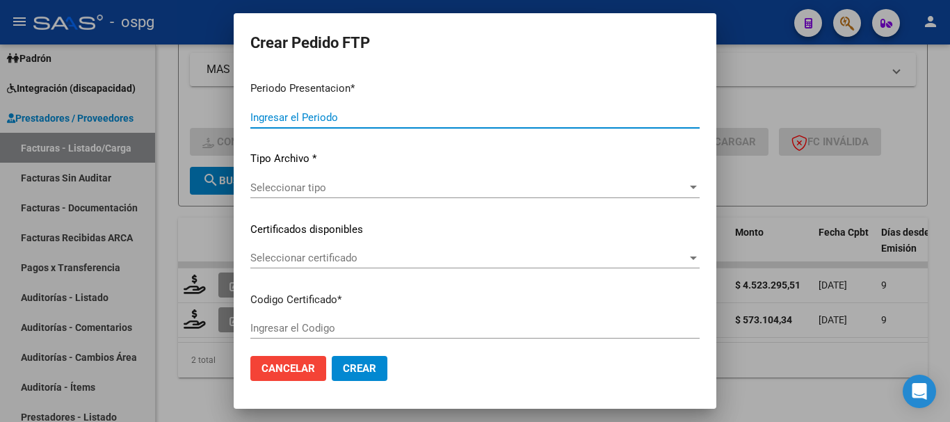
type input "202507"
type input "$ 4.523.295,51"
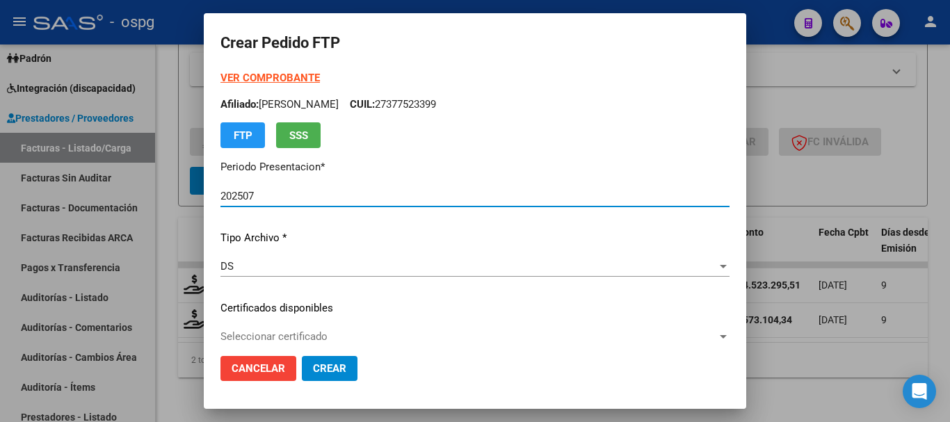
type input "1166082"
type input "[DATE]"
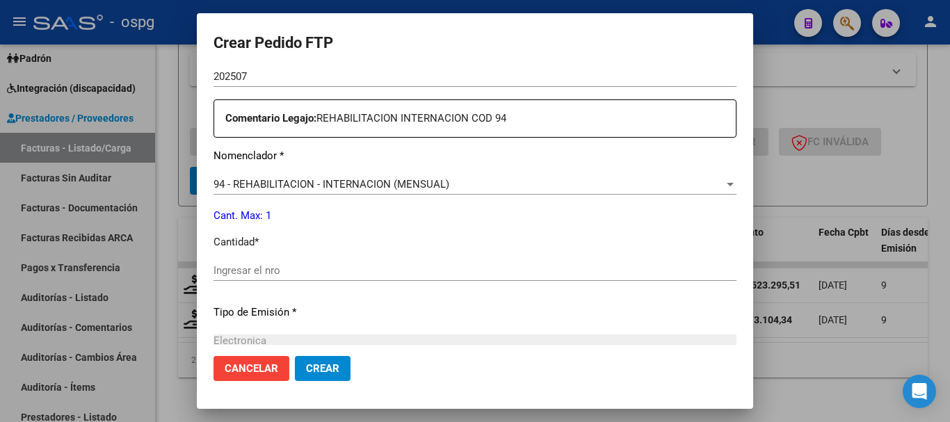
scroll to position [487, 0]
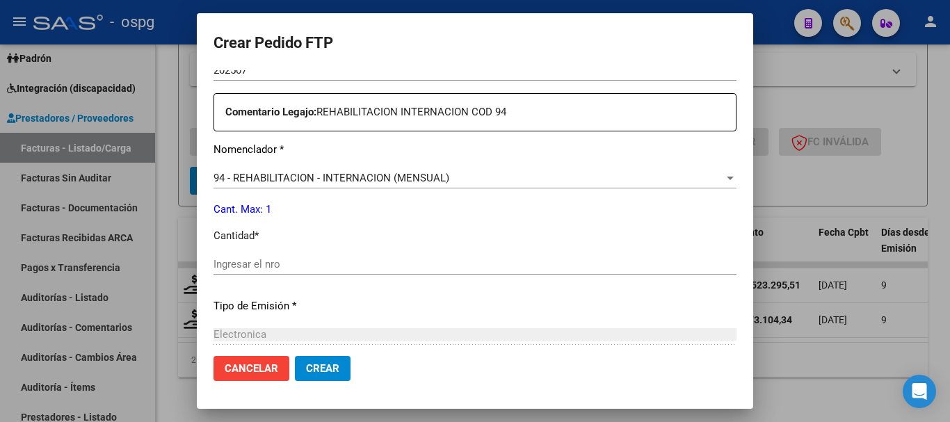
click at [328, 263] on input "Ingresar el nro" at bounding box center [475, 264] width 523 height 13
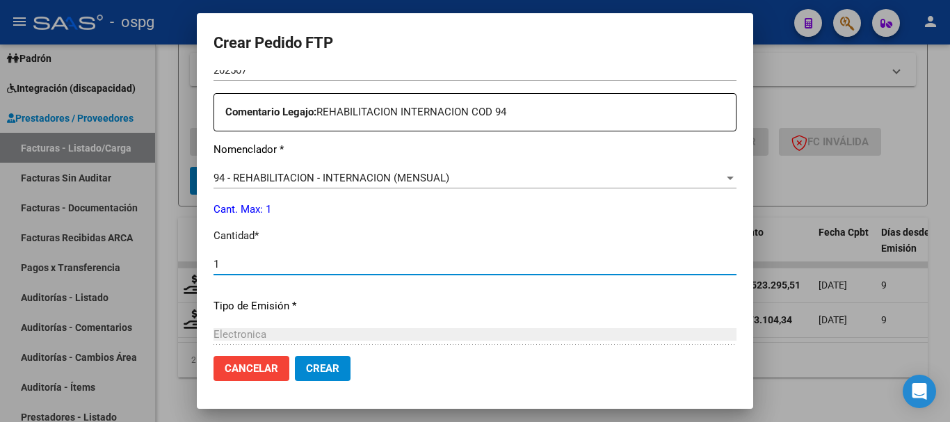
type input "1"
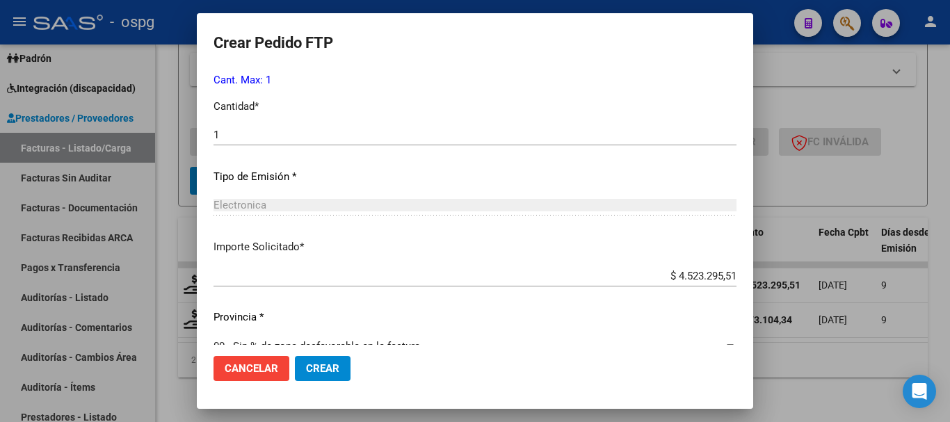
scroll to position [641, 0]
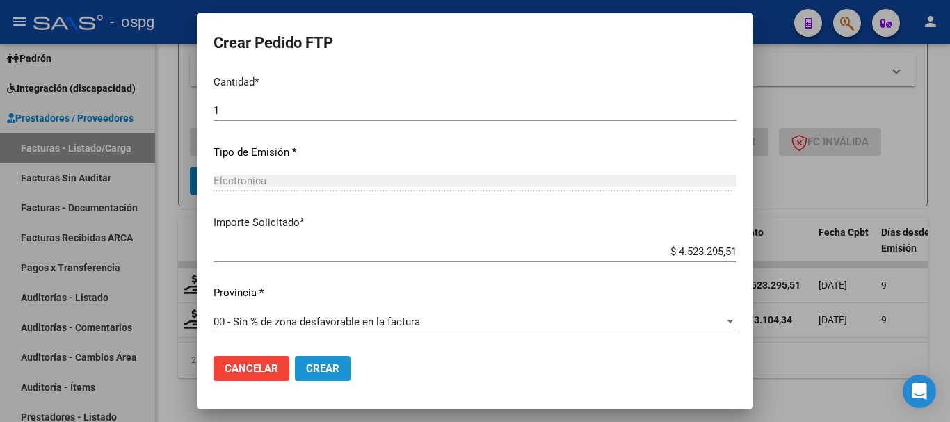
click at [333, 373] on span "Crear" at bounding box center [322, 369] width 33 height 13
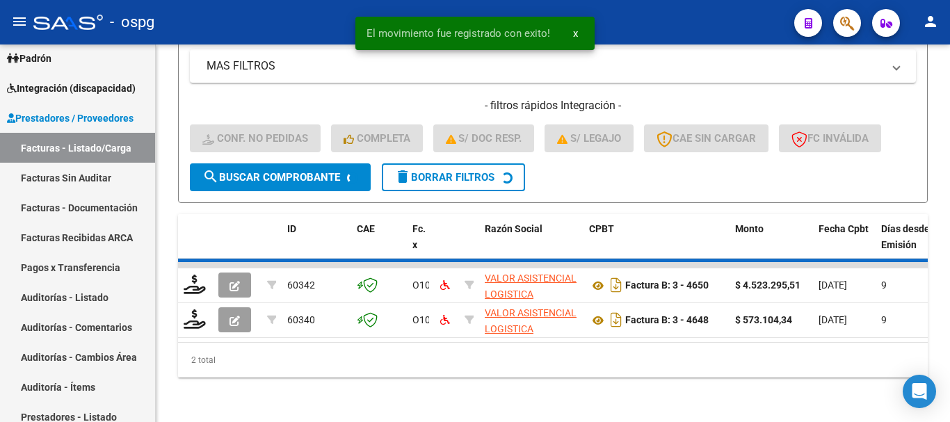
scroll to position [297, 0]
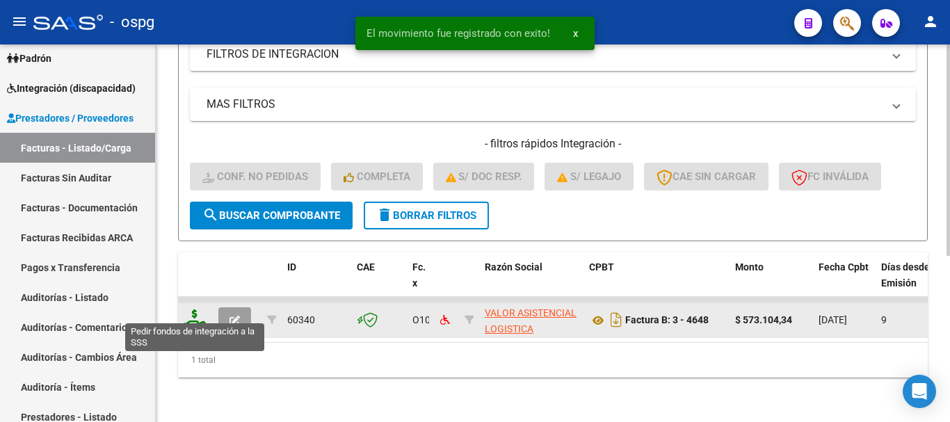
click at [196, 312] on icon at bounding box center [195, 319] width 22 height 19
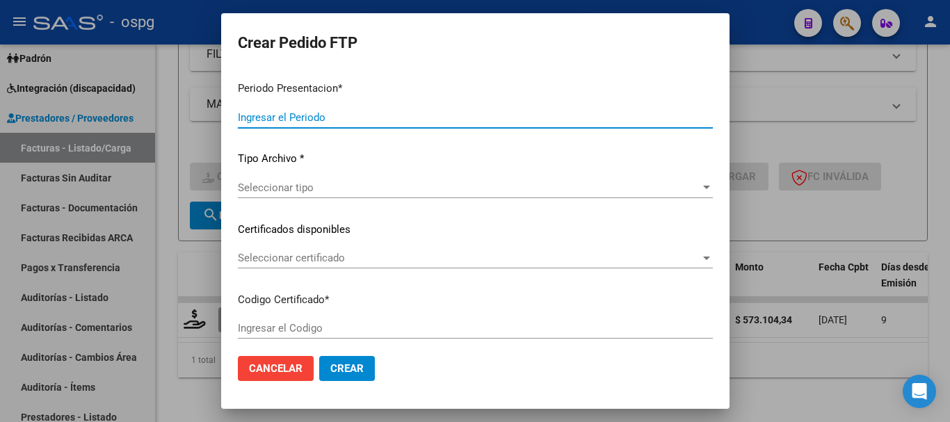
type input "202507"
type input "$ 573.104,34"
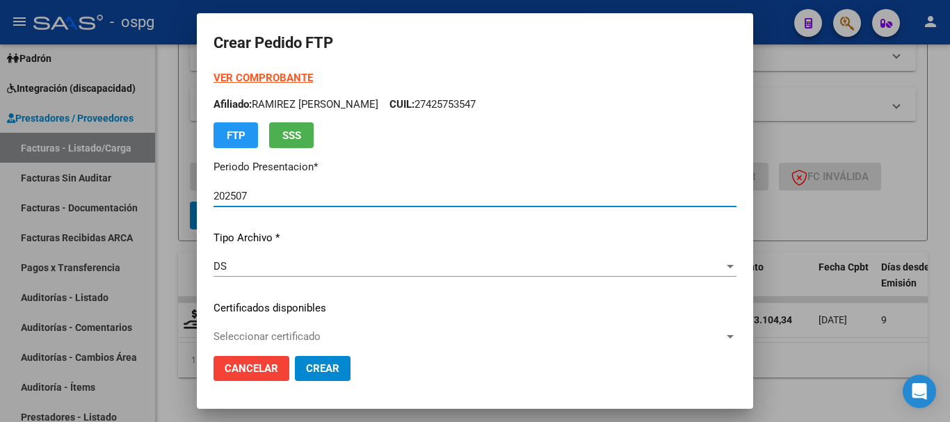
type input "2334005"
type input "[DATE]"
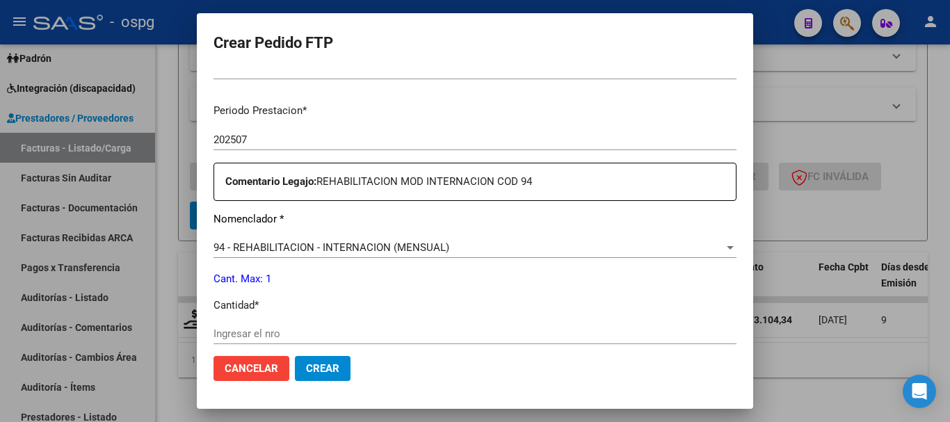
scroll to position [487, 0]
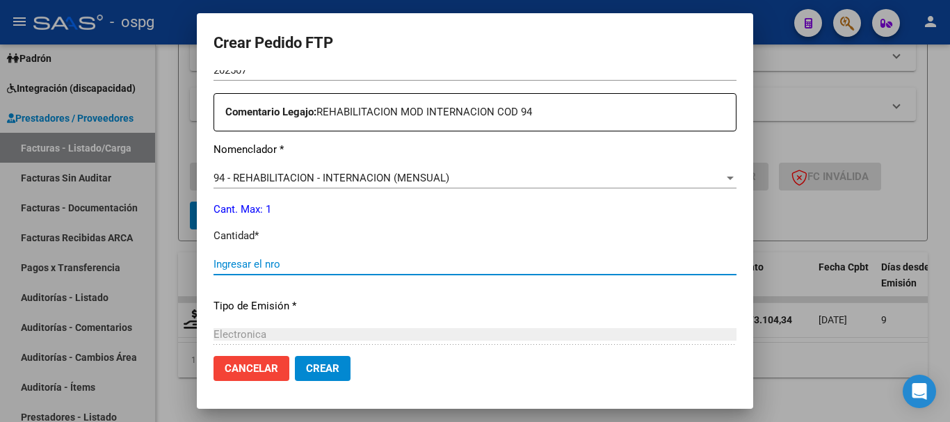
click at [341, 266] on input "Ingresar el nro" at bounding box center [475, 264] width 523 height 13
type input "1"
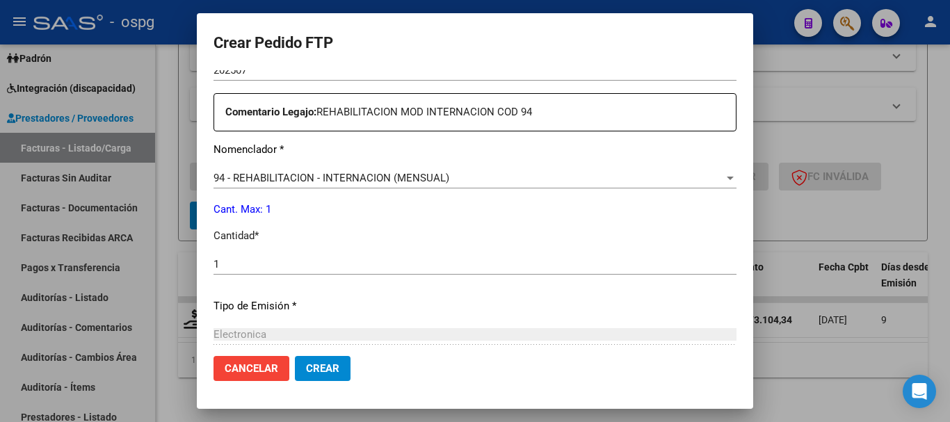
click at [305, 368] on button "Crear" at bounding box center [323, 368] width 56 height 25
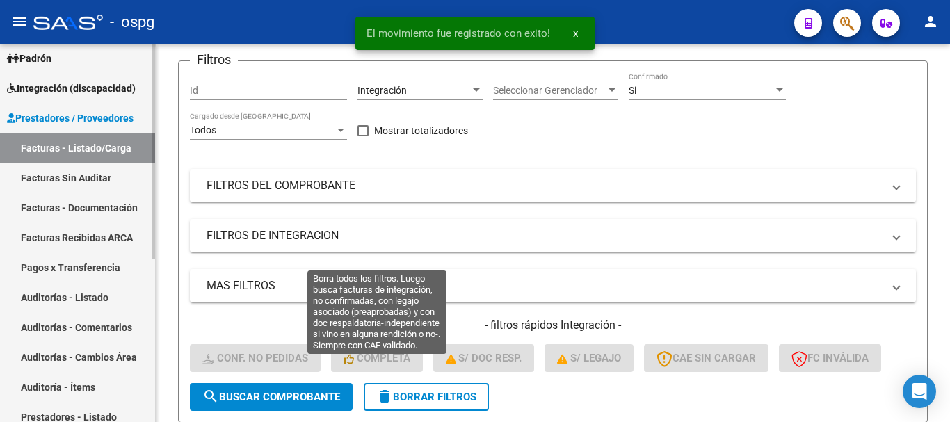
scroll to position [67, 0]
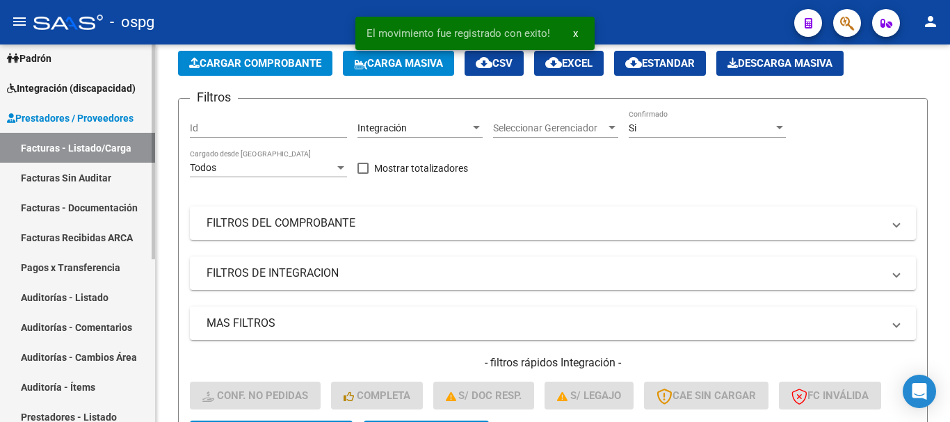
click at [91, 90] on span "Integración (discapacidad)" at bounding box center [71, 88] width 129 height 15
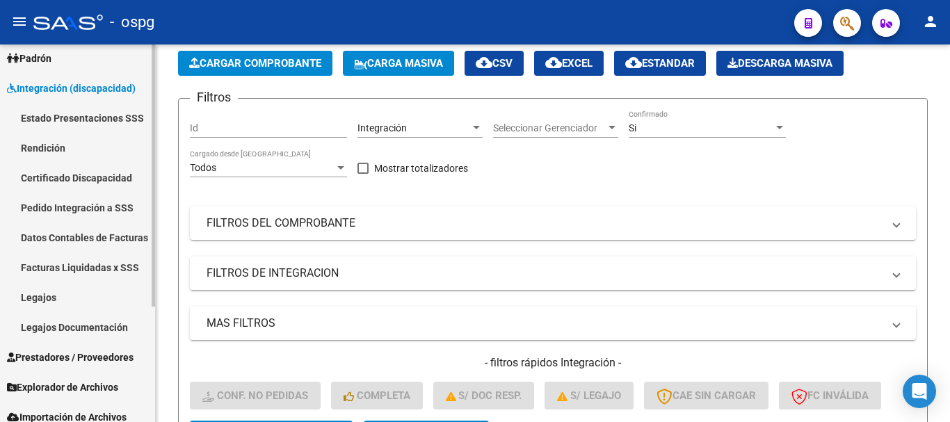
click at [78, 217] on link "Pedido Integración a SSS" at bounding box center [77, 208] width 155 height 30
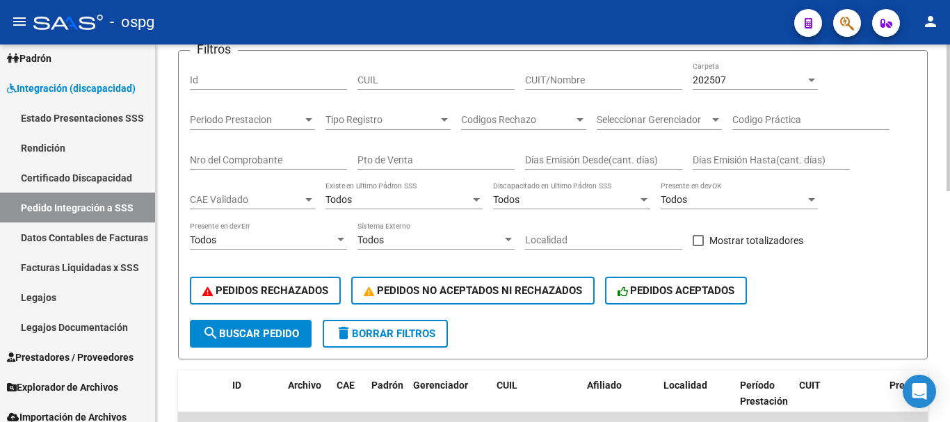
scroll to position [178, 0]
